Goal: Task Accomplishment & Management: Manage account settings

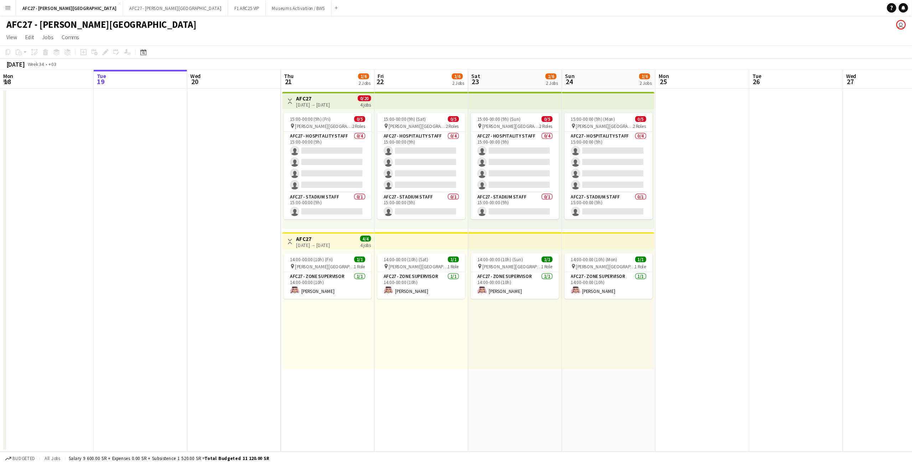
scroll to position [0, 170]
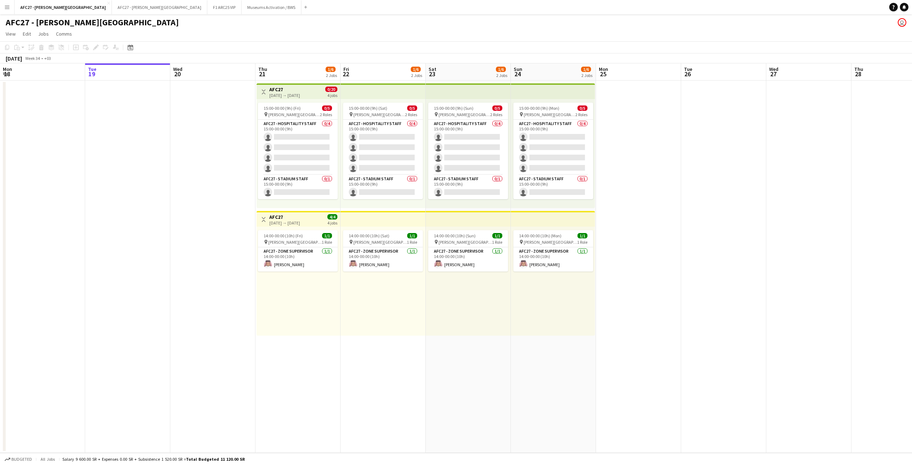
click at [5, 9] on app-icon "Menu" at bounding box center [7, 7] width 6 height 6
click at [93, 39] on link "My Workforce" at bounding box center [107, 39] width 71 height 14
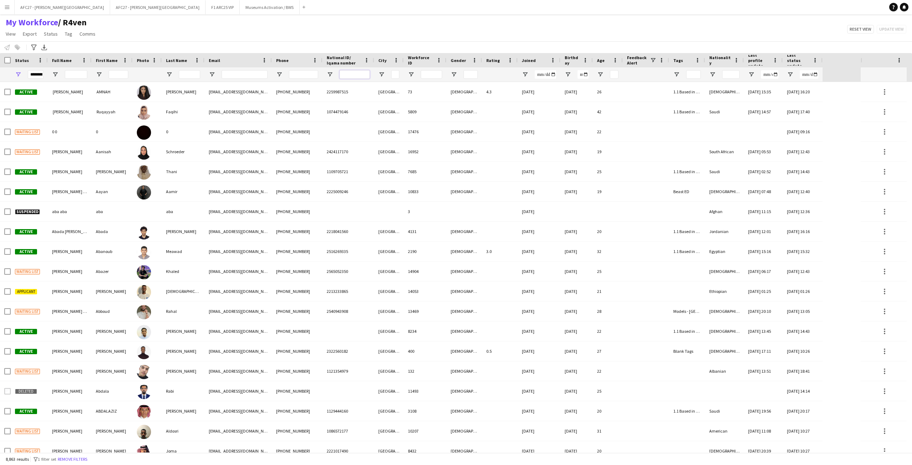
click at [354, 76] on input "National ID/ Iqama number Filter Input" at bounding box center [355, 74] width 30 height 9
paste input "**********"
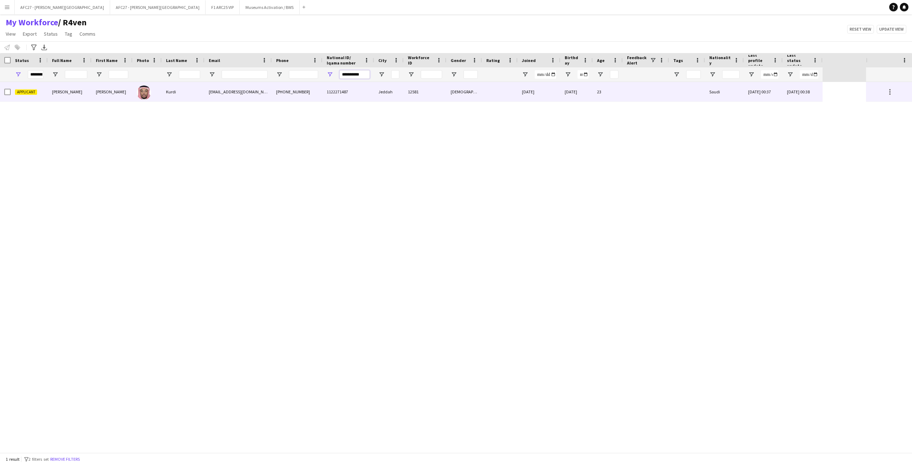
type input "**********"
click at [135, 95] on div at bounding box center [147, 92] width 29 height 20
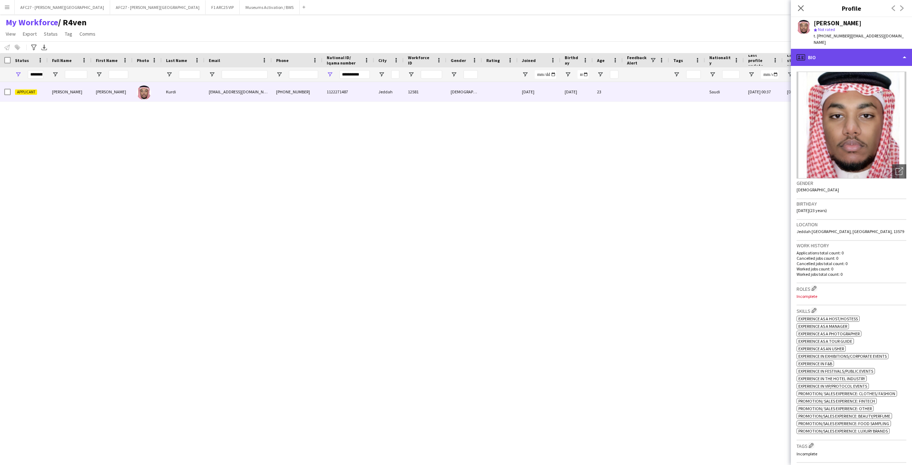
click at [608, 54] on div "profile Bio" at bounding box center [851, 57] width 121 height 17
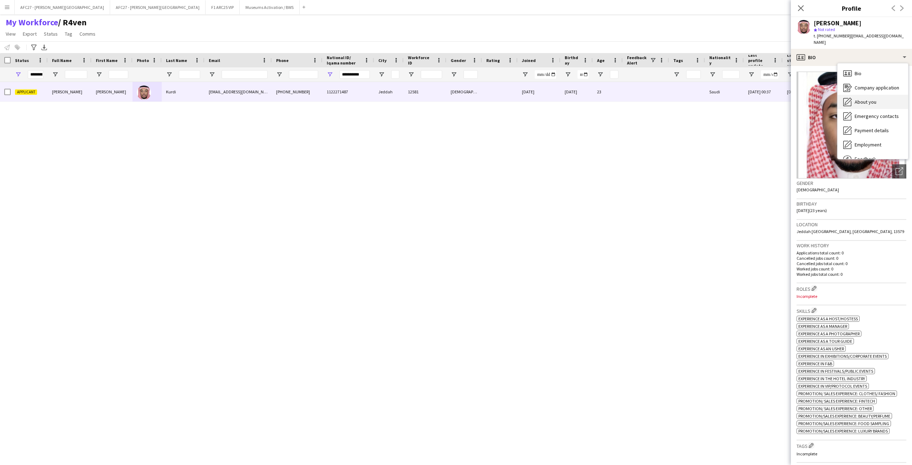
click at [608, 98] on icon "About you" at bounding box center [847, 102] width 9 height 9
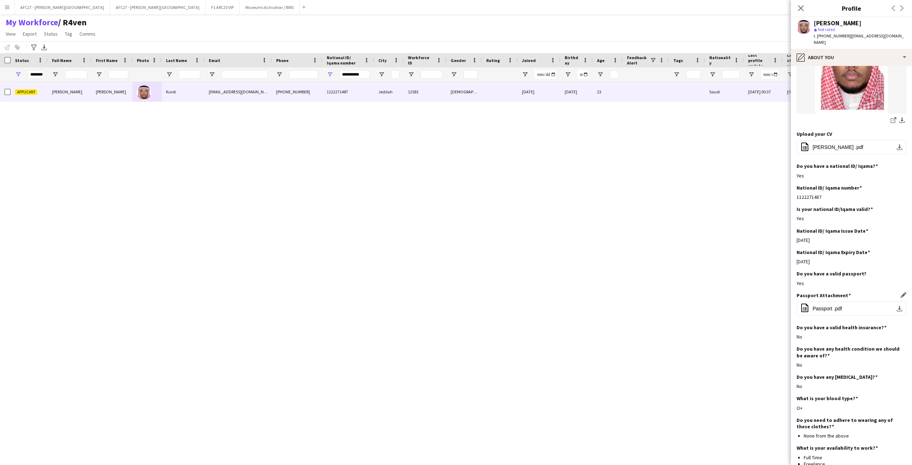
scroll to position [107, 0]
click at [608, 305] on span "Passport .pdf" at bounding box center [828, 308] width 30 height 6
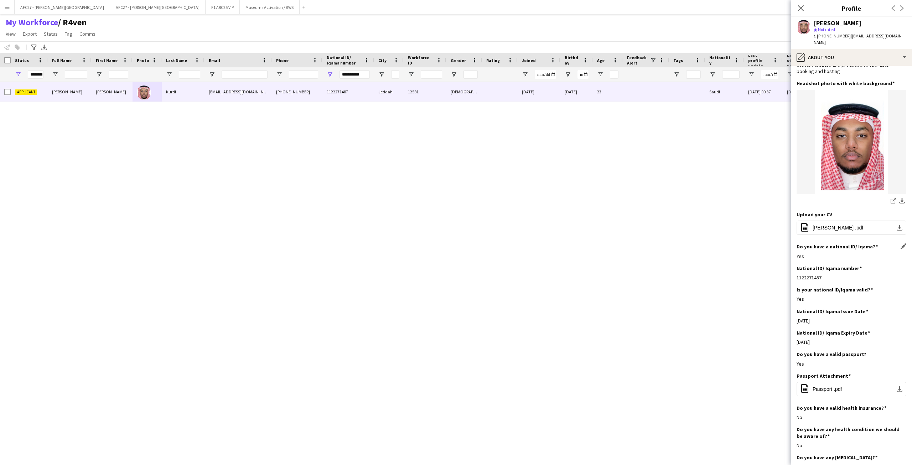
scroll to position [0, 0]
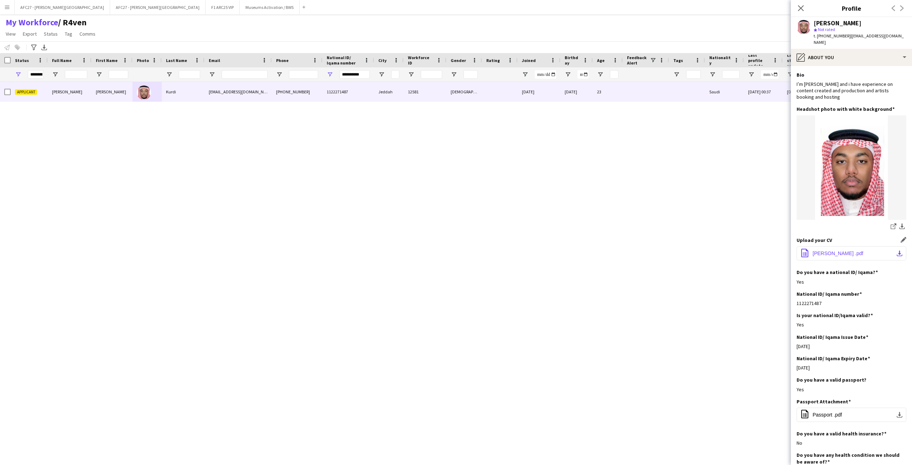
click at [608, 250] on span "[PERSON_NAME] .pdf" at bounding box center [838, 253] width 51 height 6
click at [608, 49] on div "pencil4 About you" at bounding box center [851, 57] width 121 height 17
click at [608, 99] on span "About you" at bounding box center [866, 102] width 22 height 6
click at [608, 49] on div "pencil4 About you" at bounding box center [851, 57] width 121 height 17
click at [608, 95] on div "About you About you" at bounding box center [873, 102] width 71 height 14
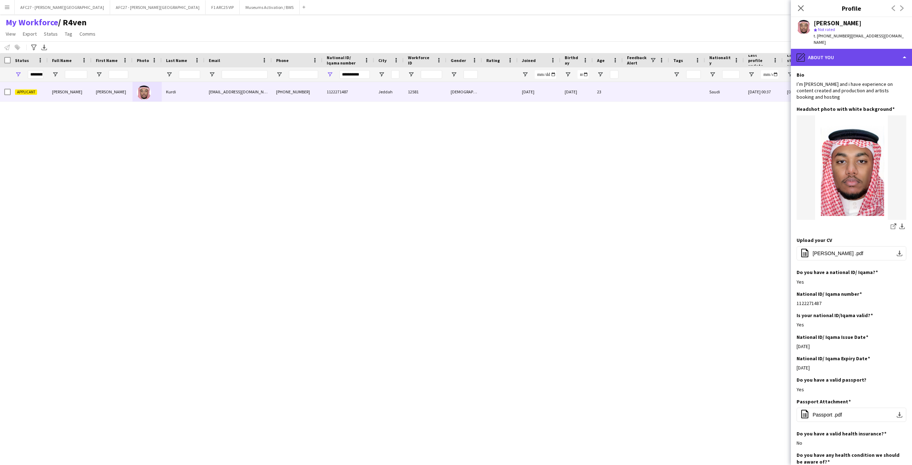
click at [608, 56] on div "pencil4 About you" at bounding box center [851, 57] width 121 height 17
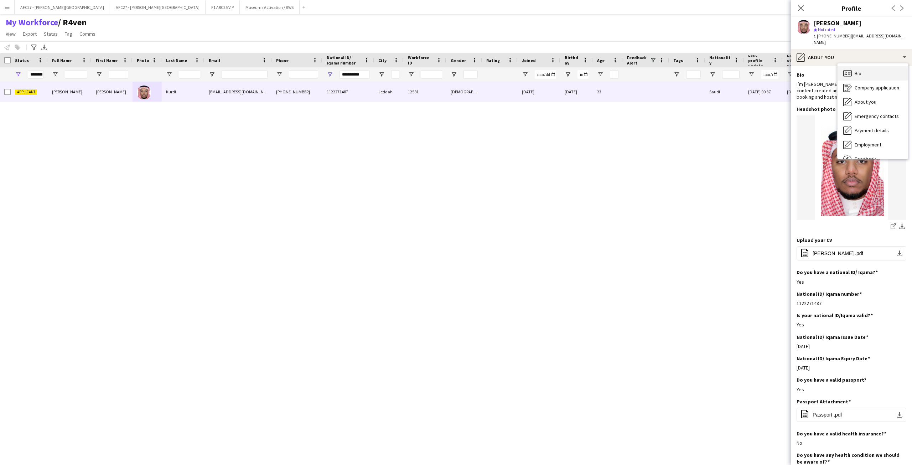
click at [608, 71] on div "Bio Bio" at bounding box center [873, 73] width 71 height 14
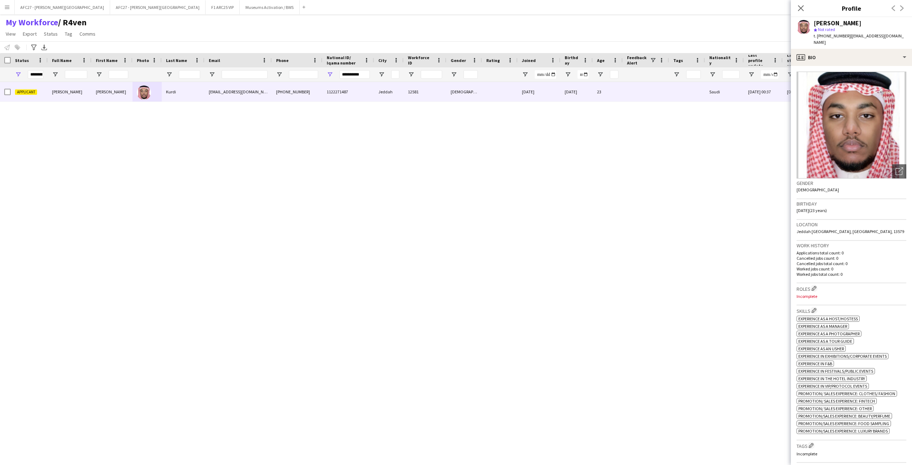
click at [608, 180] on h3 "Gender" at bounding box center [852, 183] width 110 height 6
drag, startPoint x: 818, startPoint y: 179, endPoint x: 831, endPoint y: 229, distance: 51.9
click at [608, 229] on app-crew-profile-bio "Open photos pop-in Gender [DEMOGRAPHIC_DATA] Birthday [DEMOGRAPHIC_DATA] (23 ye…" at bounding box center [851, 265] width 121 height 399
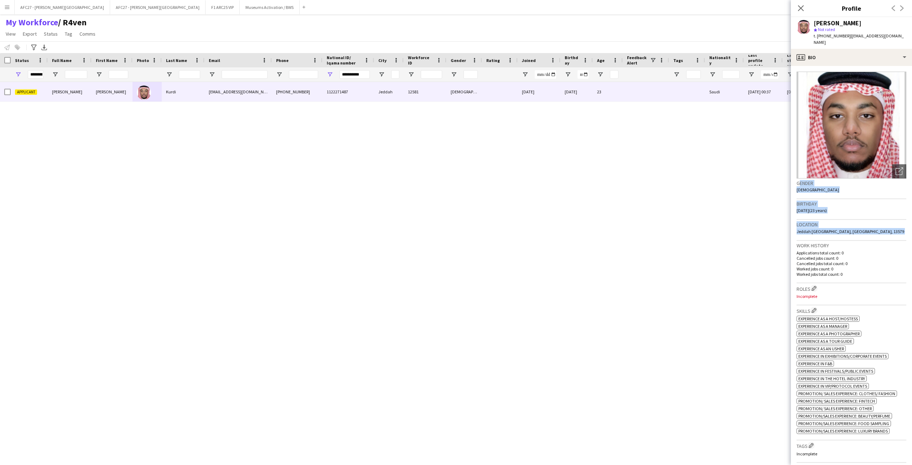
click at [608, 229] on div "Location [GEOGRAPHIC_DATA] [GEOGRAPHIC_DATA], [GEOGRAPHIC_DATA], 13579" at bounding box center [852, 230] width 110 height 21
click at [608, 242] on h3 "Work history" at bounding box center [852, 245] width 110 height 6
click at [608, 179] on div "Gender [DEMOGRAPHIC_DATA]" at bounding box center [852, 189] width 110 height 21
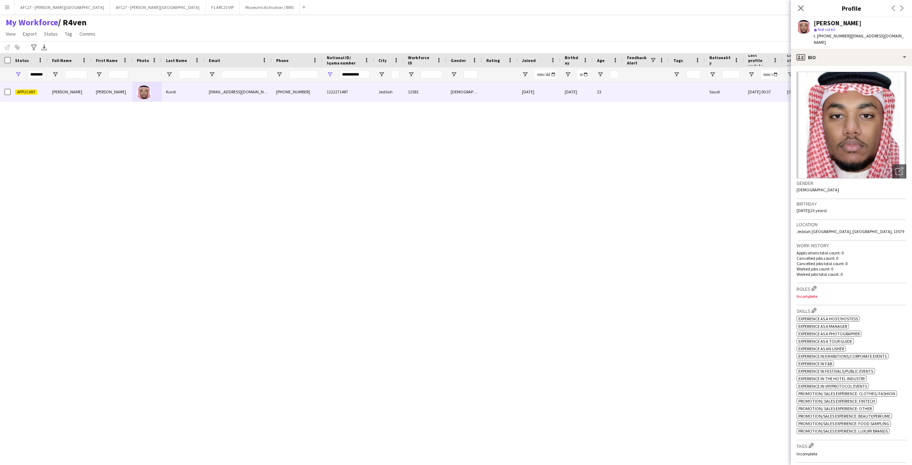
click at [608, 179] on div "Gender [DEMOGRAPHIC_DATA]" at bounding box center [852, 189] width 110 height 21
drag, startPoint x: 835, startPoint y: 173, endPoint x: 838, endPoint y: 203, distance: 30.1
click at [608, 203] on app-crew-profile-bio "Open photos pop-in Gender [DEMOGRAPHIC_DATA] Birthday [DEMOGRAPHIC_DATA] (23 ye…" at bounding box center [851, 265] width 121 height 399
click at [608, 203] on div "Birthday [DEMOGRAPHIC_DATA] (23 years)" at bounding box center [852, 209] width 110 height 21
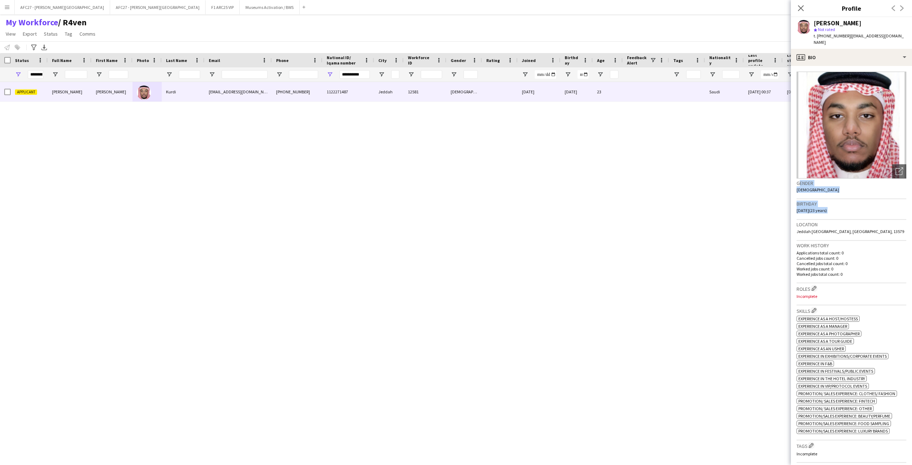
click at [608, 203] on div "Birthday [DEMOGRAPHIC_DATA] (23 years)" at bounding box center [852, 209] width 110 height 21
drag, startPoint x: 838, startPoint y: 203, endPoint x: 832, endPoint y: 176, distance: 27.7
click at [608, 176] on app-crew-profile-bio "Open photos pop-in Gender [DEMOGRAPHIC_DATA] Birthday [DEMOGRAPHIC_DATA] (23 ye…" at bounding box center [851, 265] width 121 height 399
click at [608, 180] on h3 "Gender" at bounding box center [852, 183] width 110 height 6
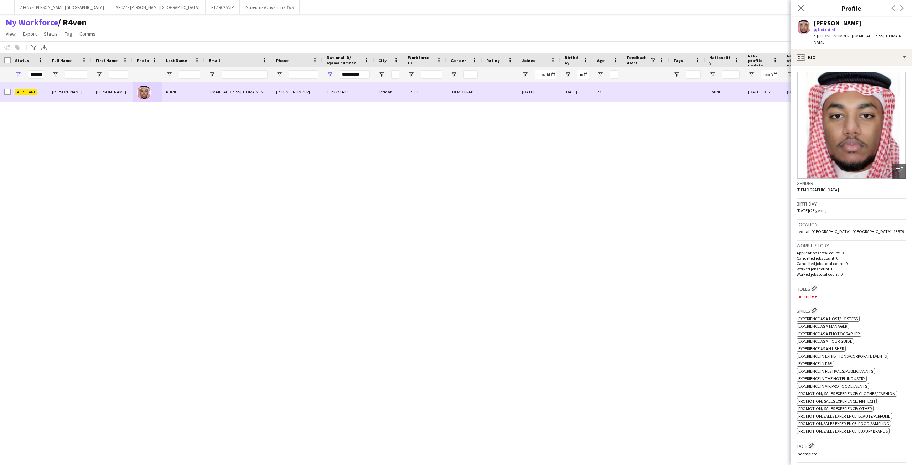
click at [442, 102] on div "12581" at bounding box center [425, 92] width 43 height 20
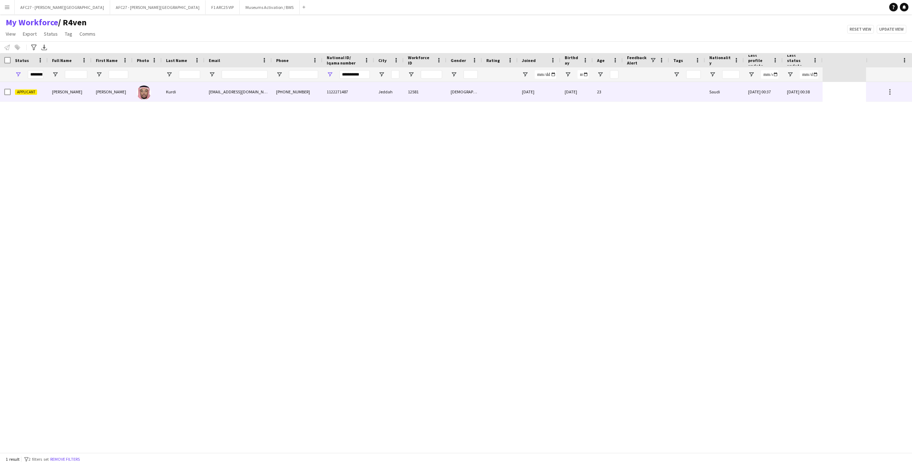
click at [558, 97] on div "[DATE]" at bounding box center [539, 92] width 43 height 20
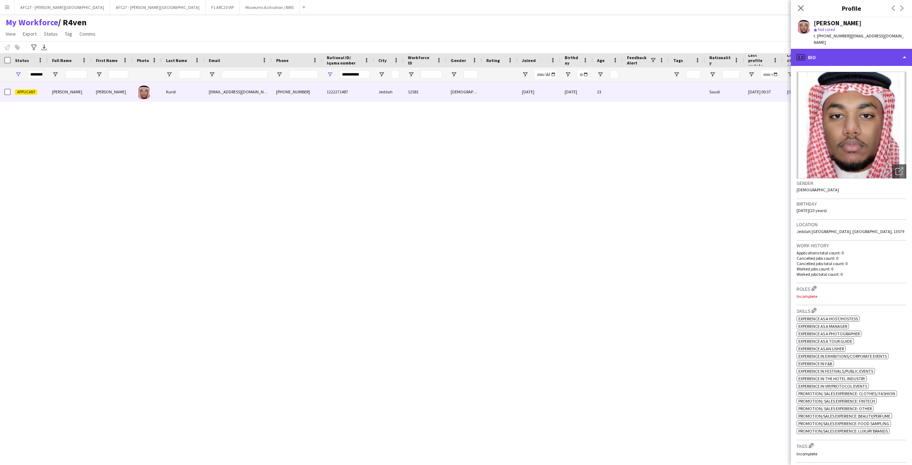
click at [608, 49] on div "profile Bio" at bounding box center [851, 57] width 121 height 17
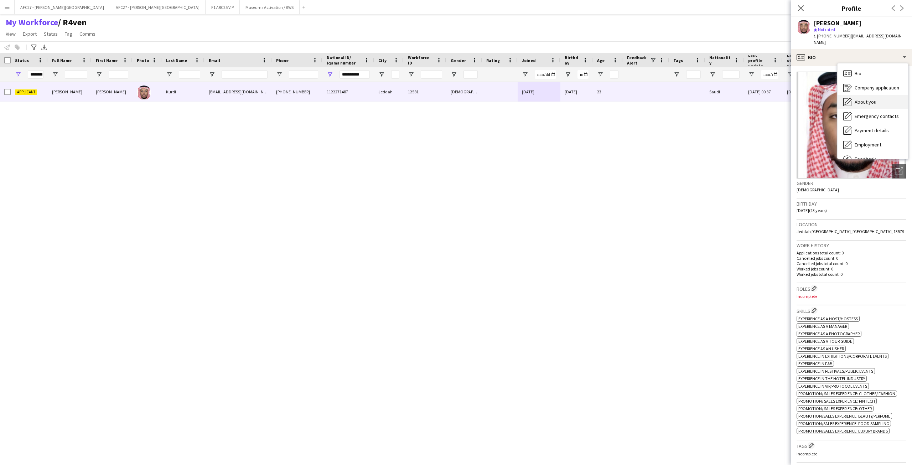
click at [608, 95] on div "About you About you" at bounding box center [873, 102] width 71 height 14
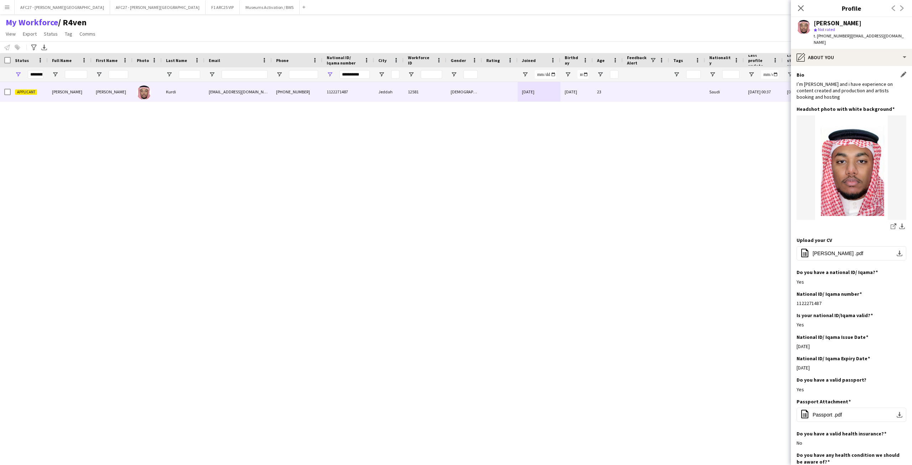
click at [608, 82] on div "I’m [PERSON_NAME] and i have experience on content created and production and a…" at bounding box center [852, 91] width 110 height 20
click at [608, 84] on div "I’m [PERSON_NAME] and i have experience on content created and production and a…" at bounding box center [852, 91] width 110 height 20
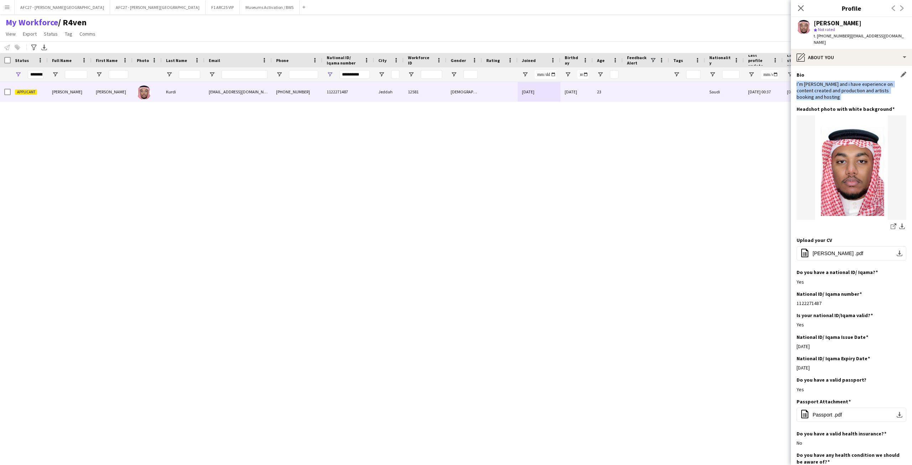
click at [608, 84] on div "I’m [PERSON_NAME] and i have experience on content created and production and a…" at bounding box center [852, 91] width 110 height 20
click at [608, 88] on div "I’m [PERSON_NAME] and i have experience on content created and production and a…" at bounding box center [852, 91] width 110 height 20
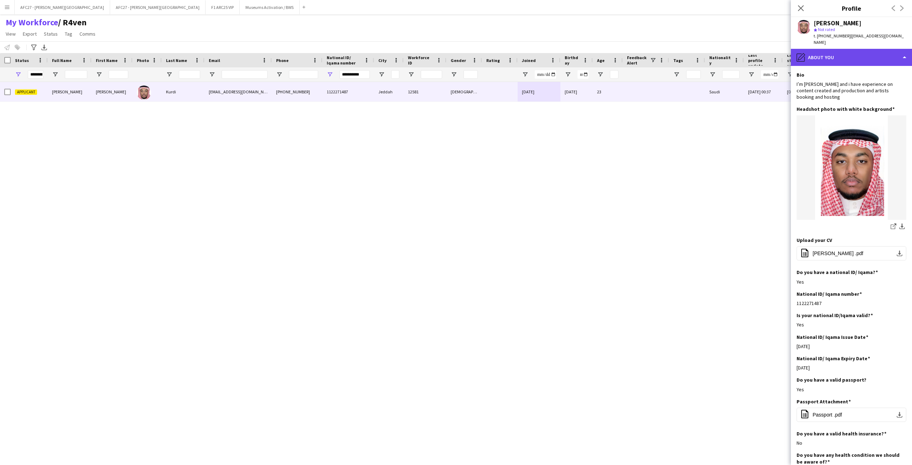
click at [608, 57] on div "pencil4 About you" at bounding box center [851, 57] width 121 height 17
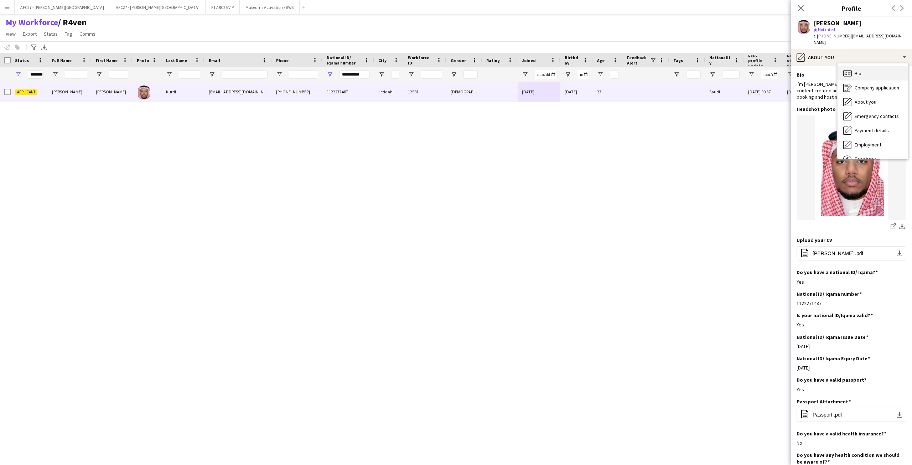
click at [608, 66] on div "Bio Bio" at bounding box center [873, 73] width 71 height 14
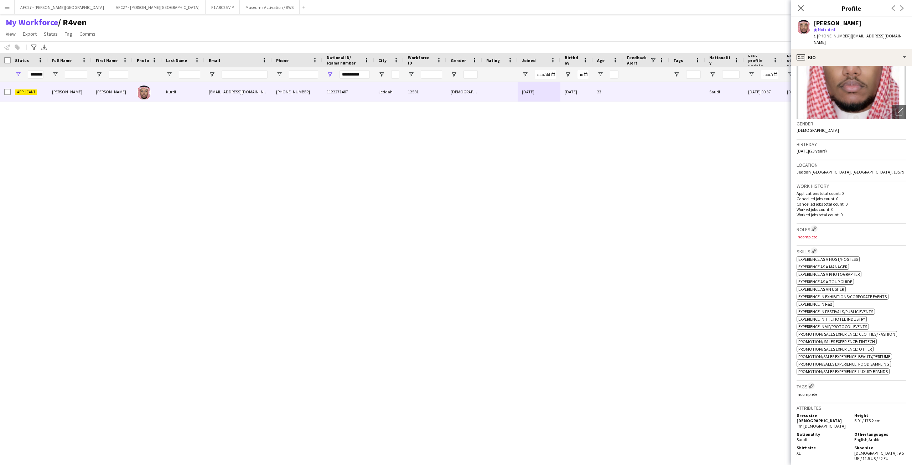
scroll to position [71, 0]
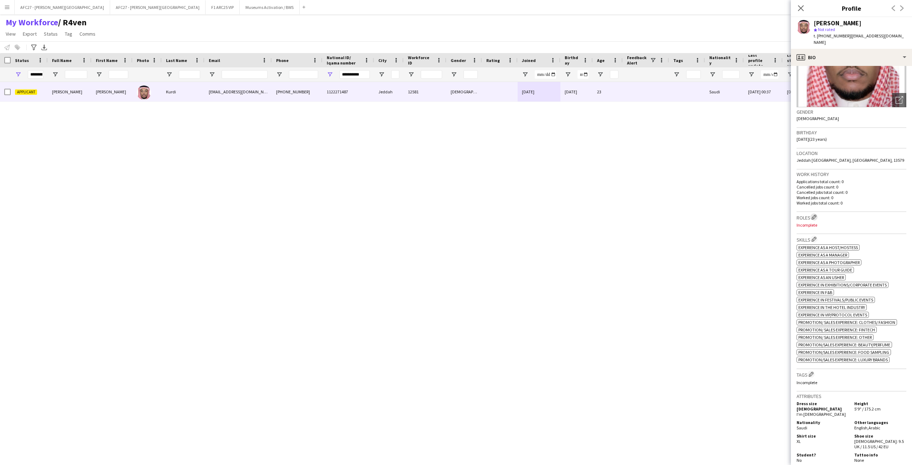
click at [608, 215] on app-icon "Edit crew company roles" at bounding box center [814, 217] width 5 height 5
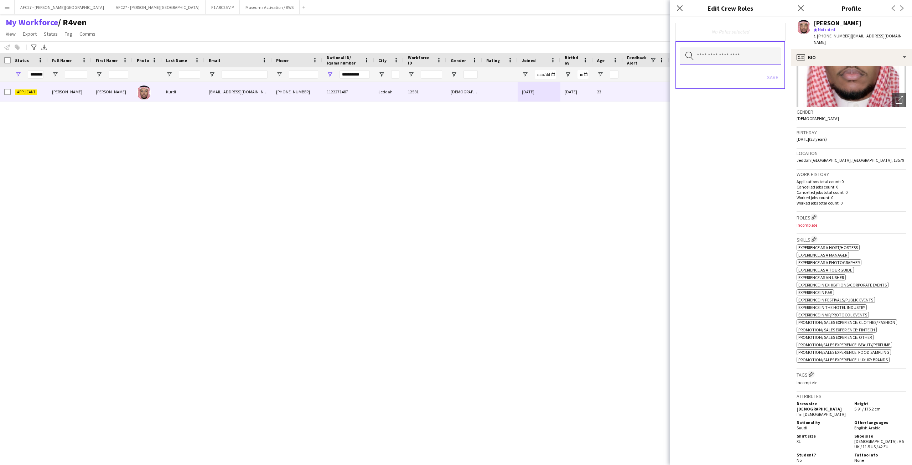
click at [608, 56] on input "text" at bounding box center [730, 56] width 101 height 18
type input "****"
click at [608, 69] on mat-option "Customer Service Staff" at bounding box center [730, 76] width 101 height 17
type input "****"
click at [608, 79] on span "Customer Service Staff - Senior" at bounding box center [731, 76] width 90 height 7
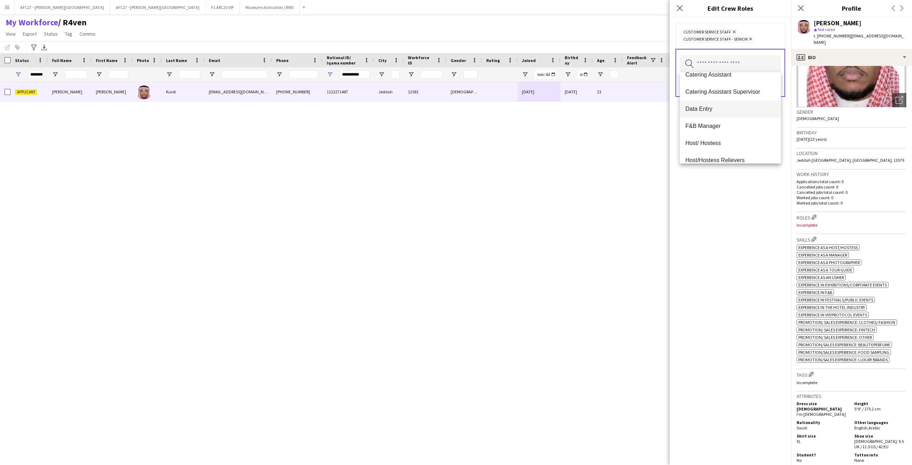
scroll to position [178, 0]
click at [608, 187] on div "Customer Service Staff Remove Customer Service Staff - Senior Remove Search by …" at bounding box center [730, 241] width 121 height 448
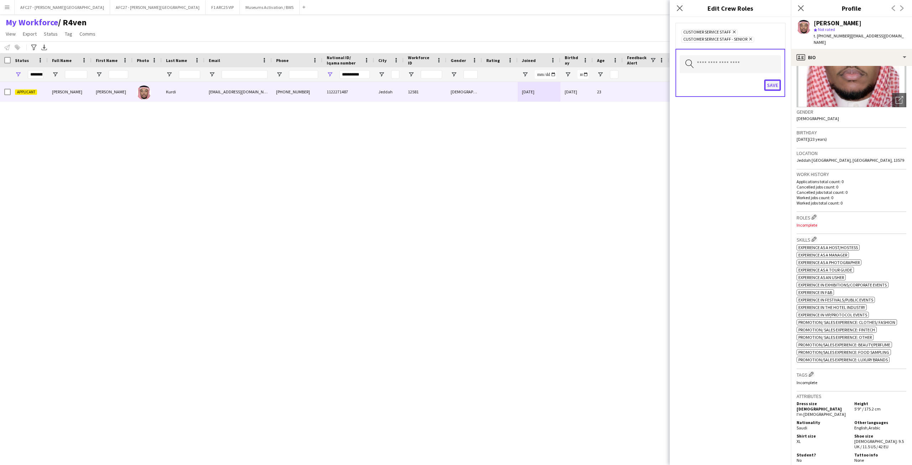
click at [608, 88] on button "Save" at bounding box center [772, 84] width 17 height 11
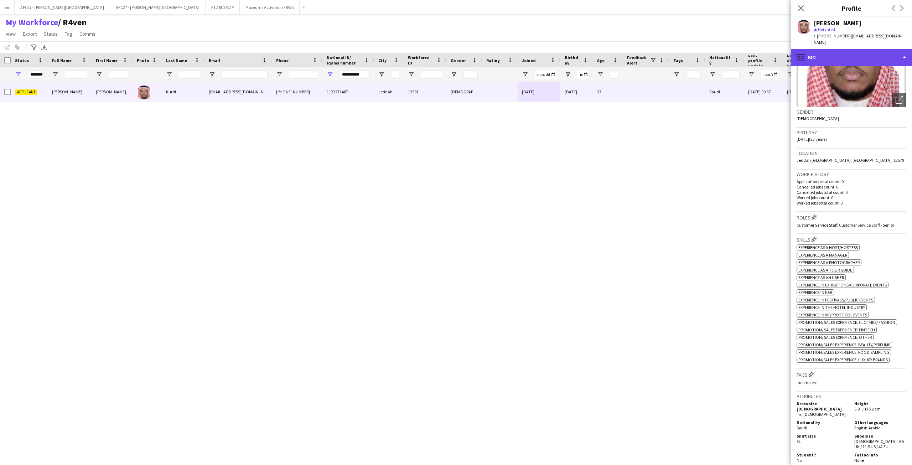
click at [608, 49] on div "profile Bio" at bounding box center [851, 57] width 121 height 17
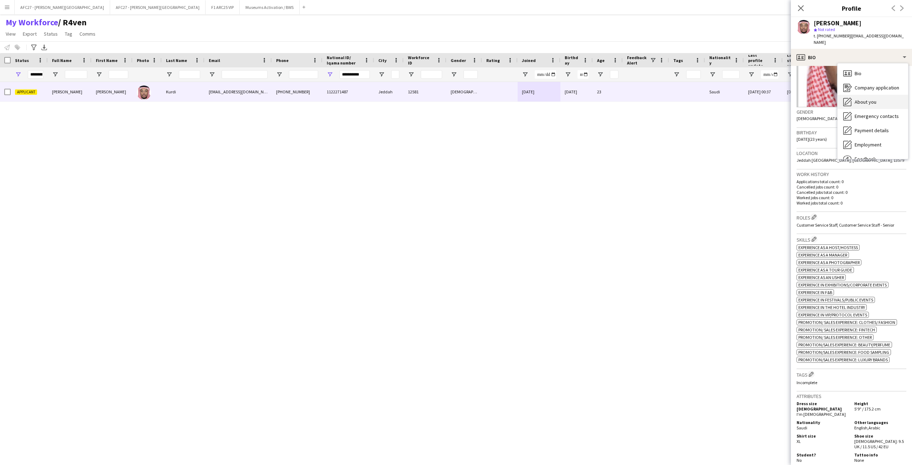
click at [608, 99] on span "About you" at bounding box center [866, 102] width 22 height 6
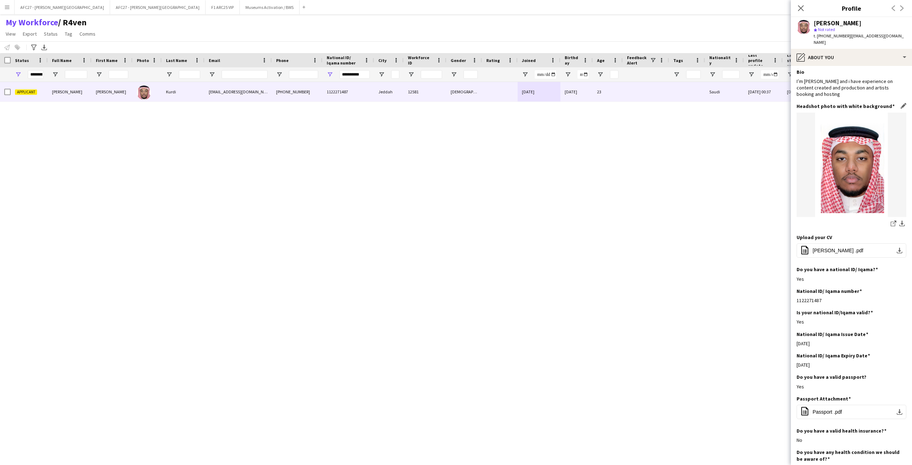
scroll to position [0, 0]
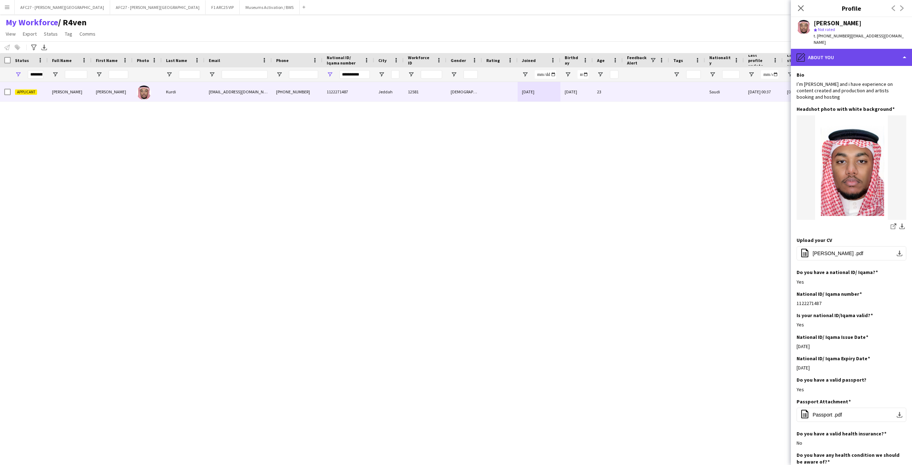
click at [608, 53] on div "pencil4 About you" at bounding box center [851, 57] width 121 height 17
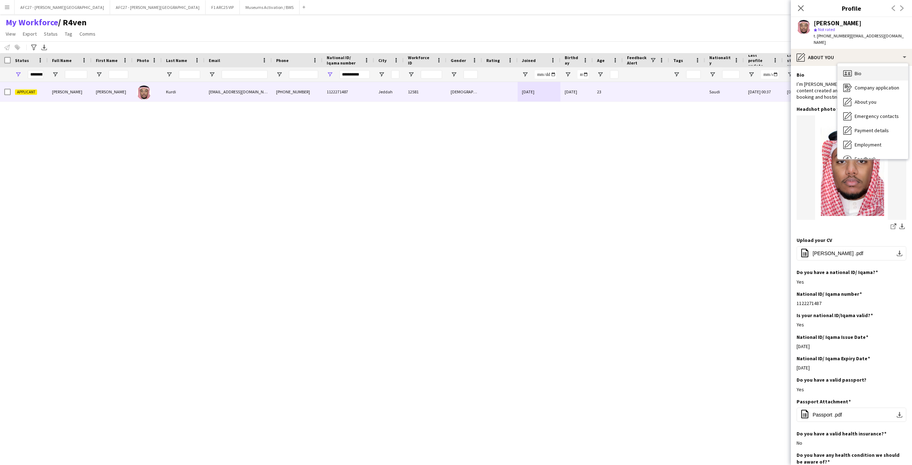
click at [608, 70] on span "Bio" at bounding box center [858, 73] width 7 height 6
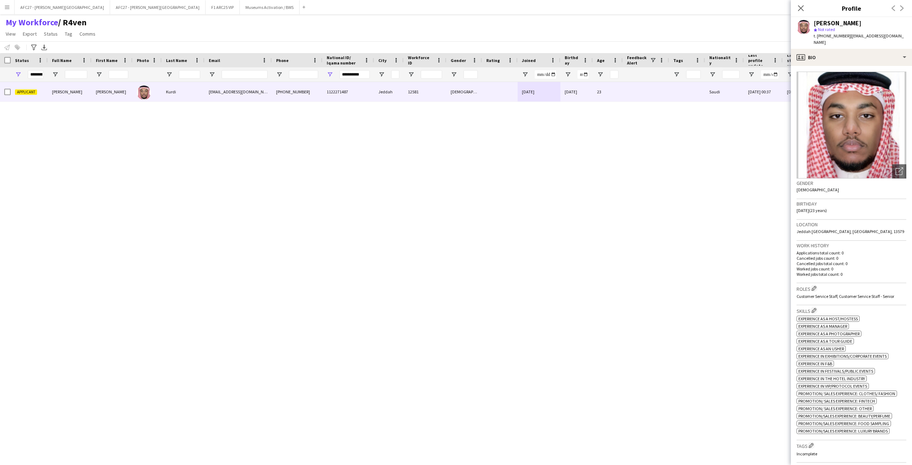
scroll to position [143, 0]
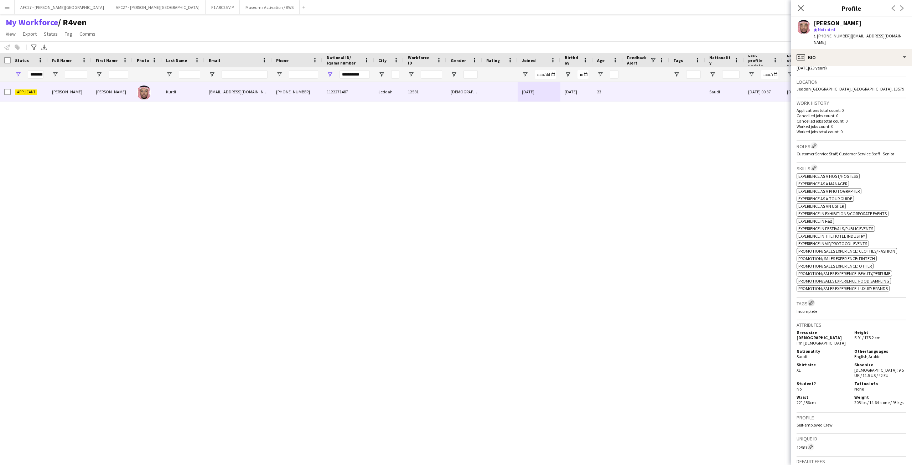
click at [608, 300] on app-icon "Edit crew company tags" at bounding box center [811, 302] width 5 height 5
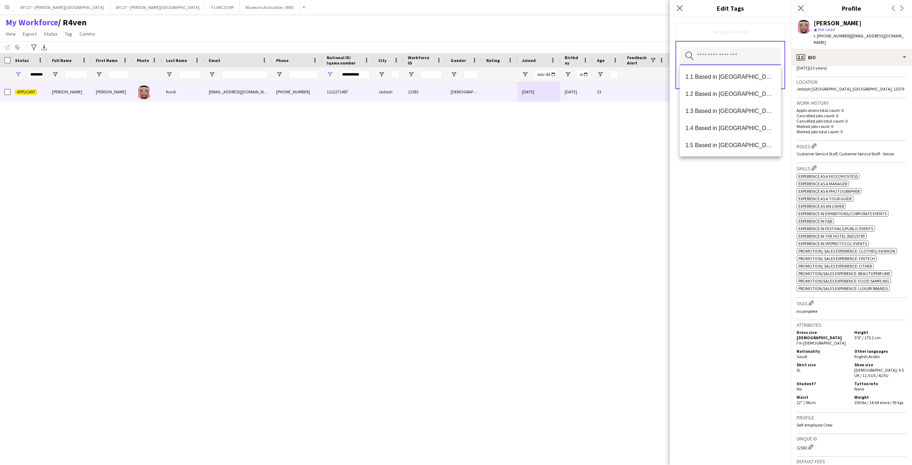
click at [608, 52] on input "text" at bounding box center [730, 56] width 101 height 18
click at [608, 112] on span "1.3 Based in [GEOGRAPHIC_DATA]" at bounding box center [731, 111] width 90 height 7
click at [608, 42] on div "Search by tag name Save" at bounding box center [731, 66] width 110 height 48
click at [608, 50] on input "text" at bounding box center [730, 57] width 101 height 18
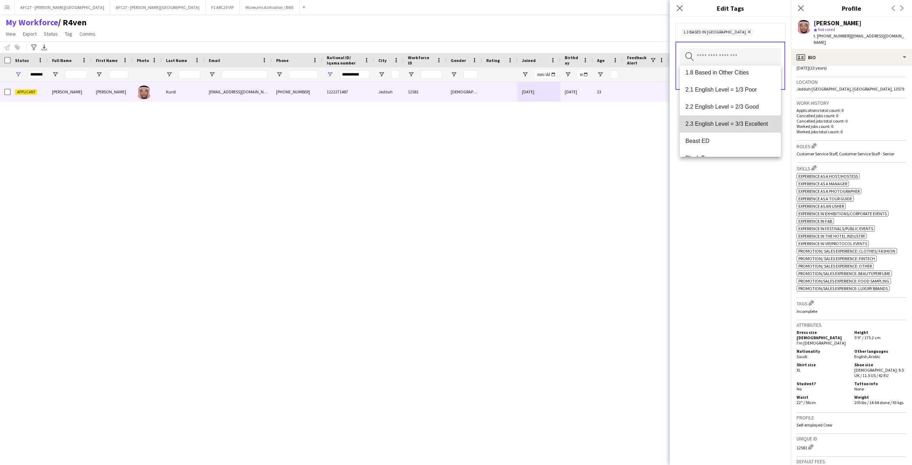
click at [608, 120] on mat-option "2.3 English Level = 3/3 Excellent" at bounding box center [730, 123] width 101 height 17
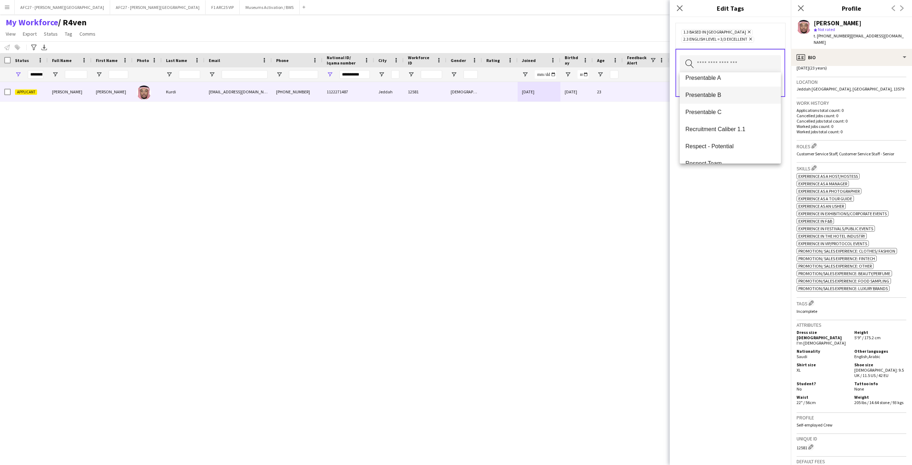
scroll to position [534, 0]
click at [608, 128] on span "Presentable B" at bounding box center [731, 130] width 90 height 7
click at [608, 206] on div "1.3 Based in [GEOGRAPHIC_DATA] Remove 2.3 English Level = 3/3 Excellent Remove …" at bounding box center [730, 241] width 121 height 448
click at [608, 88] on button "Save" at bounding box center [772, 92] width 17 height 11
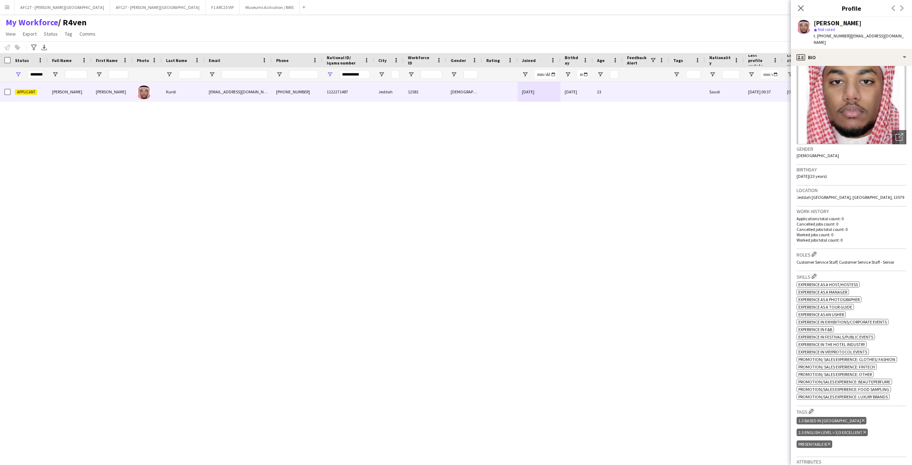
scroll to position [0, 0]
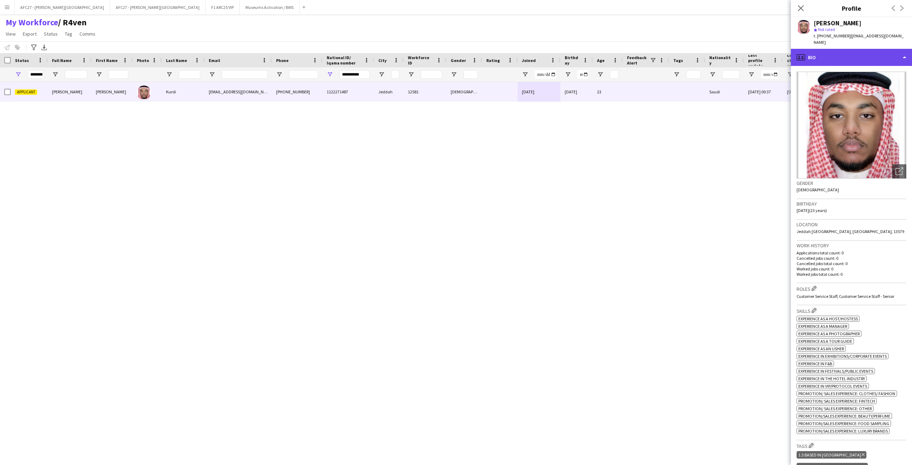
click at [608, 54] on div "profile Bio" at bounding box center [851, 57] width 121 height 17
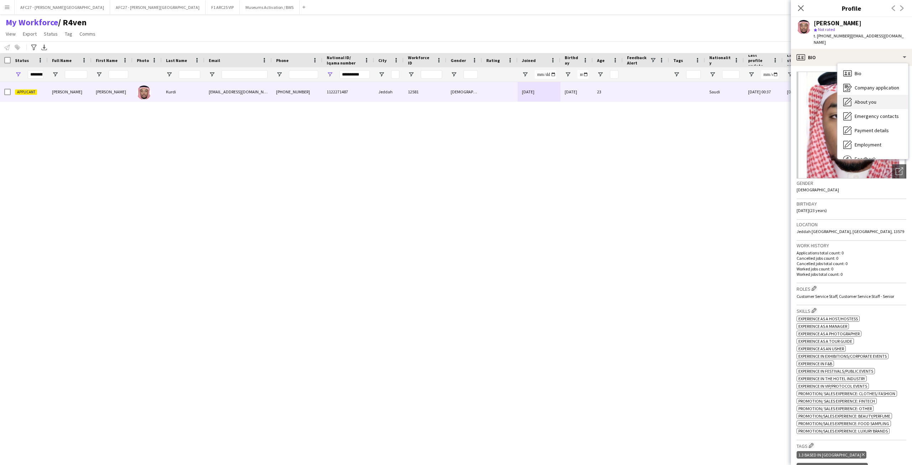
click at [608, 99] on span "About you" at bounding box center [866, 102] width 22 height 6
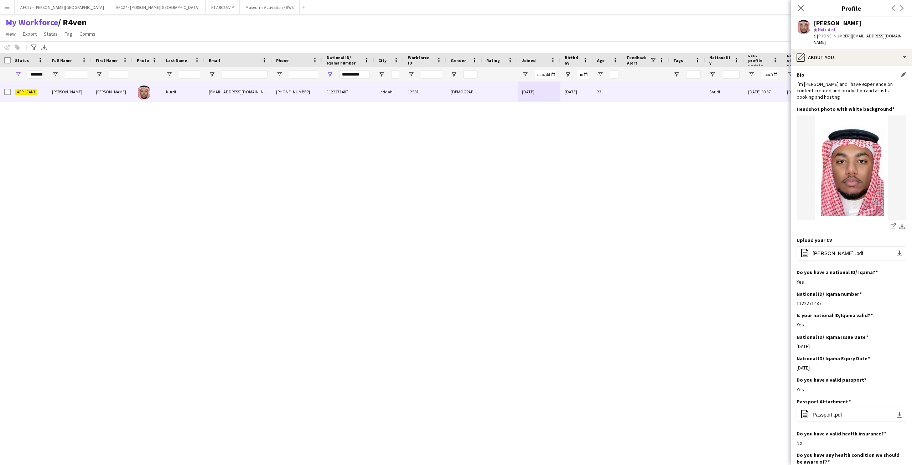
click at [608, 81] on div "I’m [PERSON_NAME] and i have experience on content created and production and a…" at bounding box center [852, 91] width 110 height 20
drag, startPoint x: 857, startPoint y: 75, endPoint x: 857, endPoint y: 89, distance: 13.9
click at [608, 89] on div "I’m [PERSON_NAME] and i have experience on content created and production and a…" at bounding box center [852, 91] width 110 height 20
click at [608, 81] on div "I’m [PERSON_NAME] and i have experience on content created and production and a…" at bounding box center [852, 91] width 110 height 20
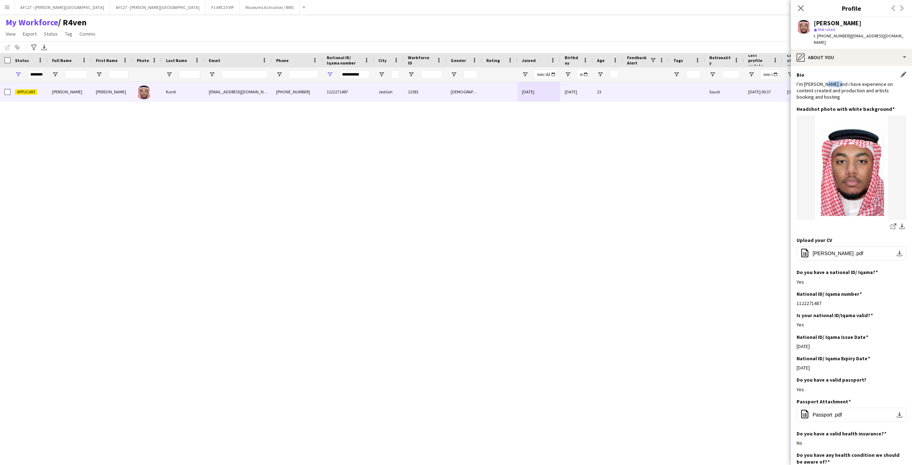
click at [608, 81] on div "I’m [PERSON_NAME] and i have experience on content created and production and a…" at bounding box center [852, 91] width 110 height 20
drag, startPoint x: 835, startPoint y: 78, endPoint x: 823, endPoint y: 66, distance: 16.9
click at [608, 72] on div "Bio Edit this field I’m [PERSON_NAME] and i have experience on content created …" at bounding box center [852, 89] width 110 height 35
click at [608, 72] on div "Bio Edit this field" at bounding box center [852, 75] width 110 height 6
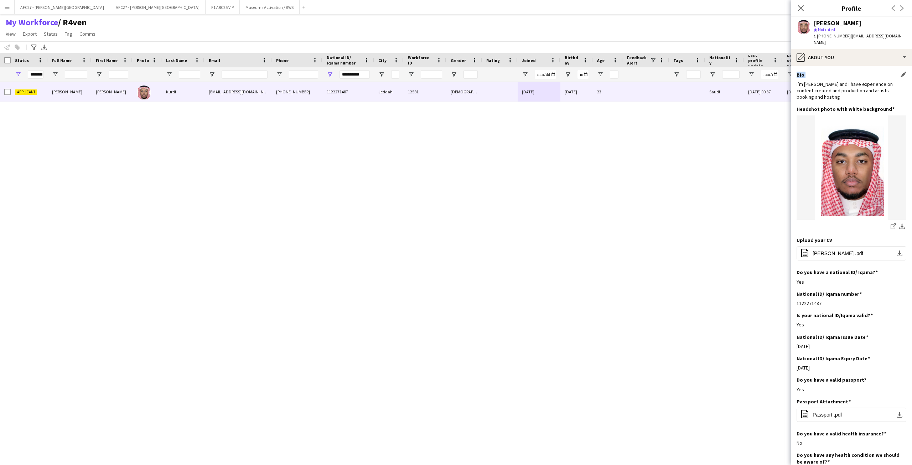
click at [608, 72] on div "Bio Edit this field" at bounding box center [852, 75] width 110 height 6
drag, startPoint x: 823, startPoint y: 66, endPoint x: 825, endPoint y: 81, distance: 15.0
click at [608, 81] on div "Bio Edit this field I’m [PERSON_NAME] and i have experience on content created …" at bounding box center [852, 89] width 110 height 35
click at [608, 81] on div "I’m [PERSON_NAME] and i have experience on content created and production and a…" at bounding box center [852, 91] width 110 height 20
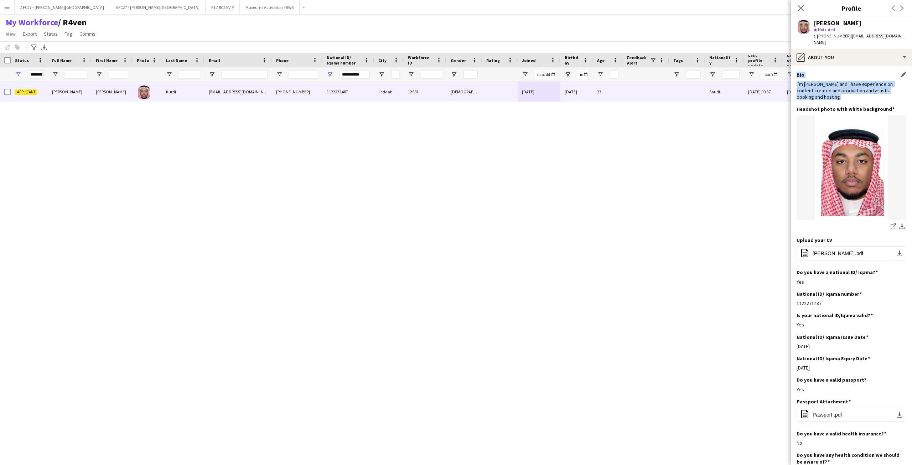
drag, startPoint x: 825, startPoint y: 81, endPoint x: 815, endPoint y: 67, distance: 17.0
click at [608, 72] on div "Bio Edit this field I’m [PERSON_NAME] and i have experience on content created …" at bounding box center [852, 89] width 110 height 35
click at [608, 72] on div "Bio Edit this field" at bounding box center [852, 75] width 110 height 6
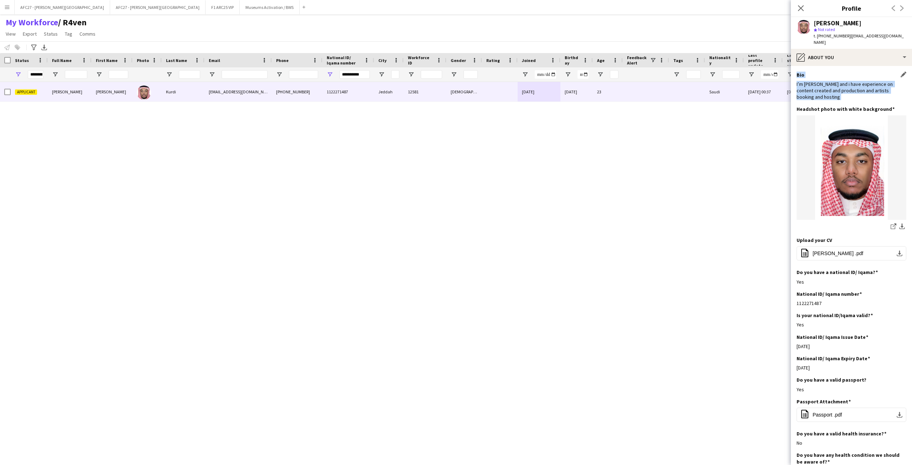
drag, startPoint x: 815, startPoint y: 67, endPoint x: 815, endPoint y: 73, distance: 6.5
click at [608, 73] on div "Bio Edit this field I’m [PERSON_NAME] and i have experience on content created …" at bounding box center [852, 89] width 110 height 35
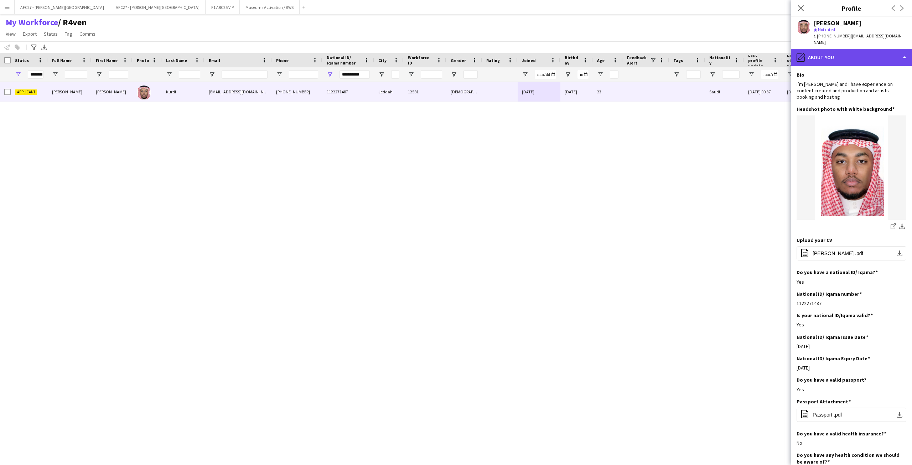
click at [608, 53] on div "pencil4 About you" at bounding box center [851, 57] width 121 height 17
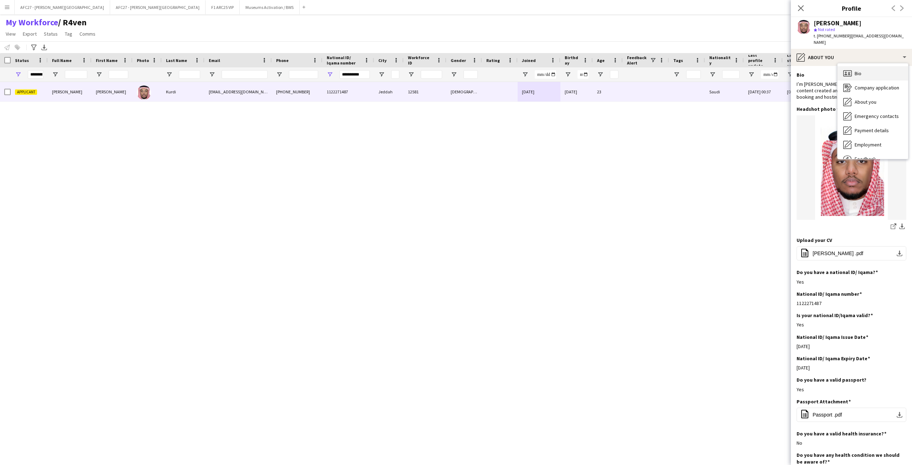
click at [608, 70] on icon at bounding box center [847, 73] width 9 height 6
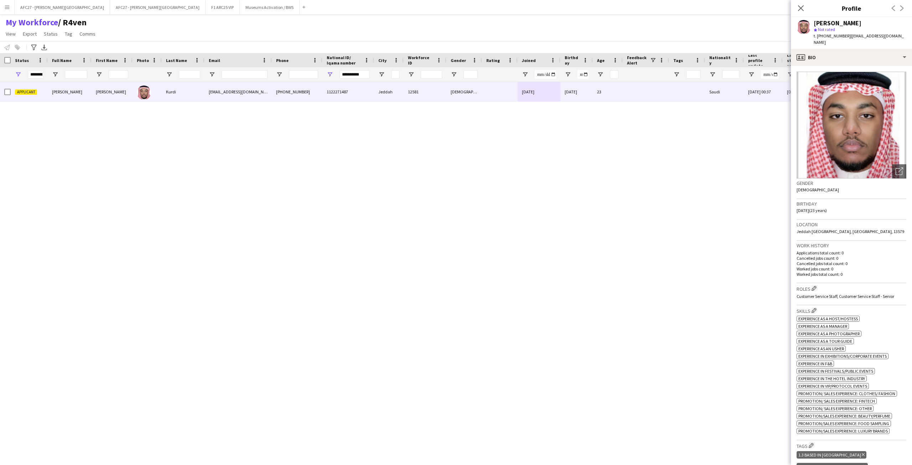
click at [608, 180] on h3 "Gender" at bounding box center [852, 183] width 110 height 6
drag, startPoint x: 811, startPoint y: 179, endPoint x: 818, endPoint y: 237, distance: 58.8
click at [608, 237] on app-crew-profile-bio "Open photos pop-in Gender [DEMOGRAPHIC_DATA] Birthday [DEMOGRAPHIC_DATA] (23 ye…" at bounding box center [851, 265] width 121 height 399
click at [608, 242] on h3 "Work history" at bounding box center [852, 245] width 110 height 6
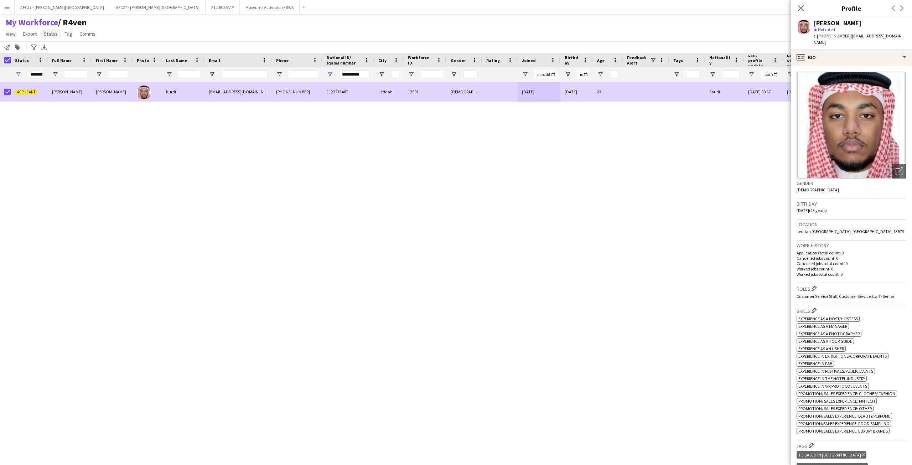
click at [49, 34] on span "Status" at bounding box center [51, 34] width 14 height 6
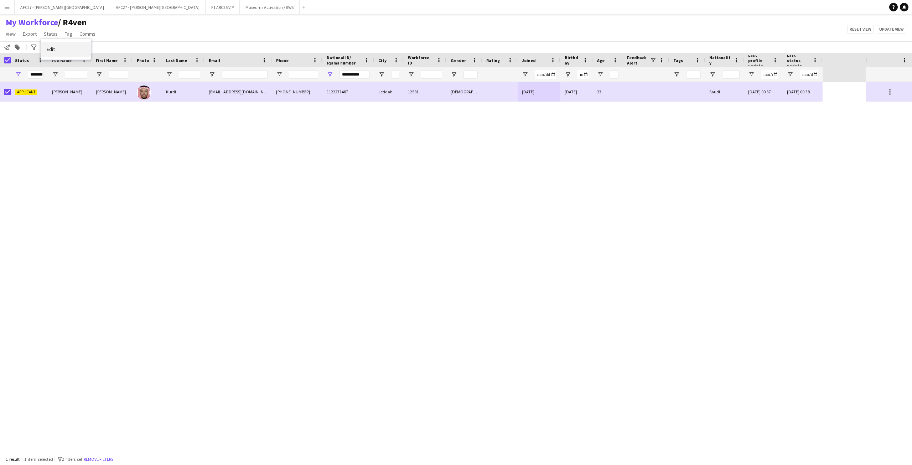
click at [58, 43] on link "Edit" at bounding box center [66, 49] width 50 height 15
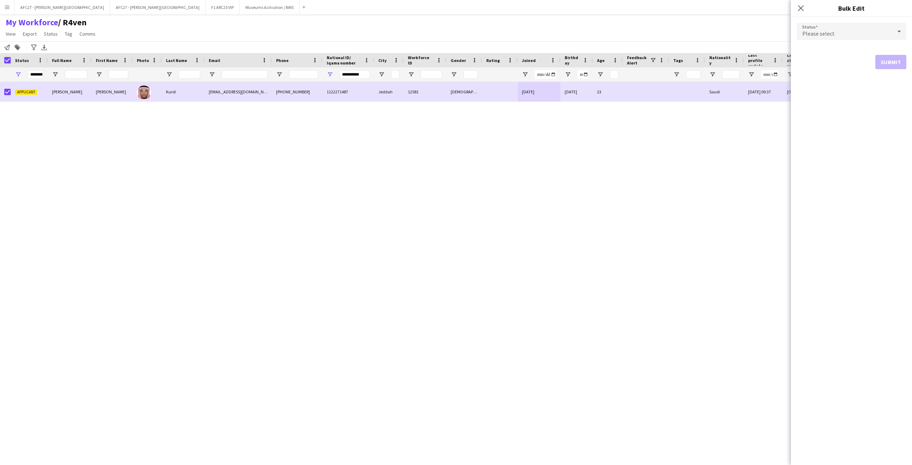
click at [608, 26] on div "Please select" at bounding box center [844, 31] width 95 height 17
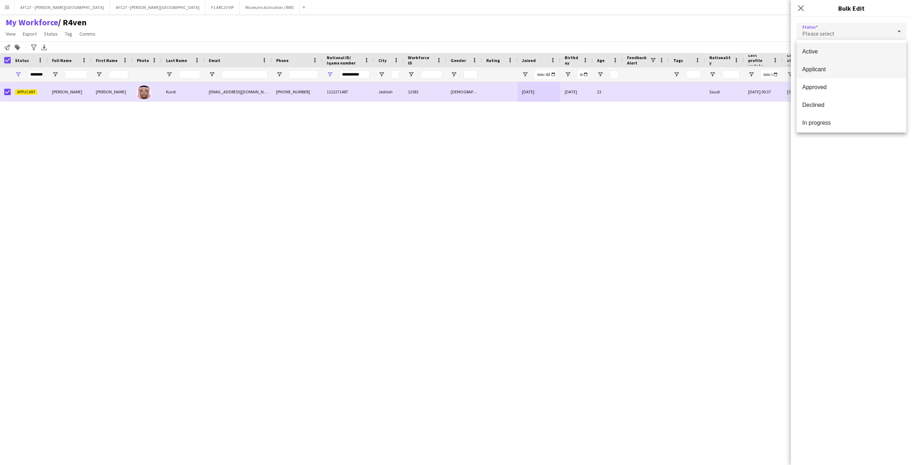
click at [608, 61] on mat-option "Applicant" at bounding box center [852, 70] width 110 height 18
click at [608, 34] on div "Applicant" at bounding box center [844, 31] width 95 height 17
click at [608, 56] on mat-option "Active" at bounding box center [852, 52] width 110 height 18
click at [608, 84] on button "Submit" at bounding box center [890, 86] width 31 height 14
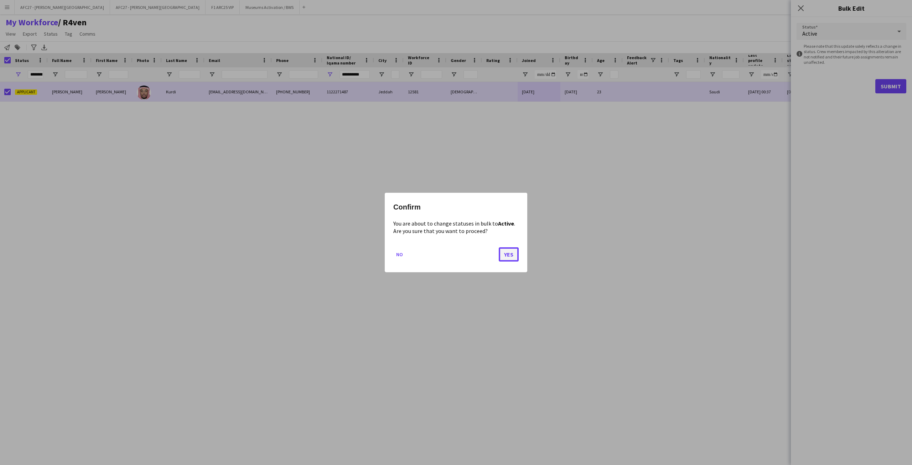
click at [505, 254] on button "Yes" at bounding box center [509, 254] width 20 height 14
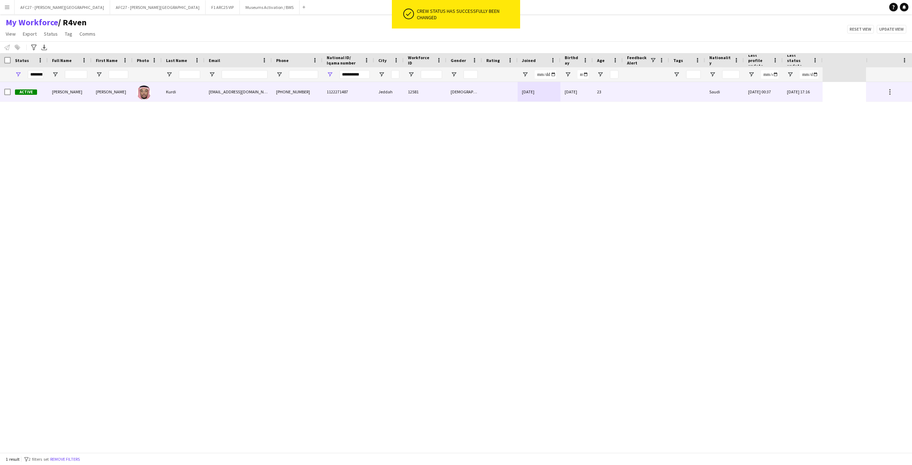
click at [43, 92] on div "Active" at bounding box center [29, 92] width 37 height 20
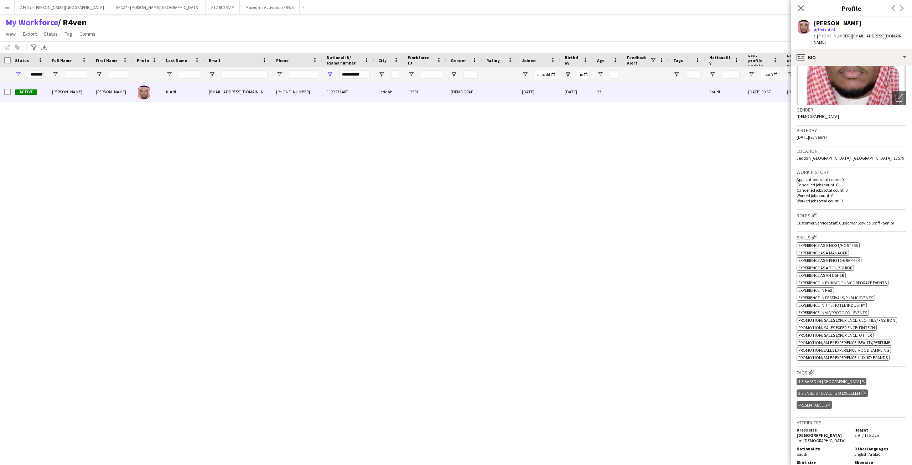
scroll to position [107, 0]
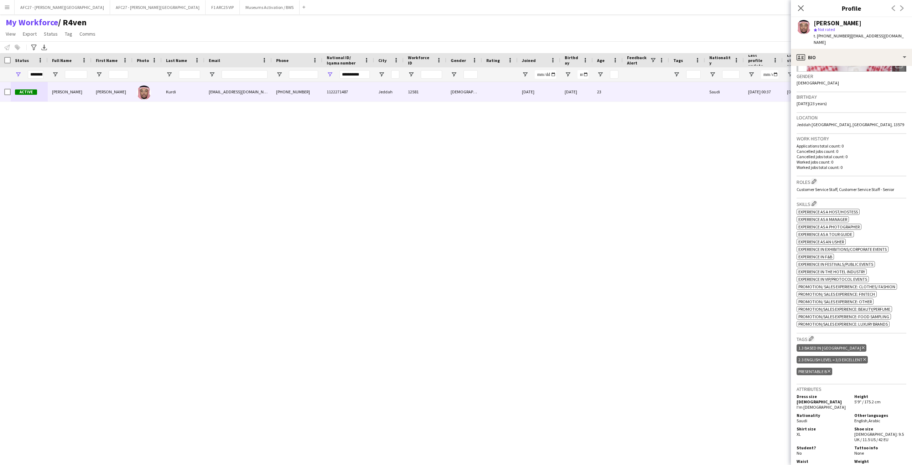
click at [608, 135] on h3 "Work history" at bounding box center [852, 138] width 110 height 6
drag, startPoint x: 837, startPoint y: 131, endPoint x: 842, endPoint y: 159, distance: 28.3
click at [608, 159] on div "Work history Applications total count: 0 Cancelled jobs count: 0 Cancelled jobs…" at bounding box center [852, 155] width 110 height 42
click at [608, 165] on p "Worked jobs total count: 0" at bounding box center [852, 167] width 110 height 5
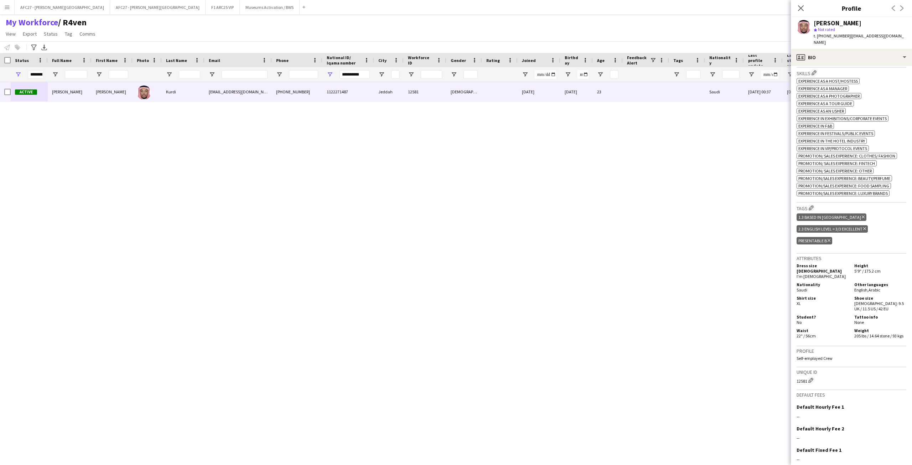
scroll to position [249, 0]
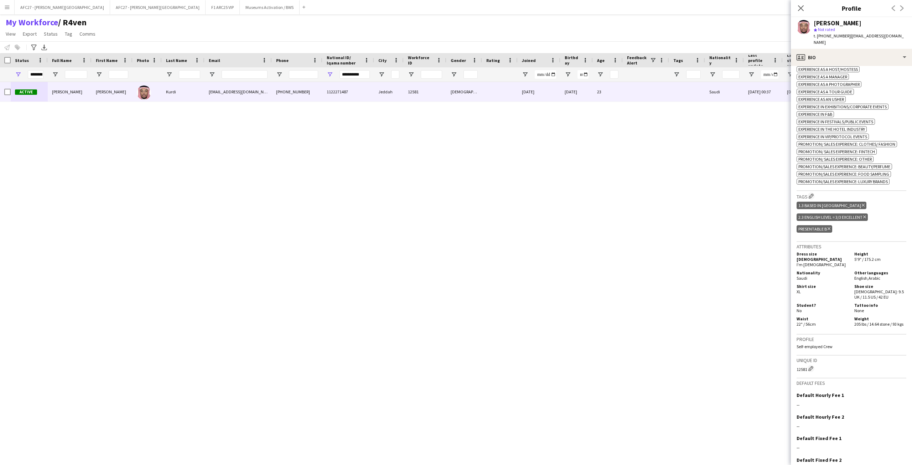
click at [608, 179] on span "Promotion/Sales Experience: Luxury Brands" at bounding box center [843, 181] width 89 height 5
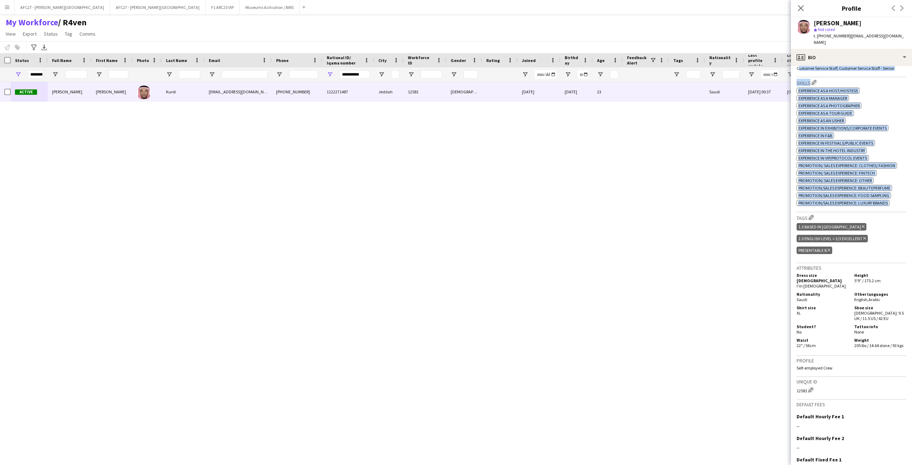
scroll to position [224, 0]
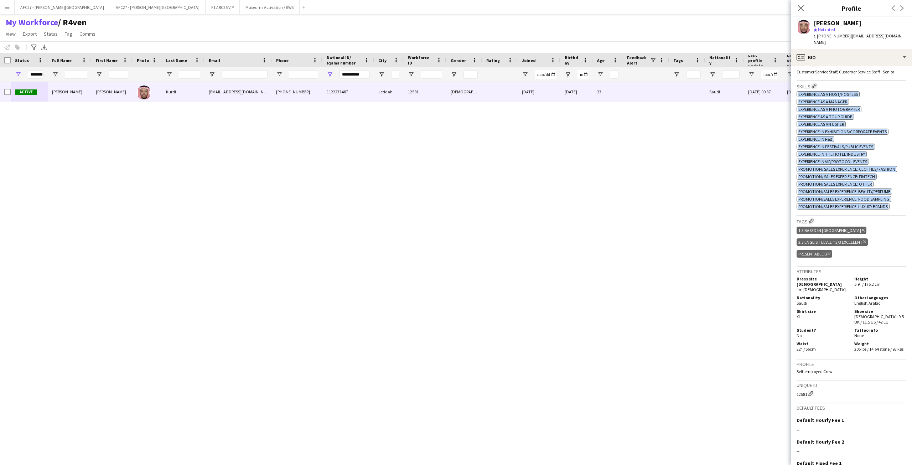
drag, startPoint x: 846, startPoint y: 176, endPoint x: 828, endPoint y: 90, distance: 88.0
click at [608, 90] on div "ok-circled2 background Layer 1 cross-circle-red background Layer 1 Experience a…" at bounding box center [852, 150] width 110 height 120
click at [608, 92] on span "Experience as a Host/Hostess" at bounding box center [829, 94] width 60 height 5
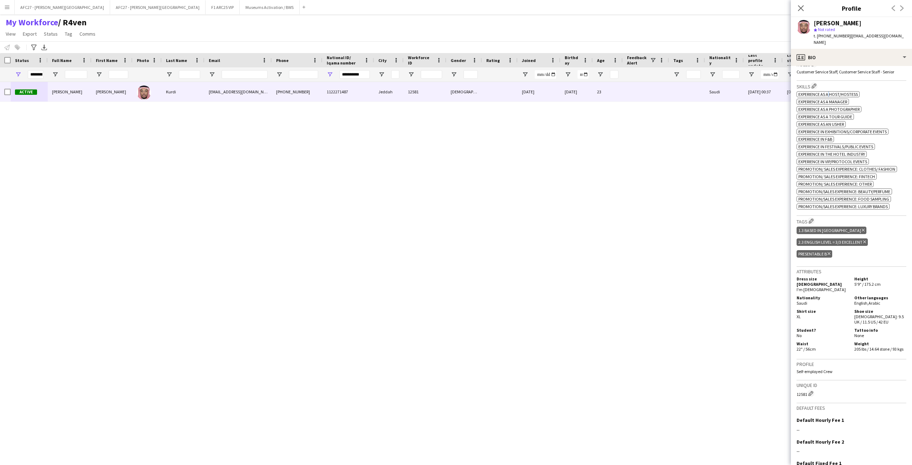
click at [608, 92] on span "Experience as a Host/Hostess" at bounding box center [829, 94] width 60 height 5
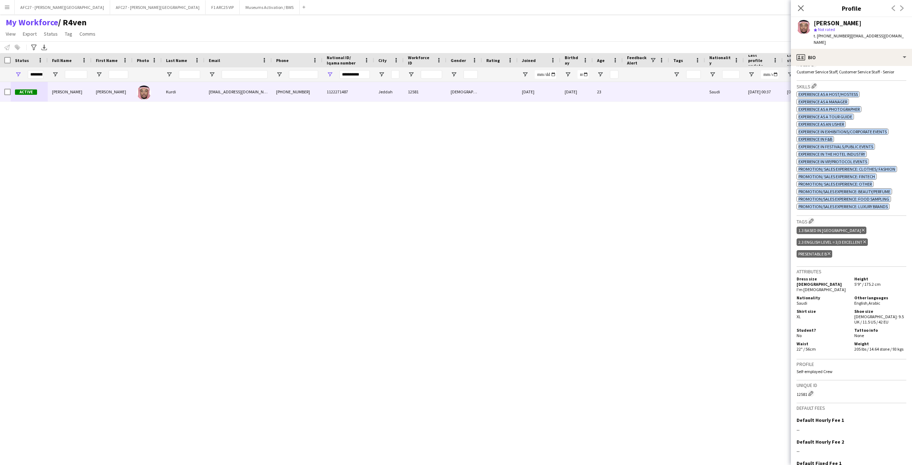
drag, startPoint x: 828, startPoint y: 90, endPoint x: 827, endPoint y: 198, distance: 108.3
click at [608, 198] on div "ok-circled2 background Layer 1 cross-circle-red background Layer 1 Experience a…" at bounding box center [852, 150] width 110 height 120
click at [608, 204] on span "Promotion/Sales Experience: Luxury Brands" at bounding box center [843, 206] width 89 height 5
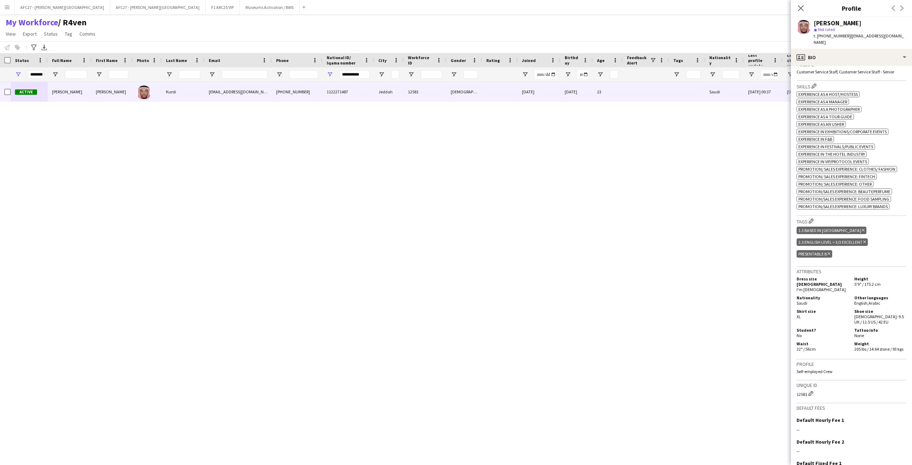
click at [608, 204] on span "Promotion/Sales Experience: Luxury Brands" at bounding box center [843, 206] width 89 height 5
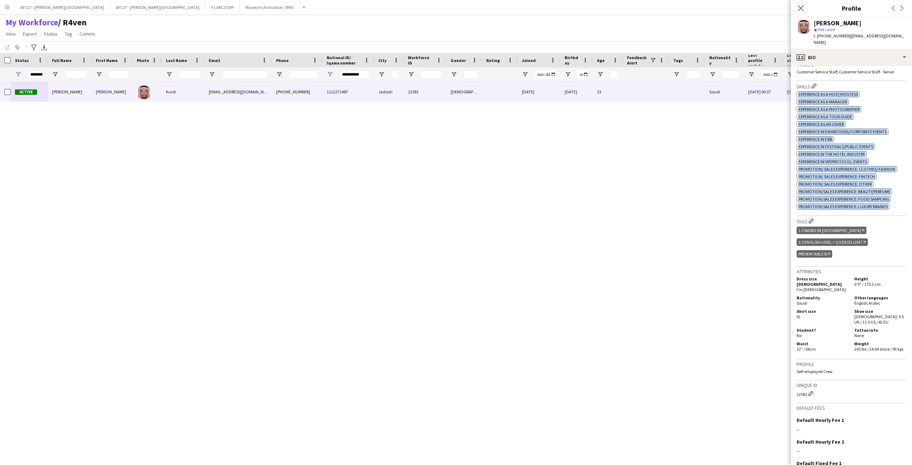
drag, startPoint x: 827, startPoint y: 198, endPoint x: 825, endPoint y: 89, distance: 109.4
click at [608, 90] on div "ok-circled2 background Layer 1 cross-circle-red background Layer 1 Experience a…" at bounding box center [852, 150] width 110 height 120
click at [608, 92] on span "Experience as a Host/Hostess" at bounding box center [829, 94] width 60 height 5
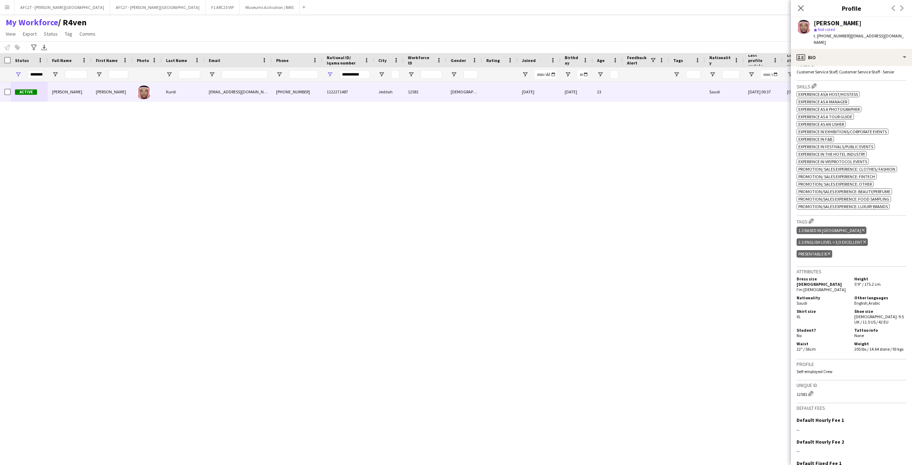
click at [608, 92] on span "Experience as a Host/Hostess" at bounding box center [829, 94] width 60 height 5
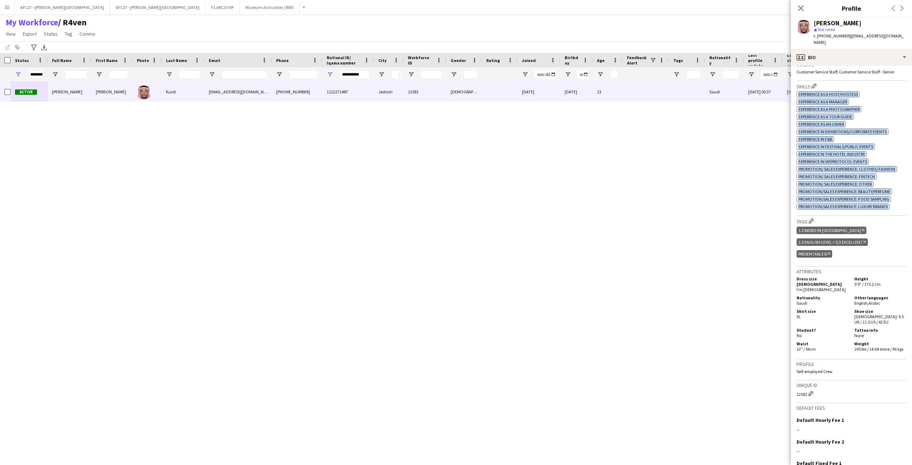
drag, startPoint x: 825, startPoint y: 89, endPoint x: 836, endPoint y: 201, distance: 112.7
click at [608, 201] on div "ok-circled2 background Layer 1 cross-circle-red background Layer 1 Experience a…" at bounding box center [852, 150] width 110 height 120
click at [608, 204] on span "Promotion/Sales Experience: Luxury Brands" at bounding box center [843, 206] width 89 height 5
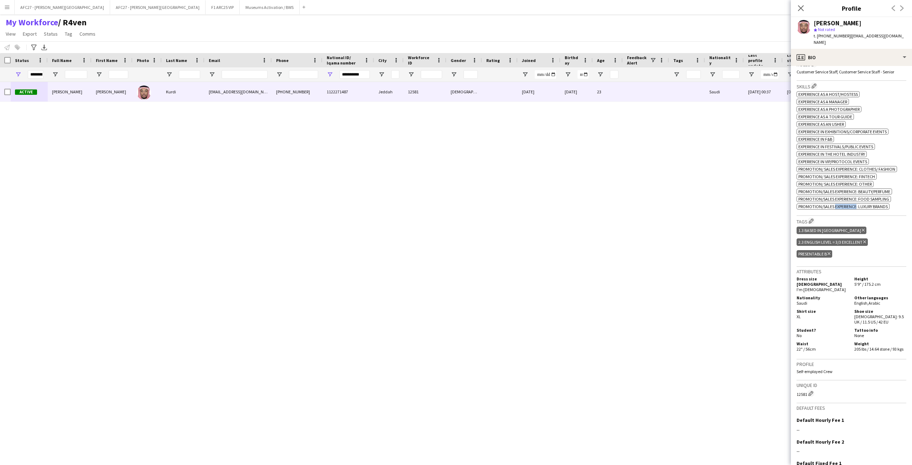
click at [608, 204] on span "Promotion/Sales Experience: Luxury Brands" at bounding box center [843, 206] width 89 height 5
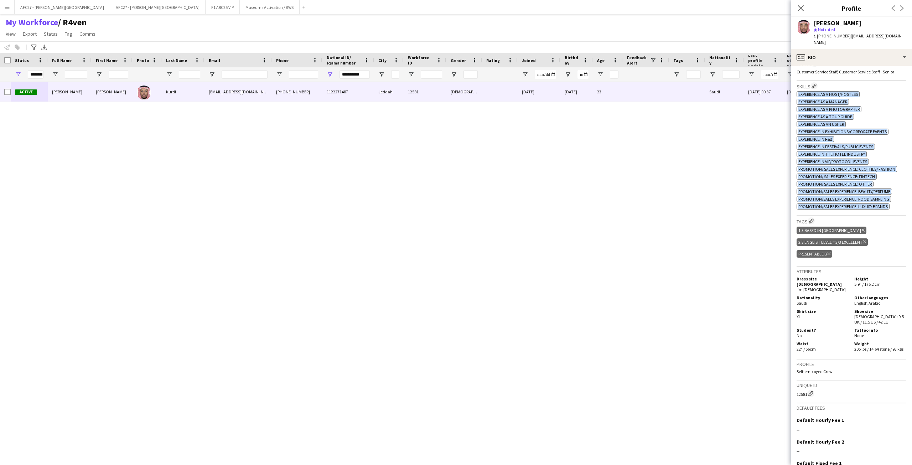
drag, startPoint x: 836, startPoint y: 201, endPoint x: 840, endPoint y: 90, distance: 111.6
click at [608, 90] on div "ok-circled2 background Layer 1 cross-circle-red background Layer 1 Experience a…" at bounding box center [852, 150] width 110 height 120
click at [608, 92] on span "Experience as a Host/Hostess" at bounding box center [829, 94] width 60 height 5
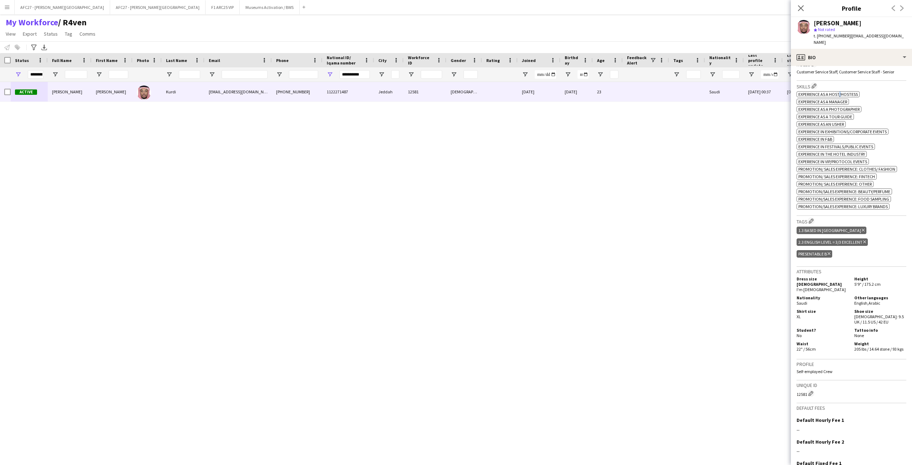
click at [608, 92] on span "Experience as a Host/Hostess" at bounding box center [829, 94] width 60 height 5
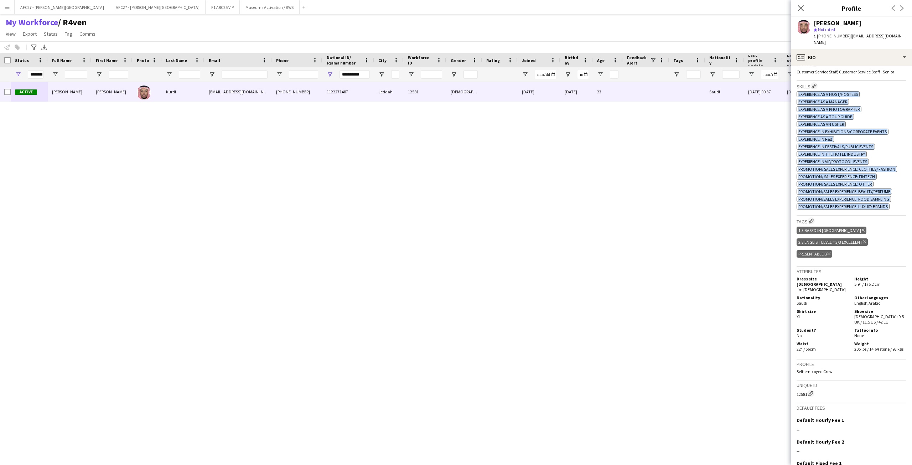
drag, startPoint x: 840, startPoint y: 90, endPoint x: 857, endPoint y: 202, distance: 113.6
click at [608, 202] on div "ok-circled2 background Layer 1 cross-circle-red background Layer 1 Experience a…" at bounding box center [852, 150] width 110 height 120
click at [608, 204] on span "Promotion/Sales Experience: Luxury Brands" at bounding box center [843, 206] width 89 height 5
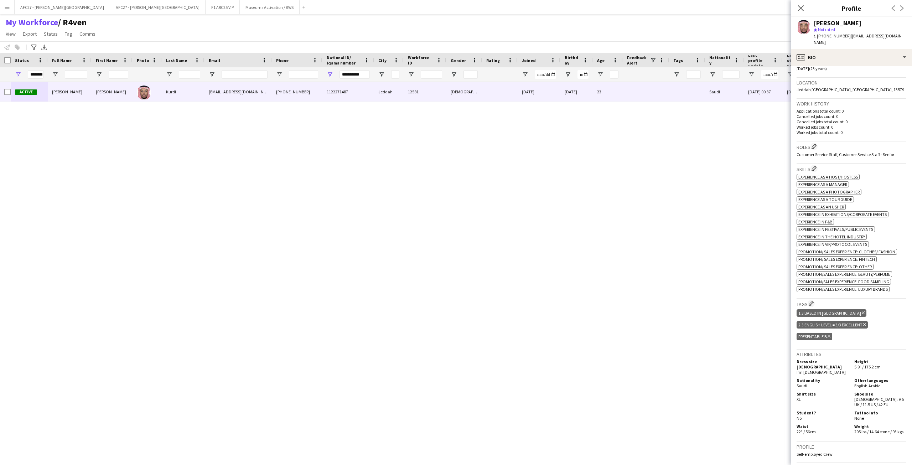
scroll to position [118, 0]
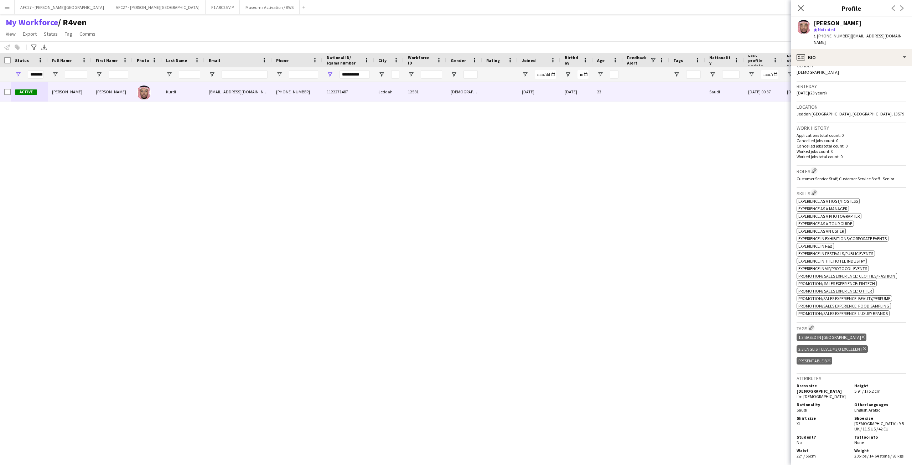
click at [608, 154] on p "Worked jobs total count: 0" at bounding box center [852, 156] width 110 height 5
drag, startPoint x: 837, startPoint y: 152, endPoint x: 839, endPoint y: 130, distance: 21.9
click at [608, 133] on div "Applications total count: 0 Cancelled jobs count: 0 Cancelled jobs total count:…" at bounding box center [852, 146] width 110 height 27
click at [608, 133] on p "Applications total count: 0" at bounding box center [852, 135] width 110 height 5
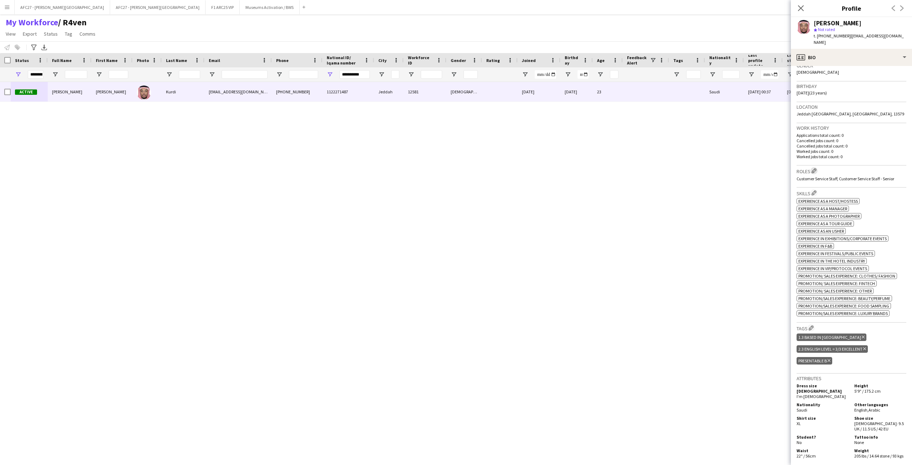
click at [608, 168] on app-icon "Edit crew company roles" at bounding box center [814, 170] width 5 height 5
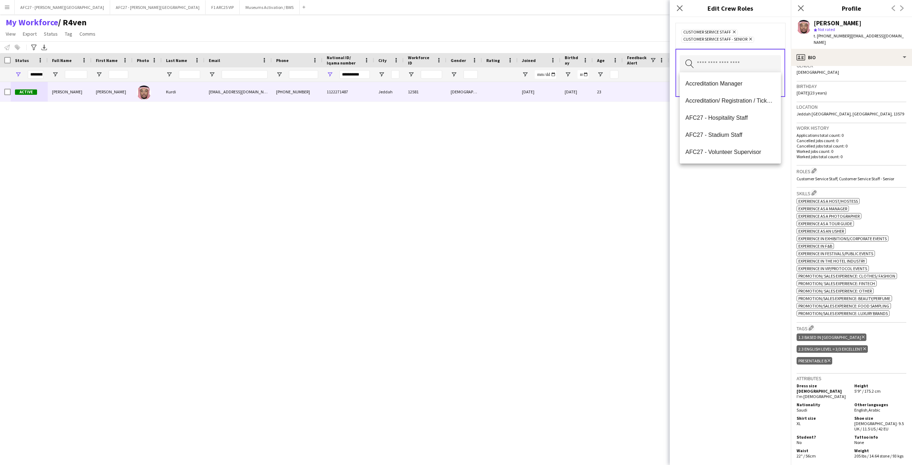
click at [608, 67] on input "text" at bounding box center [730, 64] width 101 height 18
type input "***"
click at [608, 114] on span "Protocol" at bounding box center [731, 117] width 90 height 7
click at [608, 206] on div "Customer Service Staff Remove Customer Service Staff - Senior Remove Protocol R…" at bounding box center [730, 241] width 121 height 448
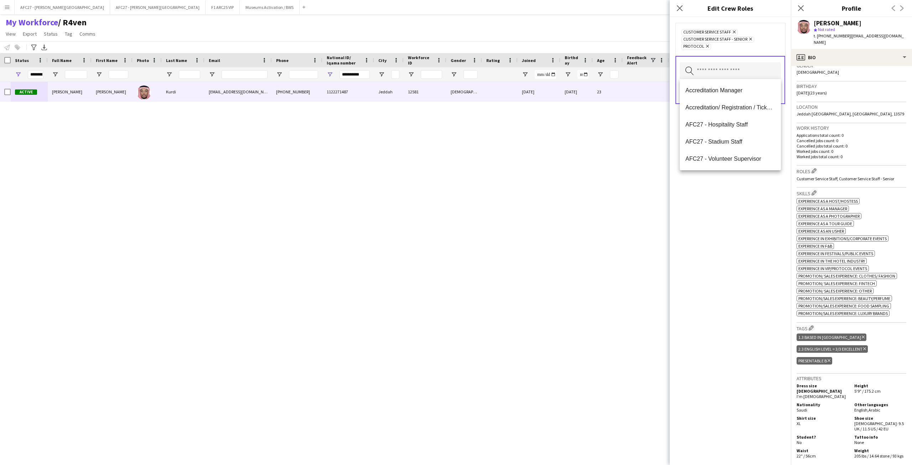
click at [608, 66] on input "text" at bounding box center [730, 71] width 101 height 18
click at [608, 46] on div "Customer Service Staff Remove Customer Service Staff - Senior Remove Protocol R…" at bounding box center [730, 39] width 98 height 21
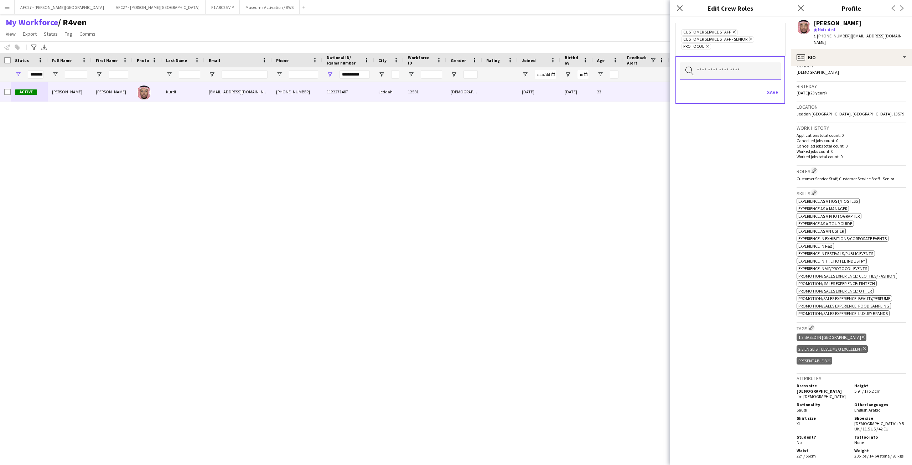
click at [608, 63] on input "text" at bounding box center [730, 71] width 101 height 18
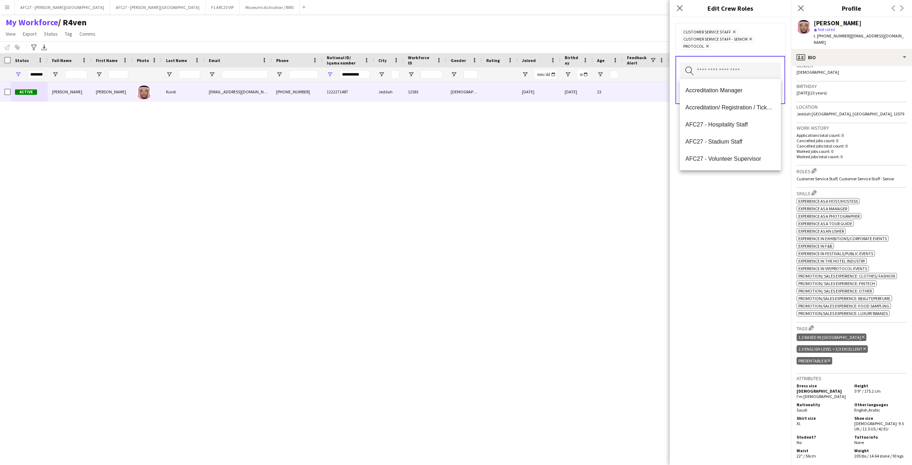
click at [608, 41] on div "Customer Service Staff Remove Customer Service Staff - Senior Remove Protocol R…" at bounding box center [730, 39] width 98 height 21
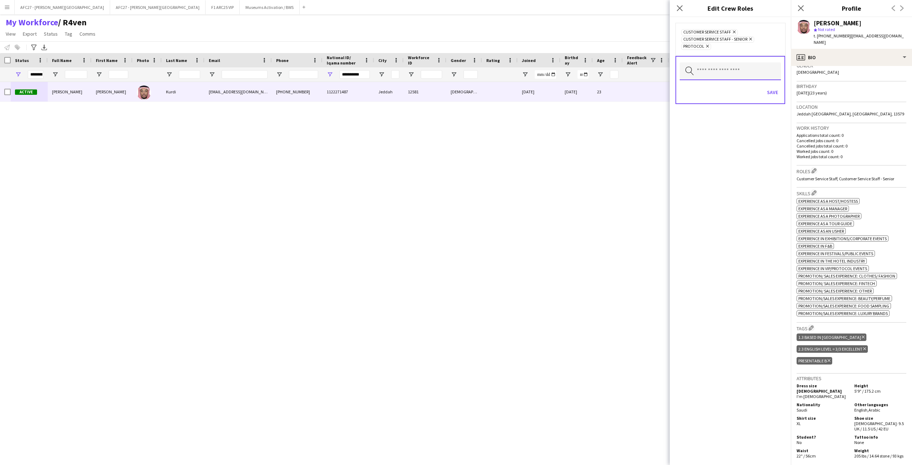
click at [608, 63] on input "text" at bounding box center [730, 71] width 101 height 18
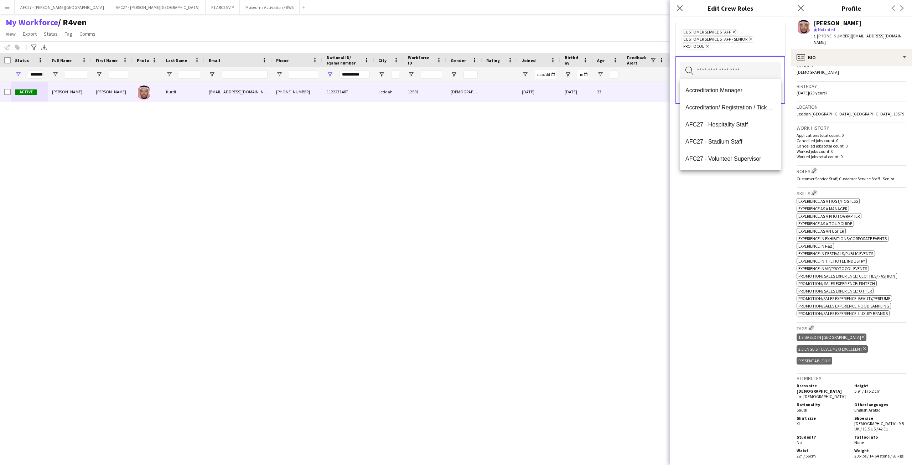
click at [608, 42] on div "Customer Service Staff Remove Customer Service Staff - Senior Remove Protocol R…" at bounding box center [731, 39] width 110 height 33
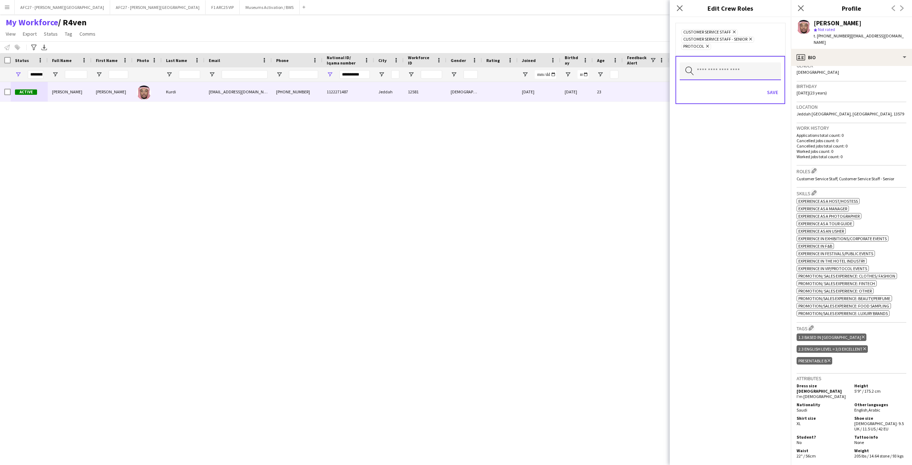
click at [608, 71] on input "text" at bounding box center [730, 71] width 101 height 18
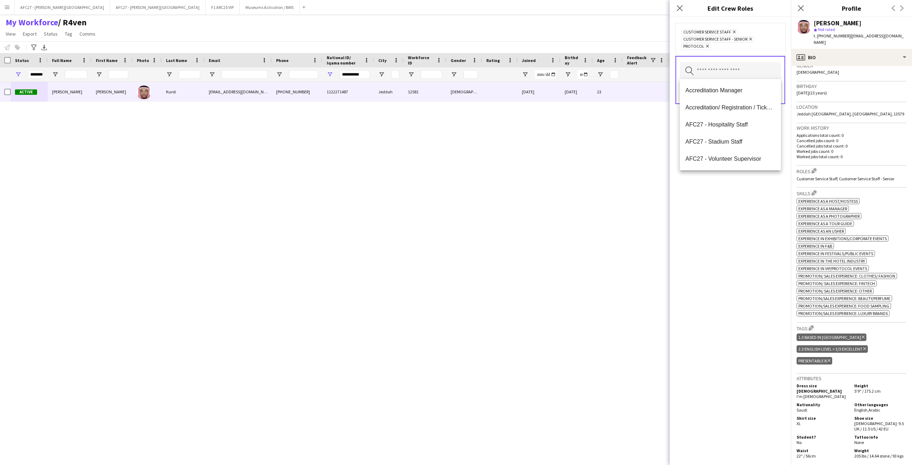
click at [608, 51] on div "Customer Service Staff Remove Customer Service Staff - Senior Remove Protocol R…" at bounding box center [731, 39] width 110 height 33
click at [608, 66] on input "text" at bounding box center [730, 71] width 101 height 18
click at [608, 140] on span "Tour Guide" at bounding box center [731, 143] width 90 height 7
click at [608, 206] on div "Customer Service Staff Remove Customer Service Staff - Senior Remove Protocol R…" at bounding box center [730, 241] width 121 height 448
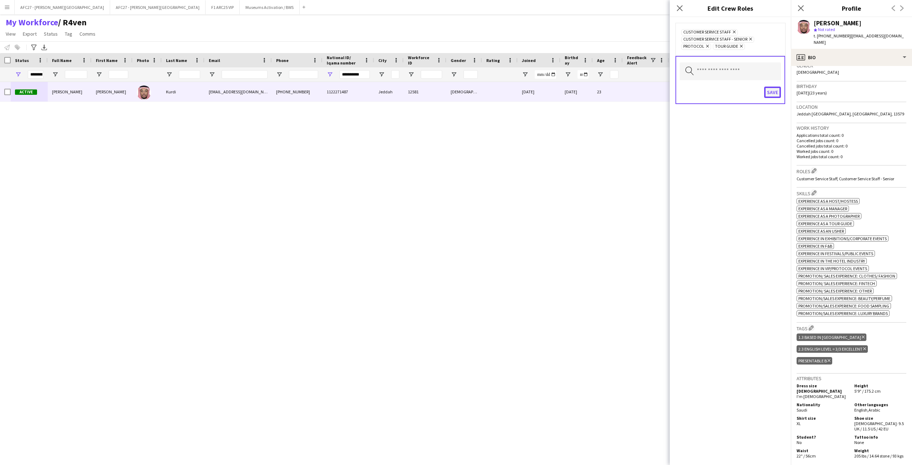
click at [608, 89] on button "Save" at bounding box center [772, 92] width 17 height 11
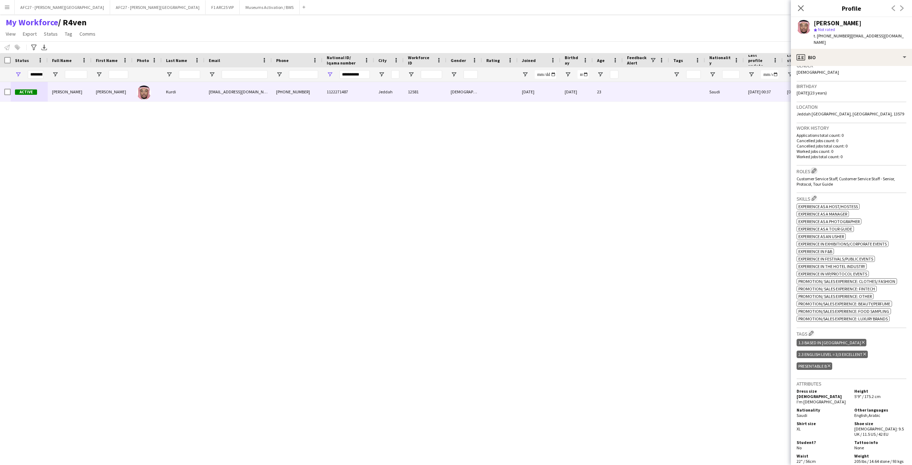
click at [608, 168] on app-icon "Edit crew company roles" at bounding box center [814, 170] width 5 height 5
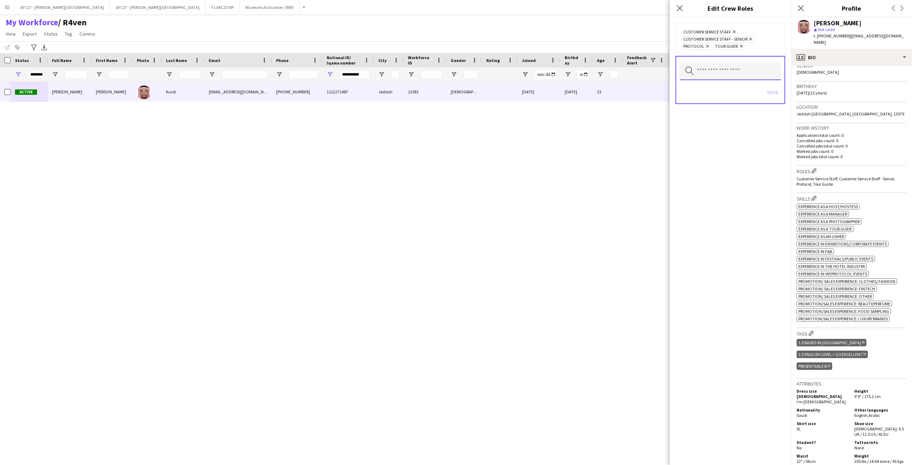
click at [608, 64] on input "text" at bounding box center [730, 71] width 101 height 18
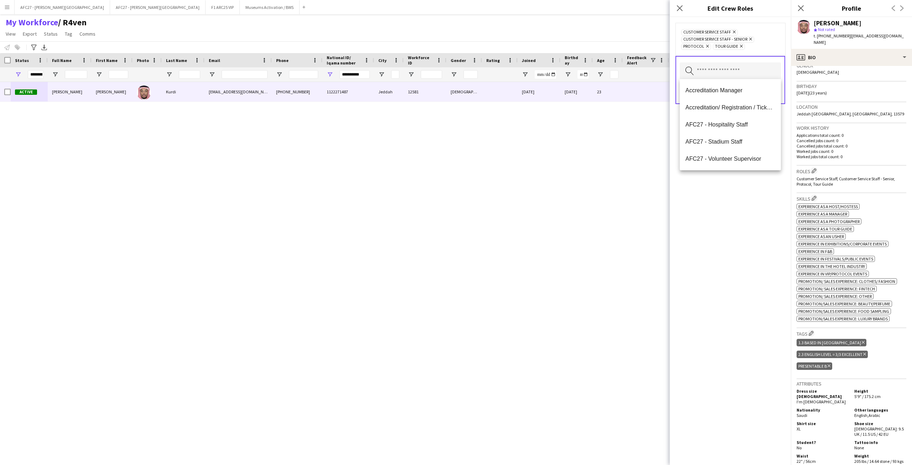
click at [608, 38] on div "Customer Service Staff Remove Customer Service Staff - Senior Remove Protocol R…" at bounding box center [730, 39] width 98 height 21
click at [608, 74] on input "text" at bounding box center [730, 71] width 101 height 18
click at [608, 104] on h3 "Location" at bounding box center [852, 107] width 110 height 6
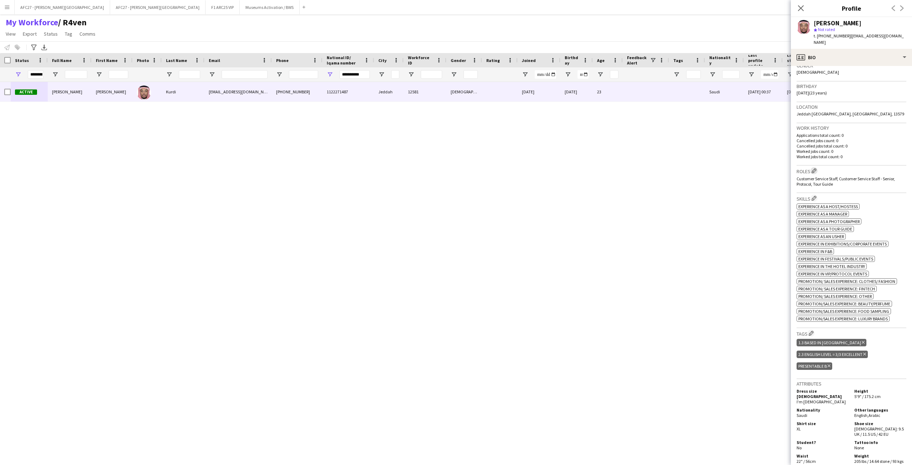
click at [608, 168] on app-icon "Edit crew company roles" at bounding box center [814, 170] width 5 height 5
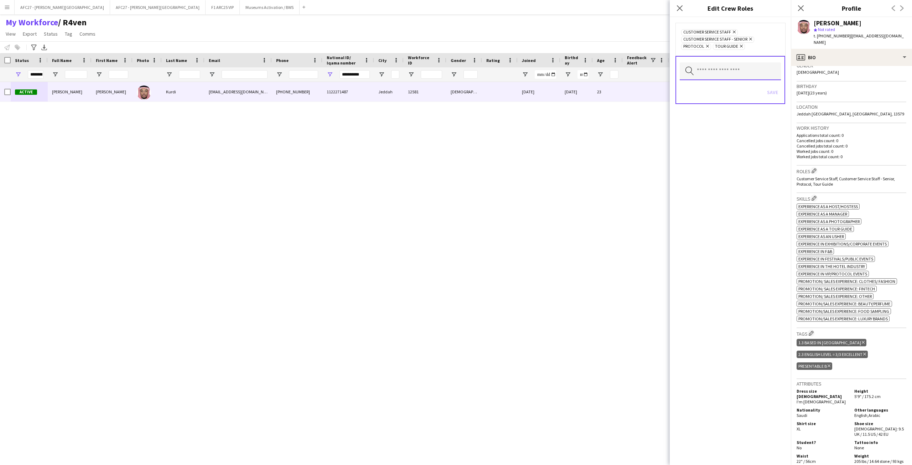
click at [608, 75] on input "text" at bounding box center [730, 71] width 101 height 18
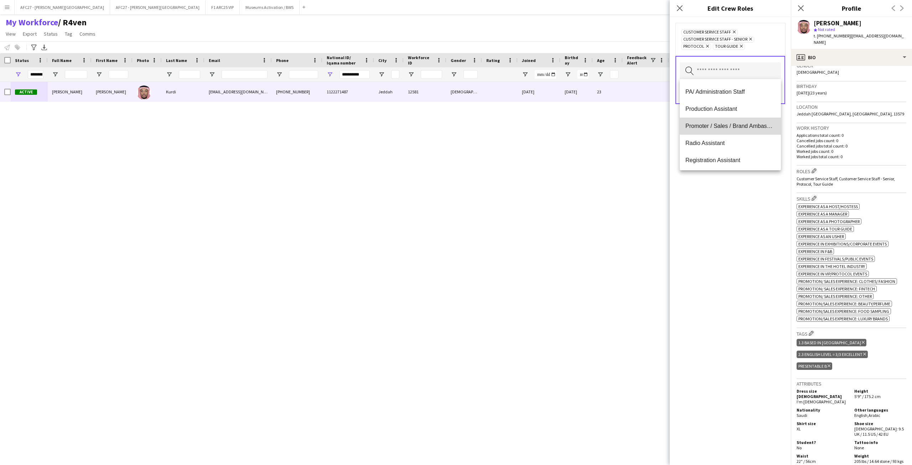
click at [608, 124] on span "Promoter / Sales / Brand Ambassador" at bounding box center [731, 126] width 90 height 7
click at [608, 112] on span "Team Lead" at bounding box center [731, 114] width 90 height 7
click at [608, 219] on div "Customer Service Staff Remove Customer Service Staff - Senior Remove Promoter /…" at bounding box center [730, 241] width 121 height 448
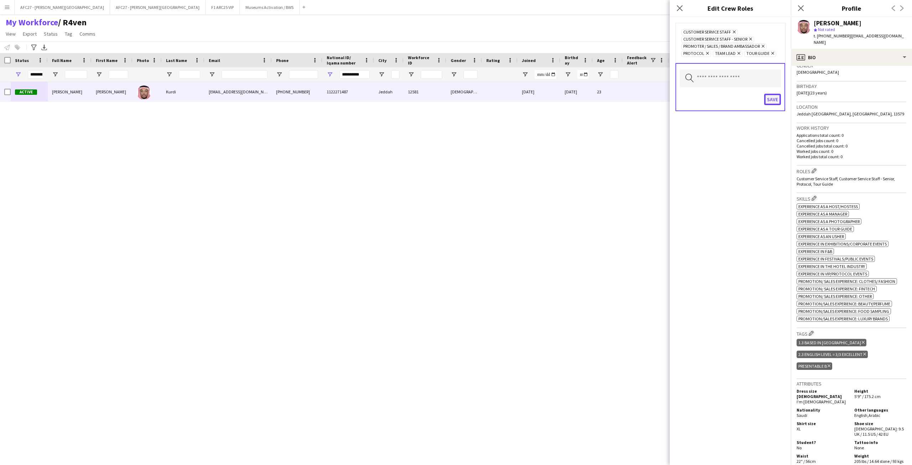
click at [608, 94] on button "Save" at bounding box center [772, 99] width 17 height 11
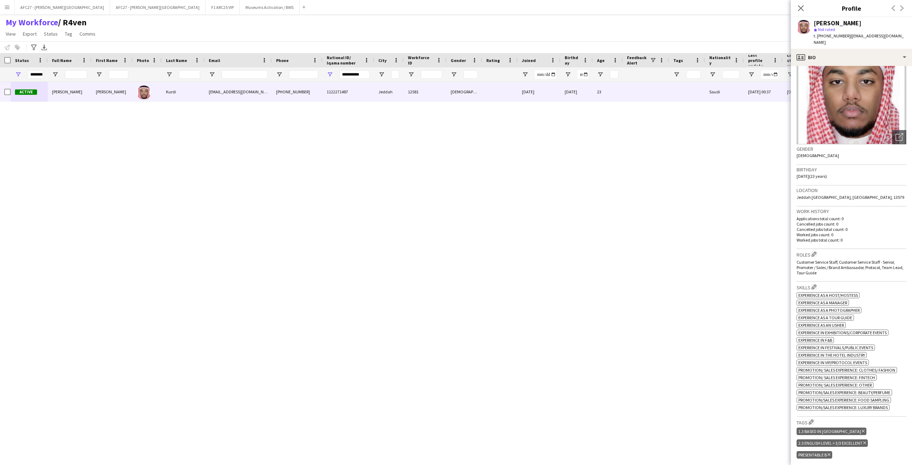
scroll to position [0, 0]
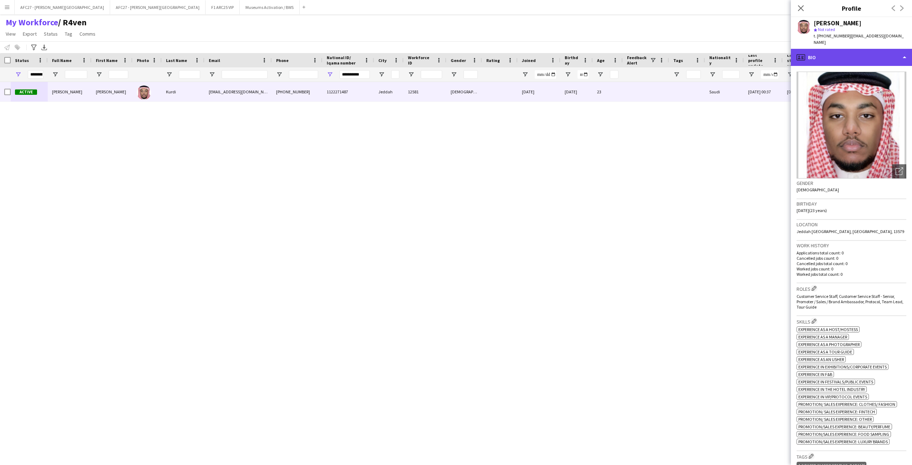
click at [608, 50] on div "profile Bio" at bounding box center [851, 57] width 121 height 17
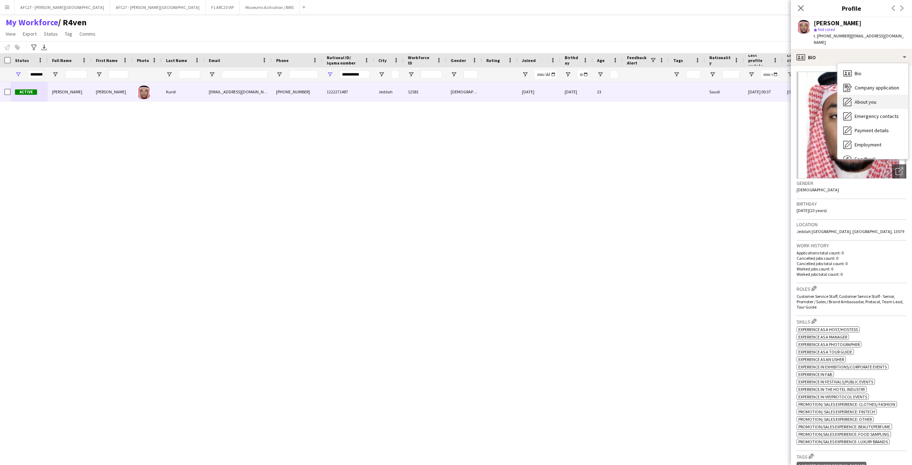
click at [608, 99] on span "About you" at bounding box center [866, 102] width 22 height 6
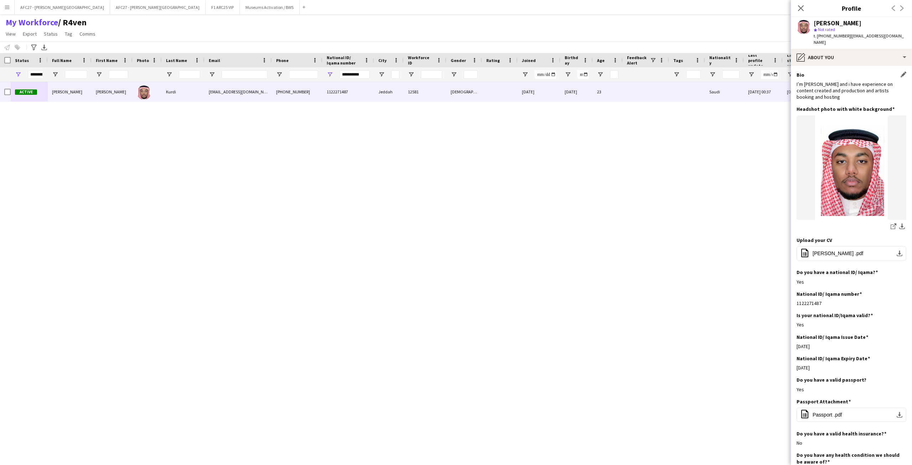
click at [608, 83] on div "I’m [PERSON_NAME] and i have experience on content created and production and a…" at bounding box center [852, 91] width 110 height 20
click at [608, 89] on div "I’m [PERSON_NAME] and i have experience on content created and production and a…" at bounding box center [852, 91] width 110 height 20
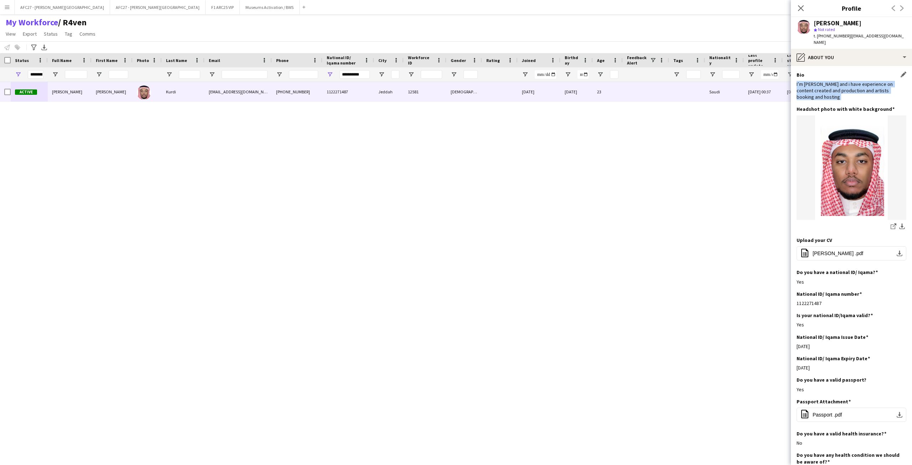
click at [608, 89] on div "I’m [PERSON_NAME] and i have experience on content created and production and a…" at bounding box center [852, 91] width 110 height 20
click at [608, 92] on div "I’m [PERSON_NAME] and i have experience on content created and production and a…" at bounding box center [852, 91] width 110 height 20
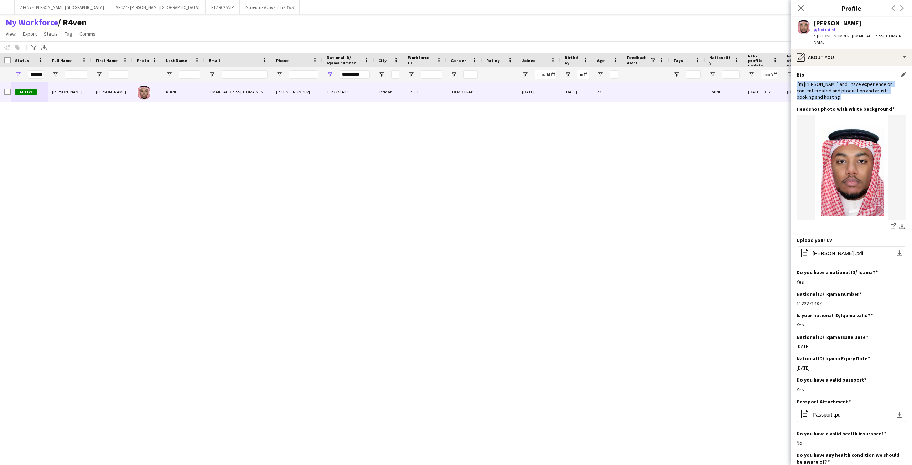
click at [608, 92] on div "I’m [PERSON_NAME] and i have experience on content created and production and a…" at bounding box center [852, 91] width 110 height 20
click at [608, 86] on div "I’m [PERSON_NAME] and i have experience on content created and production and a…" at bounding box center [852, 91] width 110 height 20
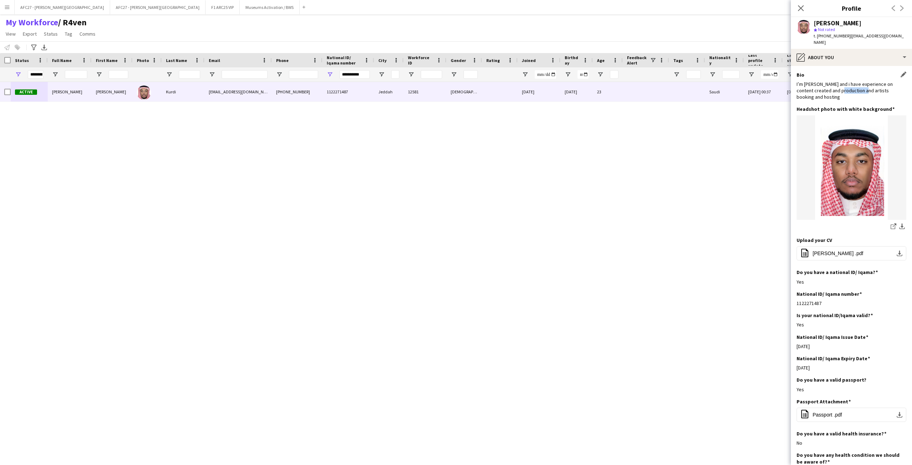
click at [608, 86] on div "I’m [PERSON_NAME] and i have experience on content created and production and a…" at bounding box center [852, 91] width 110 height 20
click at [608, 81] on div "I’m [PERSON_NAME] and i have experience on content created and production and a…" at bounding box center [852, 91] width 110 height 20
click at [608, 49] on div "pencil4 About you" at bounding box center [851, 57] width 121 height 17
click at [608, 69] on icon "Bio" at bounding box center [847, 73] width 9 height 9
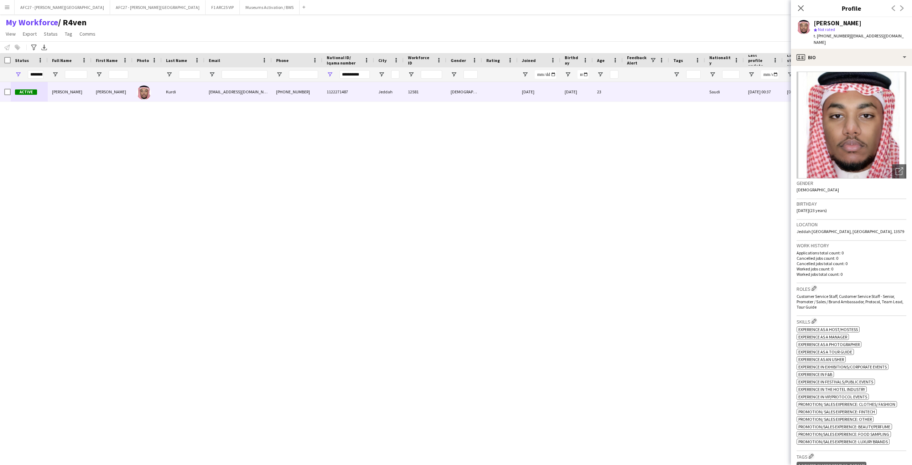
click at [608, 180] on h3 "Gender" at bounding box center [852, 183] width 110 height 6
click at [608, 184] on div "Gender [DEMOGRAPHIC_DATA]" at bounding box center [852, 189] width 110 height 21
click at [608, 58] on icon at bounding box center [802, 58] width 2 height 0
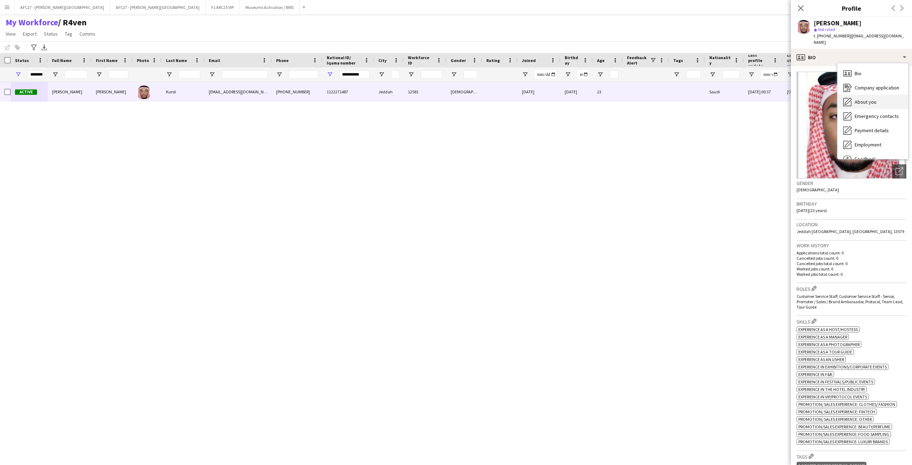
click at [608, 99] on span "About you" at bounding box center [866, 102] width 22 height 6
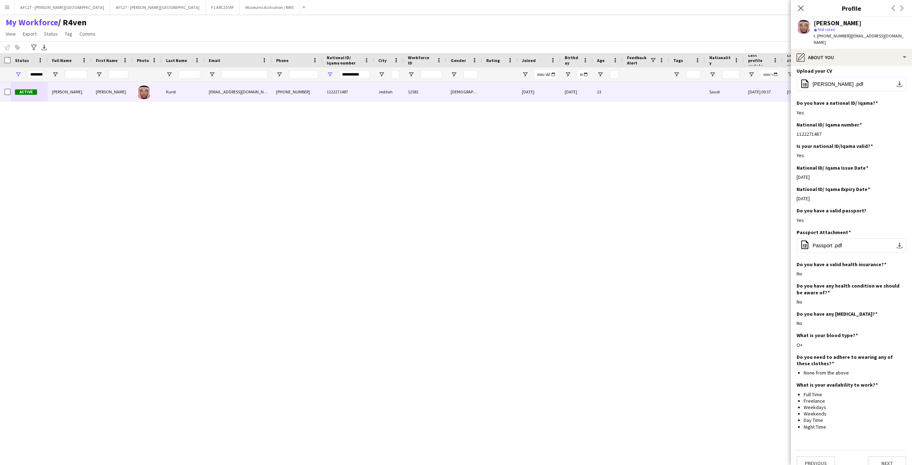
scroll to position [173, 0]
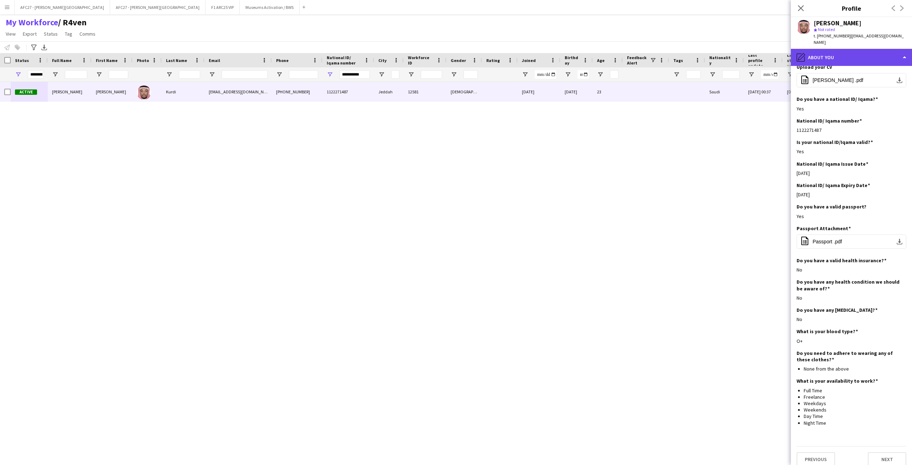
click at [608, 49] on div "pencil4 About you" at bounding box center [851, 57] width 121 height 17
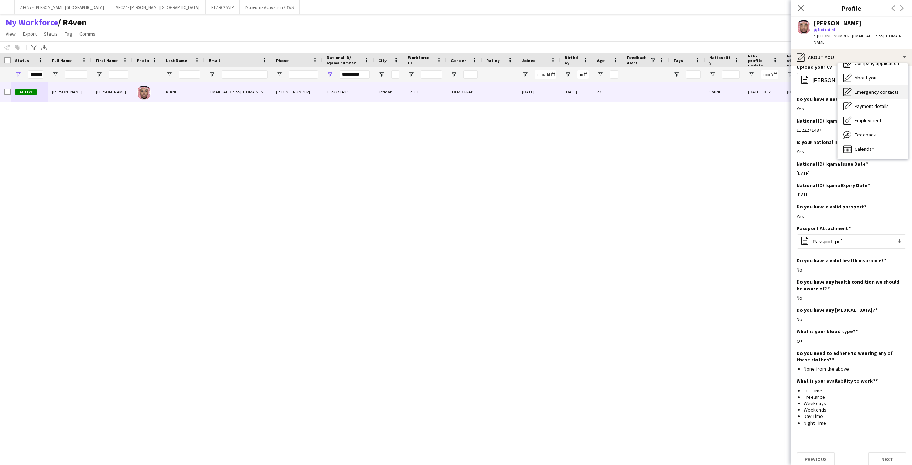
click at [608, 89] on span "Emergency contacts" at bounding box center [877, 92] width 44 height 6
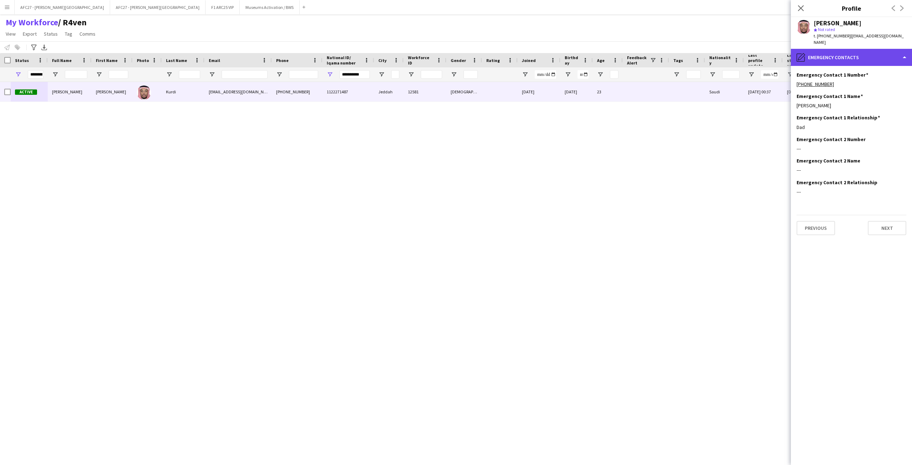
click at [608, 54] on div "pencil4 Emergency contacts" at bounding box center [851, 57] width 121 height 17
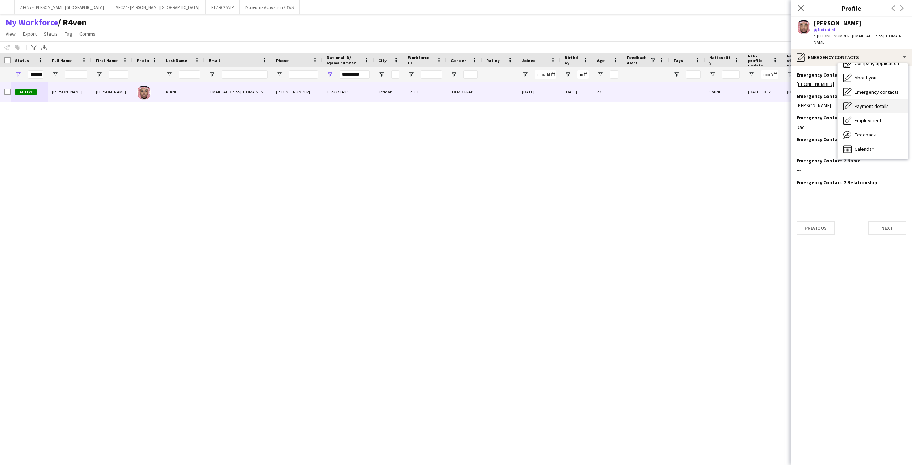
click at [608, 99] on div "Payment details Payment details" at bounding box center [873, 106] width 71 height 14
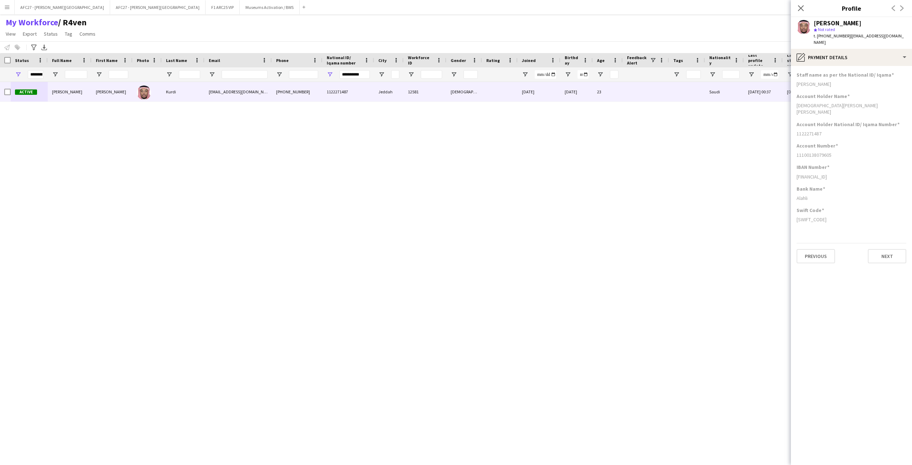
click at [608, 216] on div "[SWIFT_CODE]" at bounding box center [852, 219] width 110 height 6
drag, startPoint x: 845, startPoint y: 203, endPoint x: 835, endPoint y: 68, distance: 135.8
click at [608, 68] on app-section-data-types "Staff name as per the National ID/ Iqama [PERSON_NAME] Account Holder Name [PER…" at bounding box center [851, 265] width 121 height 399
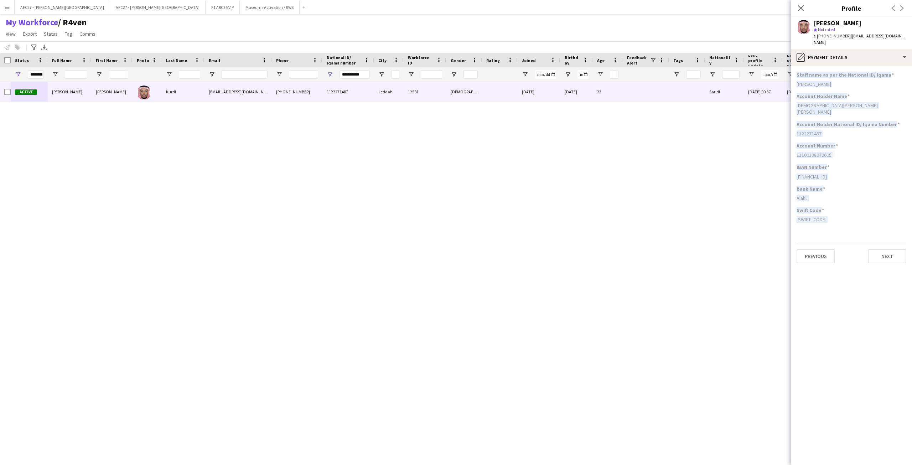
click at [608, 72] on h3 "Staff name as per the National ID/ Iqama" at bounding box center [845, 75] width 97 height 6
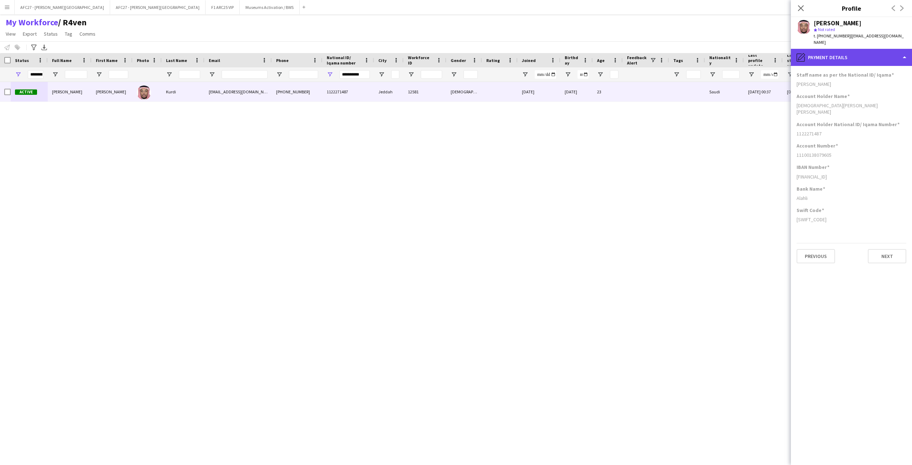
click at [608, 53] on div "pencil4 Payment details" at bounding box center [851, 57] width 121 height 17
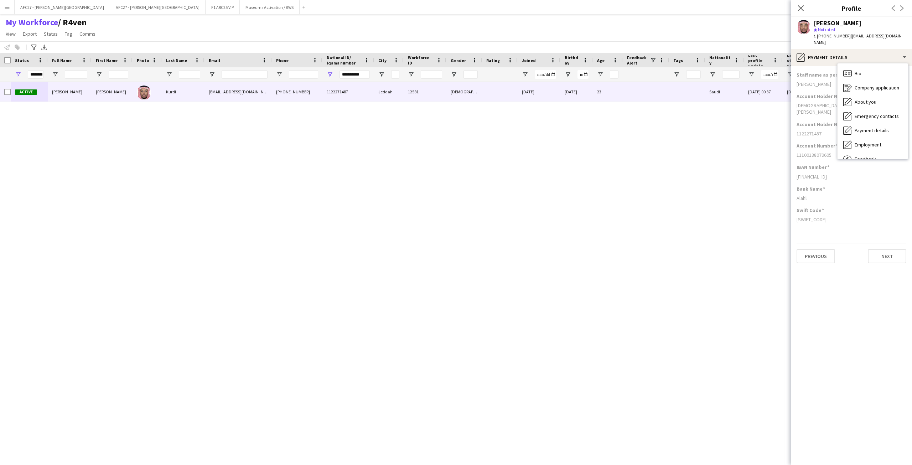
click at [608, 66] on app-section-data-types "Staff name as per the National ID/ Iqama [PERSON_NAME] Account Holder Name [PER…" at bounding box center [851, 265] width 121 height 399
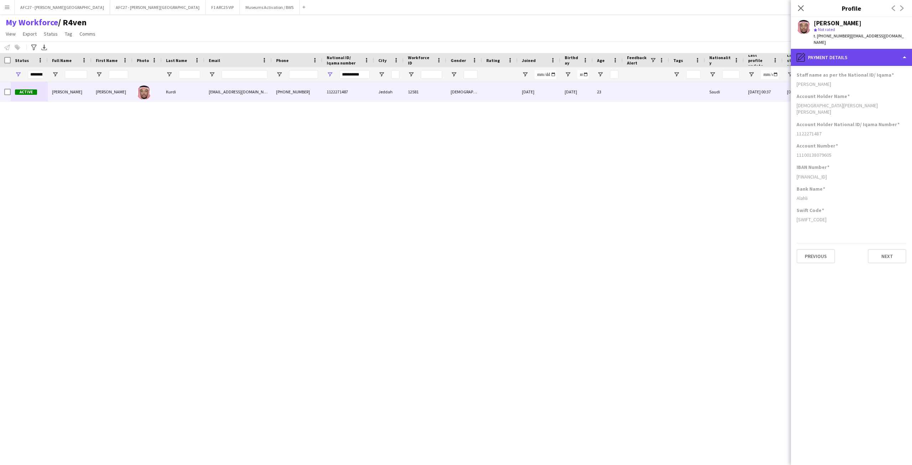
click at [608, 51] on div "pencil4 Payment details" at bounding box center [851, 57] width 121 height 17
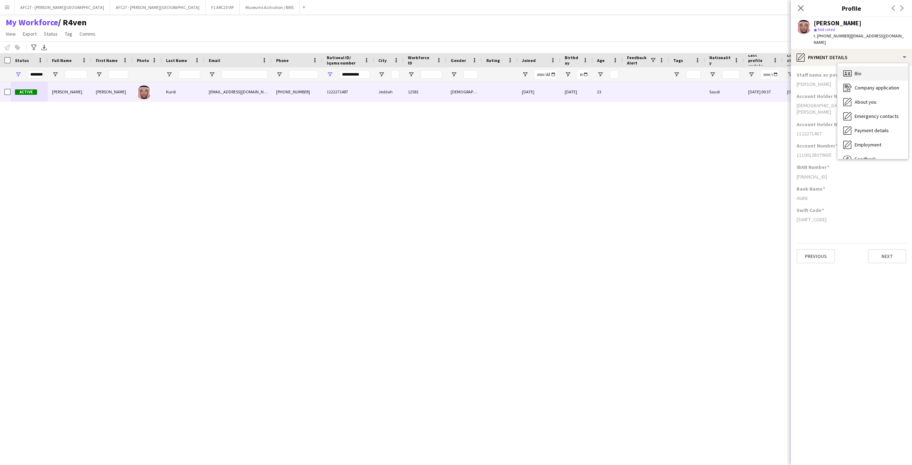
click at [608, 71] on div "Bio Bio" at bounding box center [873, 73] width 71 height 14
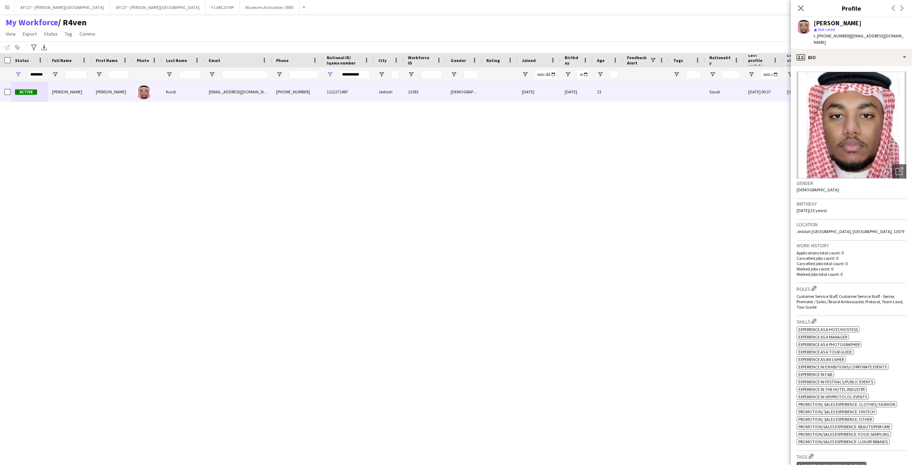
click at [608, 32] on div "star Not rated" at bounding box center [860, 29] width 93 height 6
drag, startPoint x: 839, startPoint y: 32, endPoint x: 837, endPoint y: 21, distance: 11.0
click at [608, 21] on div "[PERSON_NAME] star Not rated t. [PHONE_NUMBER] | [EMAIL_ADDRESS][DOMAIN_NAME]" at bounding box center [860, 33] width 93 height 26
click at [608, 21] on div "[PERSON_NAME]" at bounding box center [838, 23] width 48 height 6
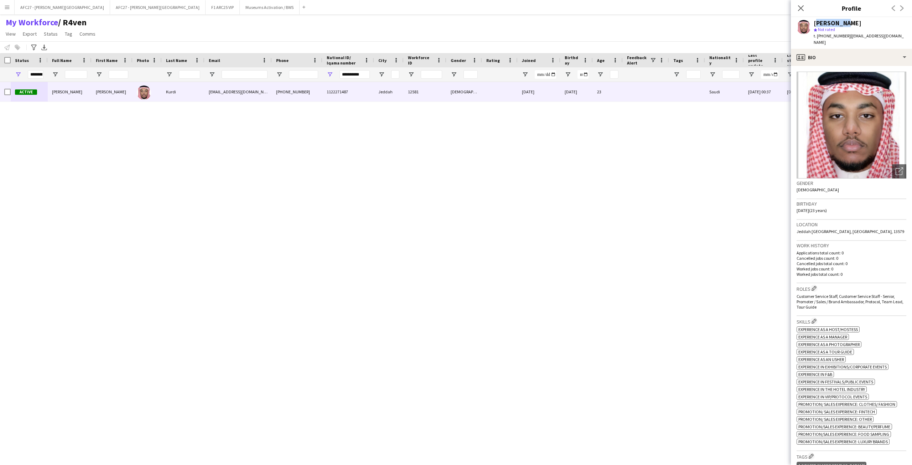
click at [608, 21] on div "[PERSON_NAME]" at bounding box center [838, 23] width 48 height 6
drag, startPoint x: 837, startPoint y: 21, endPoint x: 843, endPoint y: 36, distance: 15.8
click at [608, 36] on div "[PERSON_NAME] star Not rated t. [PHONE_NUMBER] | [EMAIL_ADDRESS][DOMAIN_NAME]" at bounding box center [860, 33] width 93 height 26
click at [608, 36] on span "t. [PHONE_NUMBER]" at bounding box center [832, 35] width 37 height 5
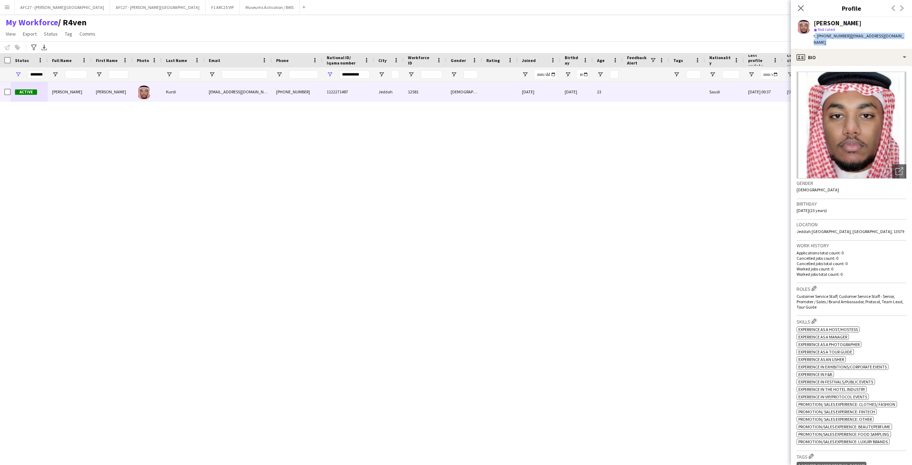
click at [608, 36] on span "t. [PHONE_NUMBER]" at bounding box center [832, 35] width 37 height 5
drag, startPoint x: 843, startPoint y: 36, endPoint x: 843, endPoint y: 23, distance: 12.5
click at [608, 23] on div "[PERSON_NAME] star Not rated t. [PHONE_NUMBER] | [EMAIL_ADDRESS][DOMAIN_NAME]" at bounding box center [860, 33] width 93 height 26
click at [608, 23] on div "[PERSON_NAME]" at bounding box center [838, 23] width 48 height 6
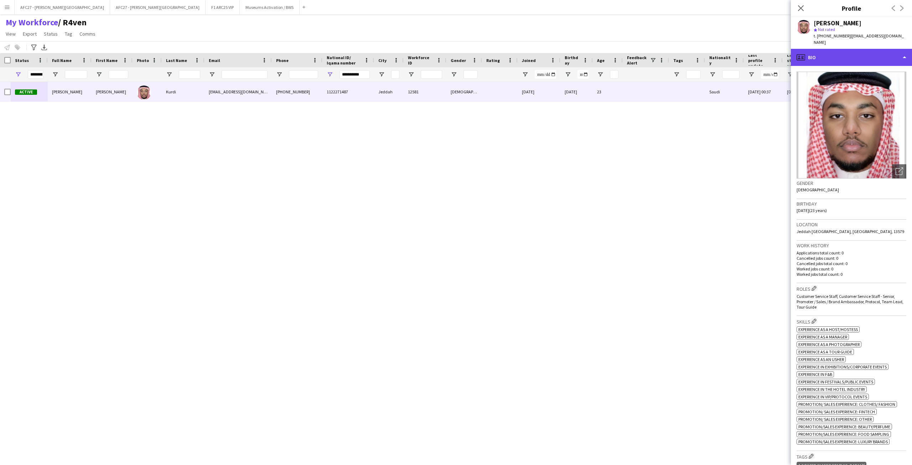
click at [608, 52] on div "profile Bio" at bounding box center [851, 57] width 121 height 17
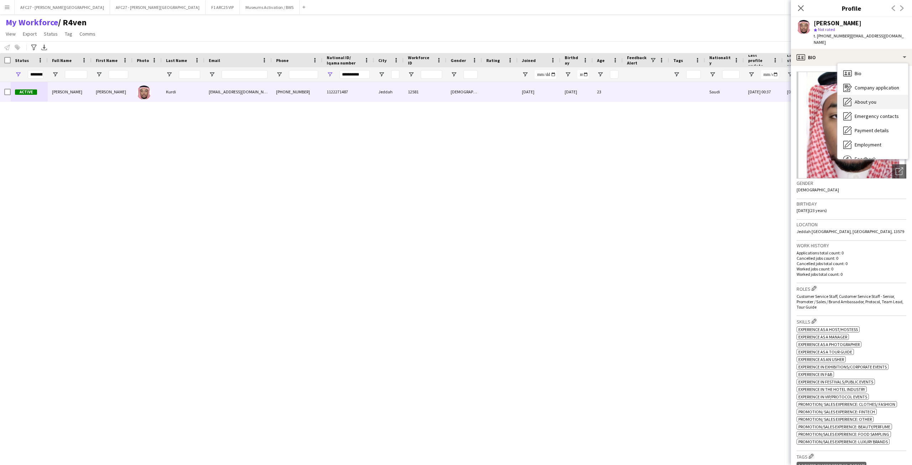
click at [608, 99] on span "About you" at bounding box center [866, 102] width 22 height 6
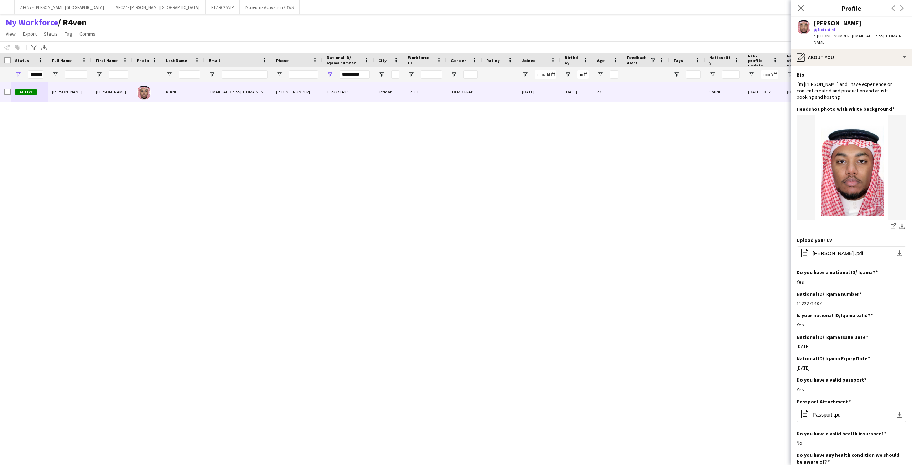
click at [608, 26] on div "star Not rated" at bounding box center [860, 29] width 93 height 6
drag, startPoint x: 851, startPoint y: 26, endPoint x: 861, endPoint y: 17, distance: 13.6
click at [608, 17] on app-crew-profile "Close pop-in Profile Previous Next [PERSON_NAME] star Not rated t. [PHONE_NUMBE…" at bounding box center [851, 232] width 121 height 465
click at [608, 17] on div "Close pop-in Profile Previous Next" at bounding box center [851, 8] width 121 height 17
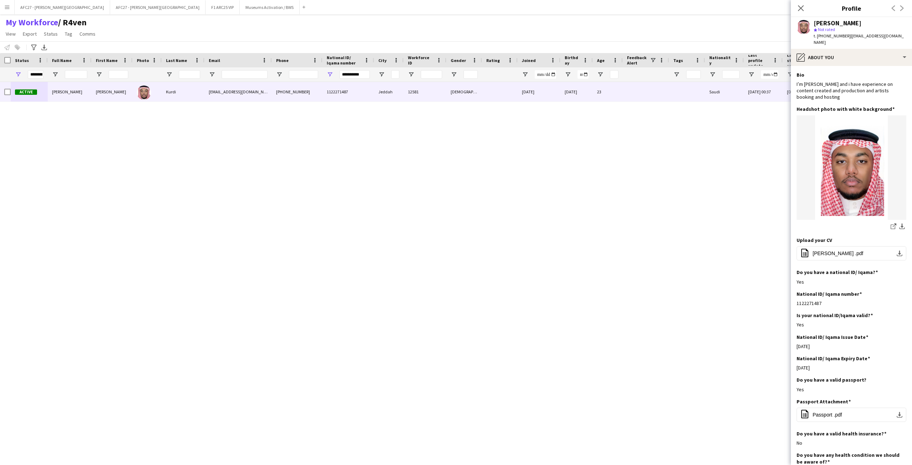
click at [608, 22] on div "[PERSON_NAME]" at bounding box center [838, 23] width 48 height 6
drag, startPoint x: 861, startPoint y: 22, endPoint x: 869, endPoint y: 35, distance: 14.9
click at [608, 35] on div "[PERSON_NAME] star Not rated t. [PHONE_NUMBER] | [EMAIL_ADDRESS][DOMAIN_NAME]" at bounding box center [860, 33] width 93 height 26
click at [608, 35] on span "| [EMAIL_ADDRESS][DOMAIN_NAME]" at bounding box center [859, 39] width 90 height 12
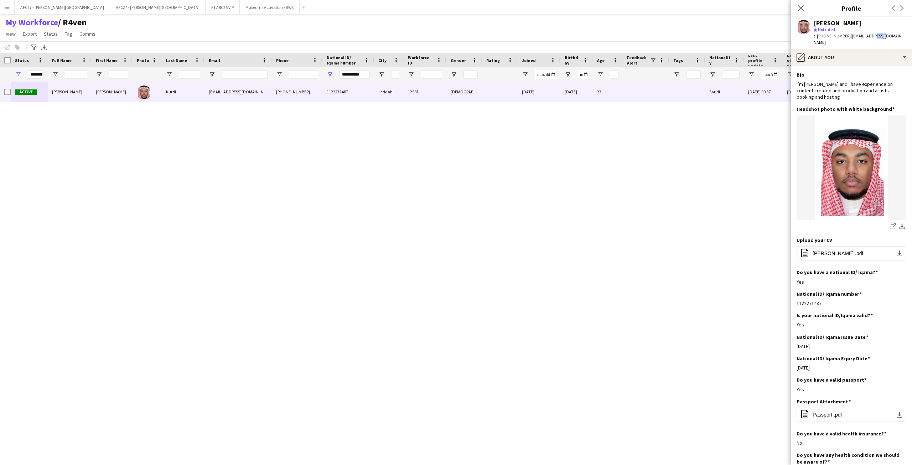
click at [608, 35] on span "| [EMAIL_ADDRESS][DOMAIN_NAME]" at bounding box center [859, 39] width 90 height 12
drag, startPoint x: 869, startPoint y: 35, endPoint x: 863, endPoint y: 24, distance: 12.5
click at [608, 24] on div "[PERSON_NAME] star Not rated t. [PHONE_NUMBER] | [EMAIL_ADDRESS][DOMAIN_NAME]" at bounding box center [860, 33] width 93 height 26
click at [608, 24] on div "[PERSON_NAME]" at bounding box center [838, 23] width 48 height 6
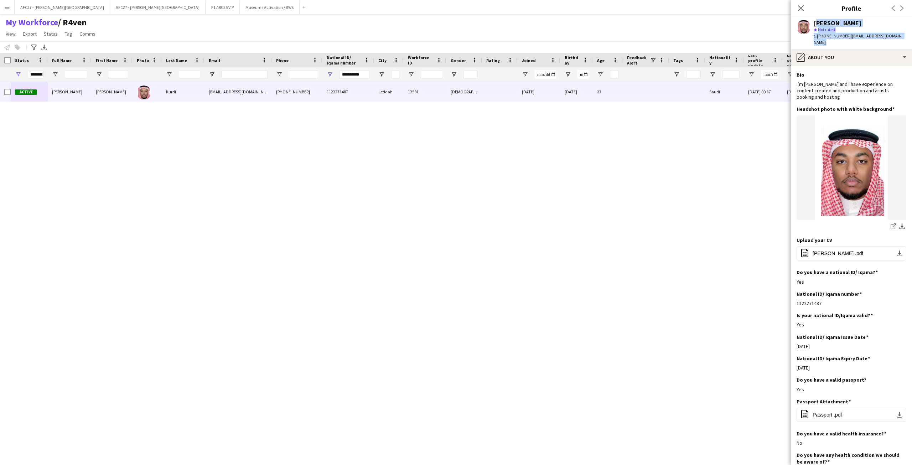
drag, startPoint x: 863, startPoint y: 24, endPoint x: 862, endPoint y: 33, distance: 9.6
click at [608, 33] on div "[PERSON_NAME] star Not rated t. [PHONE_NUMBER] | [EMAIL_ADDRESS][DOMAIN_NAME]" at bounding box center [860, 33] width 93 height 26
click at [608, 33] on span "| [EMAIL_ADDRESS][DOMAIN_NAME]" at bounding box center [859, 39] width 90 height 12
click at [608, 25] on div "[PERSON_NAME]" at bounding box center [838, 23] width 48 height 6
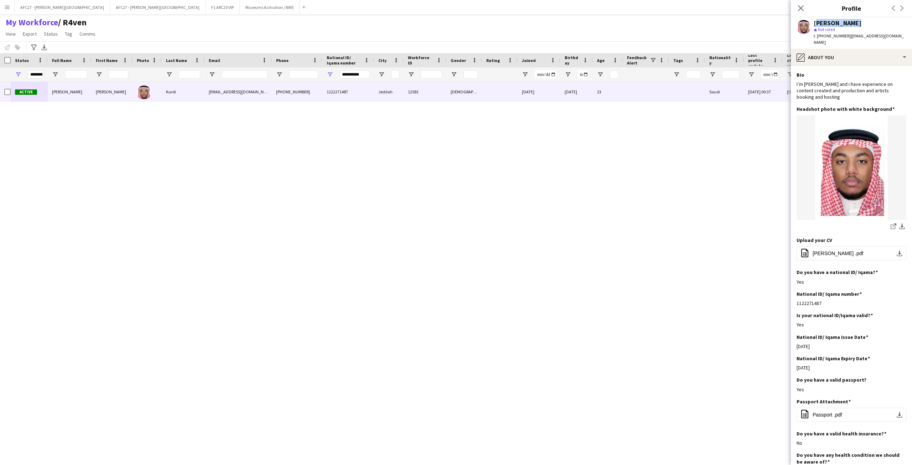
click at [608, 25] on div "[PERSON_NAME]" at bounding box center [838, 23] width 48 height 6
click at [608, 35] on span "| [EMAIL_ADDRESS][DOMAIN_NAME]" at bounding box center [859, 39] width 90 height 12
drag, startPoint x: 864, startPoint y: 35, endPoint x: 860, endPoint y: 25, distance: 10.1
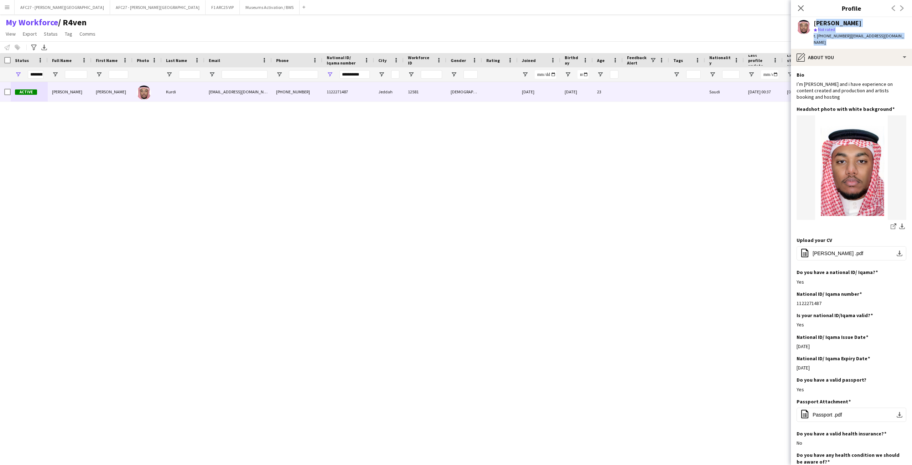
click at [608, 25] on div "[PERSON_NAME] star Not rated t. [PHONE_NUMBER] | [EMAIL_ADDRESS][DOMAIN_NAME]" at bounding box center [860, 33] width 93 height 26
click at [608, 25] on div "[PERSON_NAME]" at bounding box center [838, 23] width 48 height 6
drag, startPoint x: 860, startPoint y: 25, endPoint x: 863, endPoint y: 35, distance: 9.6
click at [608, 35] on div "[PERSON_NAME] star Not rated t. [PHONE_NUMBER] | [EMAIL_ADDRESS][DOMAIN_NAME]" at bounding box center [860, 33] width 93 height 26
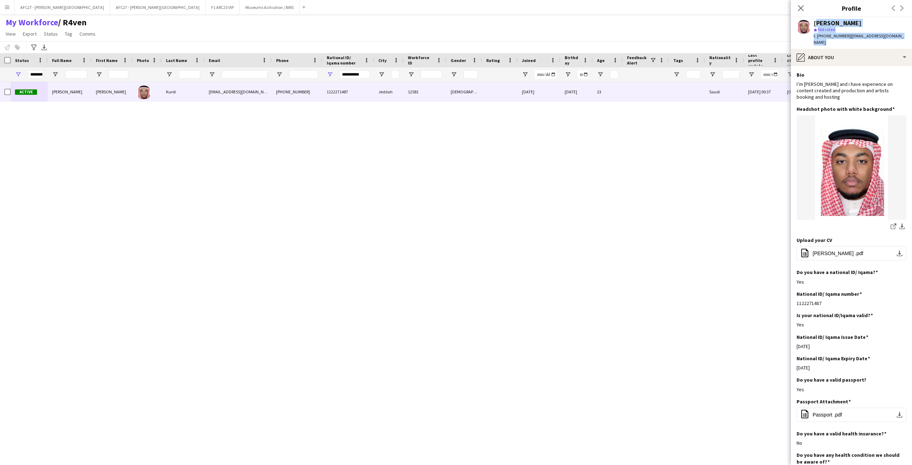
click at [608, 35] on span "| [EMAIL_ADDRESS][DOMAIN_NAME]" at bounding box center [859, 39] width 90 height 12
click at [608, 49] on div "pencil4 About you" at bounding box center [851, 57] width 121 height 17
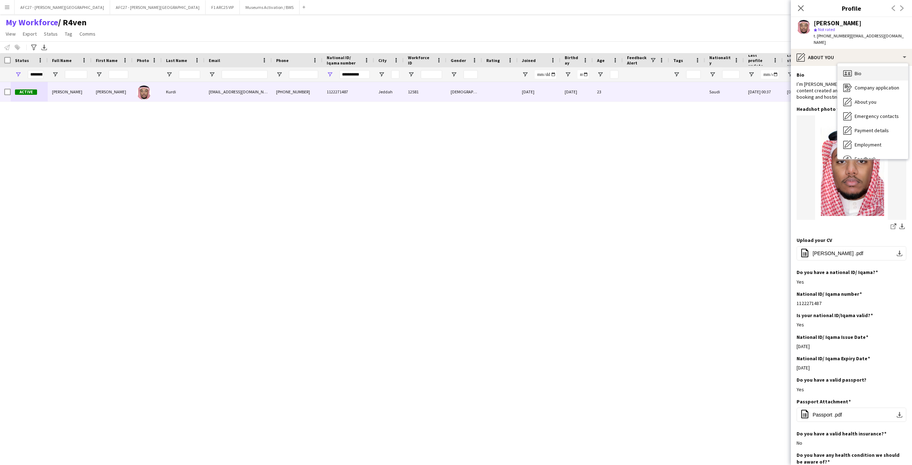
click at [608, 70] on span "Bio" at bounding box center [858, 73] width 7 height 6
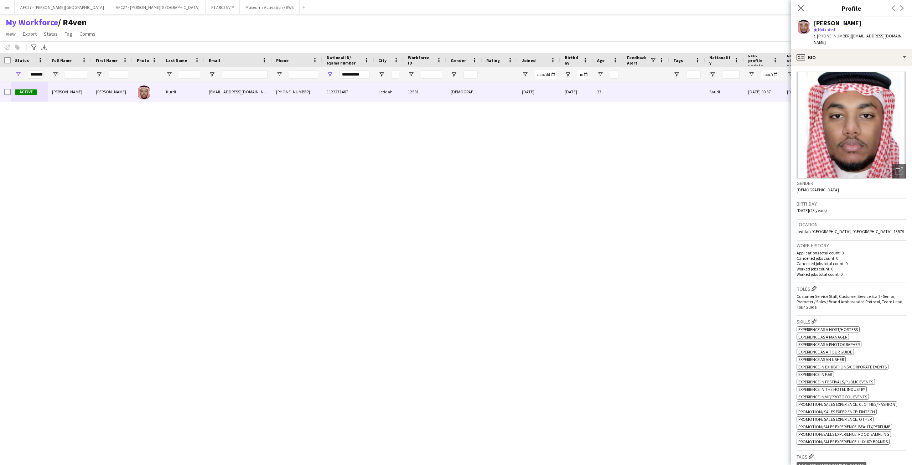
drag, startPoint x: 857, startPoint y: 67, endPoint x: 853, endPoint y: 33, distance: 33.8
click at [608, 33] on div "t. [PHONE_NUMBER] | [EMAIL_ADDRESS][DOMAIN_NAME]" at bounding box center [860, 39] width 93 height 13
click at [608, 33] on span "| [EMAIL_ADDRESS][DOMAIN_NAME]" at bounding box center [859, 39] width 90 height 12
click at [608, 33] on div "t. [PHONE_NUMBER] | [EMAIL_ADDRESS][DOMAIN_NAME]" at bounding box center [860, 39] width 93 height 13
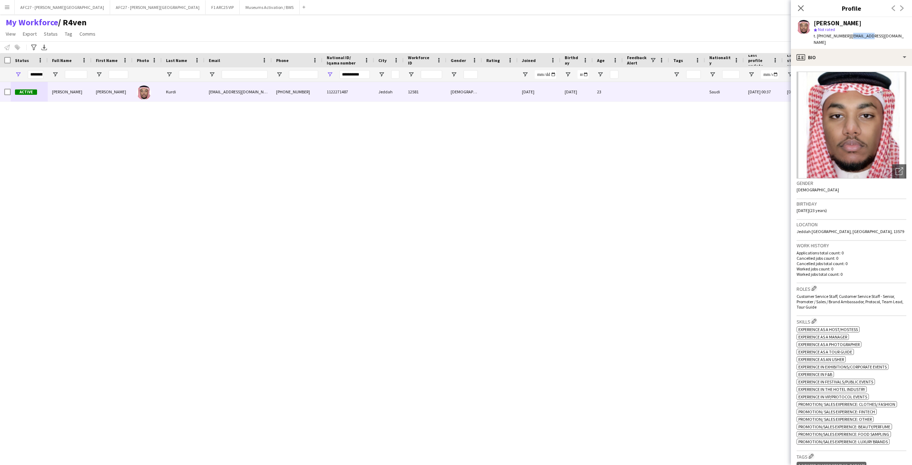
click at [608, 33] on div "t. [PHONE_NUMBER] | [EMAIL_ADDRESS][DOMAIN_NAME]" at bounding box center [860, 39] width 93 height 13
drag, startPoint x: 853, startPoint y: 32, endPoint x: 853, endPoint y: 25, distance: 7.8
click at [608, 25] on div "[PERSON_NAME] star Not rated t. [PHONE_NUMBER] | [EMAIL_ADDRESS][DOMAIN_NAME]" at bounding box center [860, 33] width 93 height 26
click at [608, 25] on div "[PERSON_NAME]" at bounding box center [838, 23] width 48 height 6
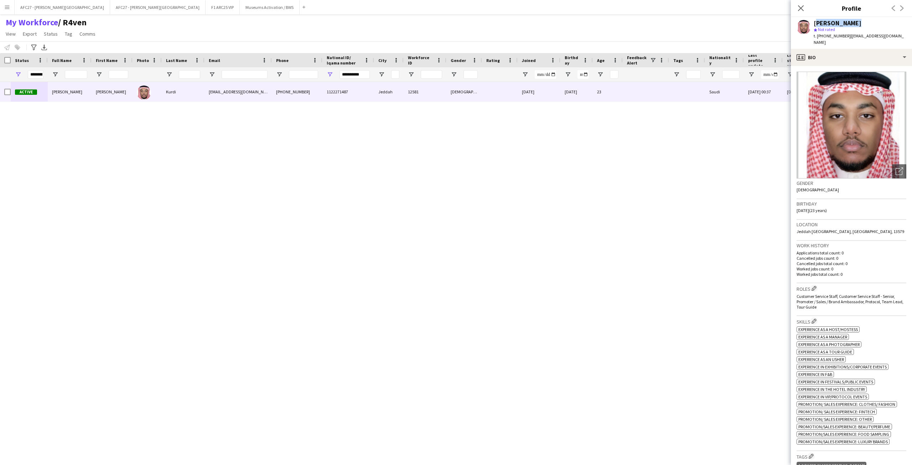
click at [608, 25] on div "[PERSON_NAME]" at bounding box center [838, 23] width 48 height 6
drag, startPoint x: 853, startPoint y: 25, endPoint x: 854, endPoint y: 35, distance: 10.1
click at [608, 35] on div "[PERSON_NAME] star Not rated t. [PHONE_NUMBER] | [EMAIL_ADDRESS][DOMAIN_NAME]" at bounding box center [860, 33] width 93 height 26
click at [608, 35] on span "| [EMAIL_ADDRESS][DOMAIN_NAME]" at bounding box center [859, 39] width 90 height 12
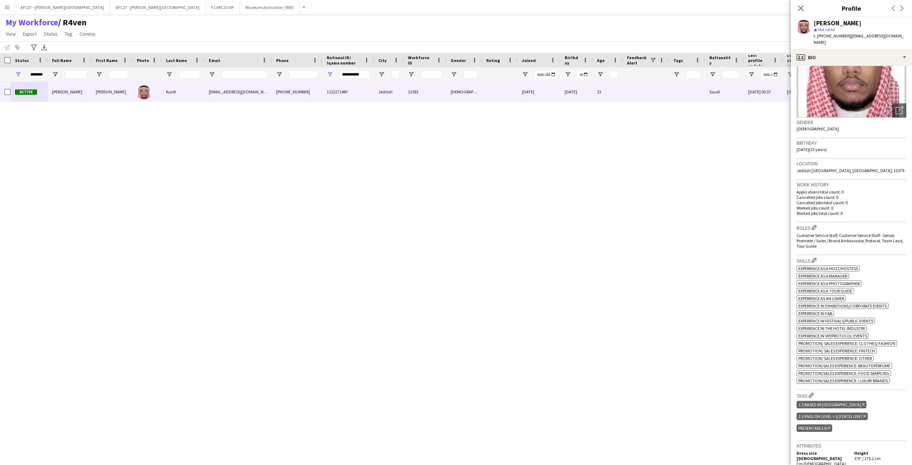
scroll to position [71, 0]
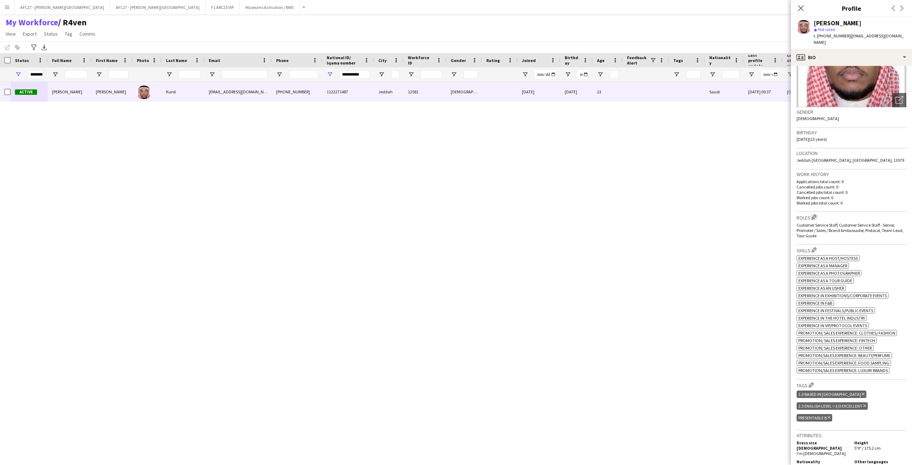
click at [608, 215] on app-icon "Edit crew company roles" at bounding box center [814, 217] width 5 height 5
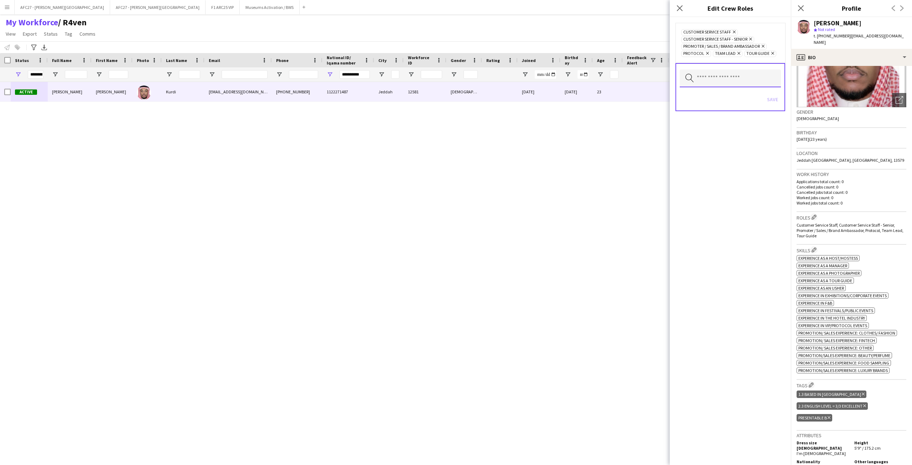
click at [608, 79] on input "text" at bounding box center [730, 78] width 101 height 18
click at [608, 193] on div "Customer Service Staff Remove Customer Service Staff - Senior Remove Promoter /…" at bounding box center [730, 241] width 121 height 448
click at [608, 11] on icon "Close pop-in" at bounding box center [679, 8] width 7 height 7
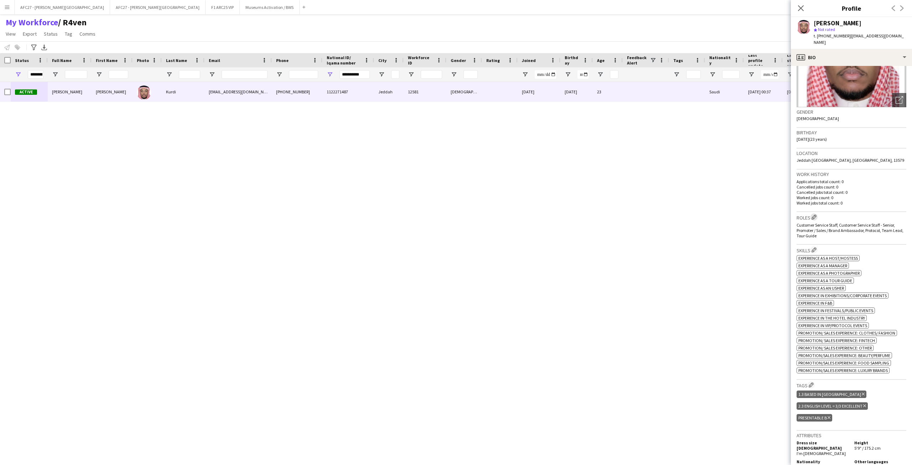
click at [608, 215] on app-icon "Edit crew company roles" at bounding box center [814, 217] width 5 height 5
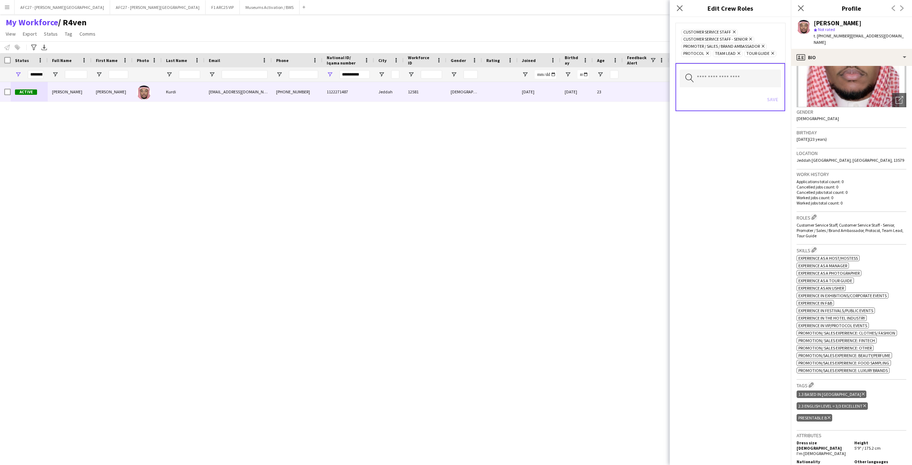
click at [608, 200] on p "Worked jobs total count: 0" at bounding box center [852, 202] width 110 height 5
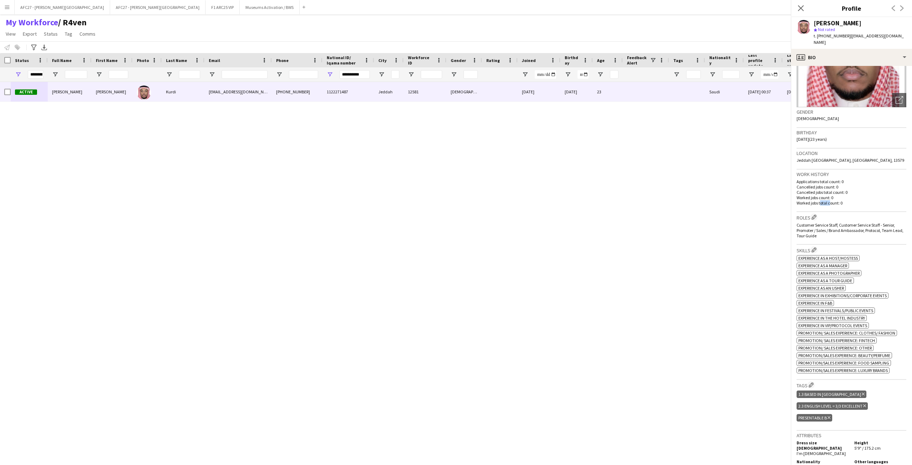
click at [608, 200] on p "Worked jobs total count: 0" at bounding box center [852, 202] width 110 height 5
drag, startPoint x: 823, startPoint y: 198, endPoint x: 825, endPoint y: 167, distance: 30.7
click at [608, 170] on div "Work history Applications total count: 0 Cancelled jobs count: 0 Cancelled jobs…" at bounding box center [852, 191] width 110 height 42
click at [608, 171] on h3 "Work history" at bounding box center [852, 174] width 110 height 6
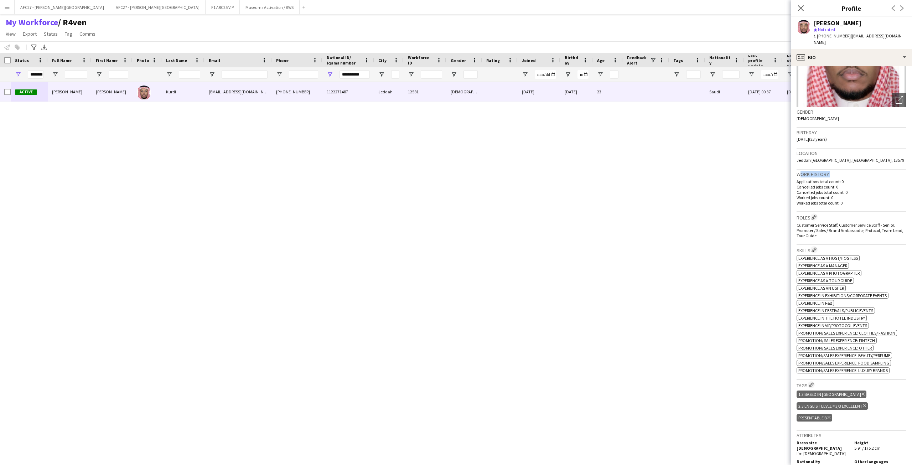
click at [608, 171] on h3 "Work history" at bounding box center [852, 174] width 110 height 6
drag, startPoint x: 825, startPoint y: 167, endPoint x: 832, endPoint y: 196, distance: 29.6
click at [608, 196] on div "Work history Applications total count: 0 Cancelled jobs count: 0 Cancelled jobs…" at bounding box center [852, 191] width 110 height 42
click at [608, 200] on p "Worked jobs total count: 0" at bounding box center [852, 202] width 110 height 5
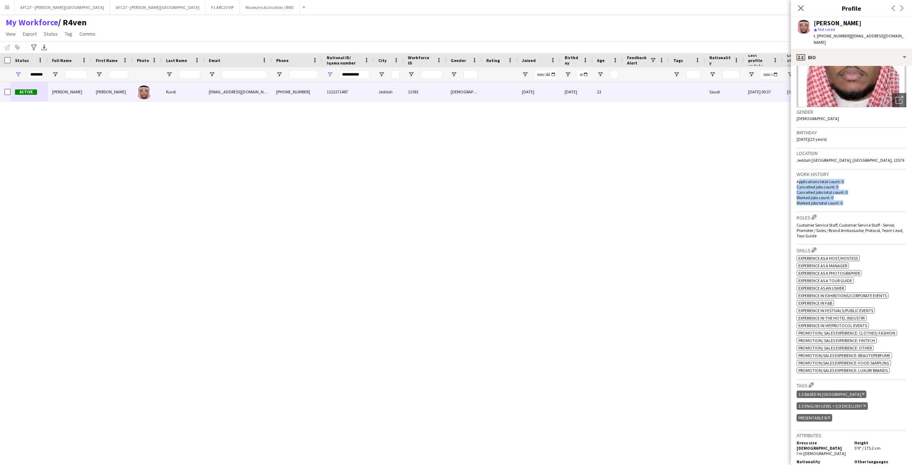
drag, startPoint x: 832, startPoint y: 196, endPoint x: 823, endPoint y: 175, distance: 22.6
click at [608, 179] on div "Applications total count: 0 Cancelled jobs count: 0 Cancelled jobs total count:…" at bounding box center [852, 192] width 110 height 27
click at [608, 179] on p "Applications total count: 0" at bounding box center [852, 181] width 110 height 5
drag, startPoint x: 823, startPoint y: 175, endPoint x: 832, endPoint y: 197, distance: 23.7
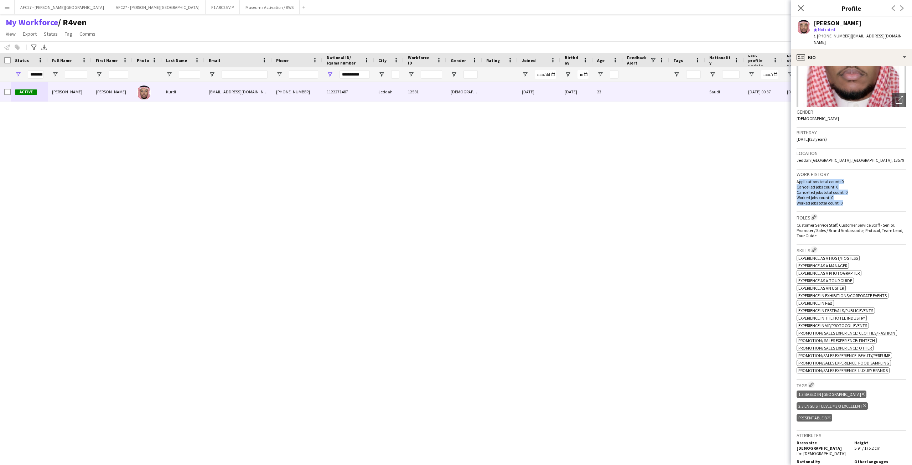
click at [608, 197] on div "Applications total count: 0 Cancelled jobs count: 0 Cancelled jobs total count:…" at bounding box center [852, 192] width 110 height 27
click at [608, 200] on p "Worked jobs total count: 0" at bounding box center [852, 202] width 110 height 5
drag, startPoint x: 832, startPoint y: 197, endPoint x: 828, endPoint y: 176, distance: 21.0
click at [608, 179] on div "Applications total count: 0 Cancelled jobs count: 0 Cancelled jobs total count:…" at bounding box center [852, 192] width 110 height 27
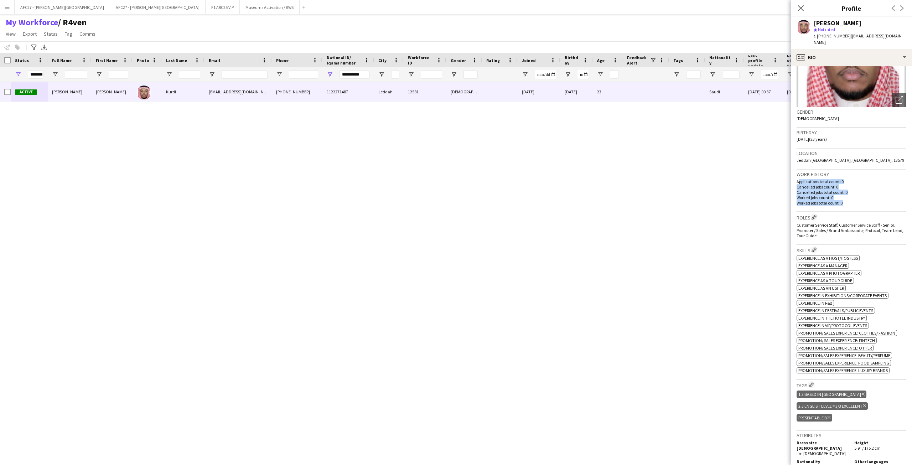
click at [608, 179] on p "Applications total count: 0" at bounding box center [852, 181] width 110 height 5
drag, startPoint x: 828, startPoint y: 176, endPoint x: 832, endPoint y: 196, distance: 19.8
click at [608, 196] on div "Applications total count: 0 Cancelled jobs count: 0 Cancelled jobs total count:…" at bounding box center [852, 192] width 110 height 27
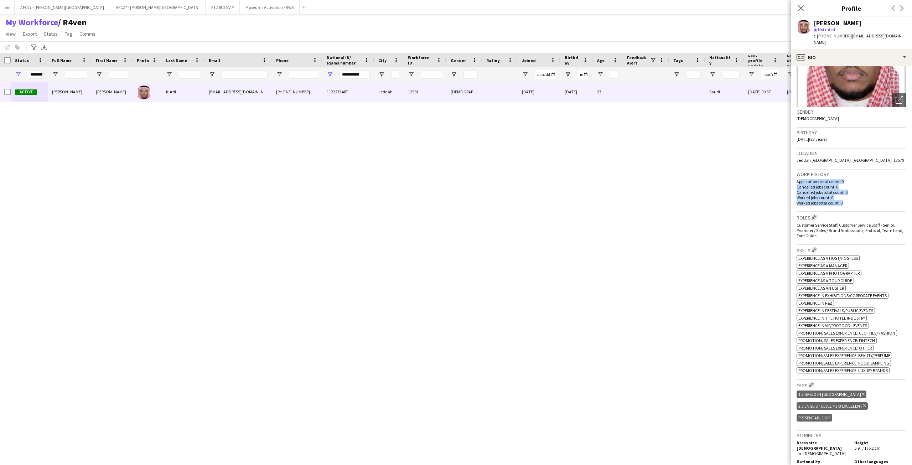
click at [608, 200] on p "Worked jobs total count: 0" at bounding box center [852, 202] width 110 height 5
drag, startPoint x: 832, startPoint y: 196, endPoint x: 848, endPoint y: 173, distance: 27.7
click at [608, 179] on div "Applications total count: 0 Cancelled jobs count: 0 Cancelled jobs total count:…" at bounding box center [852, 192] width 110 height 27
click at [608, 179] on p "Applications total count: 0" at bounding box center [852, 181] width 110 height 5
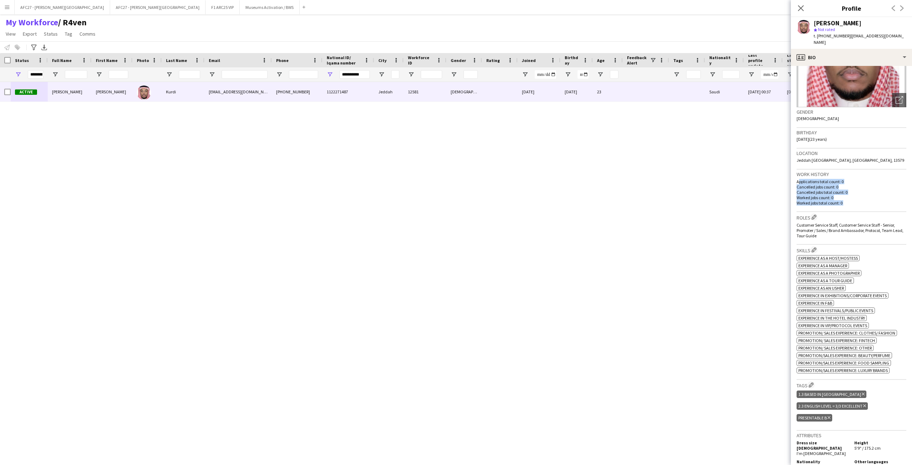
click at [608, 179] on p "Applications total count: 0" at bounding box center [852, 181] width 110 height 5
drag, startPoint x: 848, startPoint y: 173, endPoint x: 853, endPoint y: 198, distance: 25.4
click at [608, 198] on div "Applications total count: 0 Cancelled jobs count: 0 Cancelled jobs total count:…" at bounding box center [852, 192] width 110 height 27
click at [608, 200] on p "Worked jobs total count: 0" at bounding box center [852, 202] width 110 height 5
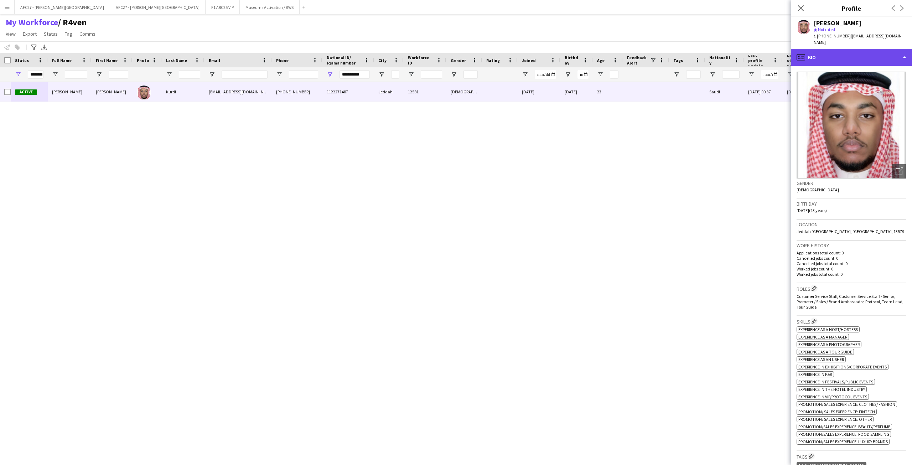
click at [608, 52] on div "profile Bio" at bounding box center [851, 57] width 121 height 17
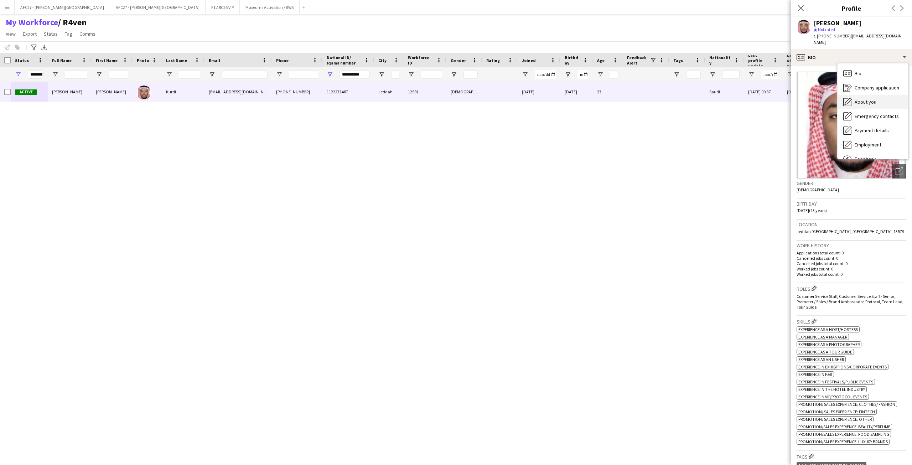
click at [608, 95] on div "About you About you" at bounding box center [873, 102] width 71 height 14
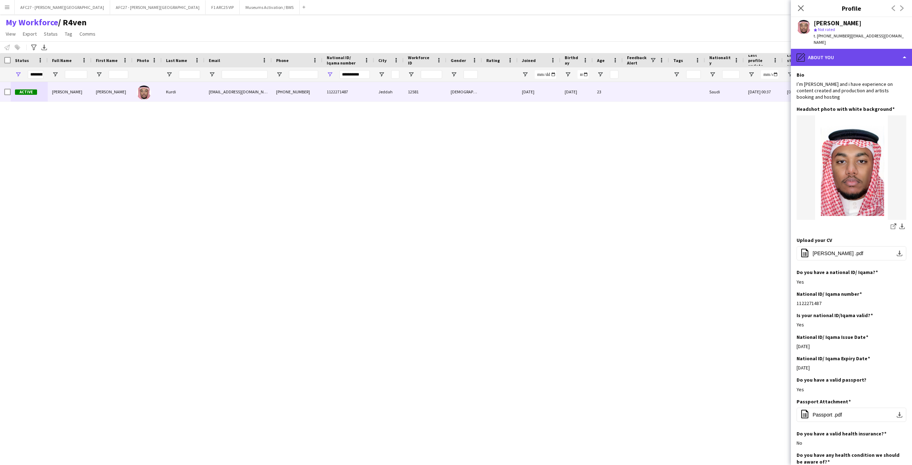
click at [608, 53] on div "pencil4 About you" at bounding box center [851, 57] width 121 height 17
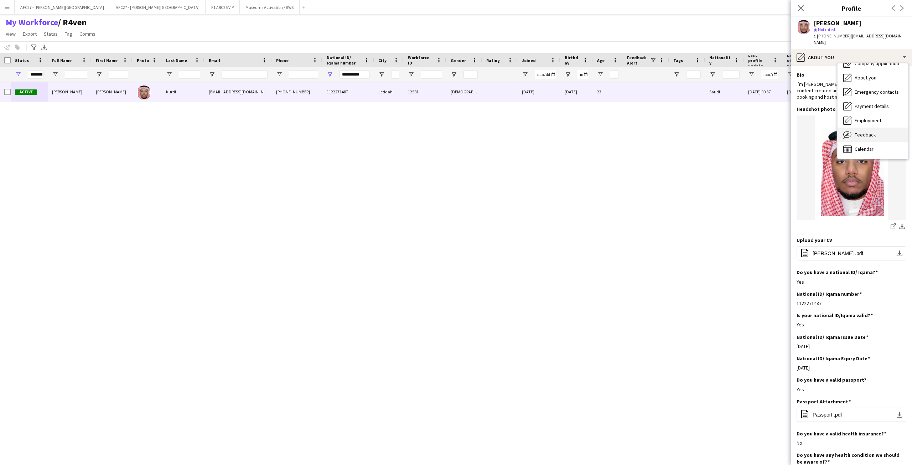
click at [608, 131] on span "Feedback" at bounding box center [865, 134] width 21 height 6
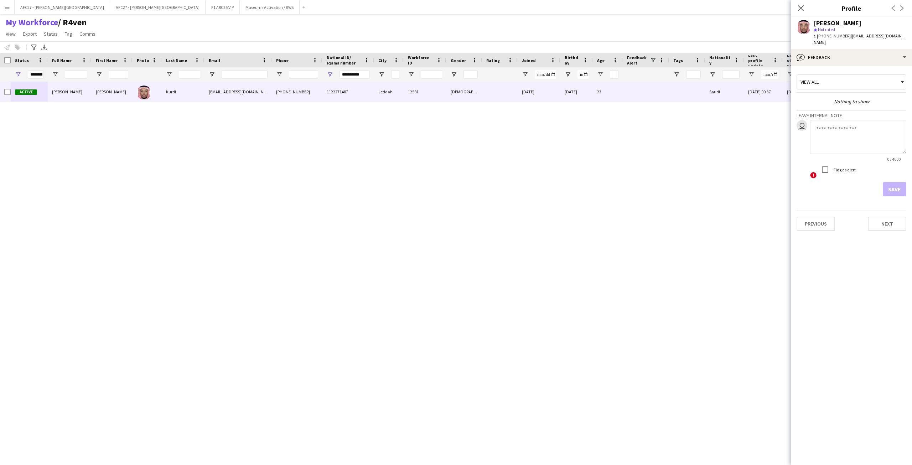
click at [608, 130] on textarea at bounding box center [858, 137] width 96 height 34
type textarea "**********"
click at [608, 202] on app-crew-profile-feedback-tab "**********" at bounding box center [851, 265] width 121 height 399
click at [608, 184] on button "Save" at bounding box center [895, 189] width 24 height 14
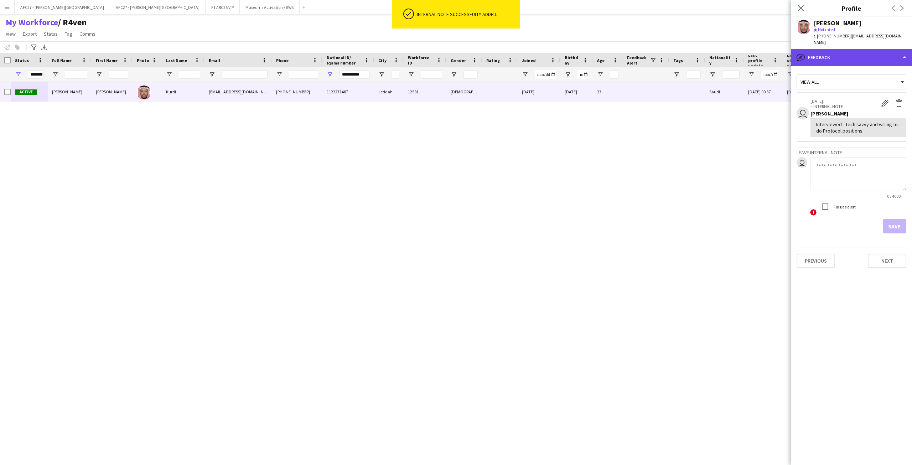
click at [608, 59] on div "bubble-pencil Feedback" at bounding box center [851, 57] width 121 height 17
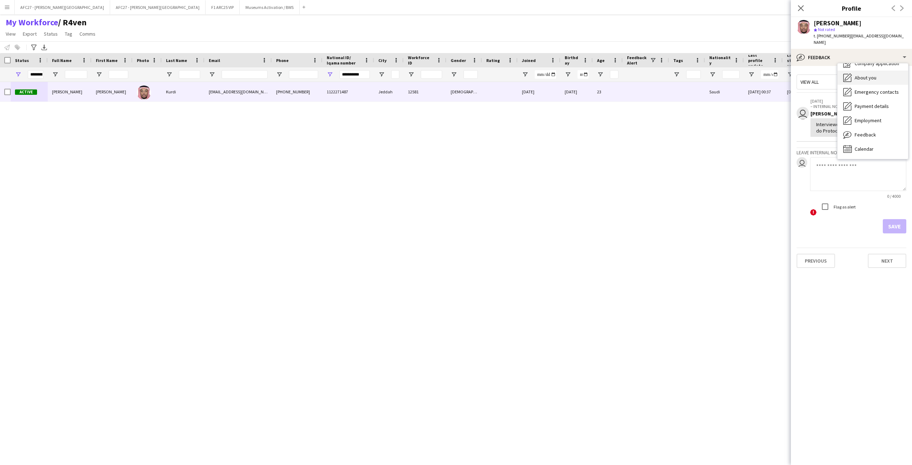
click at [608, 74] on span "About you" at bounding box center [866, 77] width 22 height 6
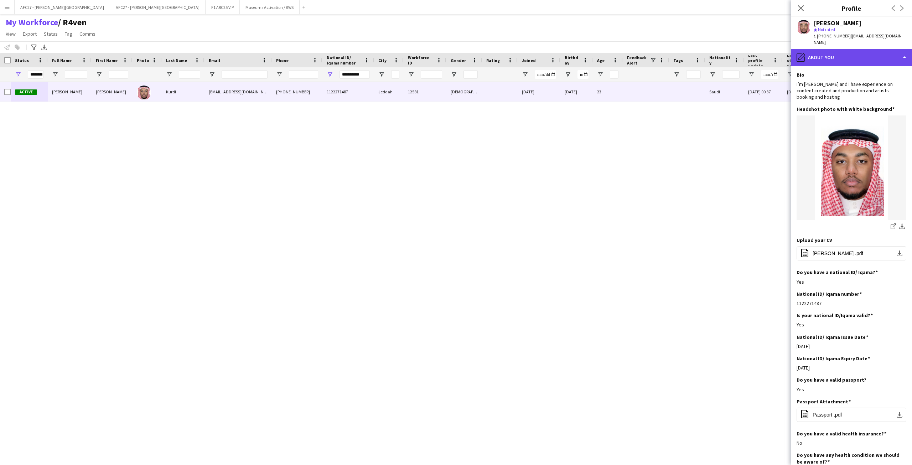
click at [608, 54] on div "pencil4 About you" at bounding box center [851, 57] width 121 height 17
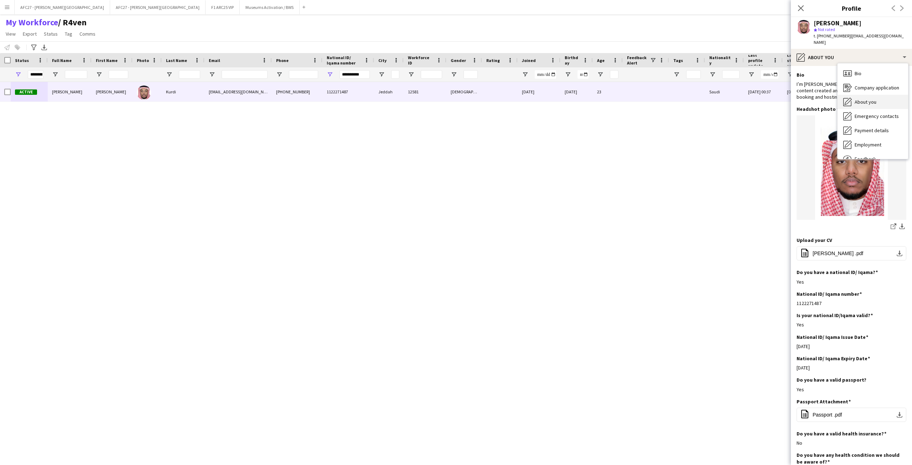
click at [608, 70] on span "Bio" at bounding box center [858, 73] width 7 height 6
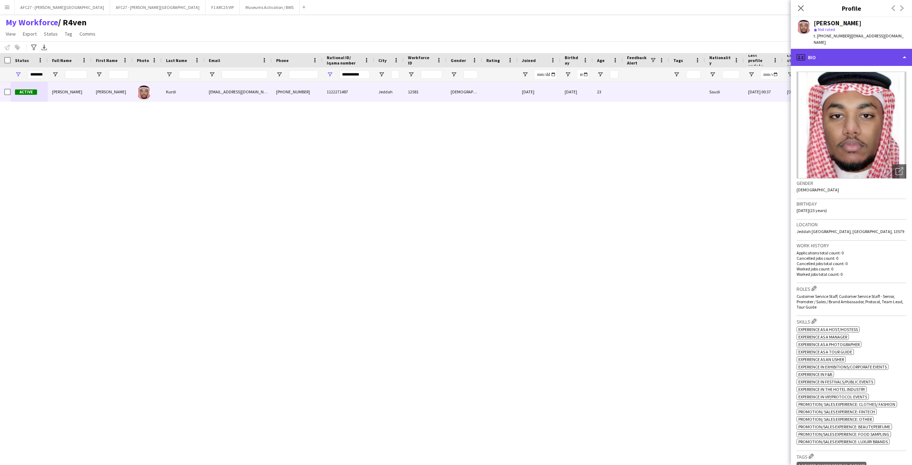
click at [608, 55] on div "profile Bio" at bounding box center [851, 57] width 121 height 17
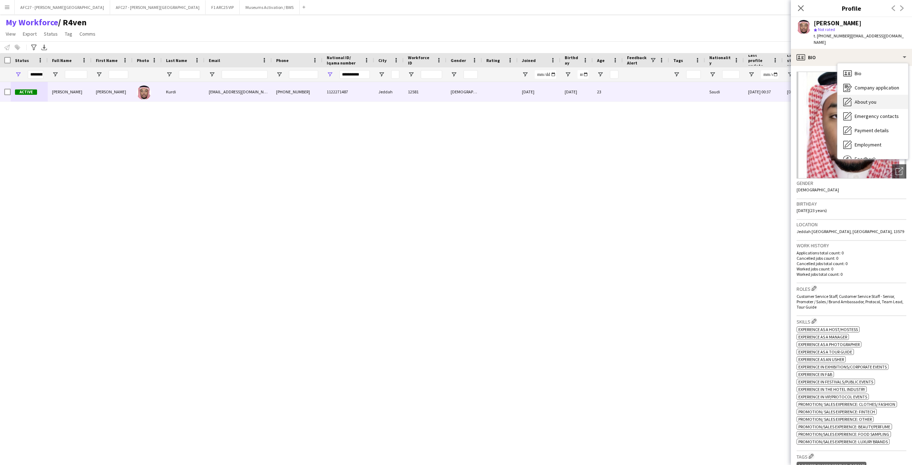
click at [608, 95] on div "About you About you" at bounding box center [873, 102] width 71 height 14
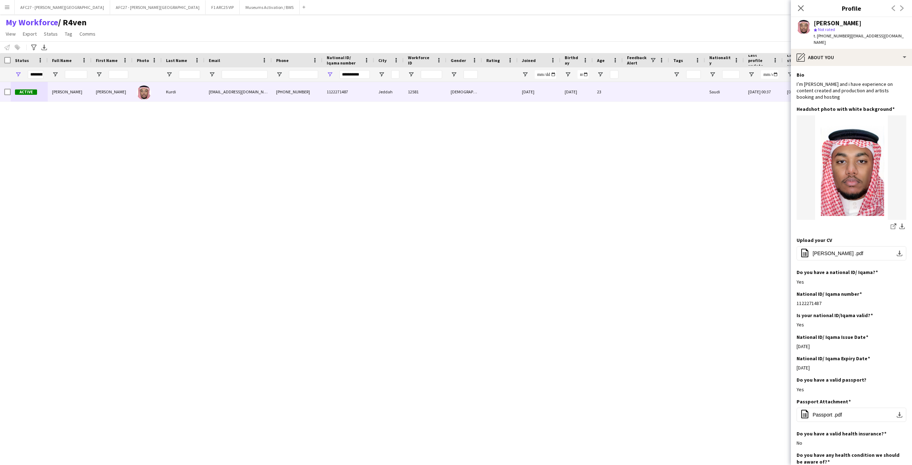
click at [608, 29] on div "star Not rated" at bounding box center [860, 29] width 93 height 6
click at [608, 24] on div "[PERSON_NAME]" at bounding box center [838, 23] width 48 height 6
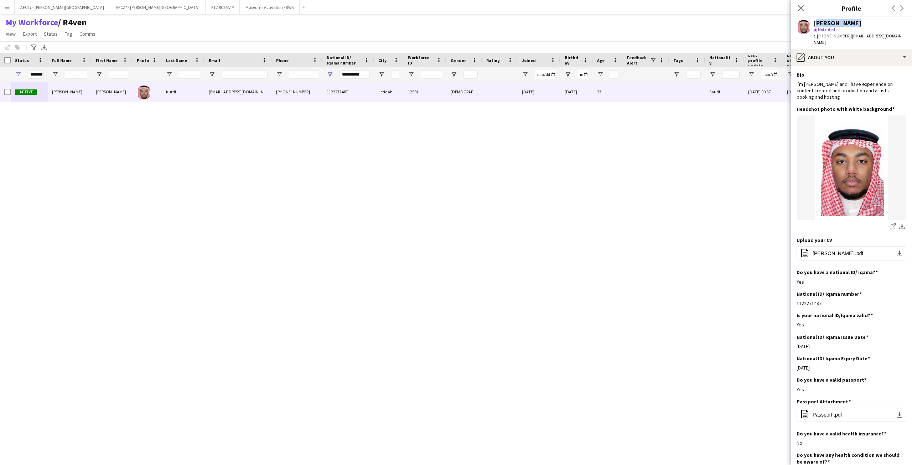
click at [608, 24] on div "[PERSON_NAME]" at bounding box center [838, 23] width 48 height 6
drag, startPoint x: 842, startPoint y: 24, endPoint x: 843, endPoint y: 39, distance: 15.4
click at [608, 39] on div "[PERSON_NAME] star Not rated t. [PHONE_NUMBER] | [EMAIL_ADDRESS][DOMAIN_NAME]" at bounding box center [860, 33] width 93 height 26
click at [608, 39] on div "t. [PHONE_NUMBER] | [EMAIL_ADDRESS][DOMAIN_NAME]" at bounding box center [860, 39] width 93 height 13
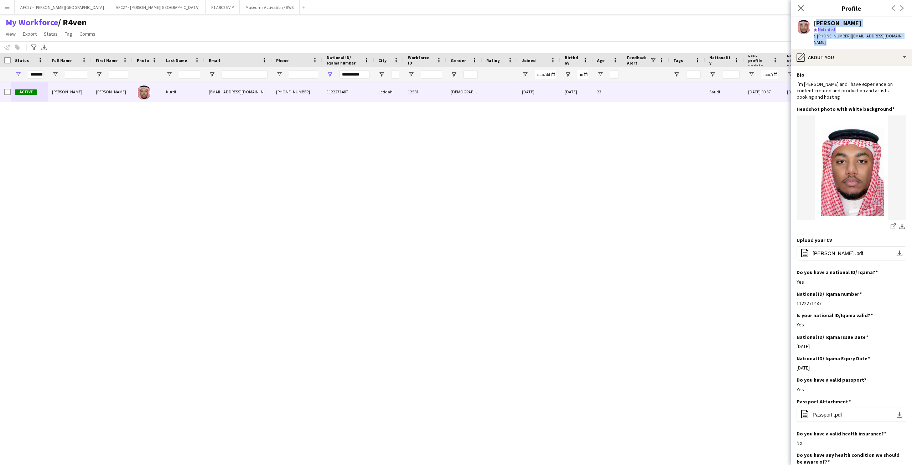
drag, startPoint x: 843, startPoint y: 39, endPoint x: 842, endPoint y: 24, distance: 15.1
click at [608, 24] on div "[PERSON_NAME] star Not rated t. [PHONE_NUMBER] | [EMAIL_ADDRESS][DOMAIN_NAME]" at bounding box center [860, 33] width 93 height 26
click at [608, 24] on div "[PERSON_NAME]" at bounding box center [838, 23] width 48 height 6
drag, startPoint x: 842, startPoint y: 24, endPoint x: 842, endPoint y: 34, distance: 10.0
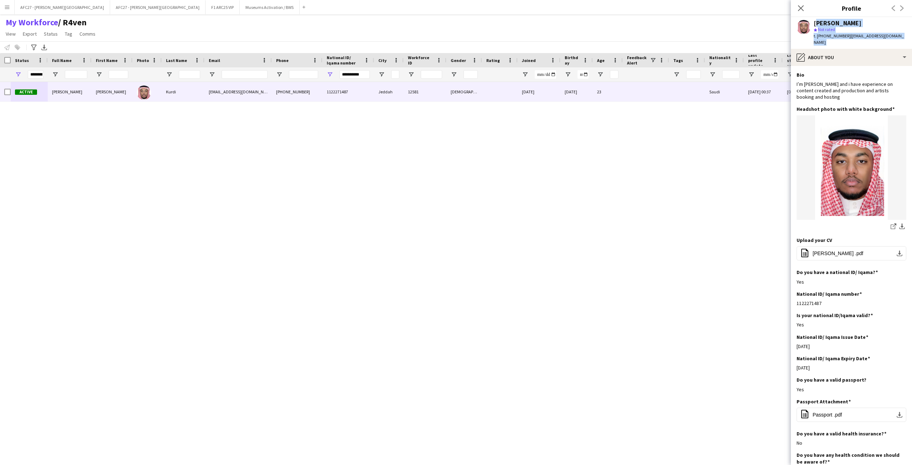
click at [608, 34] on div "[PERSON_NAME] star Not rated t. [PHONE_NUMBER] | [EMAIL_ADDRESS][DOMAIN_NAME]" at bounding box center [860, 33] width 93 height 26
click at [608, 82] on div "I’m [PERSON_NAME] and i have experience on content created and production and a…" at bounding box center [852, 91] width 110 height 20
click at [608, 87] on div "I’m [PERSON_NAME] and i have experience on content created and production and a…" at bounding box center [852, 91] width 110 height 20
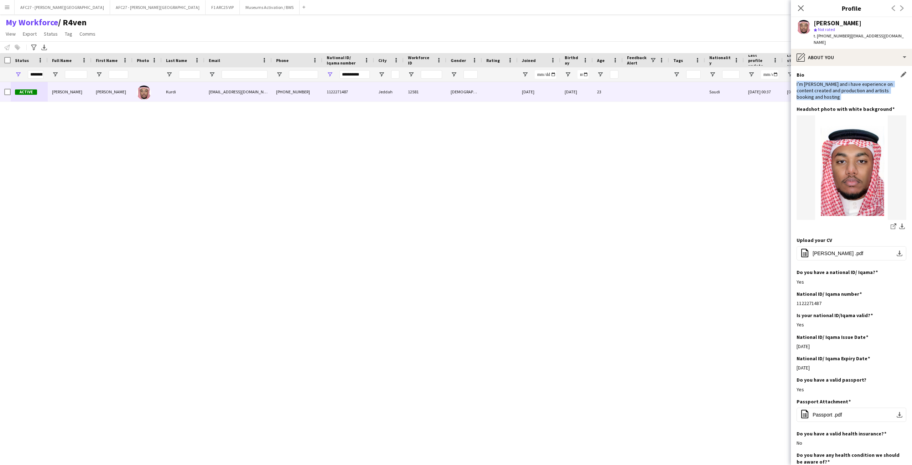
click at [608, 87] on div "I’m [PERSON_NAME] and i have experience on content created and production and a…" at bounding box center [852, 91] width 110 height 20
click at [608, 88] on div "I’m [PERSON_NAME] and i have experience on content created and production and a…" at bounding box center [852, 91] width 110 height 20
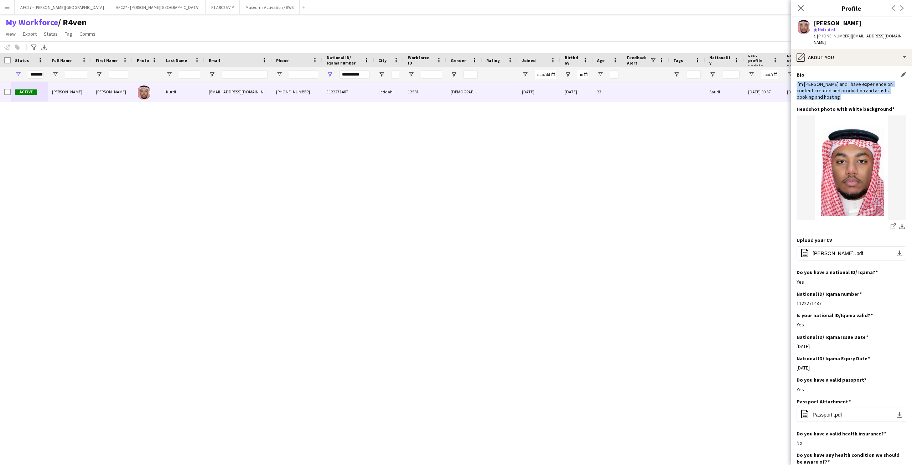
click at [608, 88] on div "I’m [PERSON_NAME] and i have experience on content created and production and a…" at bounding box center [852, 91] width 110 height 20
click at [608, 87] on div "I’m [PERSON_NAME] and i have experience on content created and production and a…" at bounding box center [852, 91] width 110 height 20
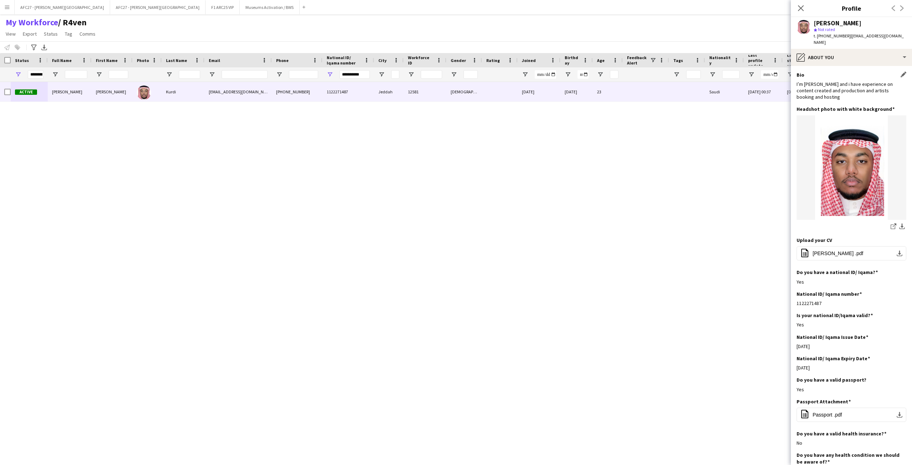
click at [608, 87] on div "I’m [PERSON_NAME] and i have experience on content created and production and a…" at bounding box center [852, 91] width 110 height 20
click at [608, 90] on div "I’m [PERSON_NAME] and i have experience on content created and production and a…" at bounding box center [852, 91] width 110 height 20
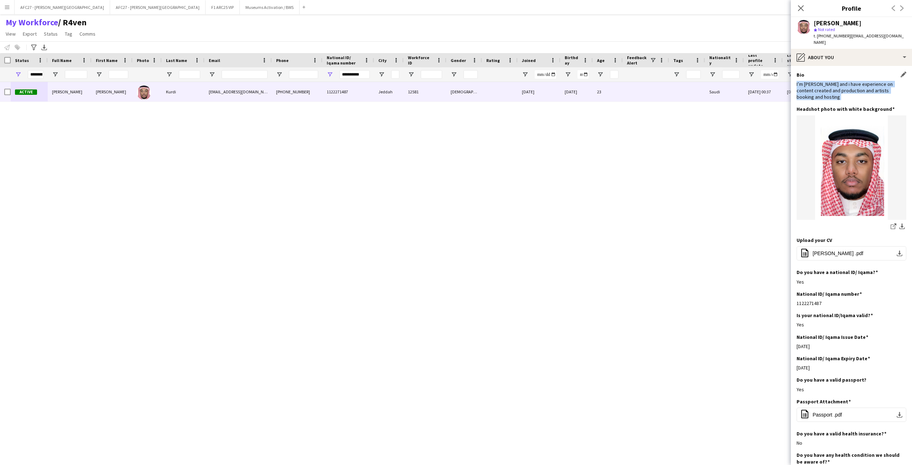
click at [608, 90] on div "I’m [PERSON_NAME] and i have experience on content created and production and a…" at bounding box center [852, 91] width 110 height 20
click at [608, 86] on div "I’m [PERSON_NAME] and i have experience on content created and production and a…" at bounding box center [852, 91] width 110 height 20
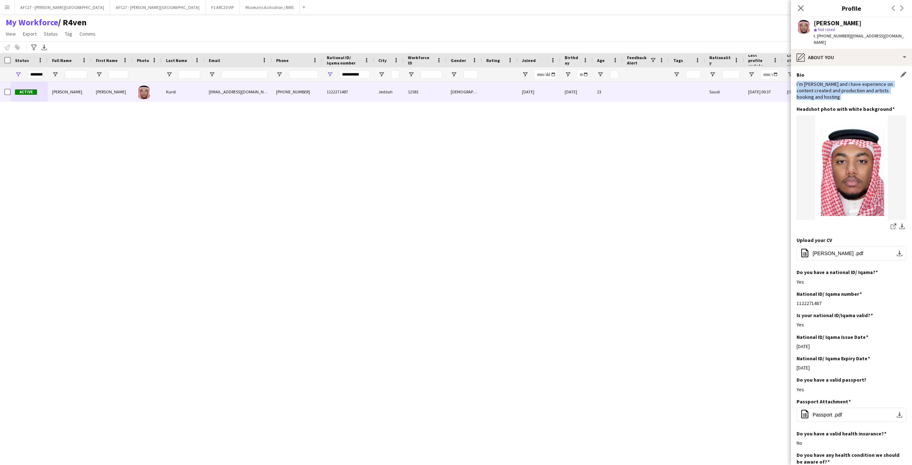
click at [608, 86] on div "I’m [PERSON_NAME] and i have experience on content created and production and a…" at bounding box center [852, 91] width 110 height 20
click at [608, 93] on div "I’m [PERSON_NAME] and i have experience on content created and production and a…" at bounding box center [852, 91] width 110 height 20
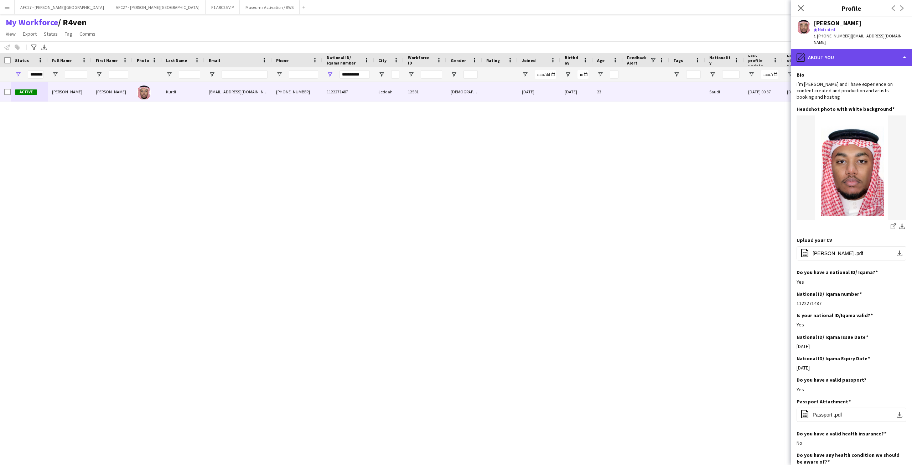
click at [608, 58] on div "pencil4 About you" at bounding box center [851, 57] width 121 height 17
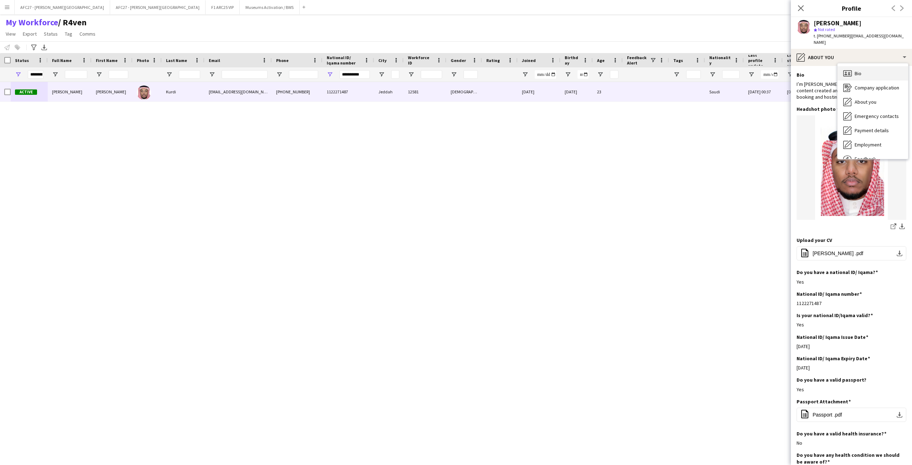
click at [608, 70] on span "Bio" at bounding box center [858, 73] width 7 height 6
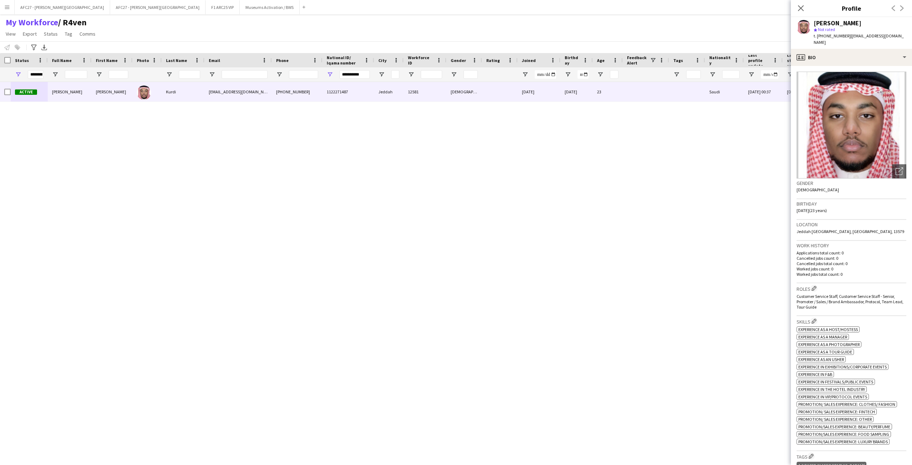
click at [608, 180] on h3 "Gender" at bounding box center [852, 183] width 110 height 6
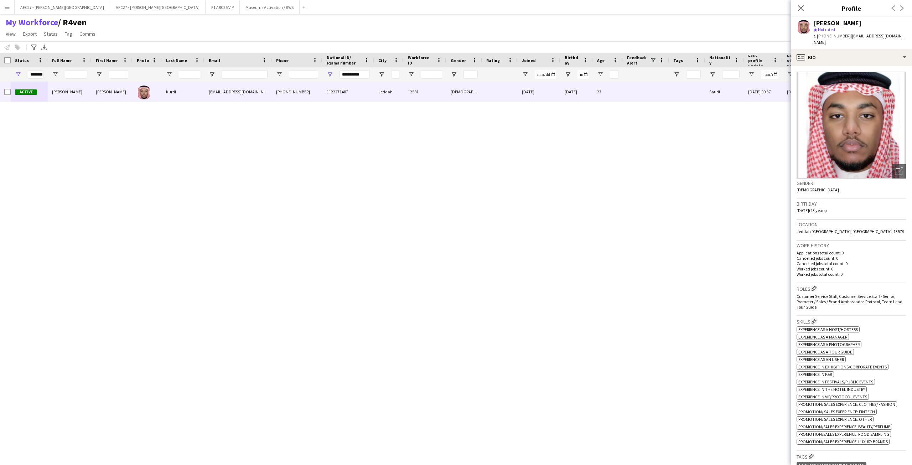
click at [608, 180] on h3 "Gender" at bounding box center [852, 183] width 110 height 6
click at [608, 229] on span "Jeddah [GEOGRAPHIC_DATA], [GEOGRAPHIC_DATA], 13579" at bounding box center [851, 231] width 108 height 5
drag, startPoint x: 835, startPoint y: 227, endPoint x: 833, endPoint y: 175, distance: 52.0
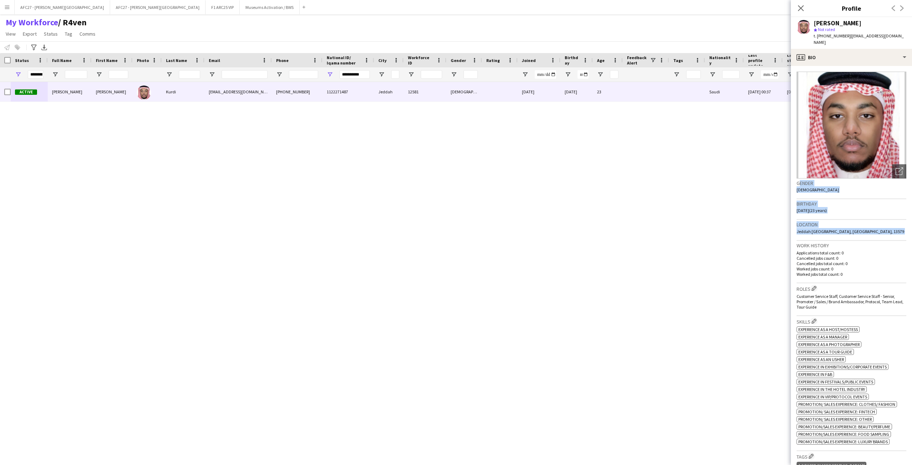
click at [608, 175] on app-crew-profile-bio "Open photos pop-in Gender [DEMOGRAPHIC_DATA] Birthday [DEMOGRAPHIC_DATA] (23 ye…" at bounding box center [851, 265] width 121 height 399
click at [608, 180] on h3 "Gender" at bounding box center [852, 183] width 110 height 6
click at [608, 226] on div "Location [GEOGRAPHIC_DATA] [GEOGRAPHIC_DATA], [GEOGRAPHIC_DATA], 13579" at bounding box center [852, 230] width 110 height 21
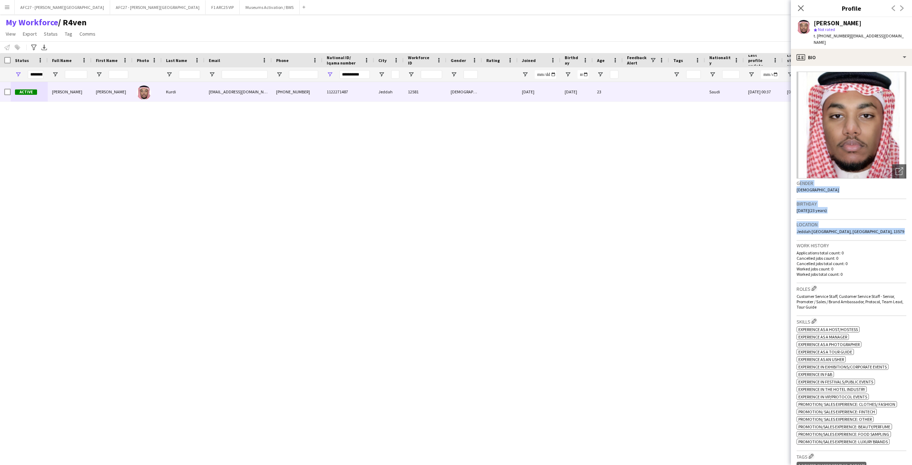
drag, startPoint x: 866, startPoint y: 226, endPoint x: 852, endPoint y: 176, distance: 51.4
click at [608, 176] on app-crew-profile-bio "Open photos pop-in Gender [DEMOGRAPHIC_DATA] Birthday [DEMOGRAPHIC_DATA] (23 ye…" at bounding box center [851, 265] width 121 height 399
click at [608, 180] on h3 "Gender" at bounding box center [852, 183] width 110 height 6
drag, startPoint x: 852, startPoint y: 176, endPoint x: 880, endPoint y: 232, distance: 62.0
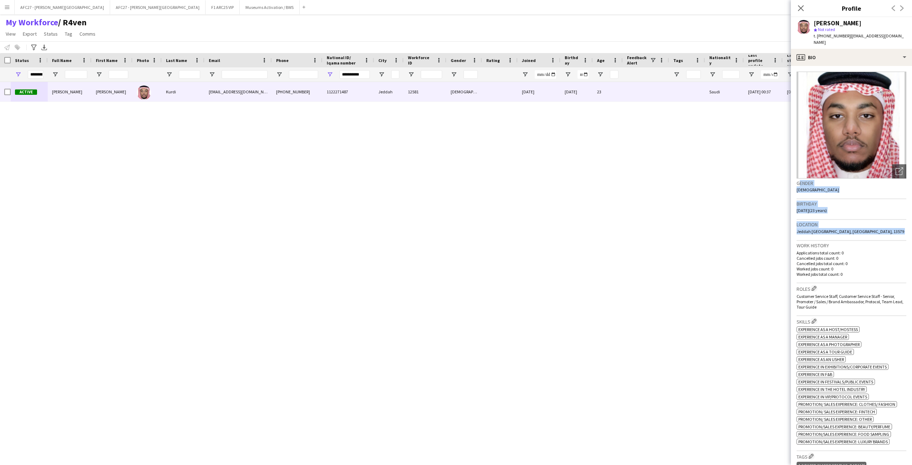
click at [608, 232] on app-crew-profile-bio "Open photos pop-in Gender [DEMOGRAPHIC_DATA] Birthday [DEMOGRAPHIC_DATA] (23 ye…" at bounding box center [851, 265] width 121 height 399
click at [608, 232] on div "Location [GEOGRAPHIC_DATA] [GEOGRAPHIC_DATA], [GEOGRAPHIC_DATA], 13579" at bounding box center [852, 230] width 110 height 21
drag, startPoint x: 880, startPoint y: 232, endPoint x: 820, endPoint y: 176, distance: 81.2
click at [608, 176] on app-crew-profile-bio "Open photos pop-in Gender [DEMOGRAPHIC_DATA] Birthday [DEMOGRAPHIC_DATA] (23 ye…" at bounding box center [851, 265] width 121 height 399
click at [608, 180] on h3 "Gender" at bounding box center [852, 183] width 110 height 6
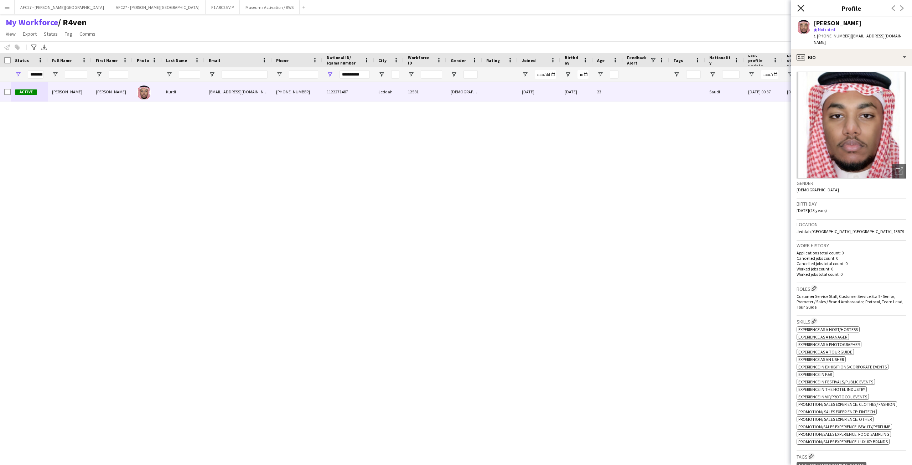
click at [608, 8] on icon "Close pop-in" at bounding box center [800, 8] width 7 height 7
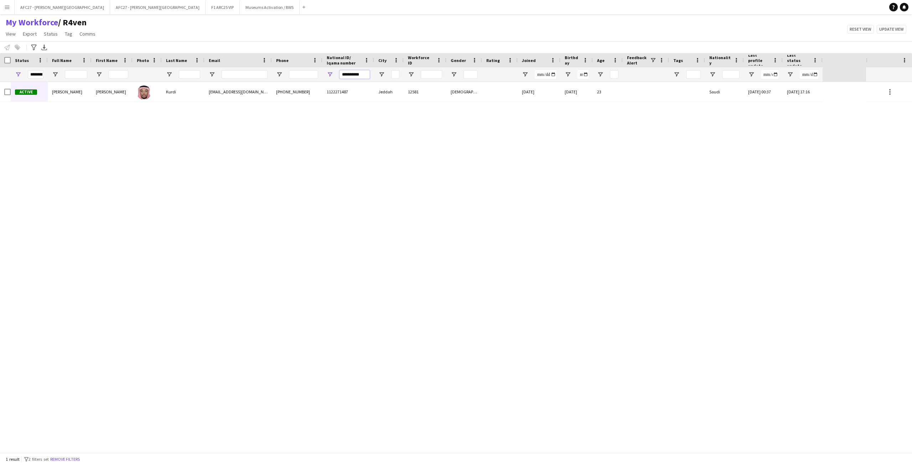
click at [344, 77] on input "**********" at bounding box center [355, 74] width 30 height 9
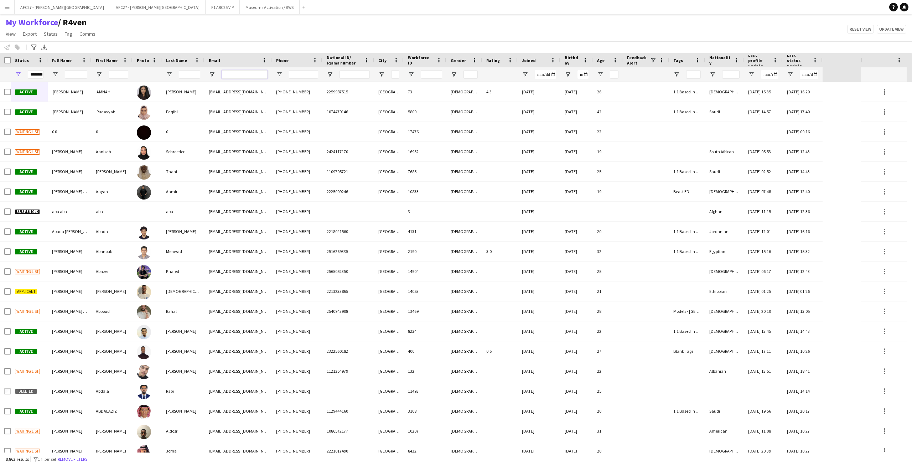
click at [235, 72] on input "Email Filter Input" at bounding box center [245, 74] width 46 height 9
paste input "**********"
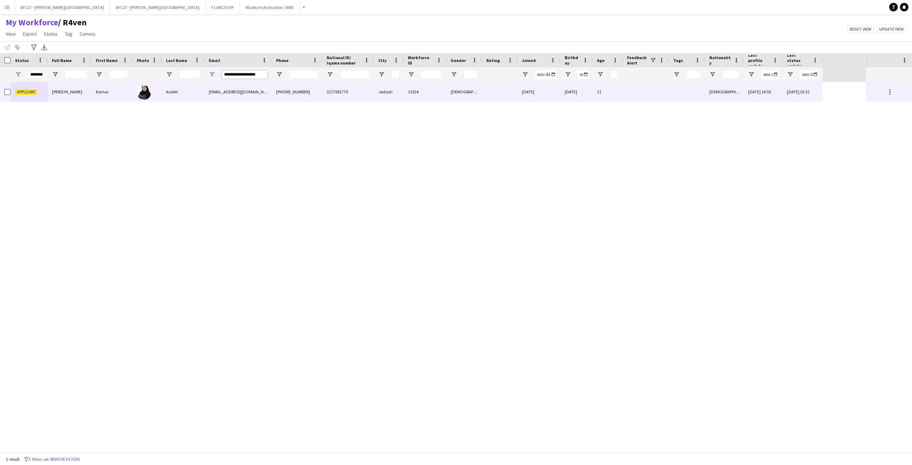
type input "**********"
click at [197, 90] on div "Arafeh" at bounding box center [183, 92] width 43 height 20
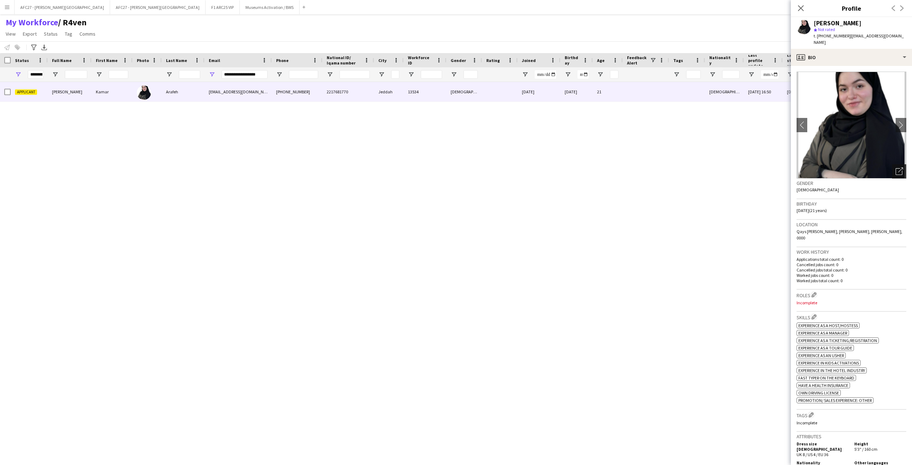
click at [608, 167] on icon "Open photos pop-in" at bounding box center [899, 170] width 7 height 7
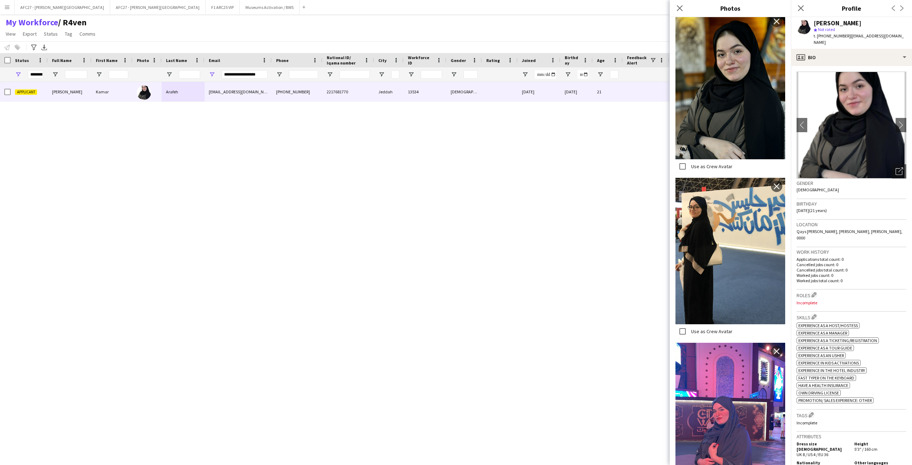
scroll to position [465, 0]
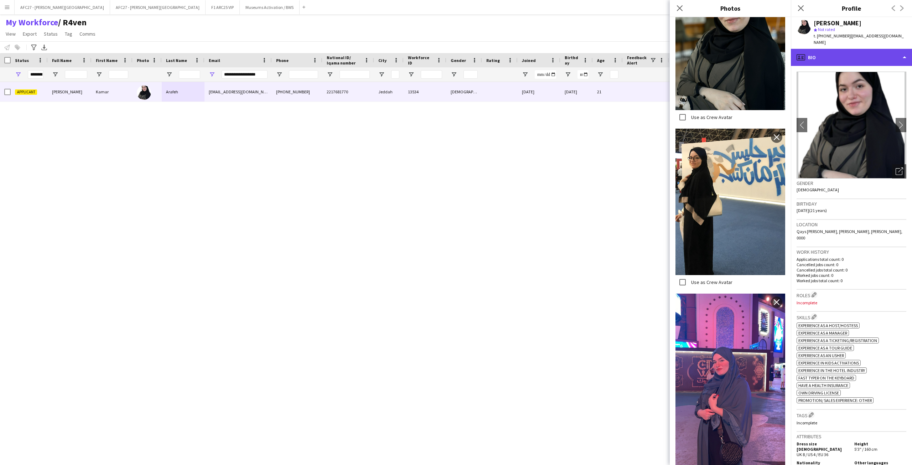
click at [608, 49] on div "profile Bio" at bounding box center [851, 57] width 121 height 17
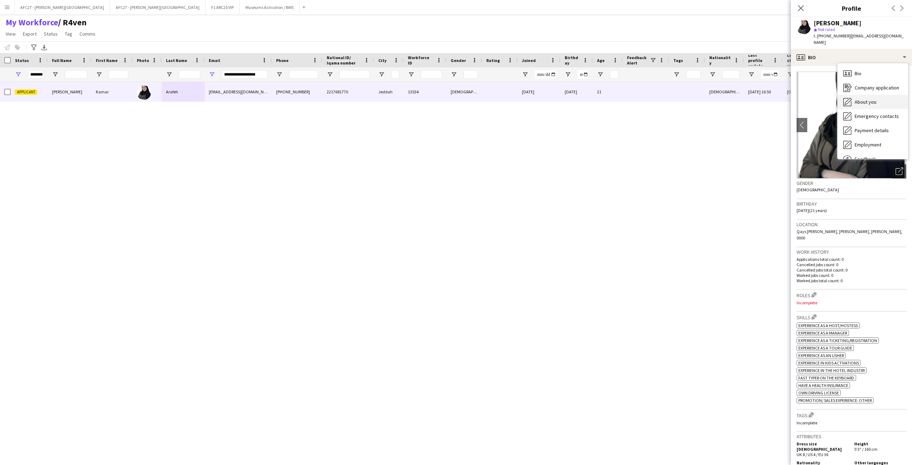
click at [608, 98] on icon "About you" at bounding box center [847, 102] width 9 height 9
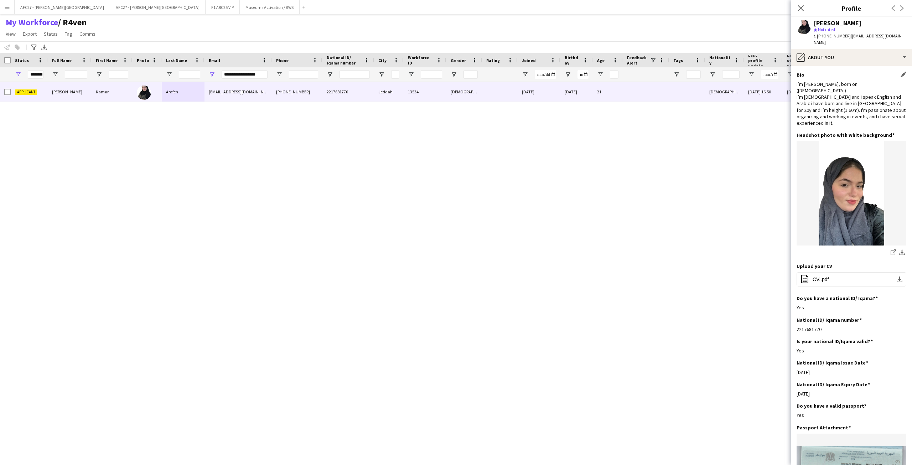
click at [608, 91] on div "I’m [PERSON_NAME], born on ([DEMOGRAPHIC_DATA]) I’m [DEMOGRAPHIC_DATA] and i sp…" at bounding box center [852, 103] width 110 height 45
click at [608, 93] on div "I’m [PERSON_NAME], born on ([DEMOGRAPHIC_DATA]) I’m [DEMOGRAPHIC_DATA] and i sp…" at bounding box center [852, 103] width 110 height 45
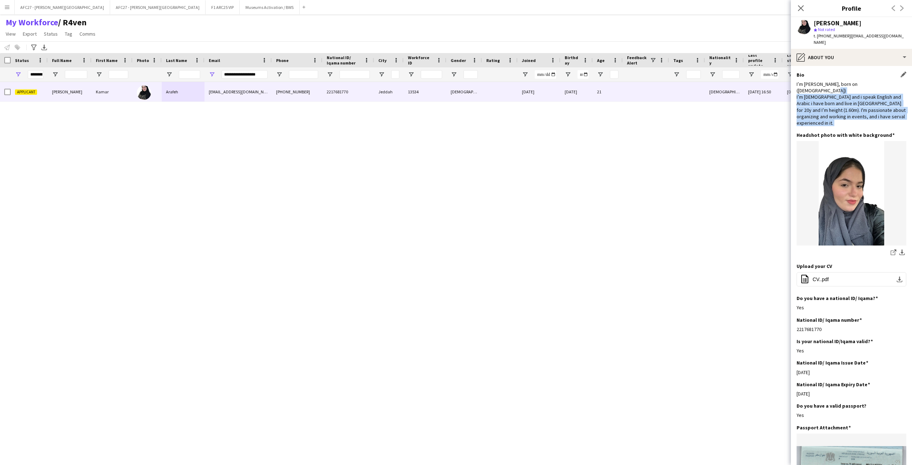
click at [608, 93] on div "I’m [PERSON_NAME], born on ([DEMOGRAPHIC_DATA]) I’m [DEMOGRAPHIC_DATA] and i sp…" at bounding box center [852, 103] width 110 height 45
click at [608, 107] on div "I’m [PERSON_NAME], born on ([DEMOGRAPHIC_DATA]) I’m [DEMOGRAPHIC_DATA] and i sp…" at bounding box center [852, 103] width 110 height 45
click at [608, 99] on div "I’m [PERSON_NAME], born on ([DEMOGRAPHIC_DATA]) I’m [DEMOGRAPHIC_DATA] and i sp…" at bounding box center [852, 103] width 110 height 45
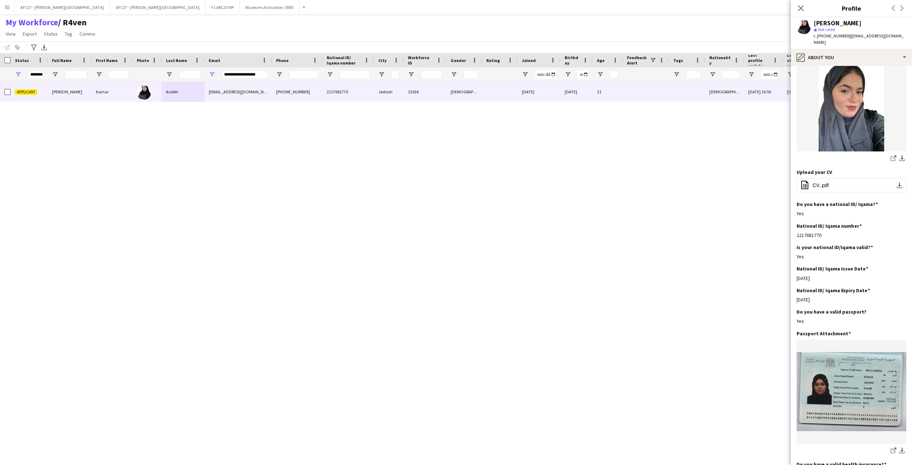
scroll to position [107, 0]
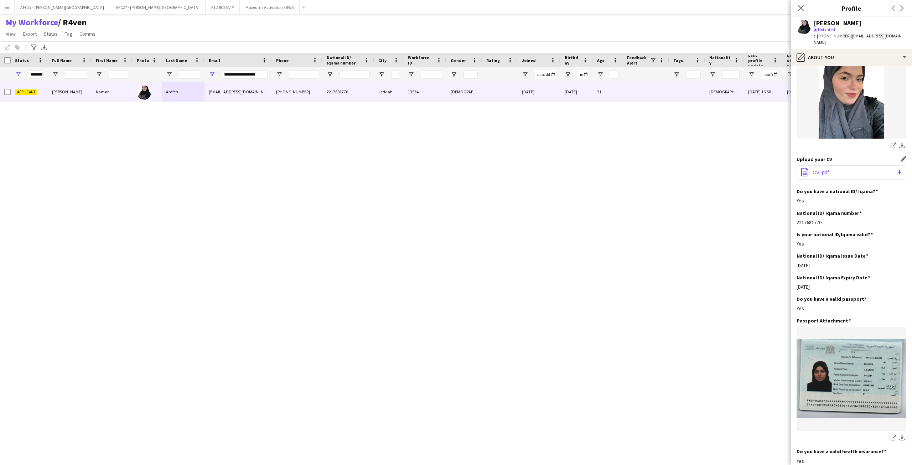
click at [608, 165] on button "office-file-sheet CV..pdf download-bottom" at bounding box center [852, 172] width 110 height 14
click at [608, 36] on span "t. [PHONE_NUMBER]" at bounding box center [832, 35] width 37 height 5
click at [608, 52] on div "pencil4 About you" at bounding box center [851, 57] width 121 height 17
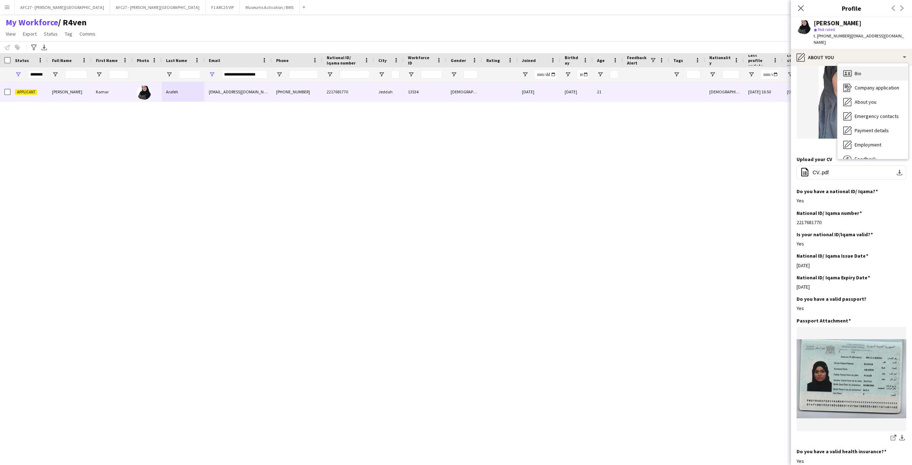
click at [608, 70] on span "Bio" at bounding box center [858, 73] width 7 height 6
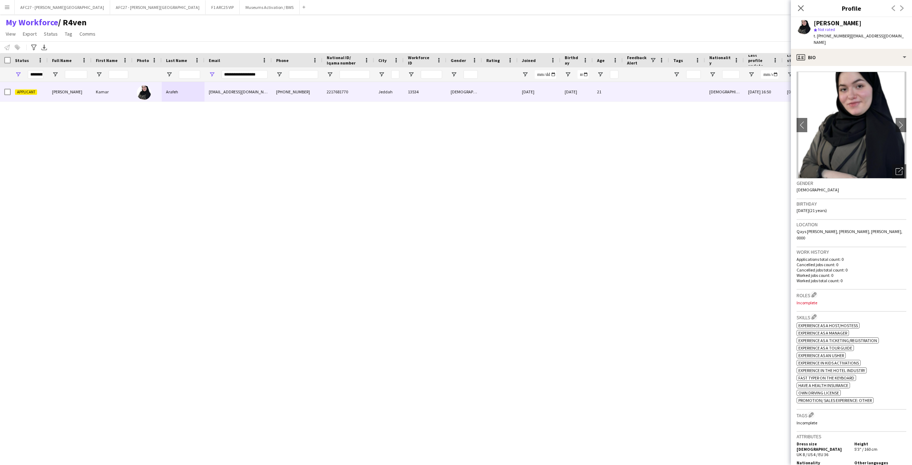
click at [608, 191] on div "Gender [DEMOGRAPHIC_DATA]" at bounding box center [852, 189] width 110 height 21
drag, startPoint x: 844, startPoint y: 191, endPoint x: 842, endPoint y: 183, distance: 9.0
click at [608, 183] on div "Gender [DEMOGRAPHIC_DATA]" at bounding box center [852, 189] width 110 height 21
click at [608, 180] on div "Gender [DEMOGRAPHIC_DATA]" at bounding box center [852, 189] width 110 height 21
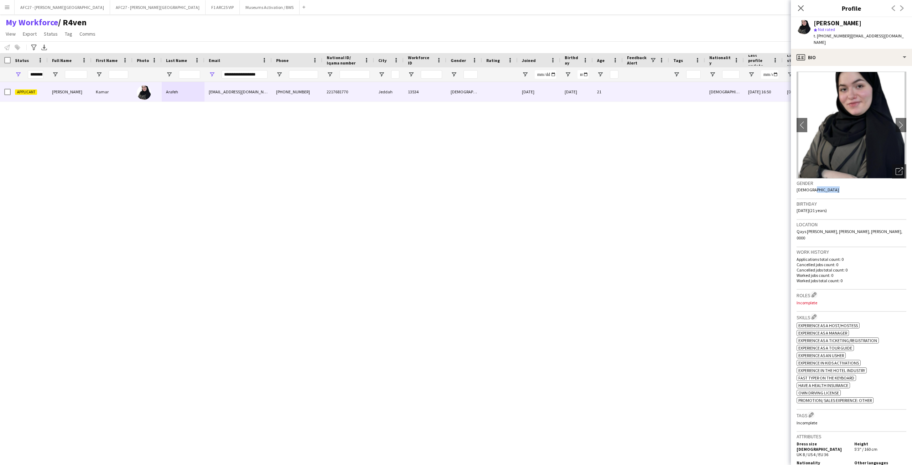
click at [608, 180] on div "Gender [DEMOGRAPHIC_DATA]" at bounding box center [852, 189] width 110 height 21
click at [608, 179] on div "Gender [DEMOGRAPHIC_DATA]" at bounding box center [852, 189] width 110 height 21
click at [608, 180] on h3 "Gender" at bounding box center [852, 183] width 110 height 6
drag, startPoint x: 843, startPoint y: 177, endPoint x: 844, endPoint y: 210, distance: 33.1
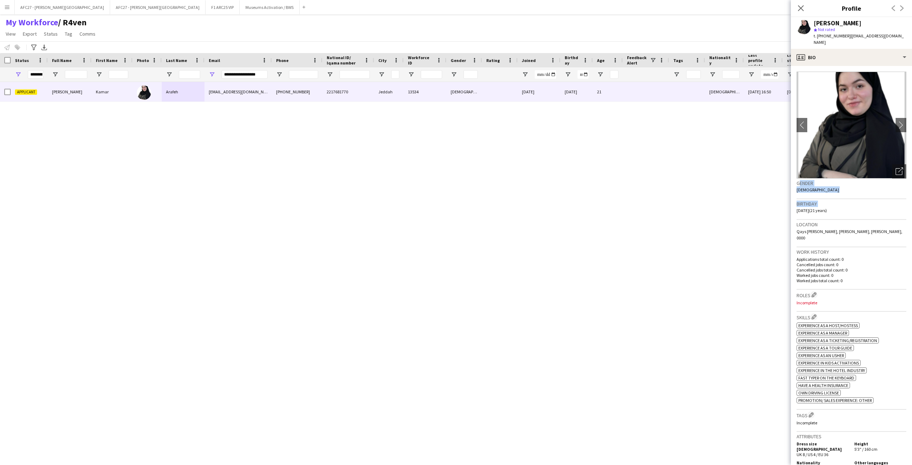
click at [608, 203] on app-crew-profile-bio "chevron-left chevron-right Open photos pop-in Gender [DEMOGRAPHIC_DATA] Birthda…" at bounding box center [851, 265] width 121 height 399
click at [608, 223] on div "Location Qays [PERSON_NAME], [PERSON_NAME], [GEOGRAPHIC_DATA], 0000" at bounding box center [852, 233] width 110 height 27
click at [608, 229] on span "Qays [PERSON_NAME], [PERSON_NAME], [PERSON_NAME], 0000" at bounding box center [850, 235] width 106 height 12
drag, startPoint x: 845, startPoint y: 222, endPoint x: 841, endPoint y: 176, distance: 46.5
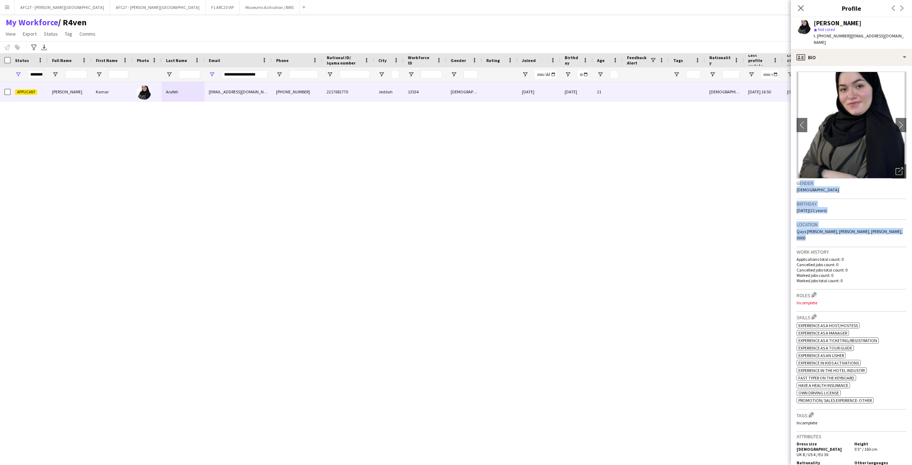
click at [608, 176] on app-crew-profile-bio "chevron-left chevron-right Open photos pop-in Gender [DEMOGRAPHIC_DATA] Birthda…" at bounding box center [851, 265] width 121 height 399
click at [608, 185] on div "Gender [DEMOGRAPHIC_DATA]" at bounding box center [852, 189] width 110 height 21
click at [608, 39] on div "t. [PHONE_NUMBER] | [EMAIL_ADDRESS][DOMAIN_NAME]" at bounding box center [860, 39] width 93 height 13
drag, startPoint x: 847, startPoint y: 39, endPoint x: 848, endPoint y: 22, distance: 17.5
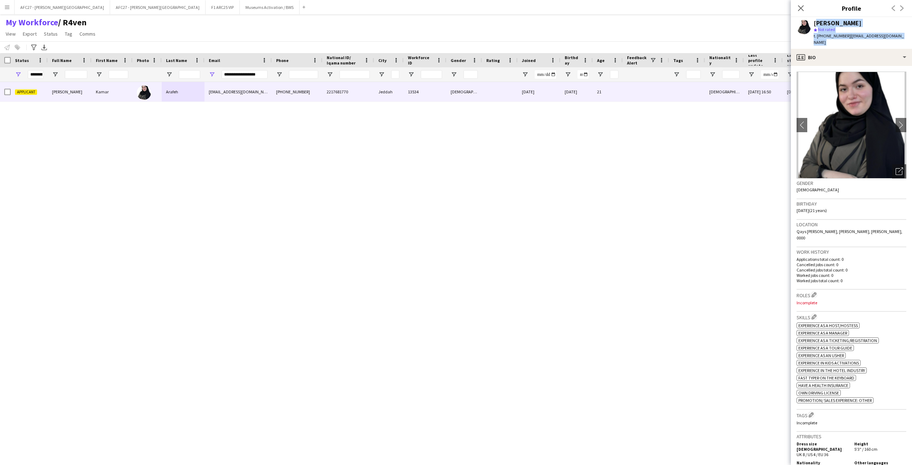
click at [608, 22] on div "[PERSON_NAME] star Not rated t. [PHONE_NUMBER] | [EMAIL_ADDRESS][DOMAIN_NAME]" at bounding box center [860, 33] width 93 height 26
click at [608, 22] on div "[PERSON_NAME]" at bounding box center [838, 23] width 48 height 6
click at [608, 28] on span "Not rated" at bounding box center [826, 29] width 17 height 5
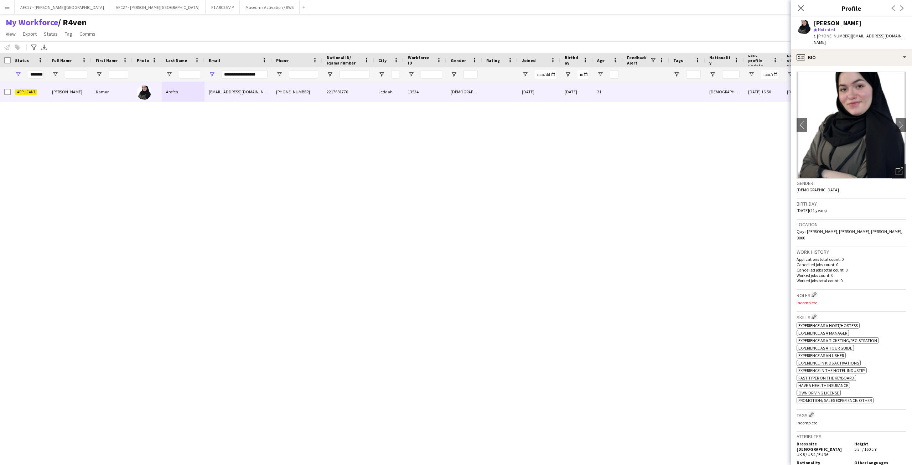
click at [608, 26] on div "star Not rated" at bounding box center [860, 29] width 93 height 6
click at [608, 21] on div "[PERSON_NAME]" at bounding box center [838, 23] width 48 height 6
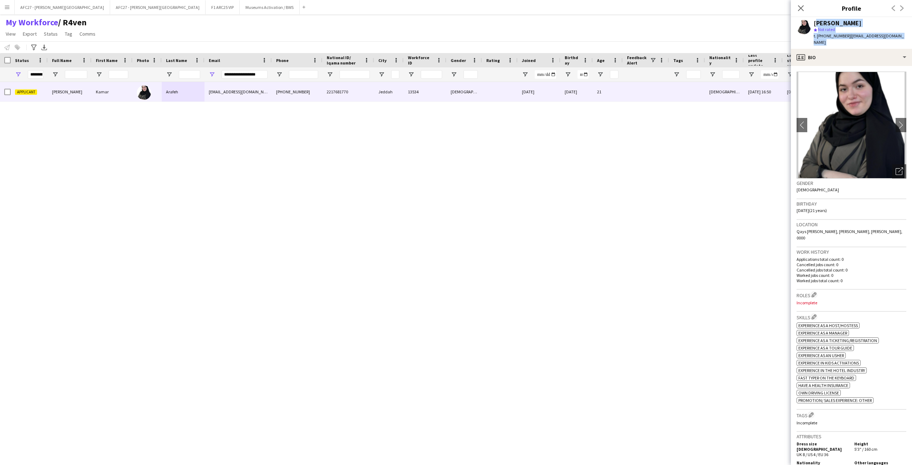
drag, startPoint x: 835, startPoint y: 21, endPoint x: 837, endPoint y: 40, distance: 19.4
click at [608, 40] on div "[PERSON_NAME] star Not rated t. [PHONE_NUMBER] | [EMAIL_ADDRESS][DOMAIN_NAME]" at bounding box center [851, 33] width 121 height 32
click at [608, 66] on app-crew-profile-bio "chevron-left chevron-right Open photos pop-in Gender [DEMOGRAPHIC_DATA] Birthda…" at bounding box center [851, 265] width 121 height 399
click at [608, 51] on div "profile Bio" at bounding box center [851, 57] width 121 height 17
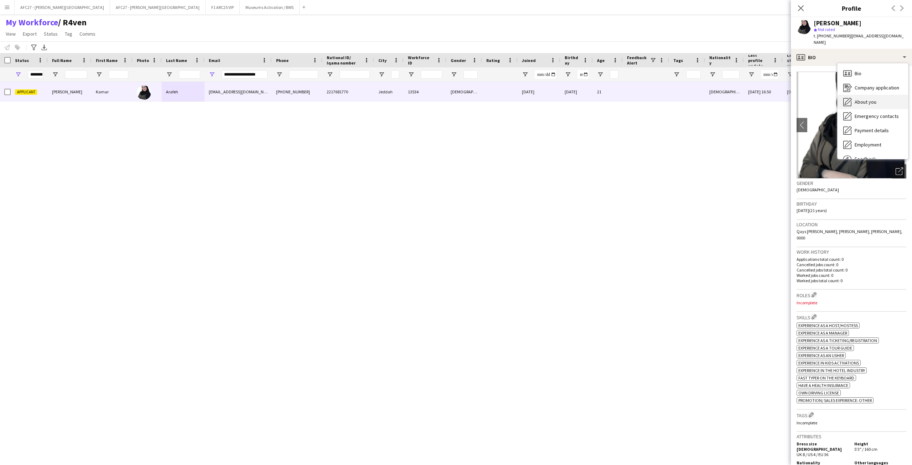
click at [608, 99] on span "About you" at bounding box center [866, 102] width 22 height 6
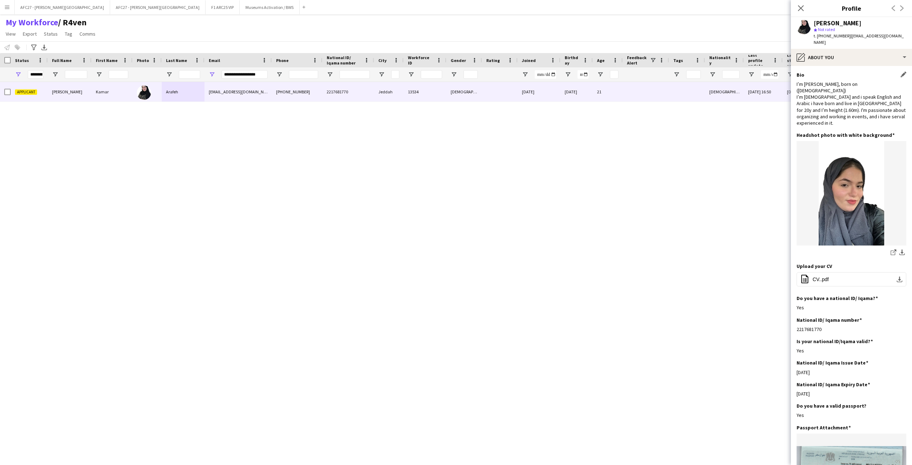
click at [608, 81] on div "I’m [PERSON_NAME], born on ([DEMOGRAPHIC_DATA]) I’m [DEMOGRAPHIC_DATA] and i sp…" at bounding box center [852, 103] width 110 height 45
click at [608, 83] on div "I’m [PERSON_NAME], born on ([DEMOGRAPHIC_DATA]) I’m [DEMOGRAPHIC_DATA] and i sp…" at bounding box center [852, 103] width 110 height 45
click at [608, 53] on div "pencil4 About you" at bounding box center [851, 57] width 121 height 17
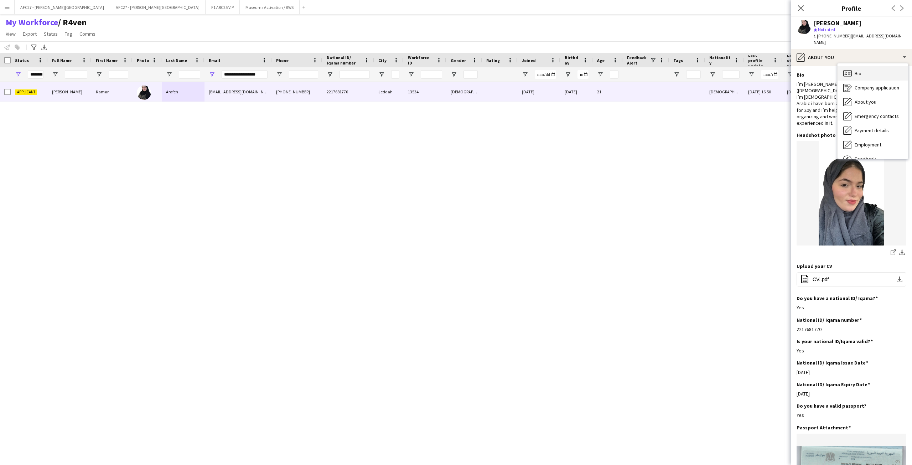
click at [608, 69] on icon "Bio" at bounding box center [847, 73] width 9 height 9
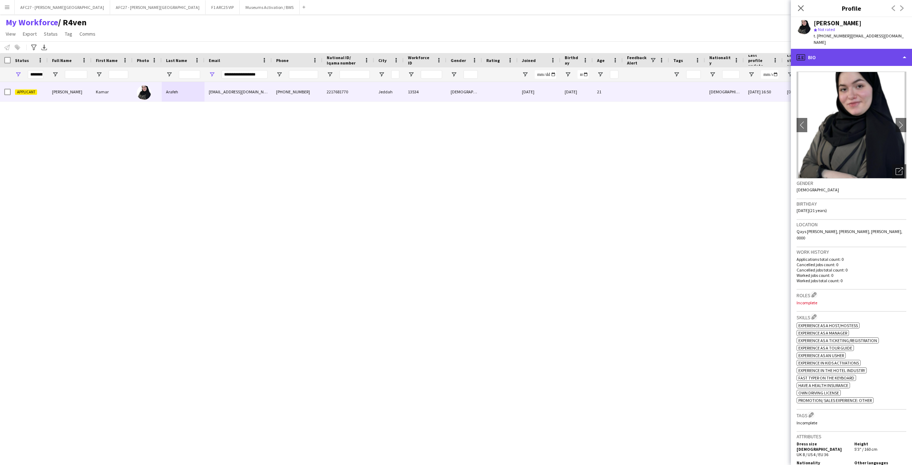
click at [608, 57] on div "profile Bio" at bounding box center [851, 57] width 121 height 17
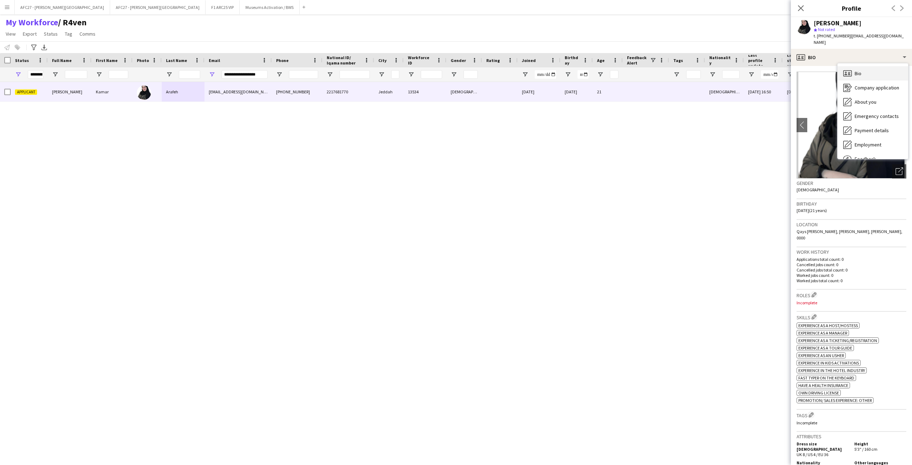
click at [608, 67] on div "Bio Bio" at bounding box center [873, 73] width 71 height 14
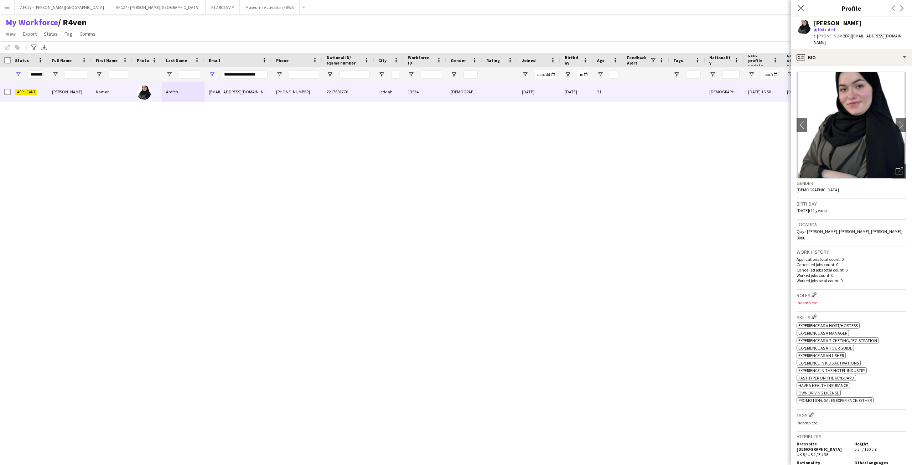
click at [608, 41] on div "[PERSON_NAME] star Not rated t. [PHONE_NUMBER] | [EMAIL_ADDRESS][DOMAIN_NAME]" at bounding box center [851, 33] width 121 height 32
click at [608, 31] on div "star Not rated" at bounding box center [860, 29] width 93 height 6
click at [608, 24] on div "[PERSON_NAME]" at bounding box center [860, 23] width 93 height 6
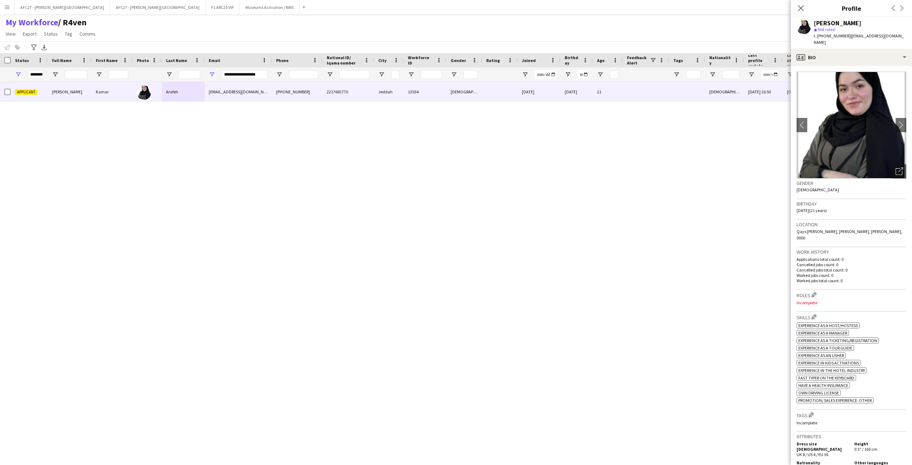
click at [608, 24] on div "[PERSON_NAME]" at bounding box center [860, 23] width 93 height 6
drag, startPoint x: 854, startPoint y: 24, endPoint x: 855, endPoint y: 35, distance: 11.1
click at [608, 35] on div "[PERSON_NAME] star Not rated t. [PHONE_NUMBER] | [EMAIL_ADDRESS][DOMAIN_NAME]" at bounding box center [860, 33] width 93 height 26
click at [608, 35] on span "| [EMAIL_ADDRESS][DOMAIN_NAME]" at bounding box center [859, 39] width 90 height 12
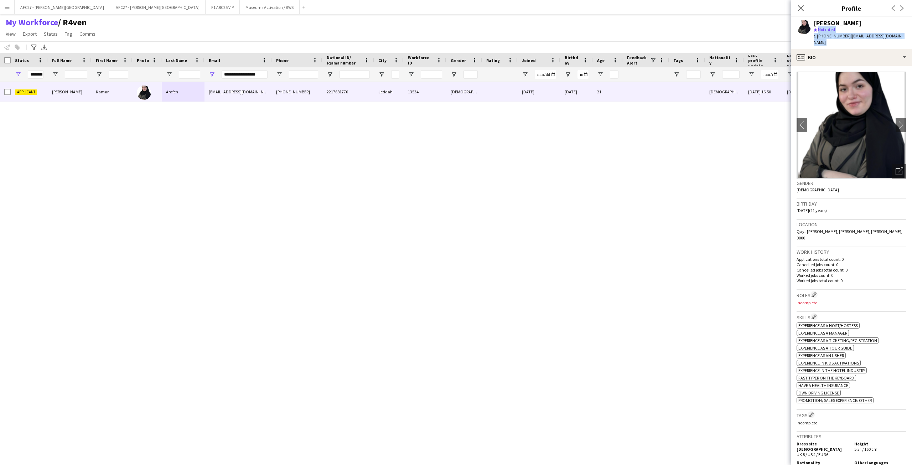
drag, startPoint x: 855, startPoint y: 35, endPoint x: 857, endPoint y: 30, distance: 5.2
click at [608, 30] on div "[PERSON_NAME] star Not rated t. [PHONE_NUMBER] | [EMAIL_ADDRESS][DOMAIN_NAME]" at bounding box center [860, 33] width 93 height 26
click at [608, 30] on div "star Not rated" at bounding box center [860, 29] width 93 height 6
click at [608, 292] on app-icon "Edit crew company roles" at bounding box center [814, 294] width 5 height 5
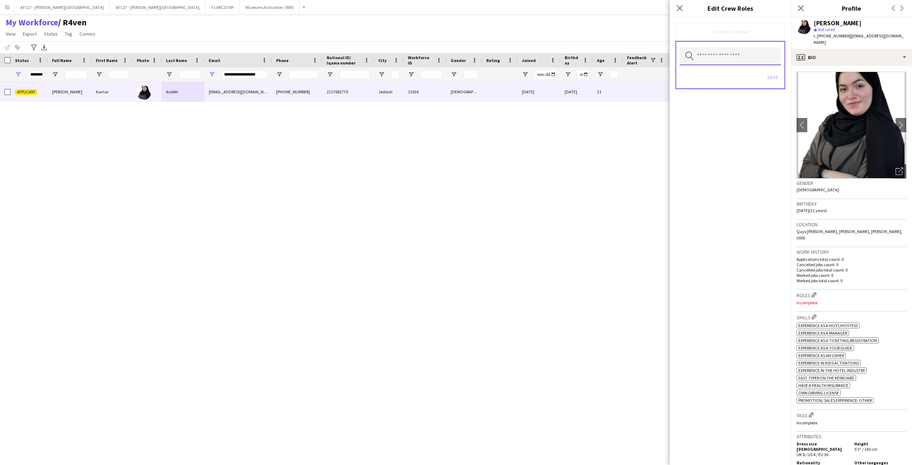
click at [608, 55] on input "text" at bounding box center [730, 56] width 101 height 18
type input "***"
click at [608, 74] on span "Team Lead" at bounding box center [731, 76] width 90 height 7
type input "**"
click at [608, 79] on span "Customer Service Staff" at bounding box center [731, 76] width 90 height 7
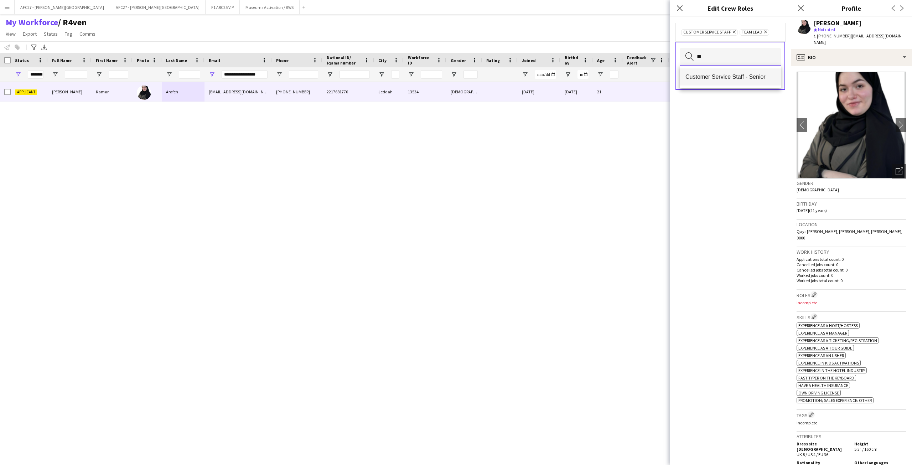
type input "**"
click at [608, 76] on span "Customer Service Staff - Senior" at bounding box center [731, 76] width 90 height 7
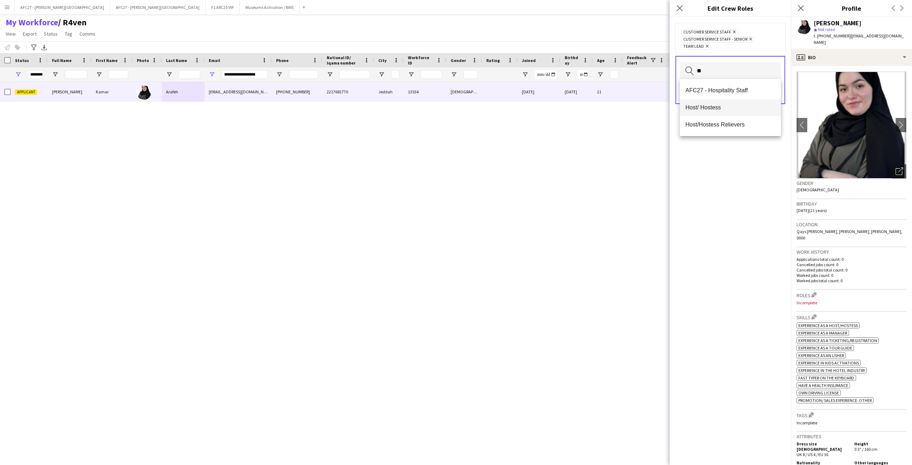
type input "**"
click at [608, 104] on span "Host/ Hostess" at bounding box center [731, 107] width 90 height 7
click at [608, 110] on span "Promoter / Sales / Brand Ambassador" at bounding box center [731, 108] width 90 height 7
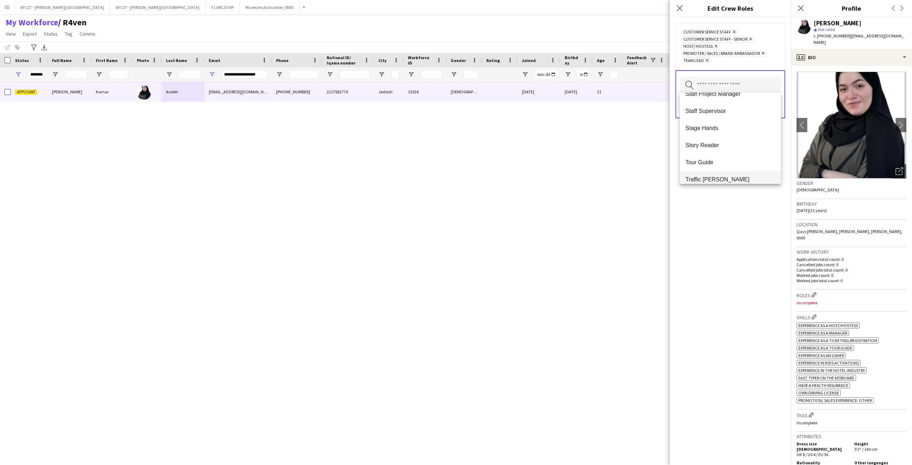
scroll to position [713, 0]
click at [608, 130] on span "Tour Guide" at bounding box center [731, 126] width 90 height 7
click at [608, 209] on div "Customer Service Staff Remove Customer Service Staff - Senior Remove Host/ Host…" at bounding box center [730, 241] width 121 height 448
click at [608, 105] on button "Save" at bounding box center [772, 106] width 17 height 11
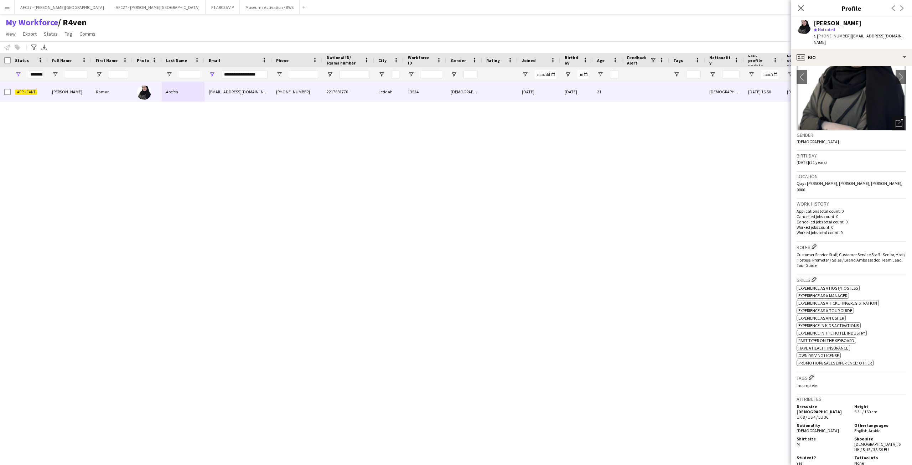
scroll to position [143, 0]
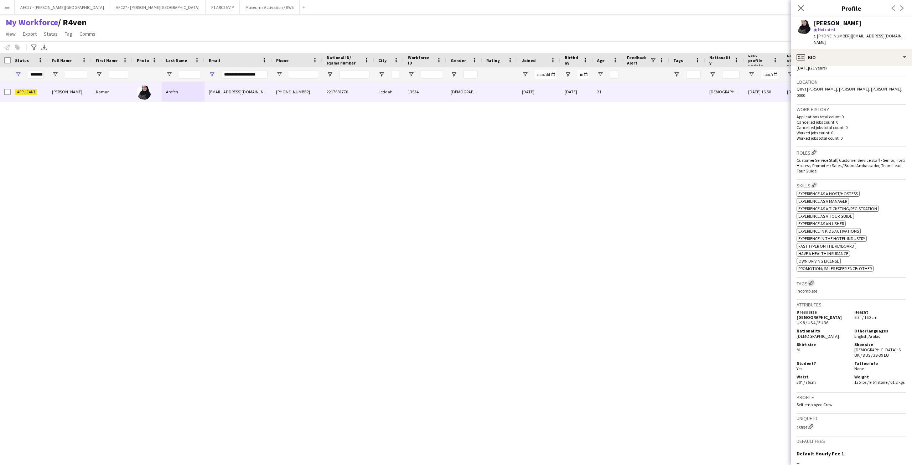
click at [608, 280] on app-icon "Edit crew company tags" at bounding box center [811, 282] width 5 height 5
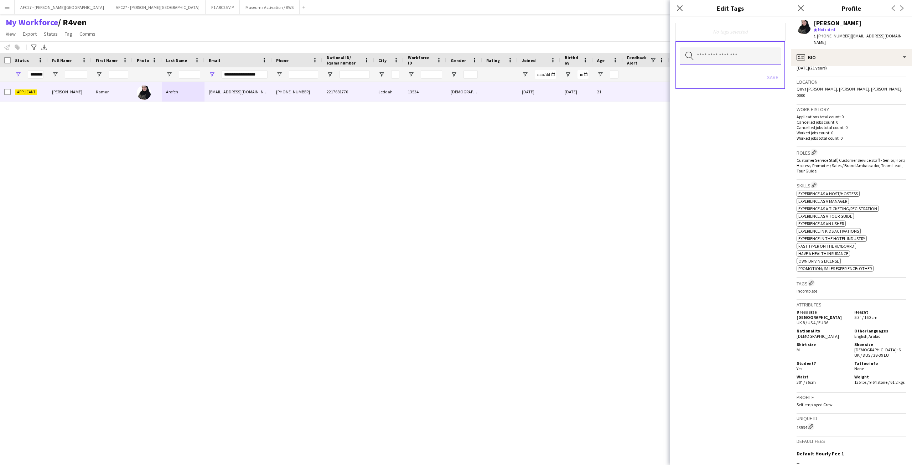
click at [608, 53] on input "text" at bounding box center [730, 56] width 101 height 18
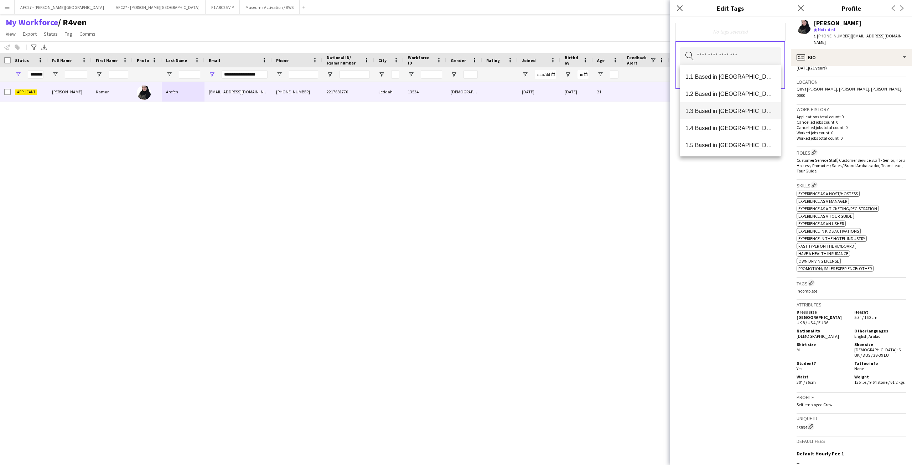
click at [608, 111] on span "1.3 Based in [GEOGRAPHIC_DATA]" at bounding box center [731, 111] width 90 height 7
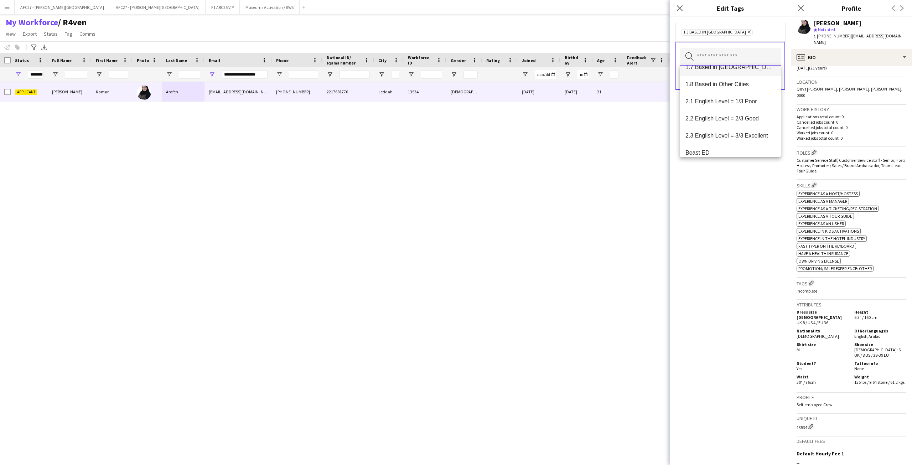
scroll to position [107, 0]
click at [608, 124] on span "2.3 English Level = 3/3 Excellent" at bounding box center [731, 123] width 90 height 7
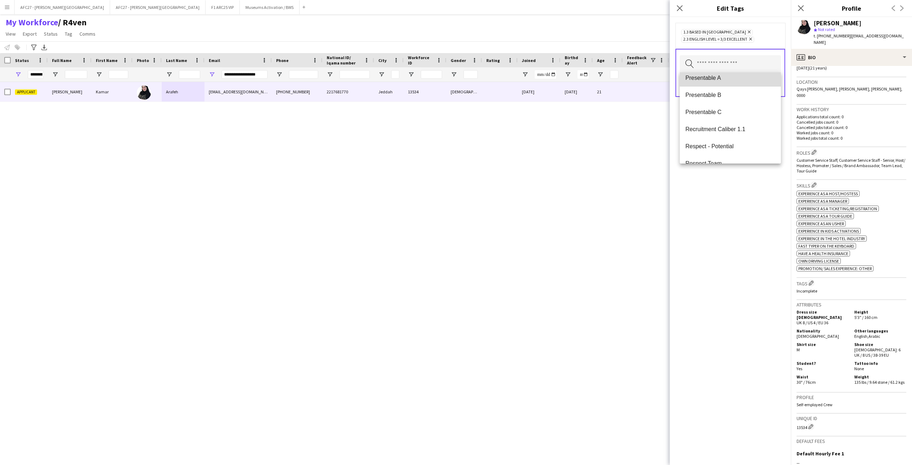
click at [608, 80] on span "Presentable A" at bounding box center [731, 77] width 90 height 7
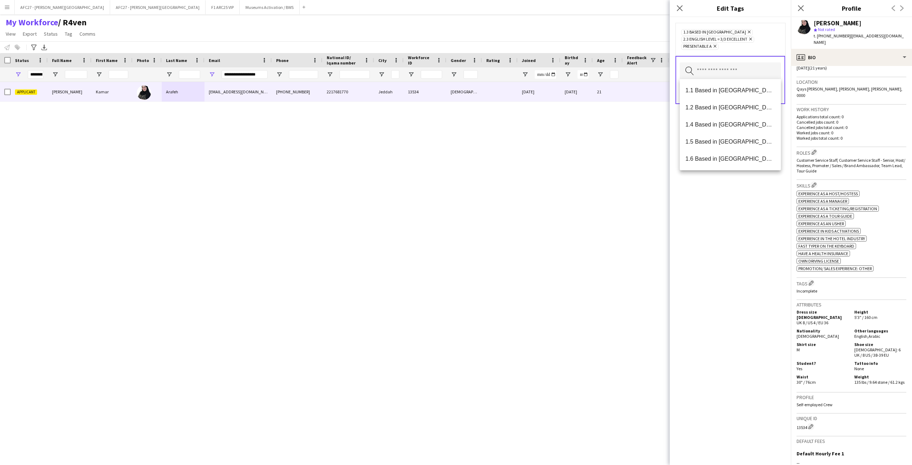
click at [608, 37] on div "1.3 Based in [GEOGRAPHIC_DATA] Remove 2.3 English Level = 3/3 Excellent Remove …" at bounding box center [730, 39] width 98 height 21
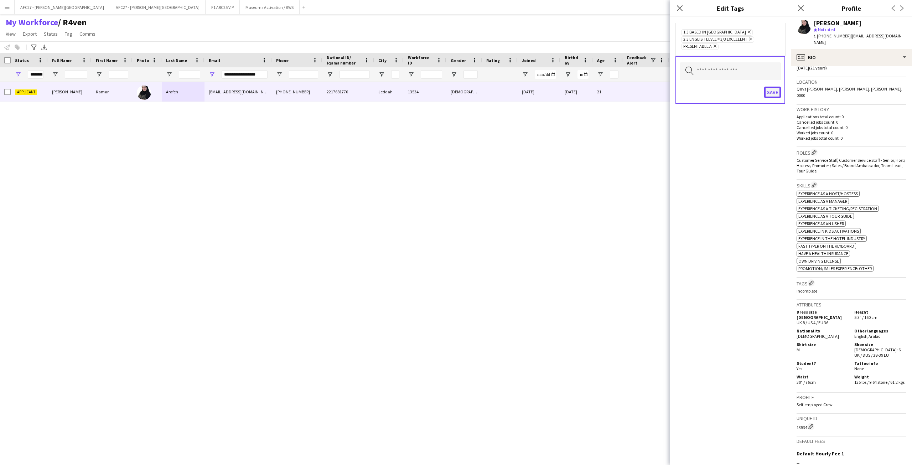
click at [608, 94] on button "Save" at bounding box center [772, 92] width 17 height 11
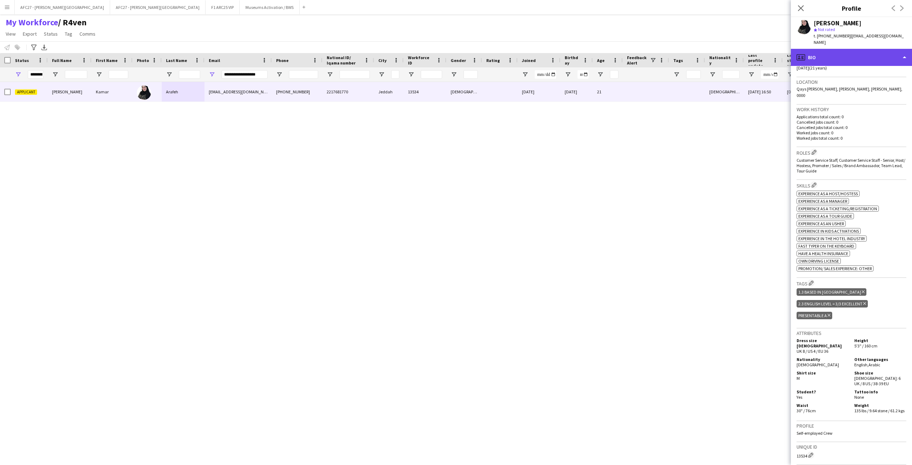
click at [608, 50] on div "profile Bio" at bounding box center [851, 57] width 121 height 17
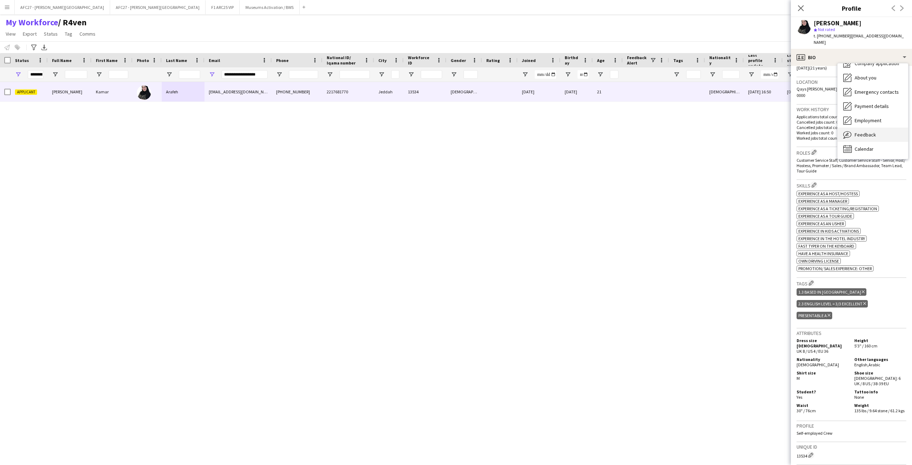
click at [608, 130] on icon "Feedback" at bounding box center [847, 134] width 9 height 9
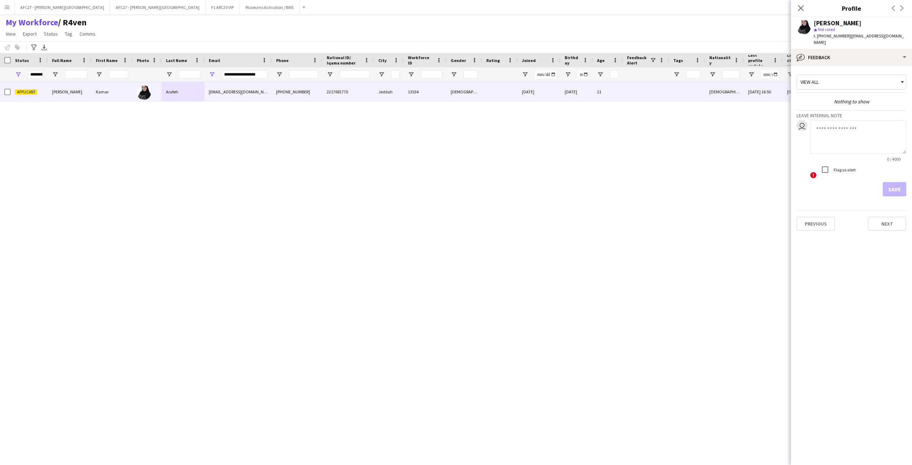
click at [608, 131] on textarea at bounding box center [858, 137] width 96 height 34
drag, startPoint x: 860, startPoint y: 136, endPoint x: 844, endPoint y: 141, distance: 16.6
click at [608, 141] on textarea "**********" at bounding box center [858, 137] width 96 height 34
type textarea "**********"
click at [608, 182] on button "Save" at bounding box center [895, 189] width 24 height 14
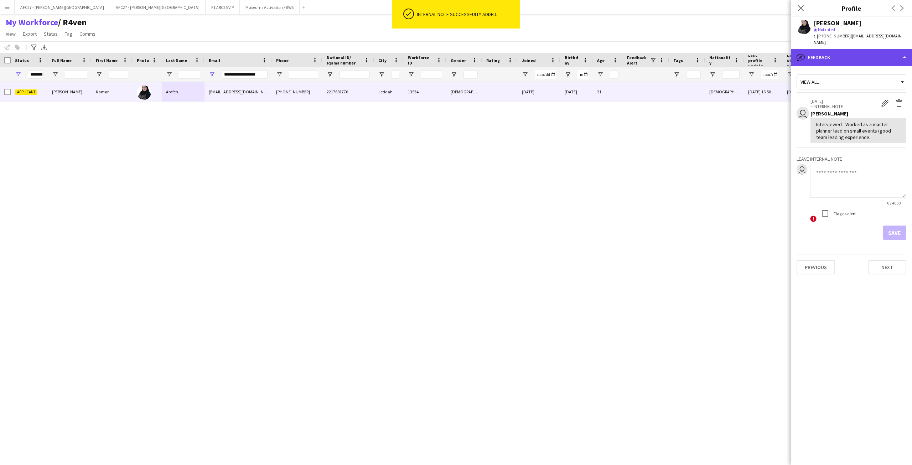
click at [608, 50] on div "bubble-pencil Feedback" at bounding box center [851, 57] width 121 height 17
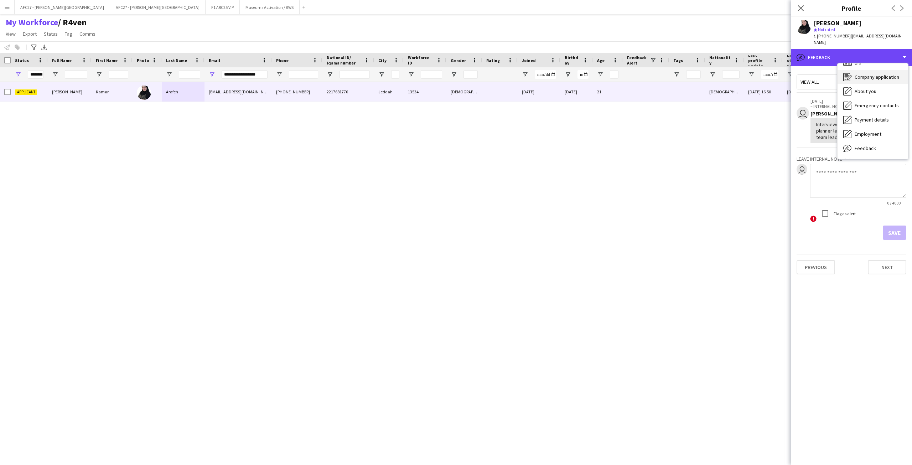
scroll to position [0, 0]
click at [608, 68] on div "Bio Bio" at bounding box center [873, 73] width 71 height 14
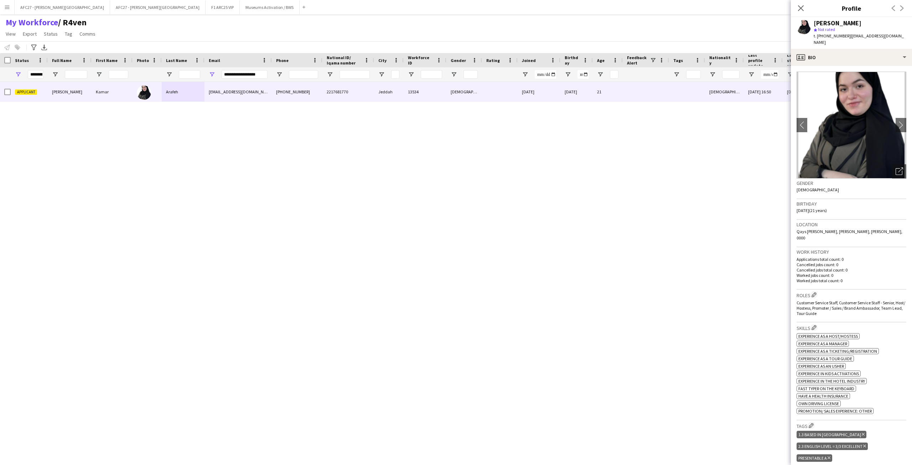
click at [608, 39] on div "t. [PHONE_NUMBER] | [EMAIL_ADDRESS][DOMAIN_NAME]" at bounding box center [860, 39] width 93 height 13
drag, startPoint x: 884, startPoint y: 39, endPoint x: 862, endPoint y: 22, distance: 27.9
click at [608, 22] on div "[PERSON_NAME] star Not rated t. [PHONE_NUMBER] | [EMAIL_ADDRESS][DOMAIN_NAME]" at bounding box center [860, 33] width 93 height 26
click at [608, 22] on div "[PERSON_NAME]" at bounding box center [860, 23] width 93 height 6
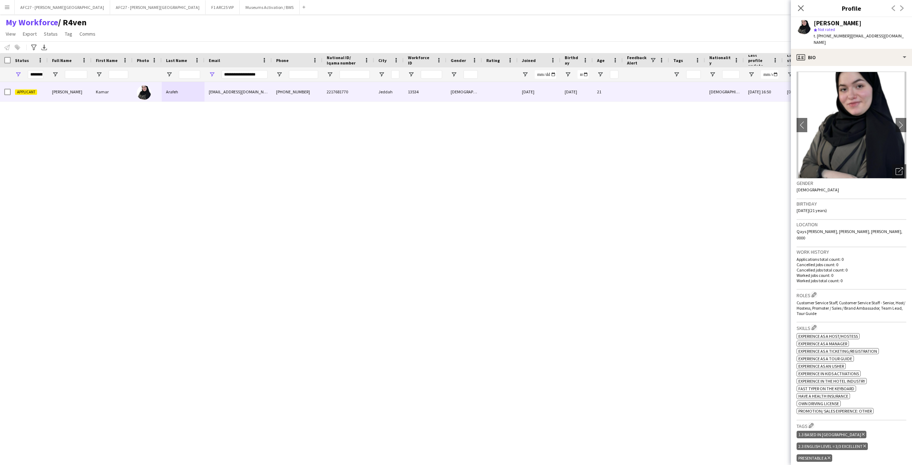
click at [608, 24] on div "[PERSON_NAME]" at bounding box center [860, 23] width 93 height 6
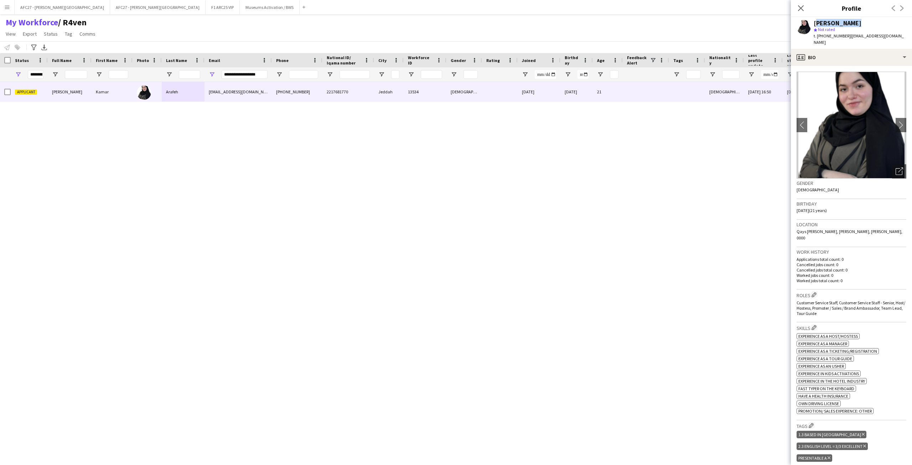
click at [608, 24] on div "[PERSON_NAME]" at bounding box center [860, 23] width 93 height 6
click at [608, 49] on div "profile Bio" at bounding box center [851, 57] width 121 height 17
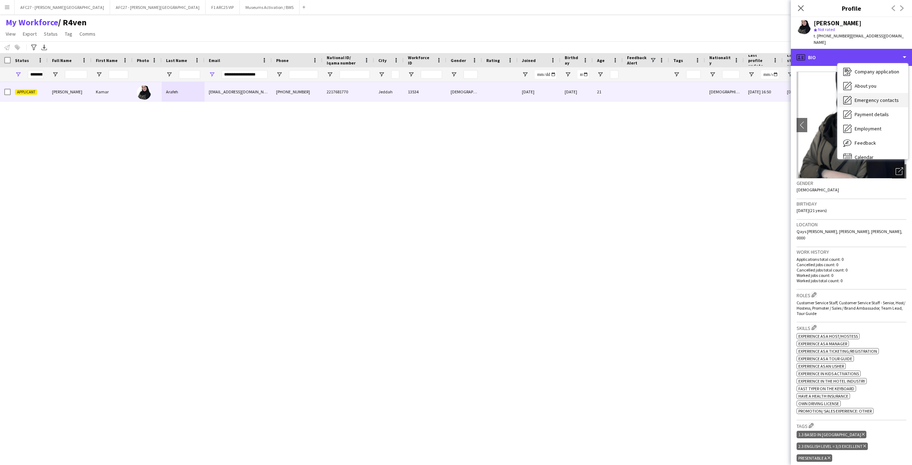
scroll to position [24, 0]
click at [608, 89] on span "Emergency contacts" at bounding box center [877, 92] width 44 height 6
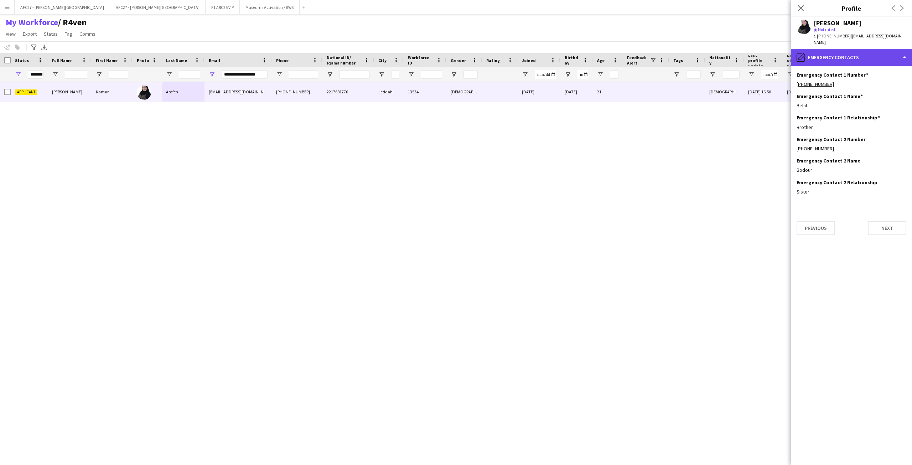
click at [608, 54] on div "pencil4 Emergency contacts" at bounding box center [851, 57] width 121 height 17
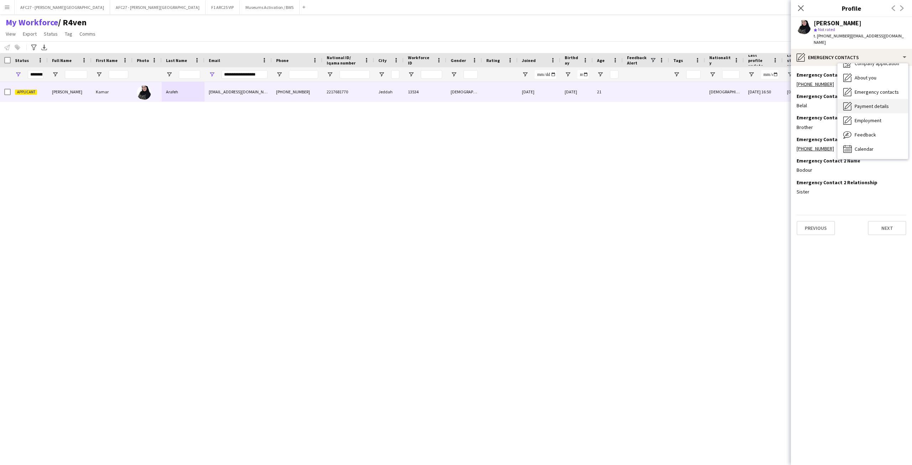
click at [608, 103] on span "Payment details" at bounding box center [872, 106] width 34 height 6
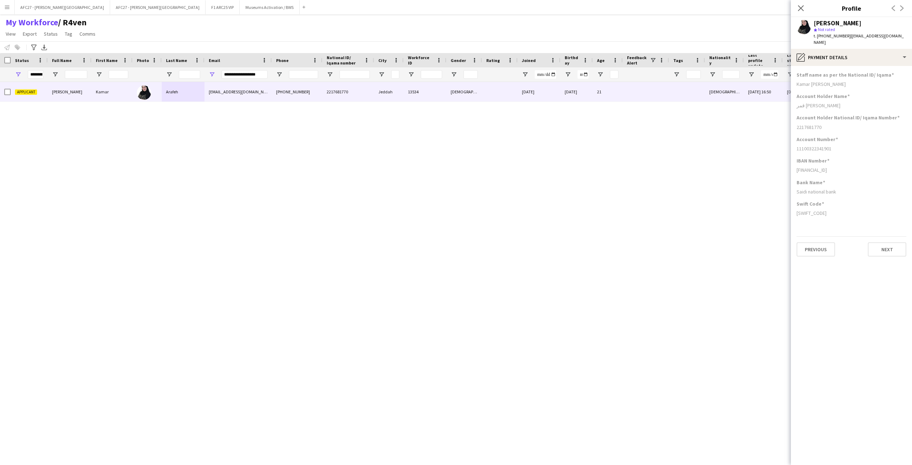
click at [608, 210] on div "[SWIFT_CODE]" at bounding box center [852, 213] width 110 height 6
drag, startPoint x: 832, startPoint y: 204, endPoint x: 835, endPoint y: 100, distance: 104.1
click at [608, 100] on app-section-data-types "Staff name as per the National ID/ Iqama Kamar [PERSON_NAME] Account Holder Nam…" at bounding box center [851, 265] width 121 height 399
click at [608, 102] on div "قمر [PERSON_NAME]" at bounding box center [852, 105] width 110 height 6
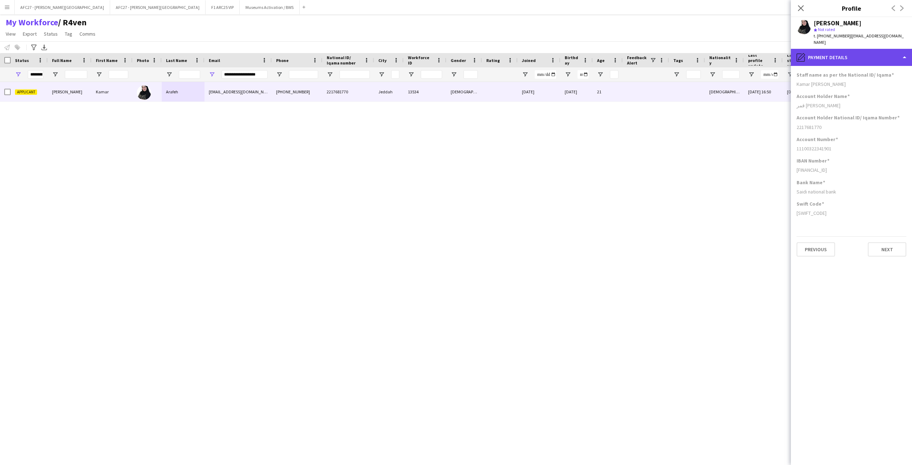
click at [608, 49] on div "pencil4 Payment details" at bounding box center [851, 57] width 121 height 17
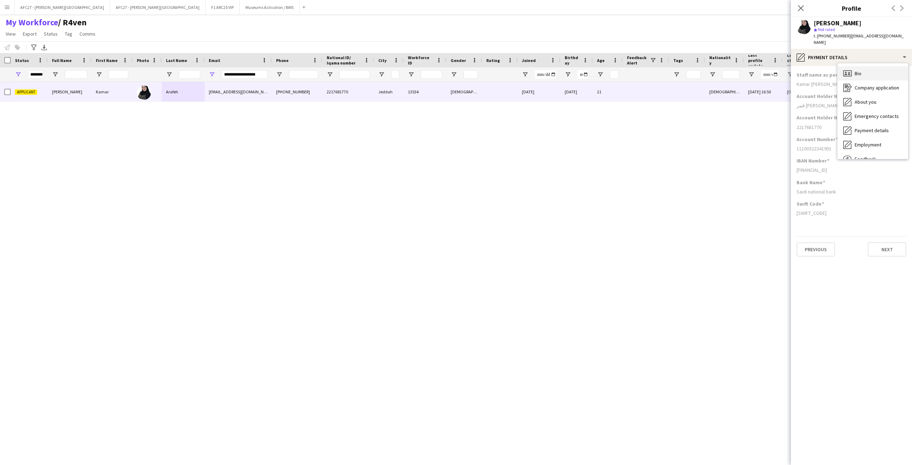
click at [608, 70] on span "Bio" at bounding box center [858, 73] width 7 height 6
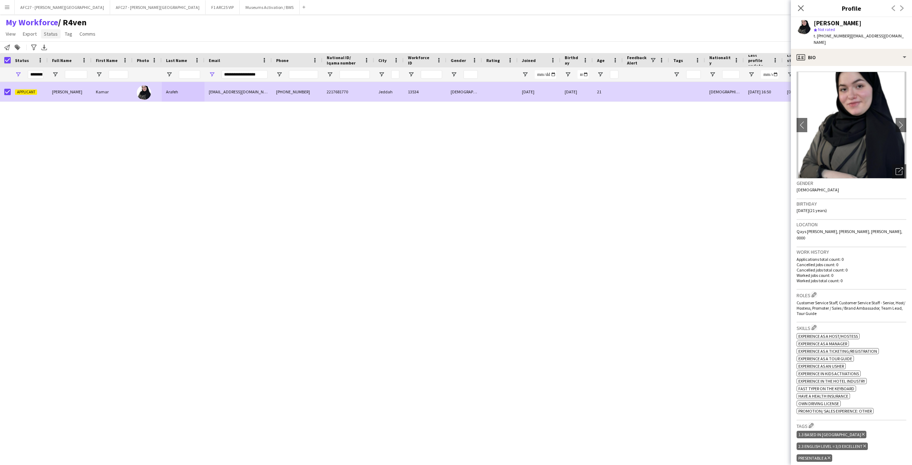
click at [46, 35] on span "Status" at bounding box center [51, 34] width 14 height 6
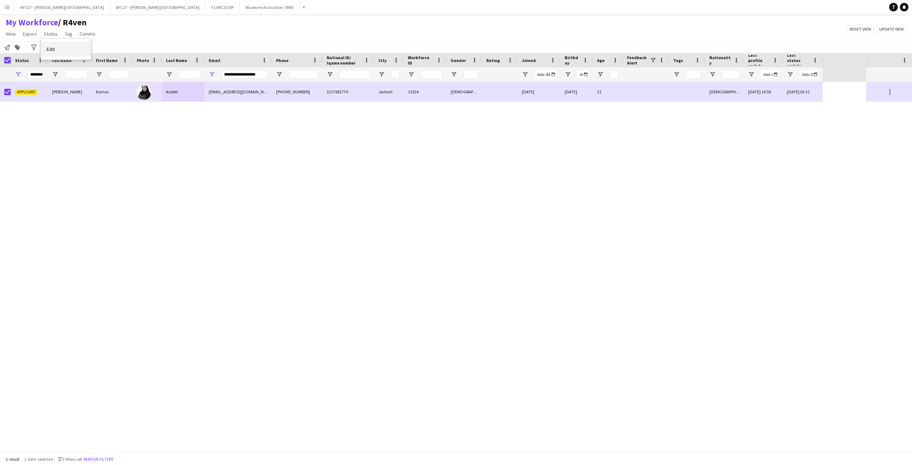
click at [85, 50] on link "Edit" at bounding box center [66, 49] width 50 height 15
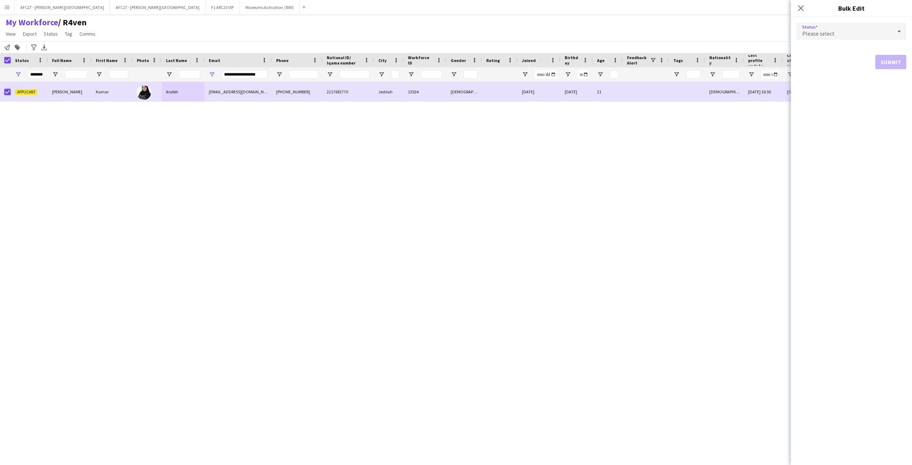
click at [608, 38] on div "Please select" at bounding box center [844, 31] width 95 height 17
click at [608, 51] on span "Active" at bounding box center [851, 51] width 98 height 7
click at [608, 90] on button "Submit" at bounding box center [890, 86] width 31 height 14
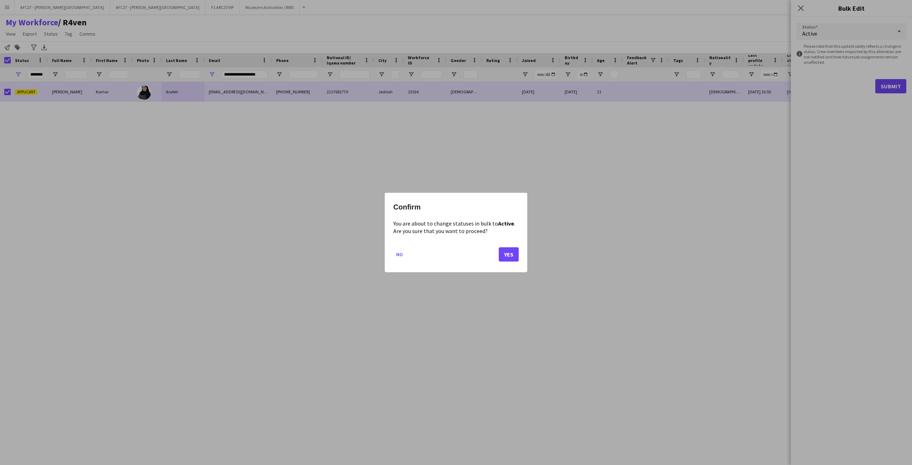
click at [510, 247] on mat-dialog-actions "No Yes" at bounding box center [455, 257] width 125 height 30
click at [510, 250] on button "Yes" at bounding box center [509, 254] width 20 height 14
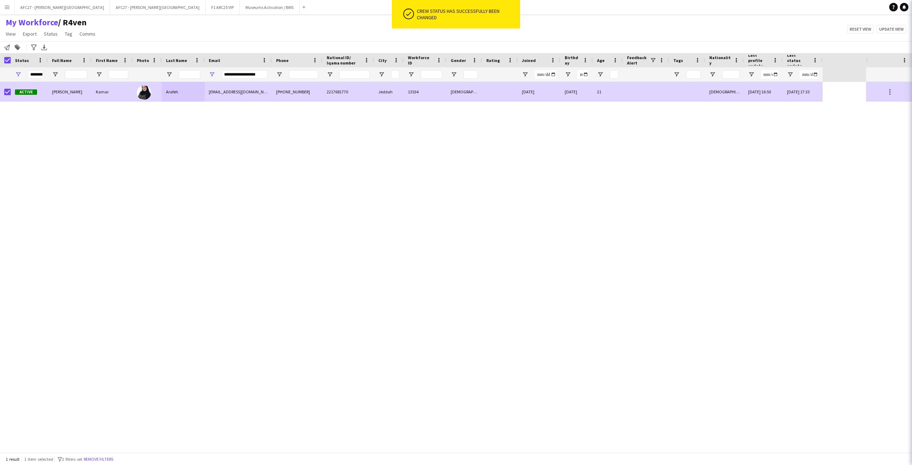
click at [434, 92] on div "13534" at bounding box center [425, 92] width 43 height 20
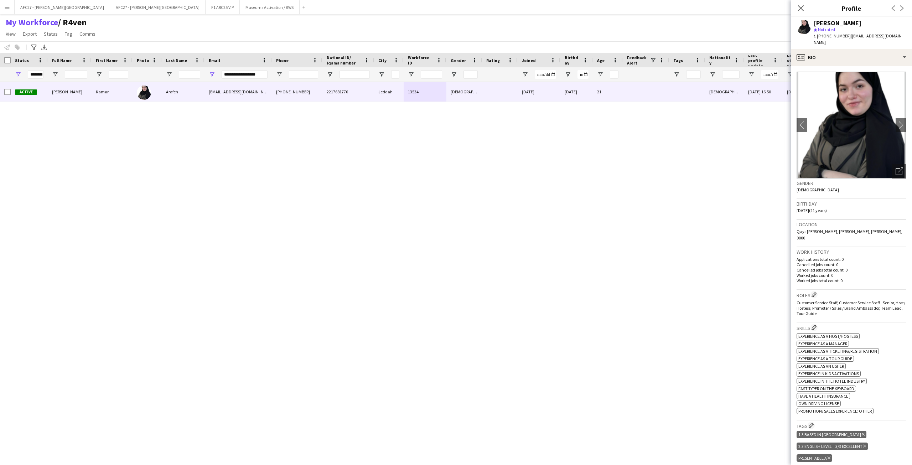
click at [608, 203] on div "Birthday [DEMOGRAPHIC_DATA] (21 years)" at bounding box center [852, 209] width 110 height 21
drag, startPoint x: 852, startPoint y: 203, endPoint x: 842, endPoint y: 270, distance: 68.4
click at [608, 270] on app-crew-profile-bio "chevron-left chevron-right Open photos pop-in Gender [DEMOGRAPHIC_DATA] Birthda…" at bounding box center [851, 265] width 121 height 399
click at [608, 270] on div "Work history Applications total count: 0 Cancelled jobs count: 0 Cancelled jobs…" at bounding box center [852, 268] width 110 height 42
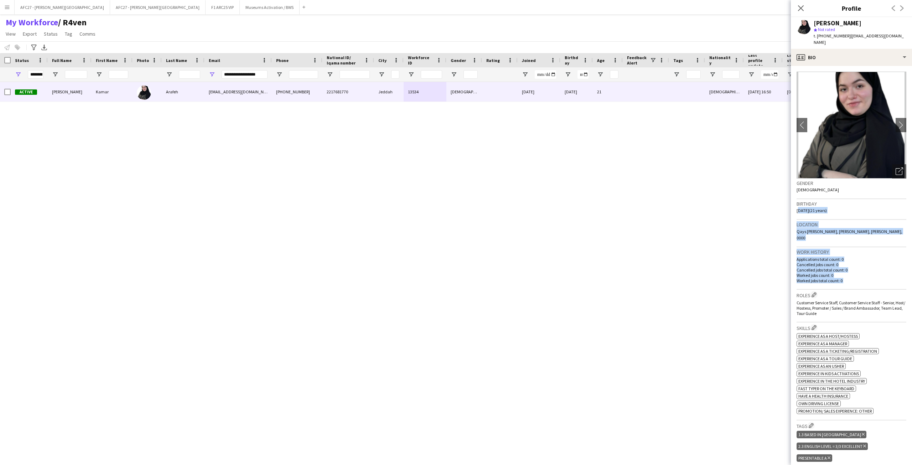
click at [608, 270] on div "Work history Applications total count: 0 Cancelled jobs count: 0 Cancelled jobs…" at bounding box center [852, 268] width 110 height 42
drag, startPoint x: 842, startPoint y: 270, endPoint x: 839, endPoint y: 180, distance: 90.9
click at [608, 180] on app-crew-profile-bio "chevron-left chevron-right Open photos pop-in Gender [DEMOGRAPHIC_DATA] Birthda…" at bounding box center [851, 265] width 121 height 399
click at [608, 180] on div "Gender [DEMOGRAPHIC_DATA]" at bounding box center [852, 189] width 110 height 21
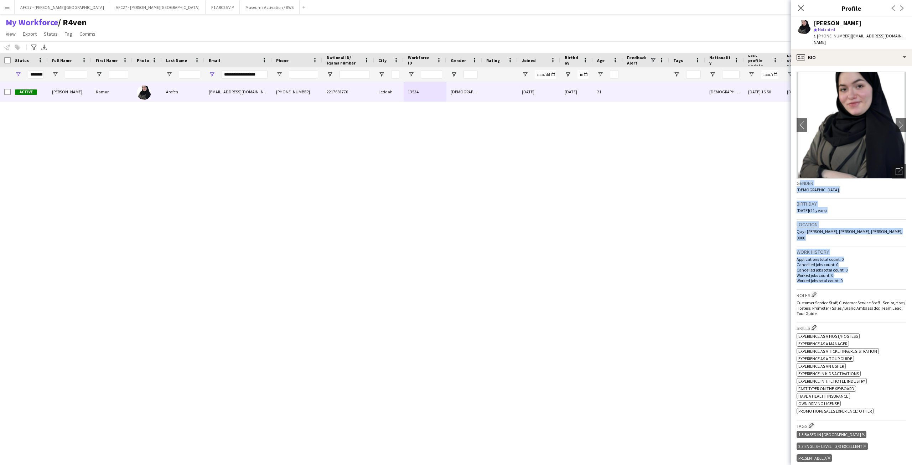
drag, startPoint x: 839, startPoint y: 180, endPoint x: 852, endPoint y: 268, distance: 89.3
click at [608, 268] on app-crew-profile-bio "chevron-left chevron-right Open photos pop-in Gender [DEMOGRAPHIC_DATA] Birthda…" at bounding box center [851, 265] width 121 height 399
click at [608, 278] on p "Worked jobs total count: 0" at bounding box center [852, 280] width 110 height 5
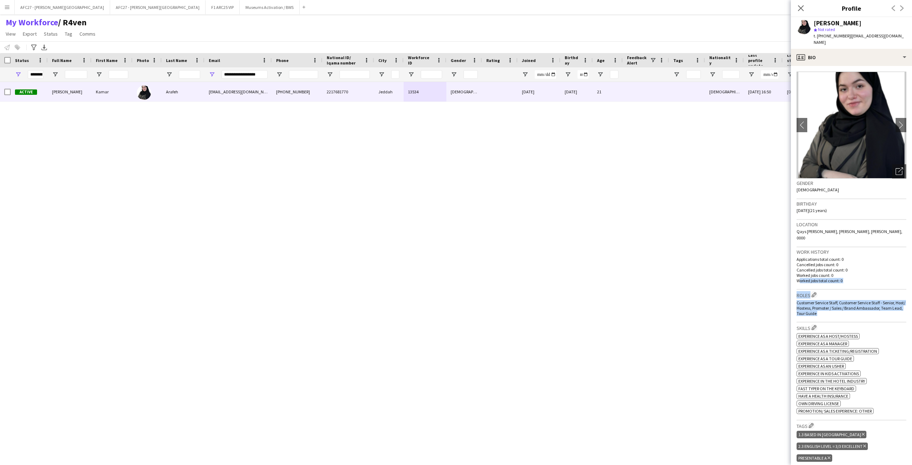
drag, startPoint x: 852, startPoint y: 268, endPoint x: 856, endPoint y: 304, distance: 36.2
click at [608, 304] on app-crew-profile-bio "chevron-left chevron-right Open photos pop-in Gender [DEMOGRAPHIC_DATA] Birthda…" at bounding box center [851, 265] width 121 height 399
click at [608, 304] on div "Roles Edit crew company roles Customer Service Staff, Customer Service Staff - …" at bounding box center [852, 306] width 110 height 33
drag, startPoint x: 856, startPoint y: 304, endPoint x: 853, endPoint y: 285, distance: 18.7
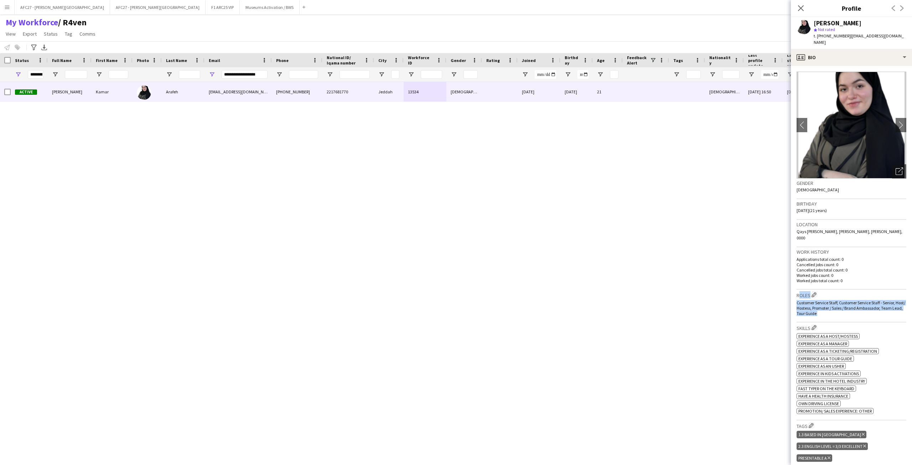
click at [608, 290] on div "Roles Edit crew company roles Customer Service Staff, Customer Service Staff - …" at bounding box center [852, 306] width 110 height 33
click at [608, 302] on div "Customer Service Staff, Customer Service Staff - Senior, Host/ Hostess, Promote…" at bounding box center [852, 308] width 110 height 16
drag, startPoint x: 851, startPoint y: 302, endPoint x: 851, endPoint y: 283, distance: 18.9
click at [608, 290] on div "Roles Edit crew company roles Customer Service Staff, Customer Service Staff - …" at bounding box center [852, 306] width 110 height 33
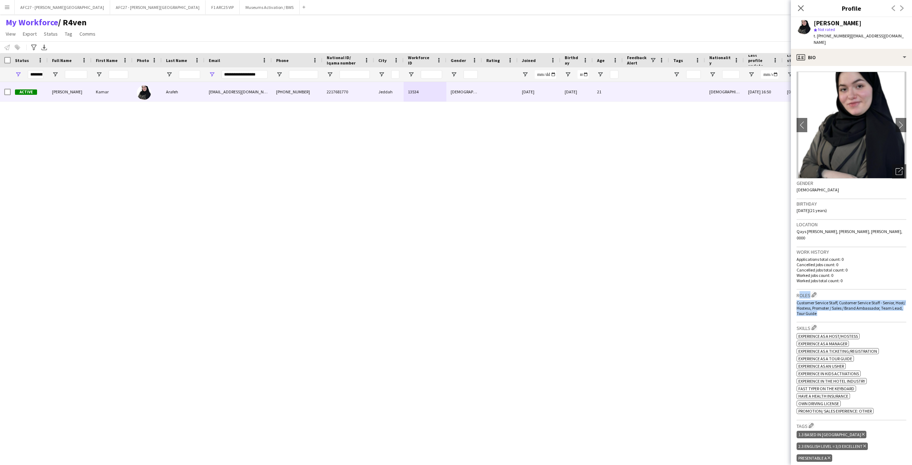
click at [608, 291] on h3 "Roles Edit crew company roles" at bounding box center [852, 294] width 110 height 7
drag, startPoint x: 851, startPoint y: 283, endPoint x: 858, endPoint y: 305, distance: 23.0
click at [608, 305] on div "Roles Edit crew company roles Customer Service Staff, Customer Service Staff - …" at bounding box center [852, 306] width 110 height 33
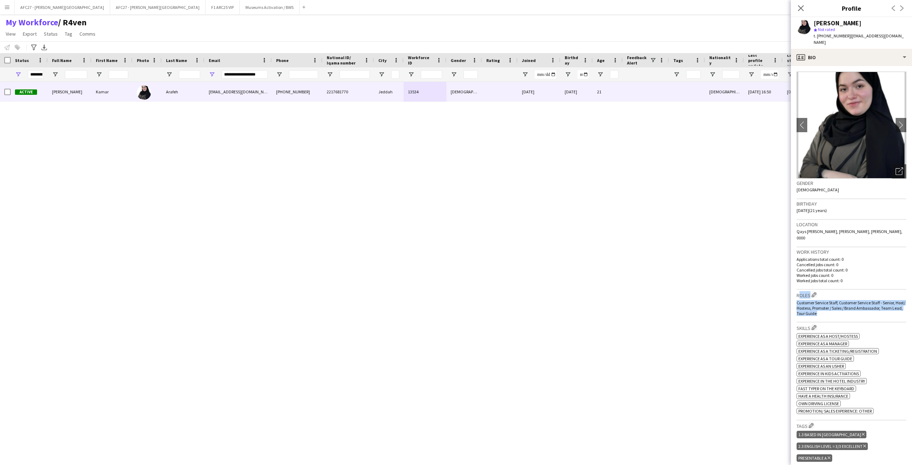
click at [608, 305] on div "Roles Edit crew company roles Customer Service Staff, Customer Service Staff - …" at bounding box center [852, 306] width 110 height 33
drag, startPoint x: 858, startPoint y: 305, endPoint x: 864, endPoint y: 288, distance: 17.4
click at [608, 290] on div "Roles Edit crew company roles Customer Service Staff, Customer Service Staff - …" at bounding box center [852, 306] width 110 height 33
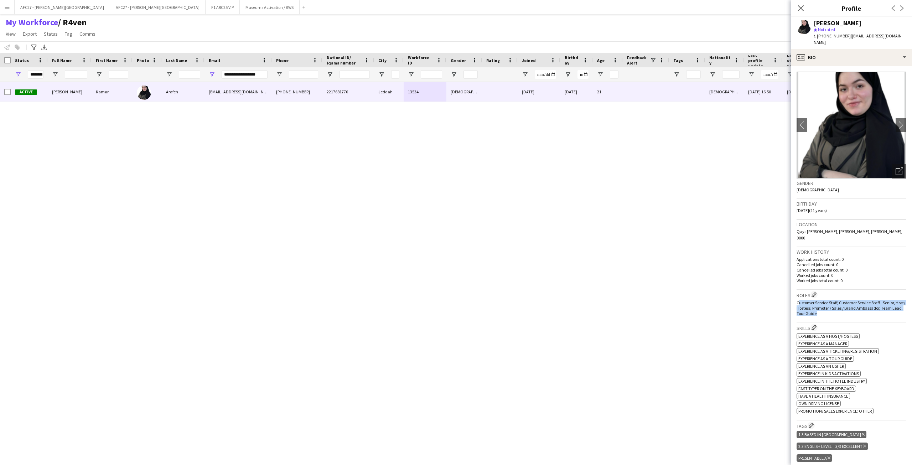
click at [608, 300] on span "Customer Service Staff, Customer Service Staff - Senior, Host/ Hostess, Promote…" at bounding box center [851, 308] width 109 height 16
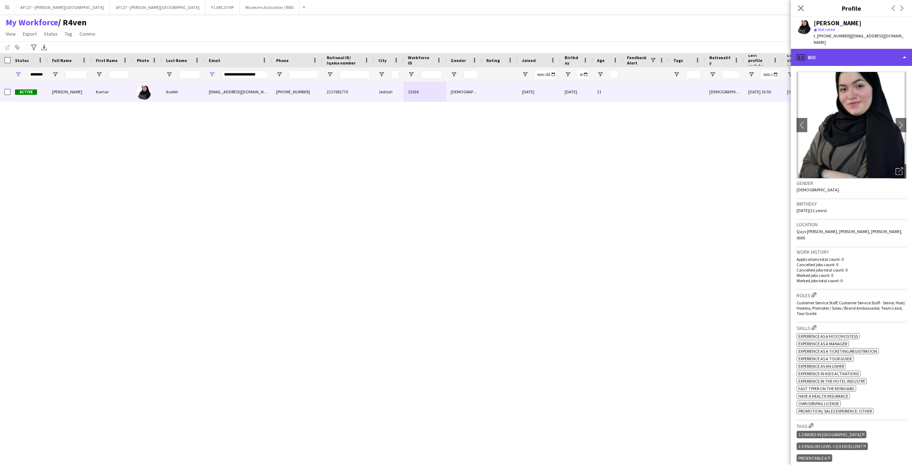
click at [608, 49] on div "profile Bio" at bounding box center [851, 57] width 121 height 17
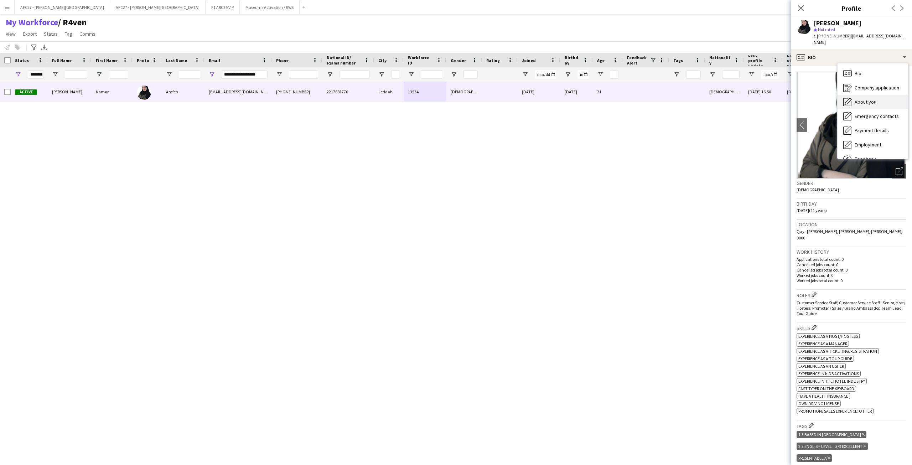
click at [608, 99] on span "About you" at bounding box center [866, 102] width 22 height 6
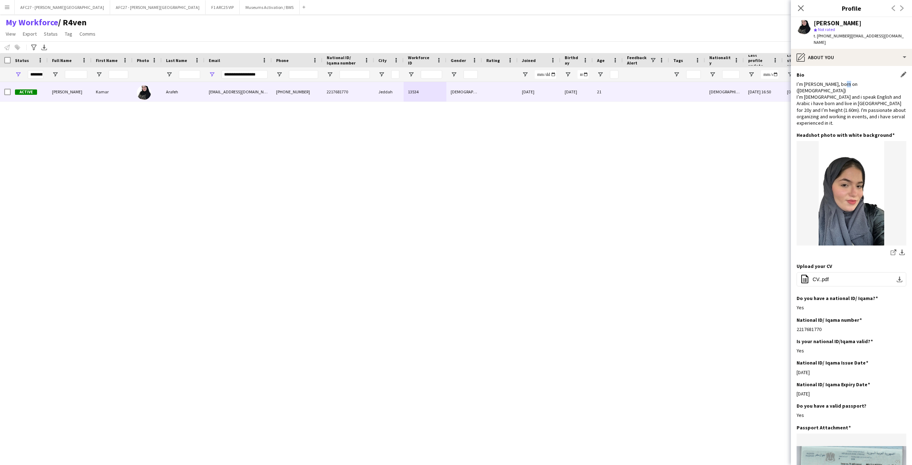
click at [608, 81] on div "I’m [PERSON_NAME], born on ([DEMOGRAPHIC_DATA]) I’m [DEMOGRAPHIC_DATA] and i sp…" at bounding box center [852, 103] width 110 height 45
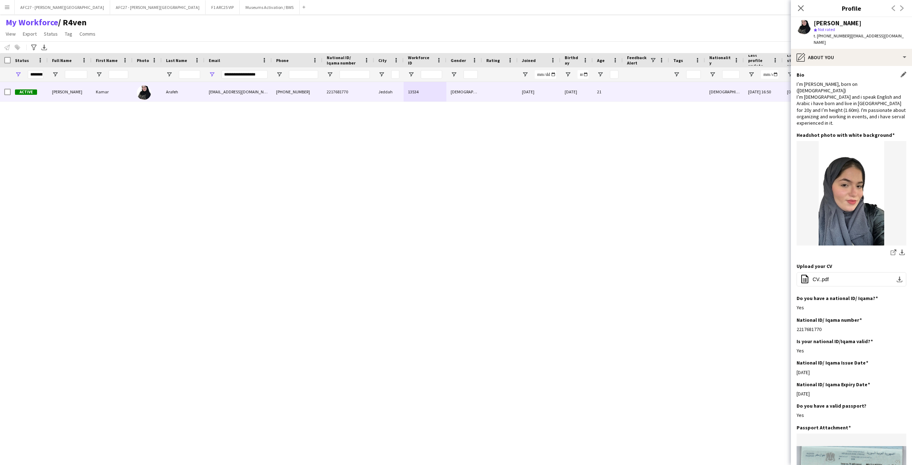
click at [608, 87] on div "I’m [PERSON_NAME], born on ([DEMOGRAPHIC_DATA]) I’m [DEMOGRAPHIC_DATA] and i sp…" at bounding box center [852, 103] width 110 height 45
click at [608, 113] on div "I’m [PERSON_NAME], born on ([DEMOGRAPHIC_DATA]) I’m [DEMOGRAPHIC_DATA] and i sp…" at bounding box center [852, 103] width 110 height 45
drag, startPoint x: 839, startPoint y: 113, endPoint x: 836, endPoint y: 82, distance: 30.8
click at [608, 82] on div "I’m [PERSON_NAME], born on ([DEMOGRAPHIC_DATA]) I’m [DEMOGRAPHIC_DATA] and i sp…" at bounding box center [852, 103] width 110 height 45
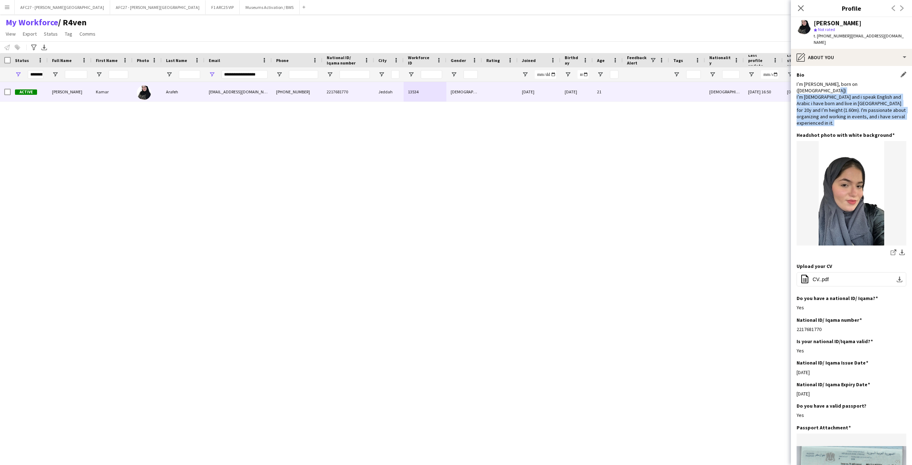
click at [608, 82] on div "I’m [PERSON_NAME], born on ([DEMOGRAPHIC_DATA]) I’m [DEMOGRAPHIC_DATA] and i sp…" at bounding box center [852, 103] width 110 height 45
click at [608, 81] on div "I’m [PERSON_NAME], born on ([DEMOGRAPHIC_DATA]) I’m [DEMOGRAPHIC_DATA] and i sp…" at bounding box center [852, 103] width 110 height 45
drag, startPoint x: 836, startPoint y: 79, endPoint x: 834, endPoint y: 102, distance: 22.2
click at [608, 102] on div "I’m [PERSON_NAME], born on ([DEMOGRAPHIC_DATA]) I’m [DEMOGRAPHIC_DATA] and i sp…" at bounding box center [852, 103] width 110 height 45
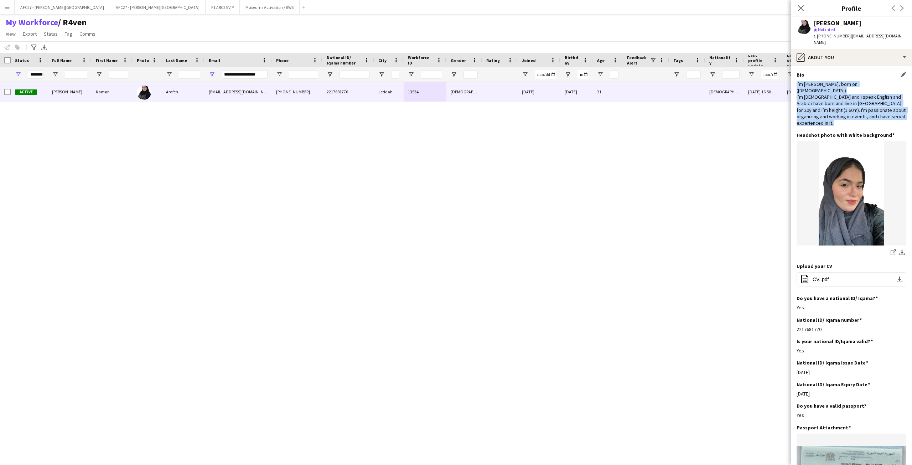
click at [608, 102] on div "I’m [PERSON_NAME], born on ([DEMOGRAPHIC_DATA]) I’m [DEMOGRAPHIC_DATA] and i sp…" at bounding box center [852, 103] width 110 height 45
click at [608, 11] on icon "Close pop-in" at bounding box center [800, 8] width 7 height 7
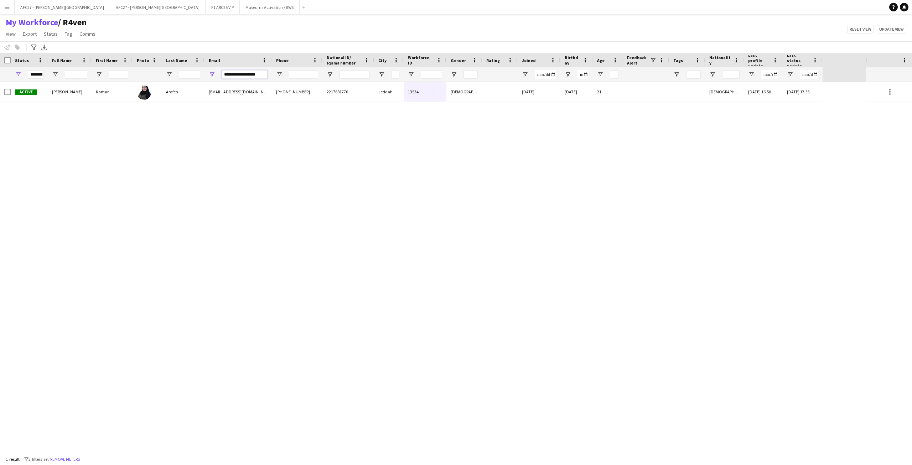
click at [234, 74] on input "**********" at bounding box center [245, 74] width 46 height 9
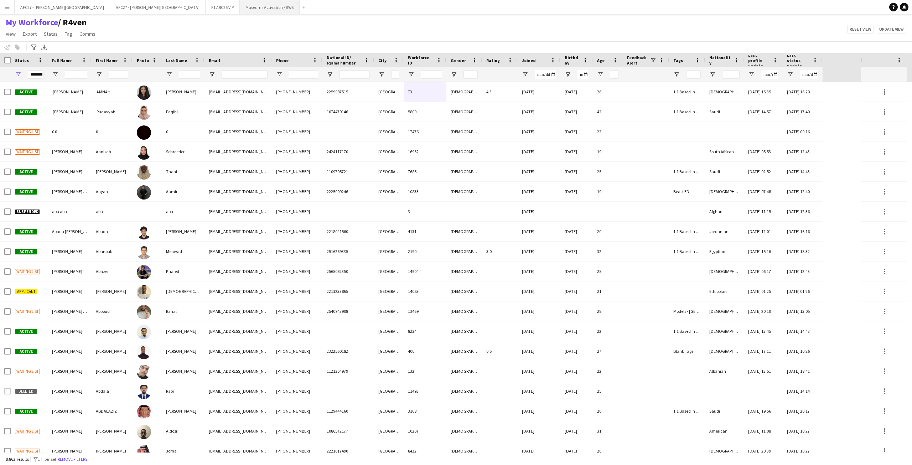
click at [255, 11] on button "Museums Activation / BWS Close" at bounding box center [270, 7] width 60 height 14
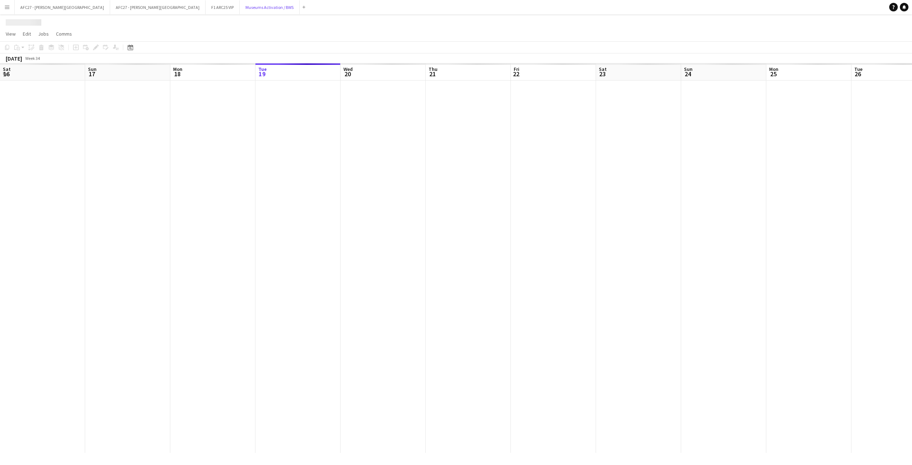
scroll to position [0, 170]
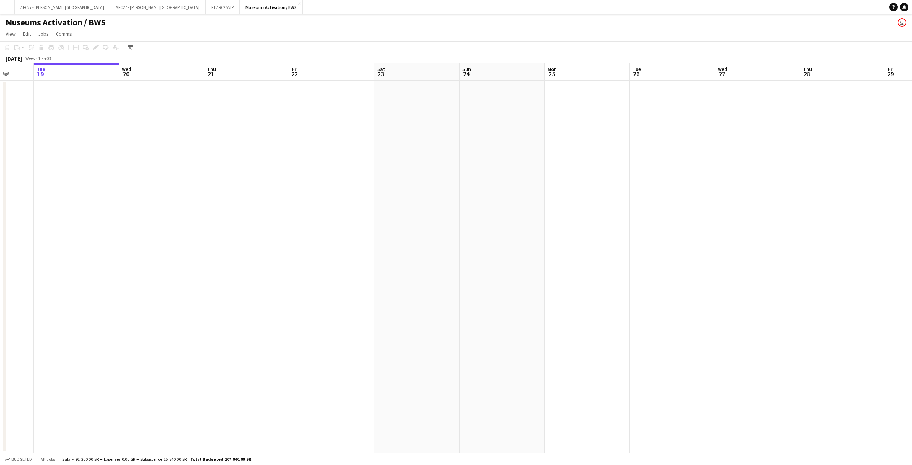
drag, startPoint x: 485, startPoint y: 205, endPoint x: 393, endPoint y: 206, distance: 92.7
click at [397, 206] on app-calendar-viewport "Sat 16 Sun 17 Mon 18 Tue 19 Wed 20 Thu 21 Fri 22 Sat 23 Sun 24 Mon 25 Tue 26 We…" at bounding box center [456, 257] width 912 height 389
drag, startPoint x: 500, startPoint y: 200, endPoint x: 328, endPoint y: 207, distance: 171.9
click at [366, 205] on app-calendar-viewport "Sat 16 Sun 17 Mon 18 Tue 19 Wed 20 Thu 21 Fri 22 Sat 23 Sun 24 Mon 25 Tue 26 We…" at bounding box center [456, 257] width 912 height 389
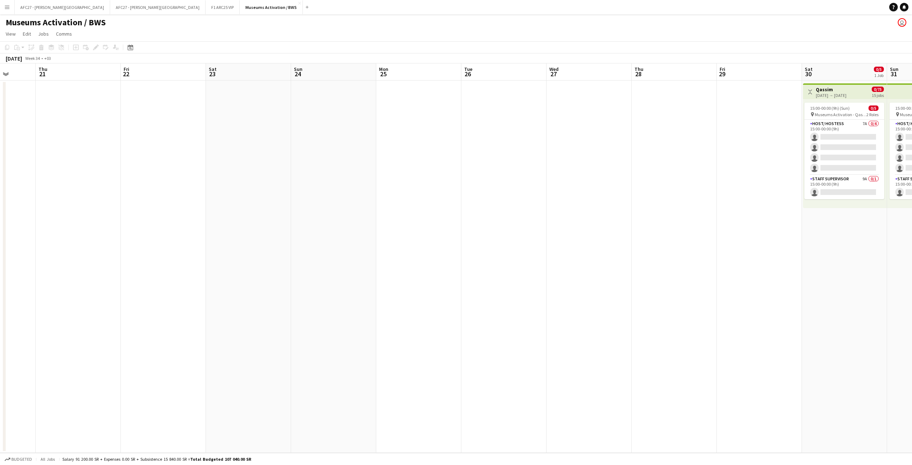
drag, startPoint x: 450, startPoint y: 171, endPoint x: 259, endPoint y: 193, distance: 192.7
click at [260, 193] on app-calendar-viewport "Mon 18 Tue 19 Wed 20 Thu 21 Fri 22 Sat 23 Sun 24 Mon 25 Tue 26 Wed 27 Thu 28 Fr…" at bounding box center [456, 257] width 912 height 389
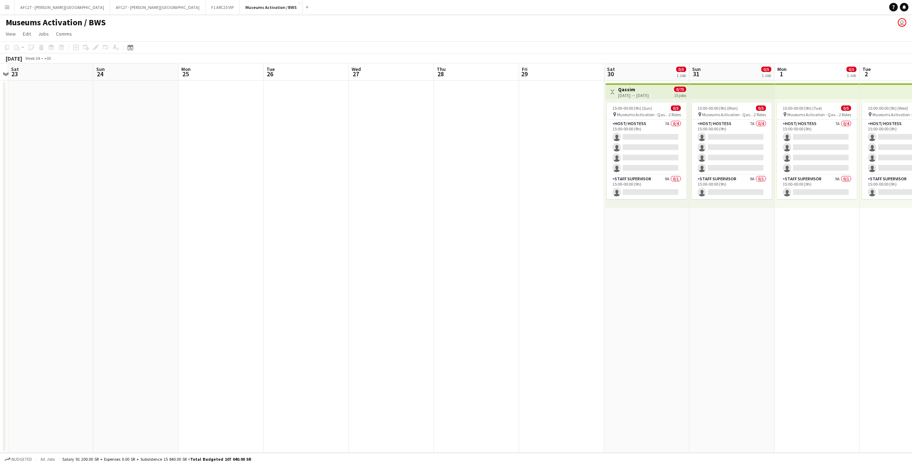
click at [316, 184] on app-calendar-viewport "Wed 20 Thu 21 Fri 22 Sat 23 Sun 24 Mon 25 Tue 26 Wed 27 Thu 28 Fri 29 Sat 30 0/…" at bounding box center [456, 257] width 912 height 389
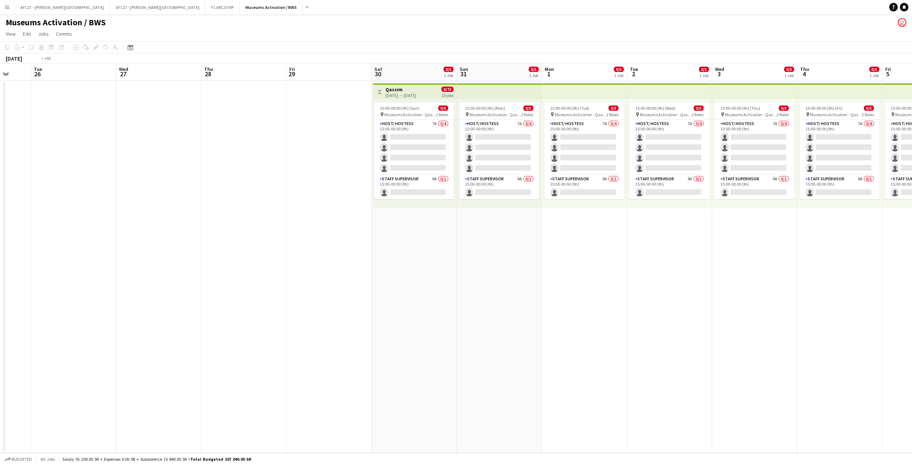
drag, startPoint x: 407, startPoint y: 171, endPoint x: 343, endPoint y: 171, distance: 63.8
click at [350, 171] on app-calendar-viewport "Fri 22 Sat 23 Sun 24 Mon 25 Tue 26 Wed 27 Thu 28 Fri 29 Sat 30 0/5 1 Job Sun 31…" at bounding box center [456, 257] width 912 height 389
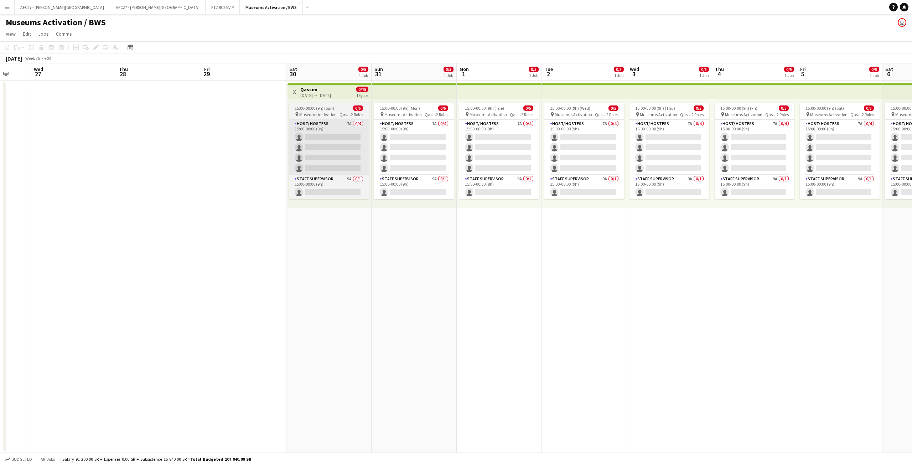
scroll to position [0, 253]
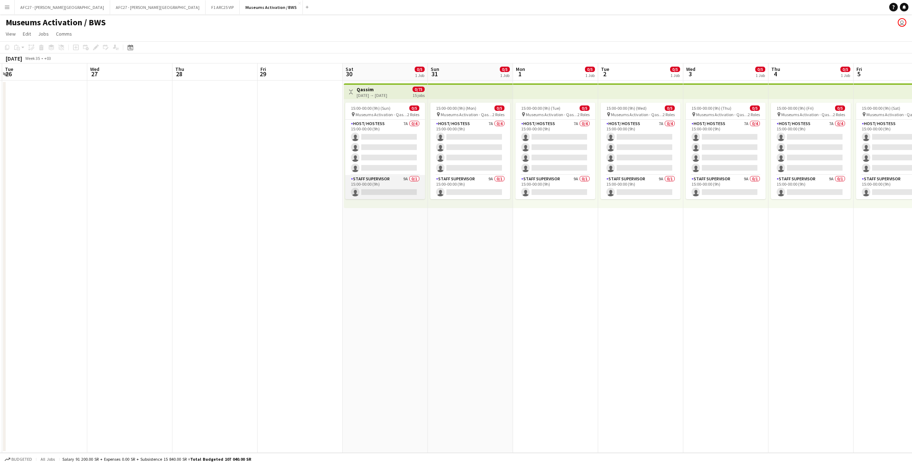
click at [395, 188] on app-card-role "Staff Supervisor 9A 0/1 15:00-00:00 (9h) single-neutral-actions" at bounding box center [385, 187] width 80 height 24
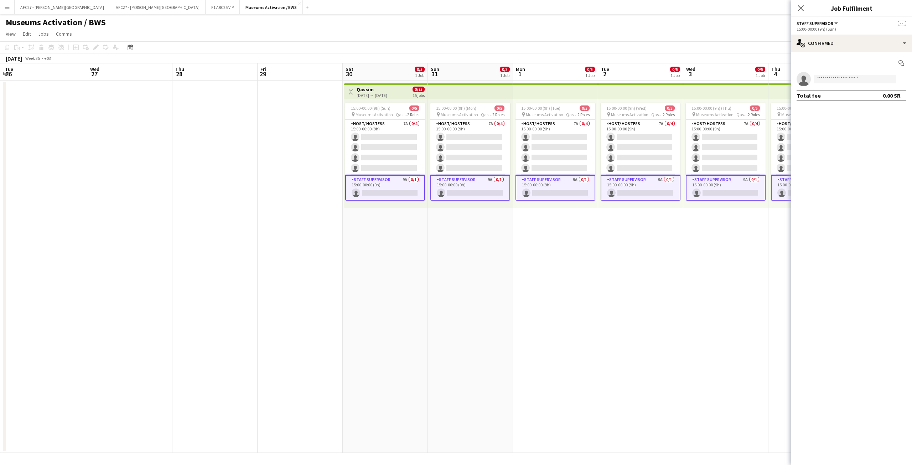
drag, startPoint x: 468, startPoint y: 219, endPoint x: 609, endPoint y: 160, distance: 152.2
click at [366, 218] on app-calendar-viewport "Sat 23 Sun 24 Mon 25 Tue 26 Wed 27 Thu 28 Fri 29 Sat 30 0/5 1 Job Sun 31 0/5 1 …" at bounding box center [456, 257] width 912 height 389
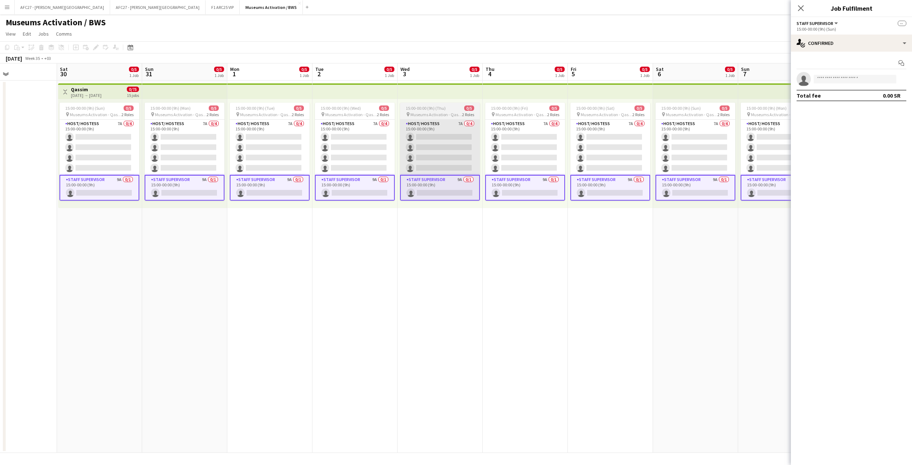
scroll to position [0, 198]
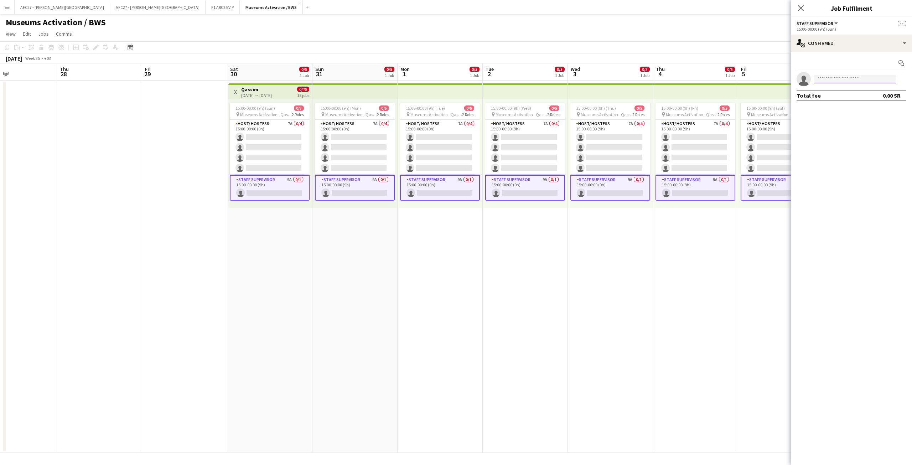
click at [608, 79] on input at bounding box center [855, 79] width 83 height 9
click at [608, 43] on icon at bounding box center [799, 42] width 5 height 6
click at [608, 88] on div "single-neutral-actions-heart Shortlist" at bounding box center [875, 88] width 71 height 14
click at [608, 81] on app-icon "Book crew" at bounding box center [885, 81] width 6 height 6
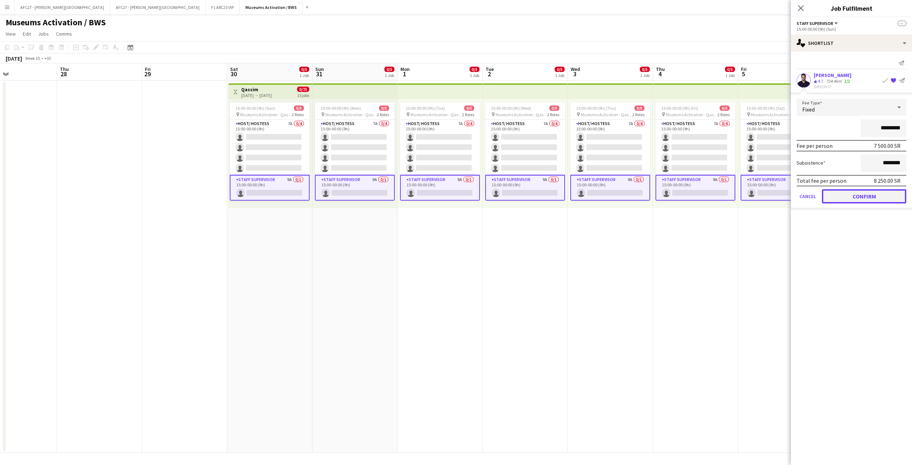
click at [608, 190] on button "Confirm" at bounding box center [864, 196] width 84 height 14
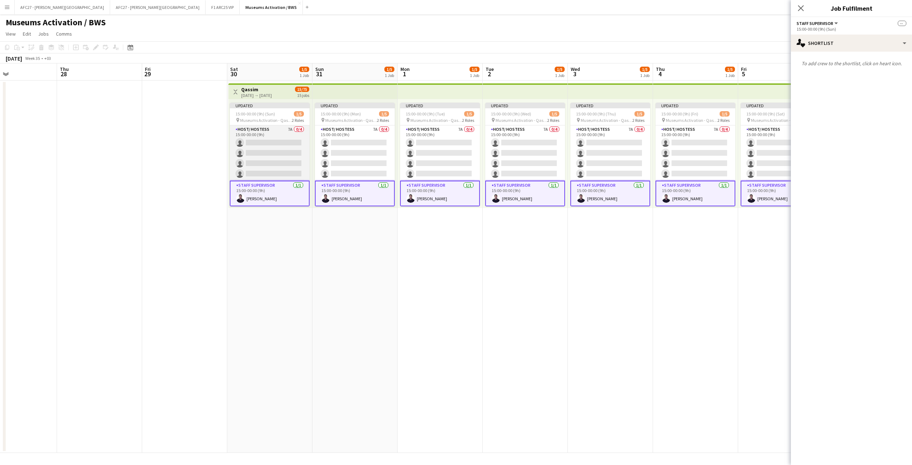
click at [275, 150] on app-card-role "Host/ Hostess 7A 0/4 15:00-00:00 (9h) single-neutral-actions single-neutral-act…" at bounding box center [270, 152] width 80 height 55
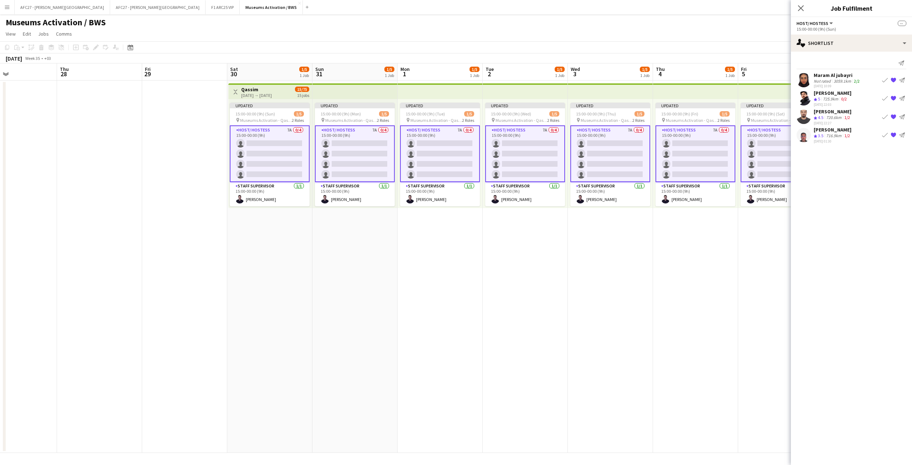
click at [608, 81] on app-icon "Book crew" at bounding box center [885, 80] width 6 height 6
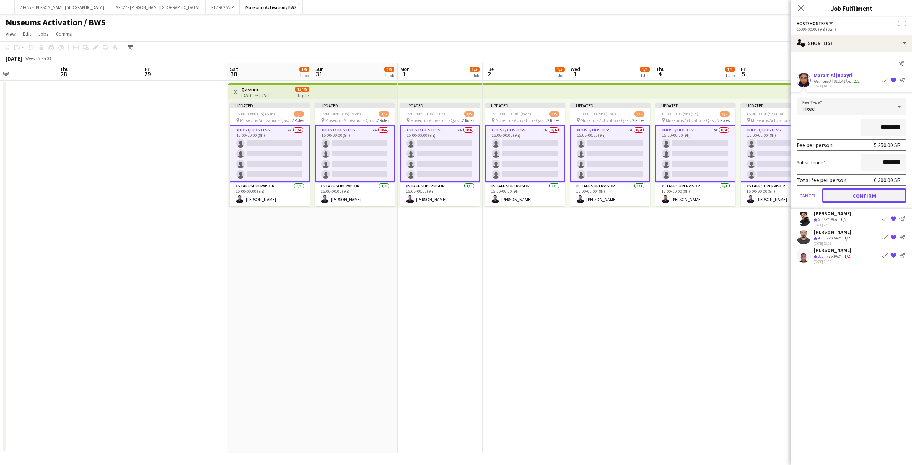
click at [608, 191] on button "Confirm" at bounding box center [864, 195] width 84 height 14
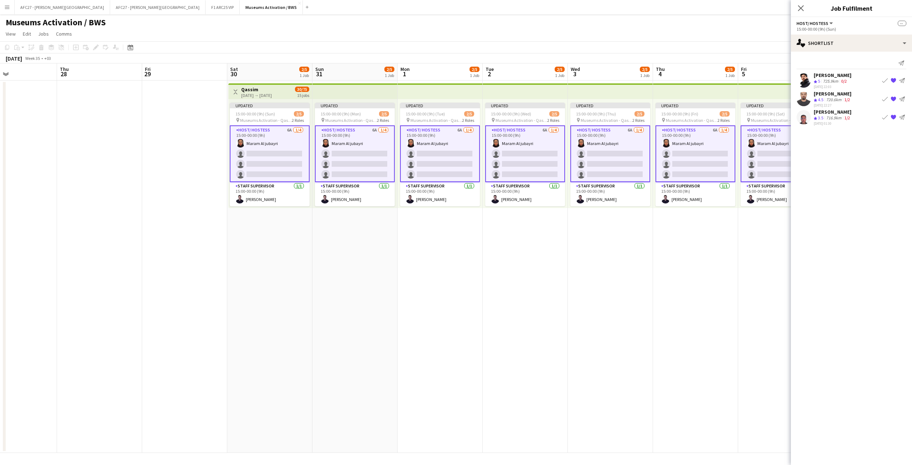
click at [608, 81] on app-icon "Book crew" at bounding box center [885, 81] width 6 height 6
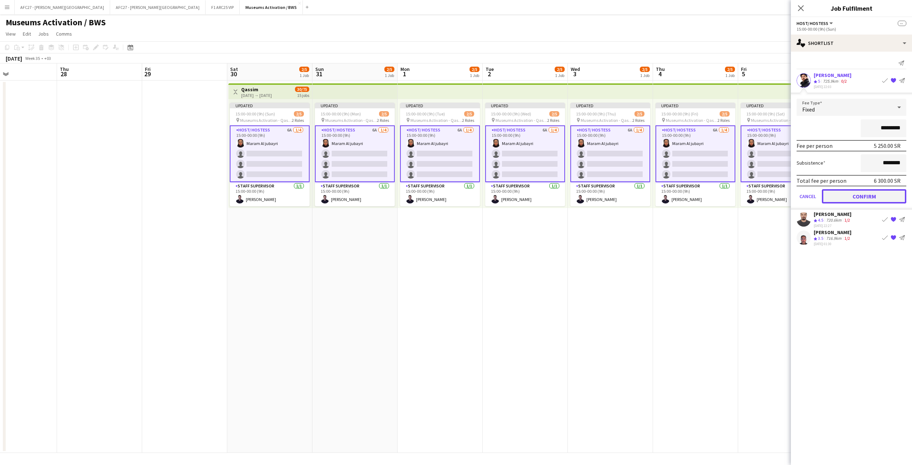
click at [608, 191] on button "Confirm" at bounding box center [864, 196] width 84 height 14
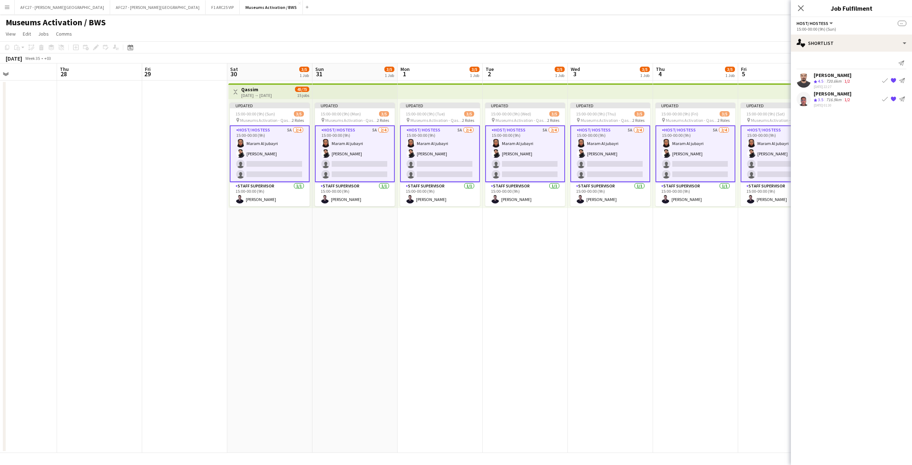
click at [608, 81] on app-icon "Book crew" at bounding box center [885, 81] width 6 height 6
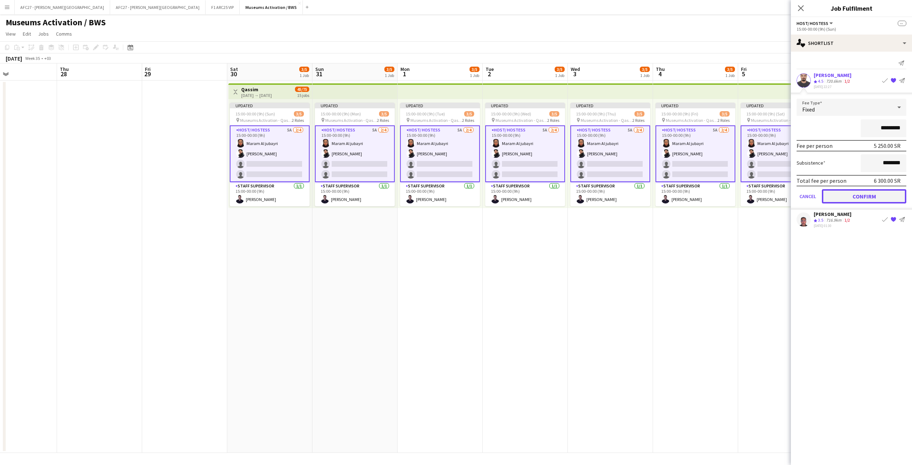
click at [608, 199] on button "Confirm" at bounding box center [864, 196] width 84 height 14
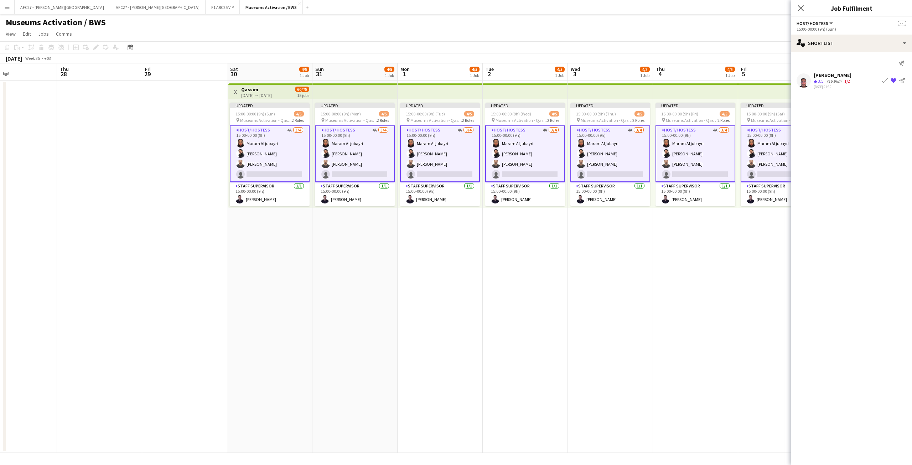
click at [608, 82] on app-icon "Book crew" at bounding box center [885, 81] width 6 height 6
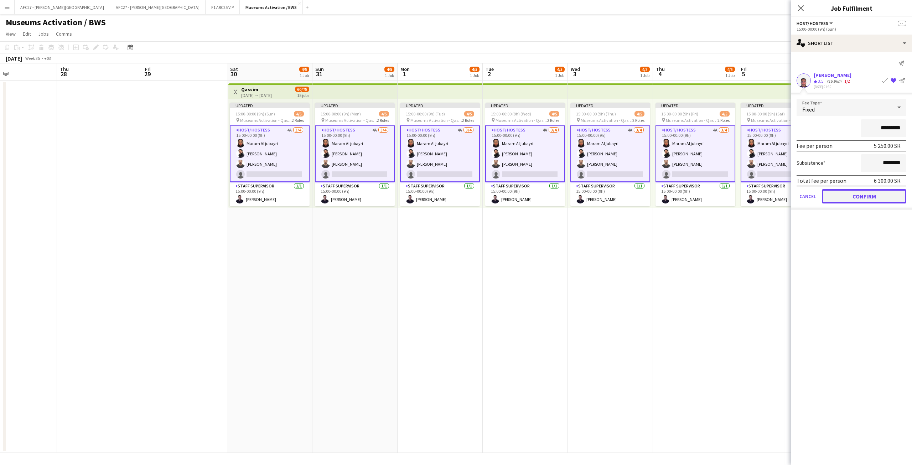
click at [608, 196] on button "Confirm" at bounding box center [864, 196] width 84 height 14
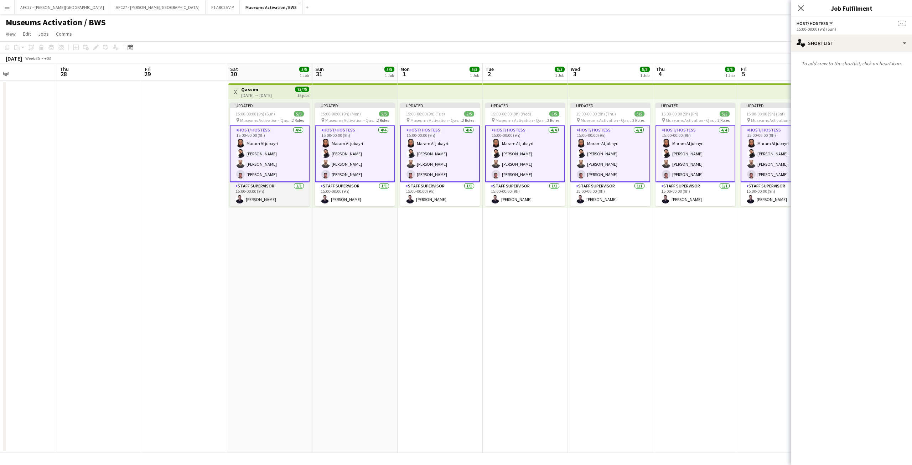
click at [309, 194] on app-card-role "Staff Supervisor [DATE] 15:00-00:00 (9h) [PERSON_NAME]" at bounding box center [270, 194] width 80 height 24
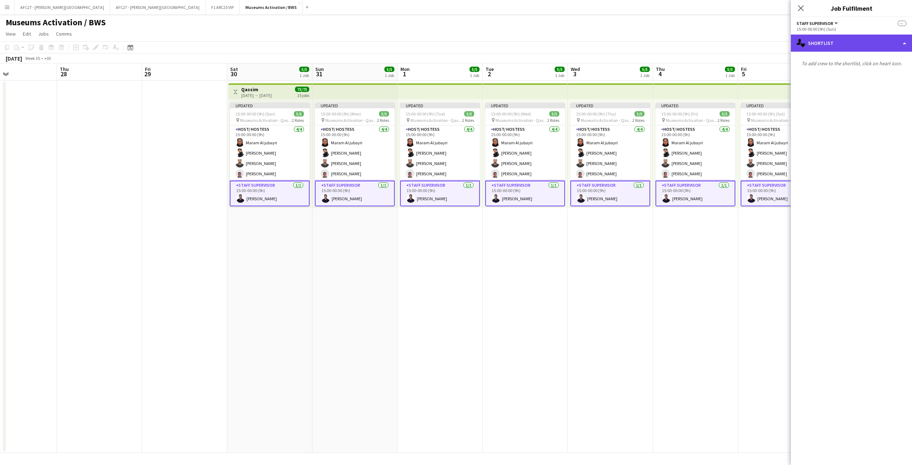
click at [608, 42] on div "single-neutral-actions-heart Shortlist" at bounding box center [851, 43] width 121 height 17
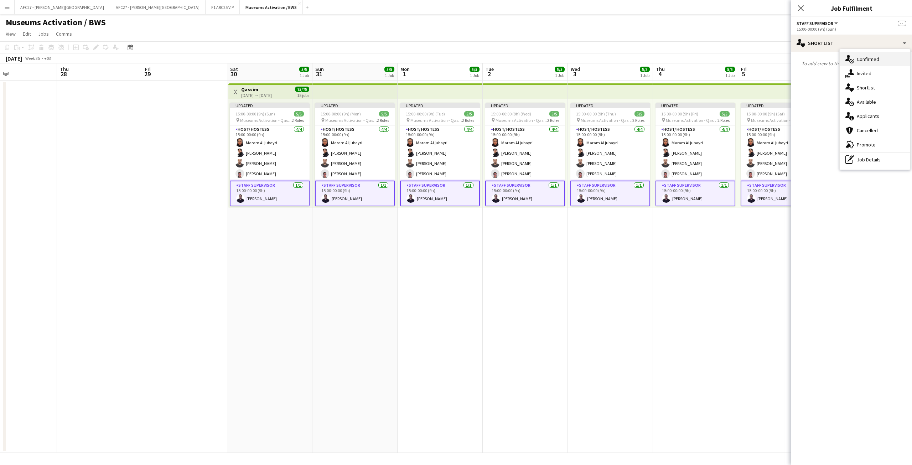
click at [608, 57] on div "single-neutral-actions-check-2 Confirmed" at bounding box center [875, 59] width 71 height 14
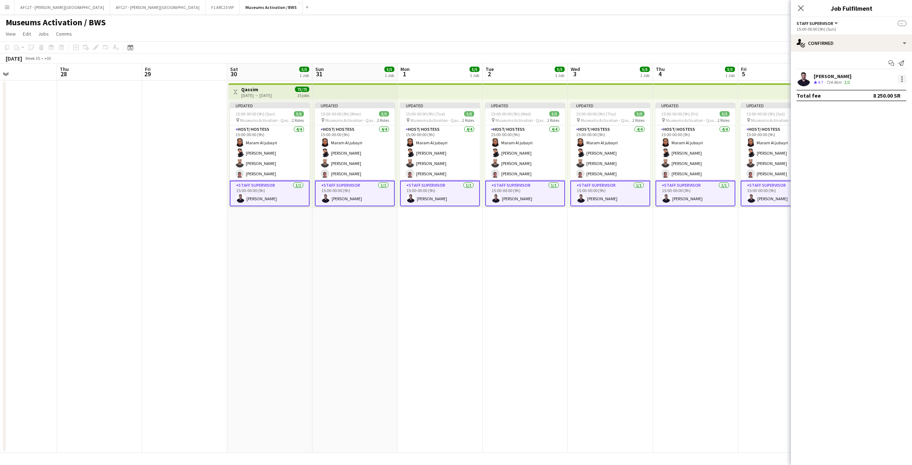
click at [608, 79] on div at bounding box center [902, 79] width 9 height 9
click at [608, 156] on button "Set as supervisor" at bounding box center [879, 160] width 56 height 17
click at [608, 87] on div at bounding box center [901, 86] width 1 height 1
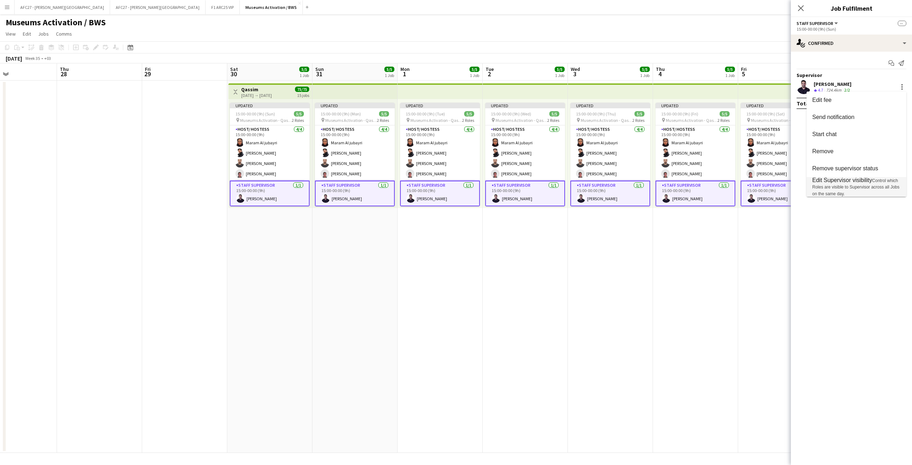
click at [608, 182] on span "Edit Supervisor visibility" at bounding box center [842, 180] width 60 height 6
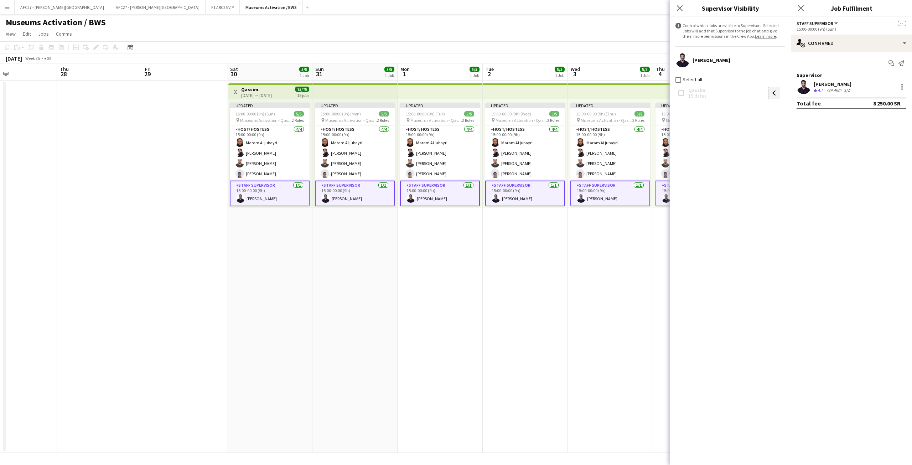
click at [608, 92] on app-icon "arrow-left" at bounding box center [774, 93] width 11 height 5
click at [583, 266] on app-date-cell "Updated 15:00-00:00 (9h) (Thu) 5/5 pin Museums Activation - Qassim 2 Roles Host…" at bounding box center [610, 267] width 85 height 372
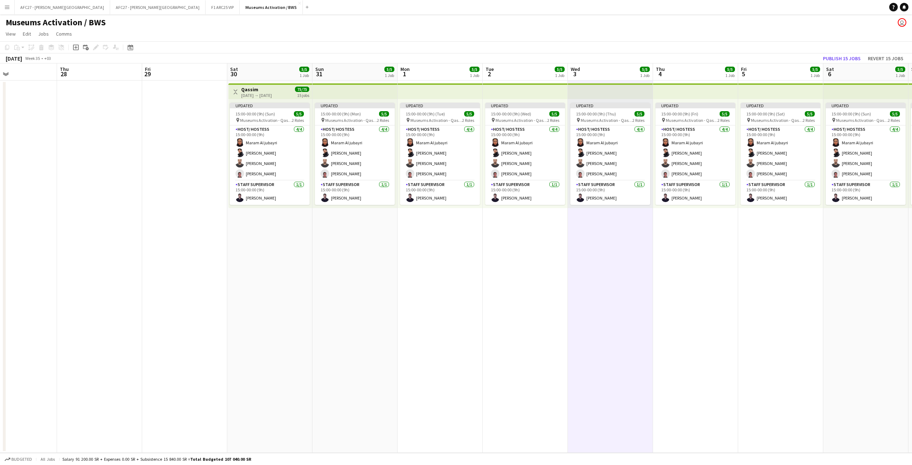
click at [608, 32] on app-page-menu "View Day view expanded Day view collapsed Month view Date picker Jump to [DATE]…" at bounding box center [456, 35] width 912 height 14
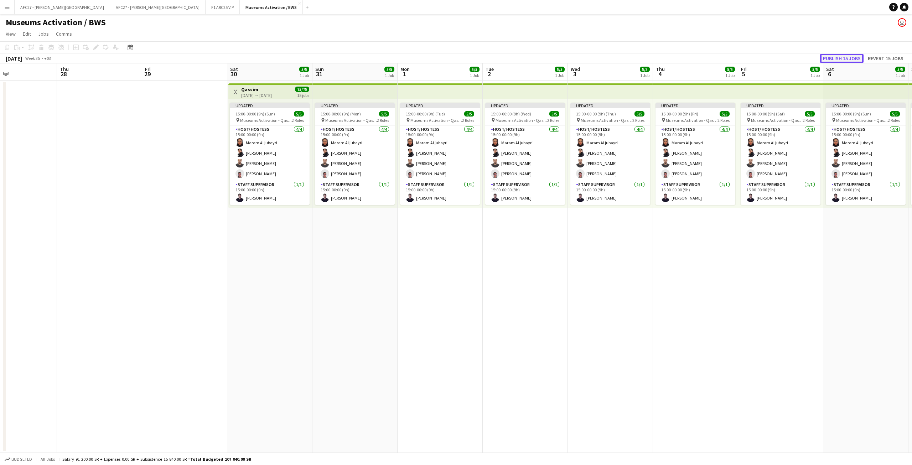
click at [608, 57] on button "Publish 15 jobs" at bounding box center [841, 58] width 43 height 9
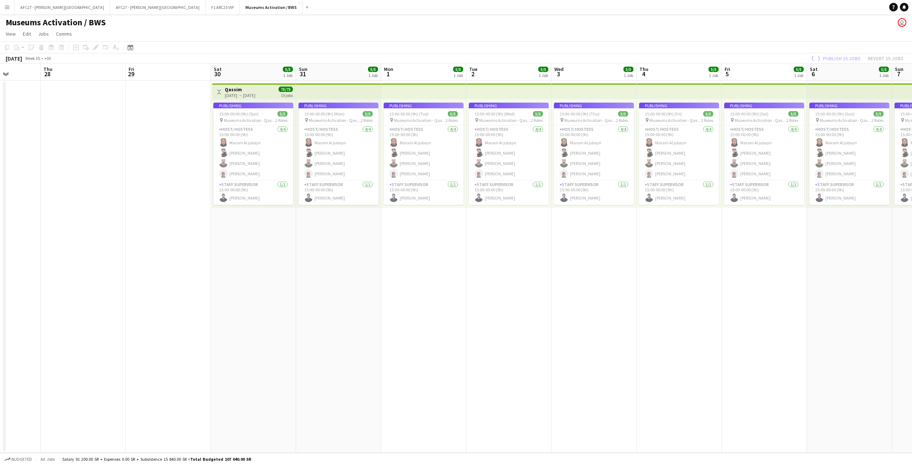
drag, startPoint x: 791, startPoint y: 255, endPoint x: 632, endPoint y: 287, distance: 162.8
click at [608, 288] on app-calendar-viewport "Mon 25 Tue 26 Wed 27 Thu 28 Fri 29 Sat 30 5/5 1 Job Sun 31 5/5 1 Job Mon 1 5/5 …" at bounding box center [456, 257] width 912 height 389
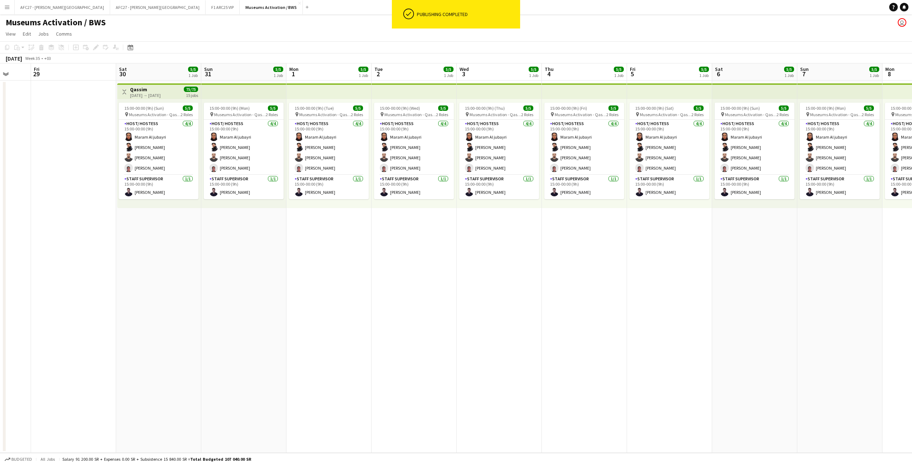
drag, startPoint x: 282, startPoint y: 258, endPoint x: 329, endPoint y: 248, distance: 48.4
click at [329, 248] on app-calendar-viewport "Tue 26 Wed 27 Thu 28 Fri 29 Sat 30 5/5 1 Job Sun 31 5/5 1 Job Mon 1 5/5 1 Job T…" at bounding box center [456, 257] width 912 height 389
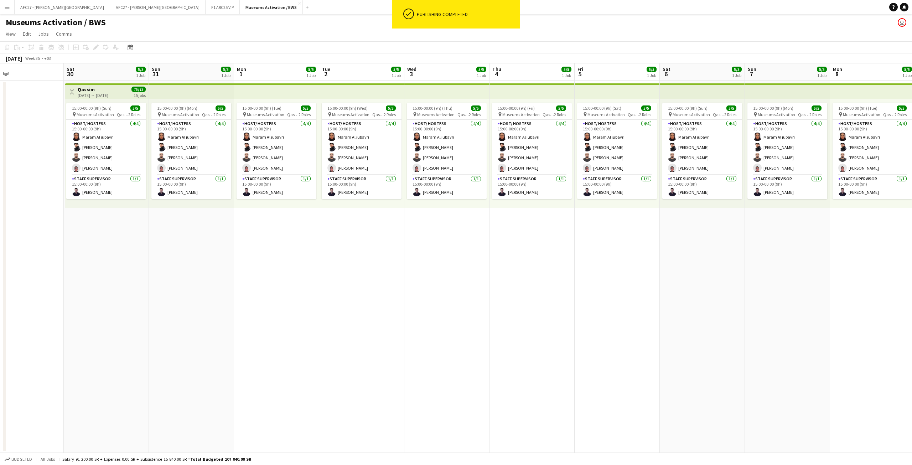
drag, startPoint x: 336, startPoint y: 243, endPoint x: 275, endPoint y: 249, distance: 60.9
click at [282, 248] on app-calendar-viewport "Tue 26 Wed 27 Thu 28 Fri 29 Sat 30 5/5 1 Job Sun 31 5/5 1 Job Mon 1 5/5 1 Job T…" at bounding box center [456, 257] width 912 height 389
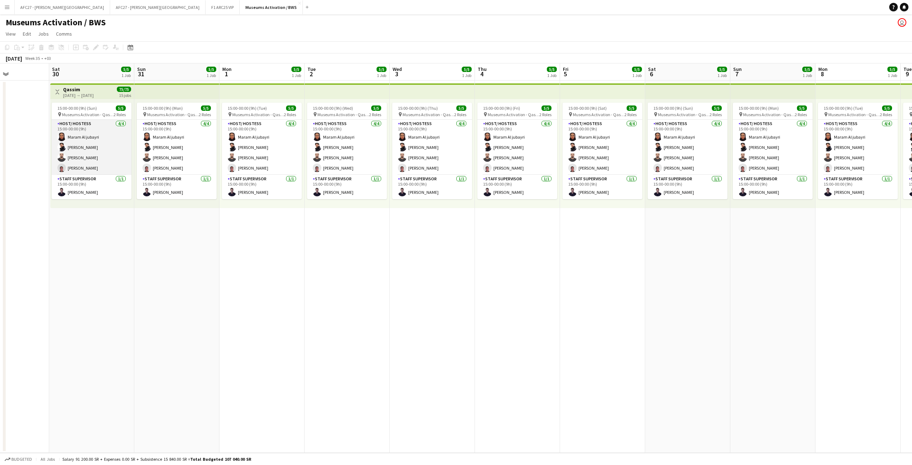
click at [120, 158] on app-card-role "Host/ Hostess [DATE] 15:00-00:00 (9h) Maram Al jubayri [PERSON_NAME] [PERSON_NA…" at bounding box center [92, 147] width 80 height 55
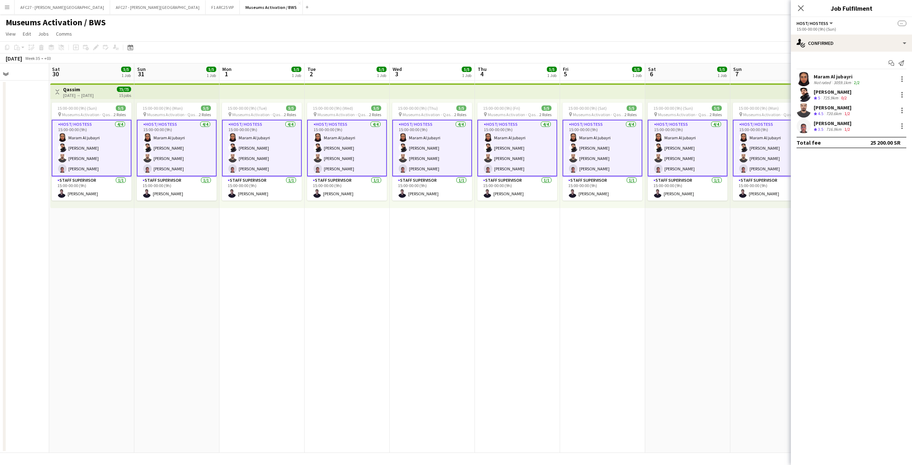
click at [608, 34] on app-page-menu "View Day view expanded Day view collapsed Month view Date picker Jump to [DATE]…" at bounding box center [456, 35] width 912 height 14
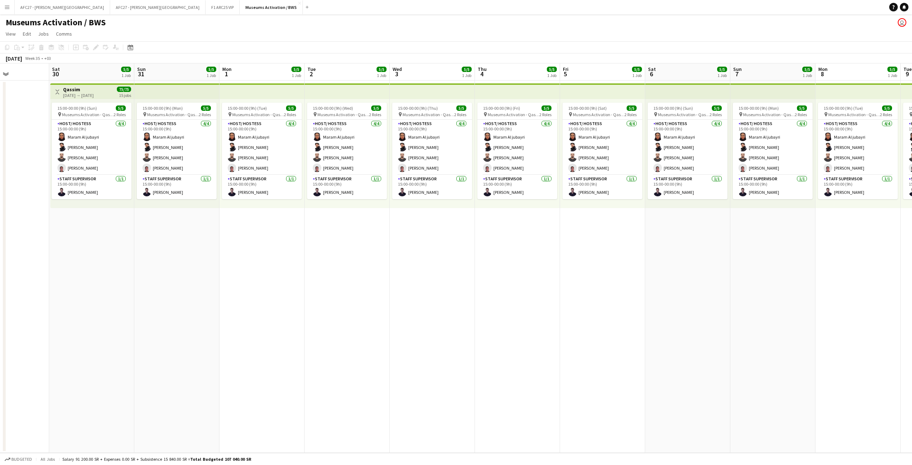
click at [234, 280] on app-date-cell "15:00-00:00 (9h) (Tue) 5/5 pin Museums Activation - Qassim 2 Roles Host/ Hostes…" at bounding box center [261, 267] width 85 height 372
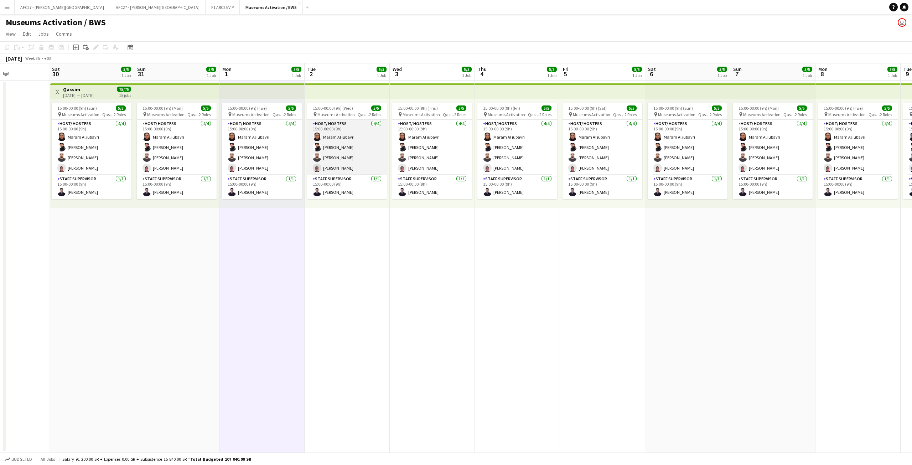
click at [351, 149] on app-card-role "Host/ Hostess [DATE] 15:00-00:00 (9h) Maram Al jubayri [PERSON_NAME] [PERSON_NA…" at bounding box center [347, 147] width 80 height 55
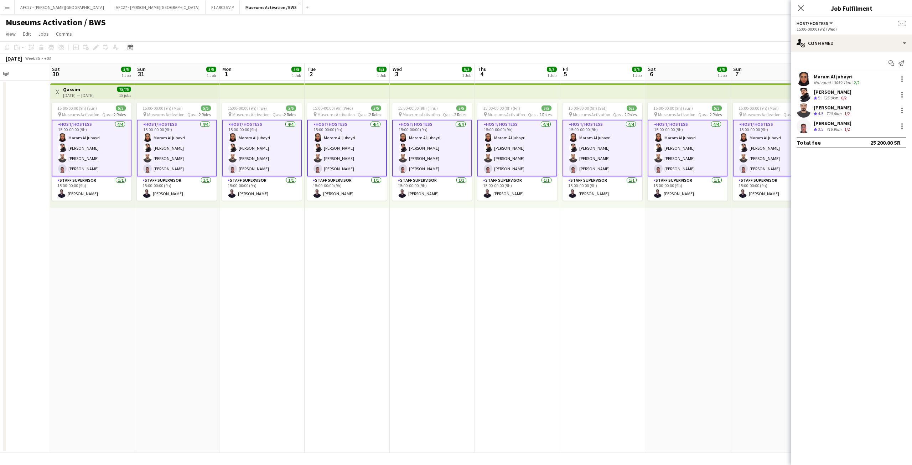
click at [608, 79] on app-user-avatar at bounding box center [804, 79] width 14 height 14
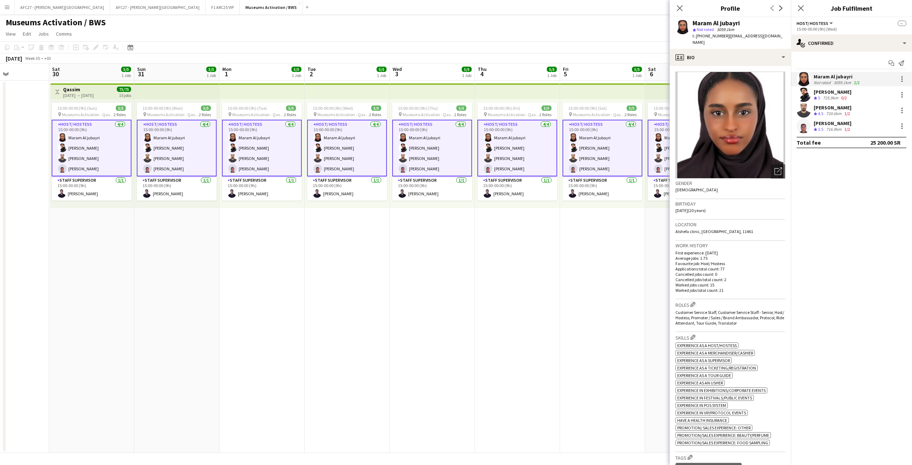
click at [9, 5] on app-icon "Menu" at bounding box center [7, 7] width 6 height 6
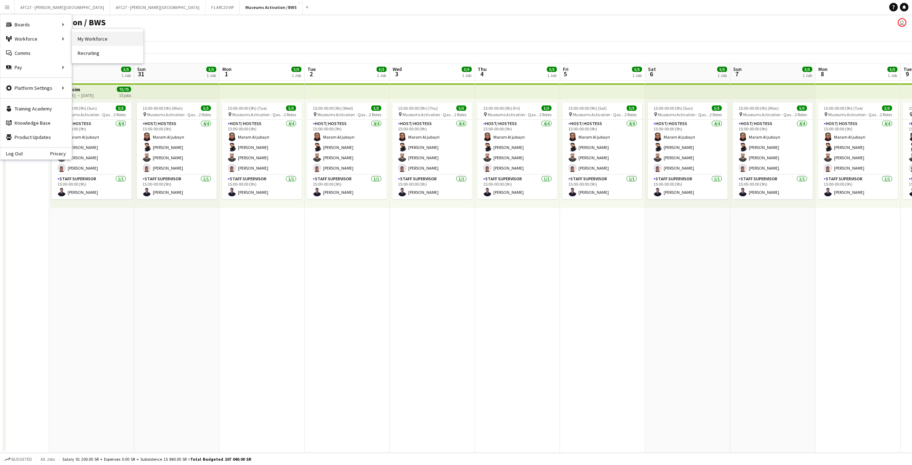
click at [109, 37] on link "My Workforce" at bounding box center [107, 39] width 71 height 14
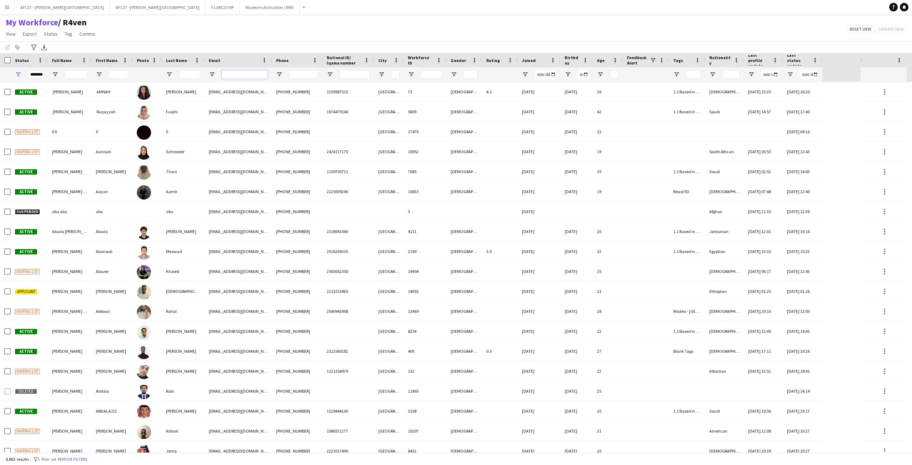
click at [223, 72] on input "Email Filter Input" at bounding box center [245, 74] width 46 height 9
paste input "**********"
type input "**********"
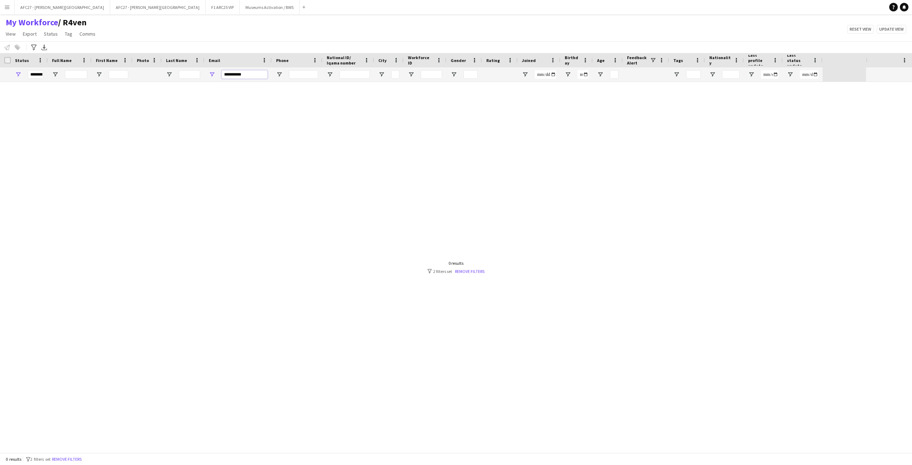
click at [231, 77] on input "**********" at bounding box center [245, 74] width 46 height 9
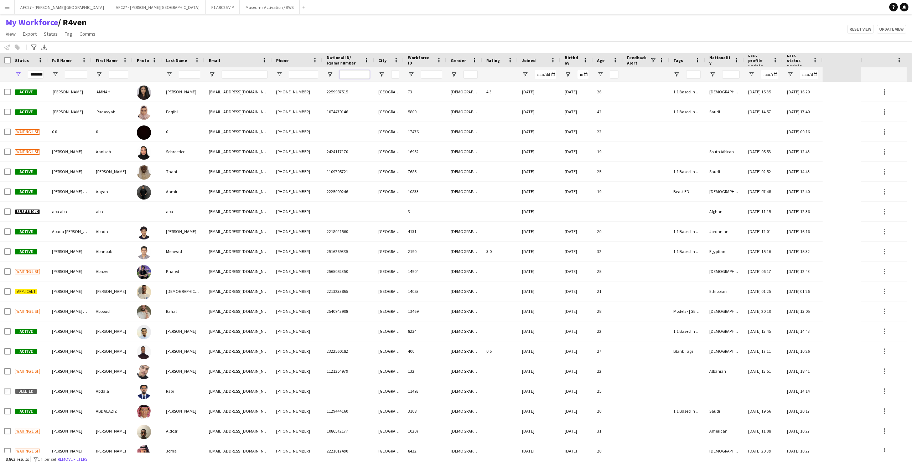
click at [355, 74] on input "National ID/ Iqama number Filter Input" at bounding box center [355, 74] width 30 height 9
paste input "**********"
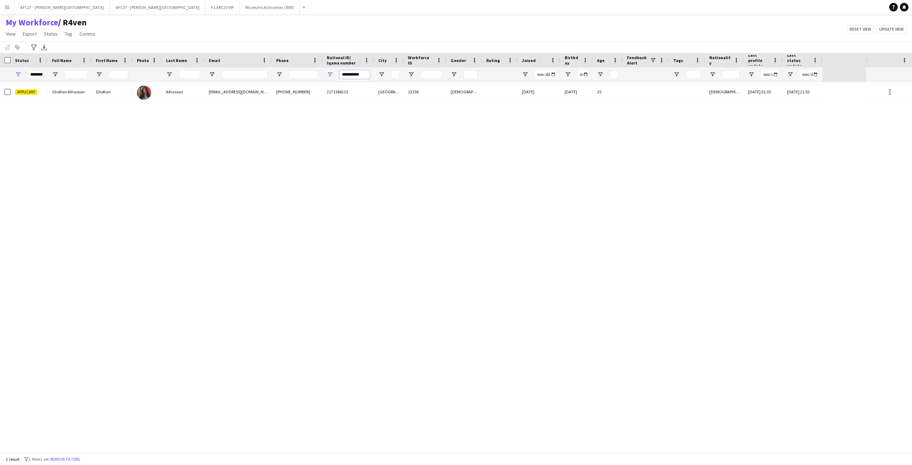
type input "**********"
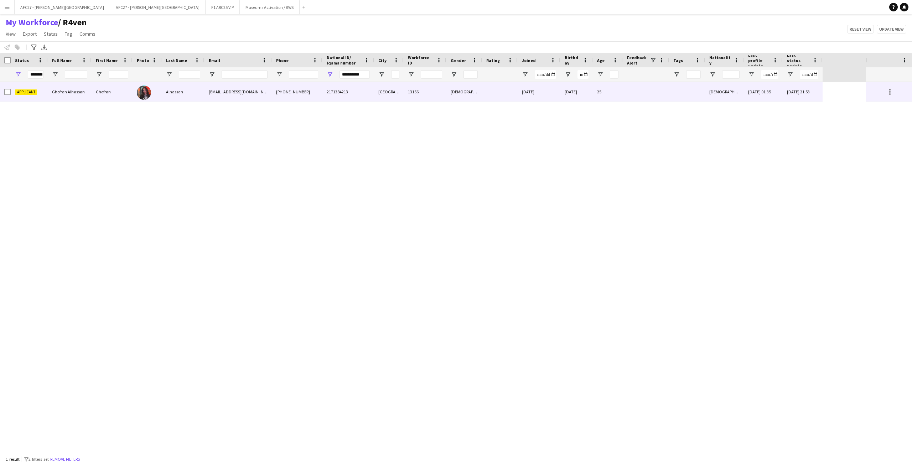
click at [302, 91] on div "[PHONE_NUMBER]" at bounding box center [297, 92] width 51 height 20
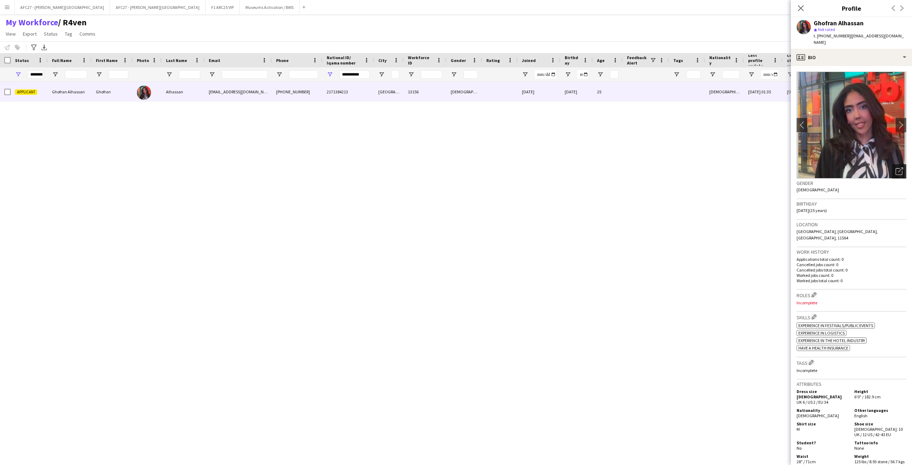
click at [608, 167] on icon "Open photos pop-in" at bounding box center [899, 170] width 7 height 7
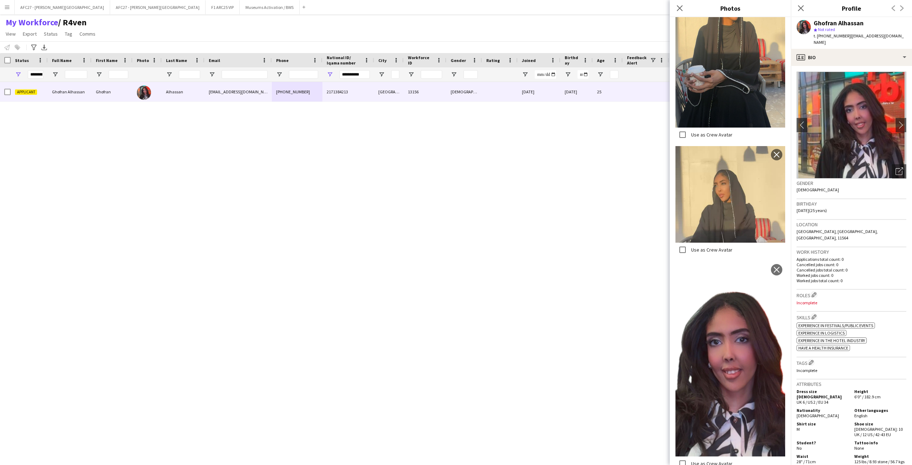
scroll to position [718, 0]
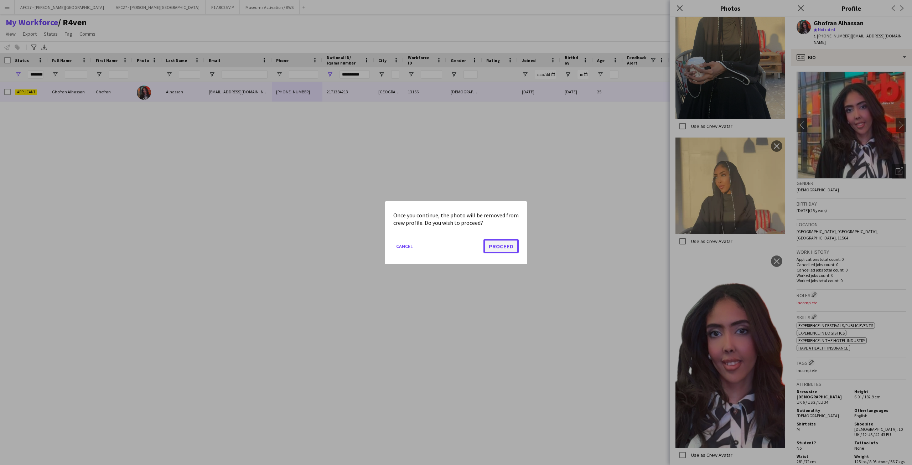
click at [500, 249] on button "Proceed" at bounding box center [501, 246] width 35 height 14
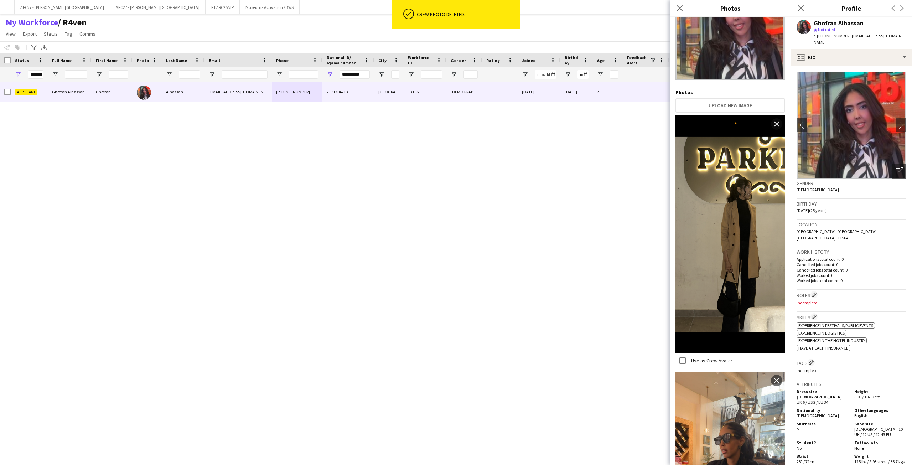
scroll to position [0, 0]
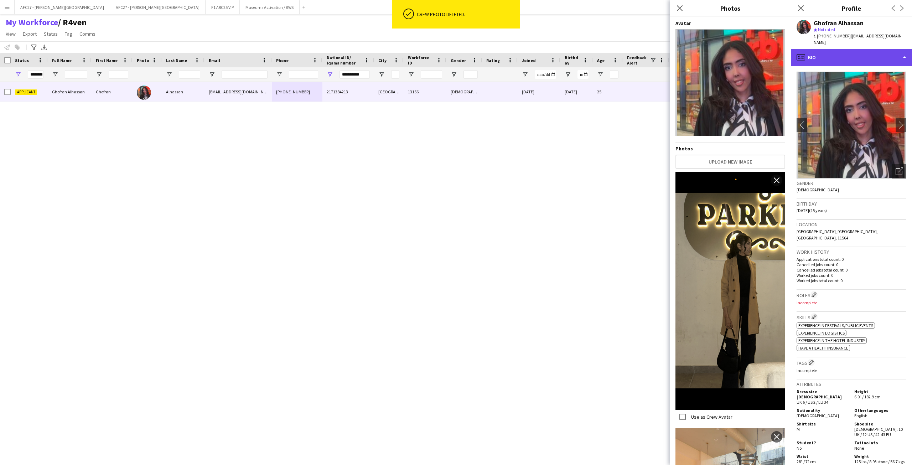
click at [608, 49] on div "profile Bio" at bounding box center [851, 57] width 121 height 17
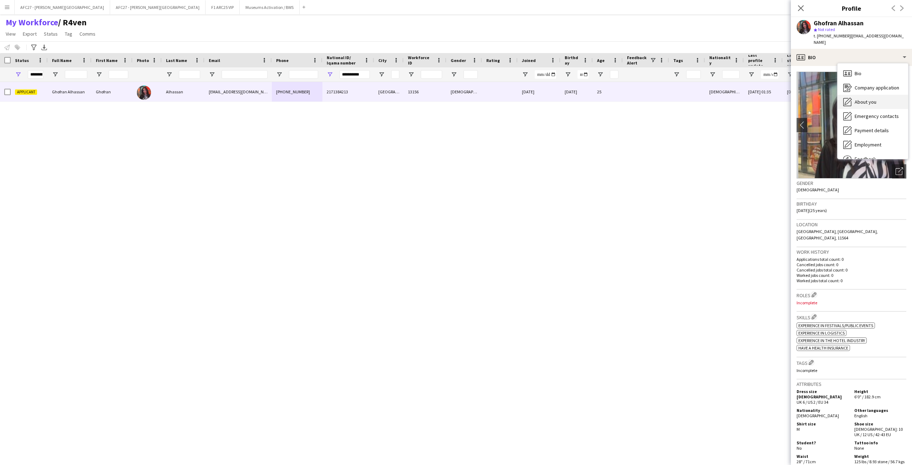
click at [608, 99] on span "About you" at bounding box center [866, 102] width 22 height 6
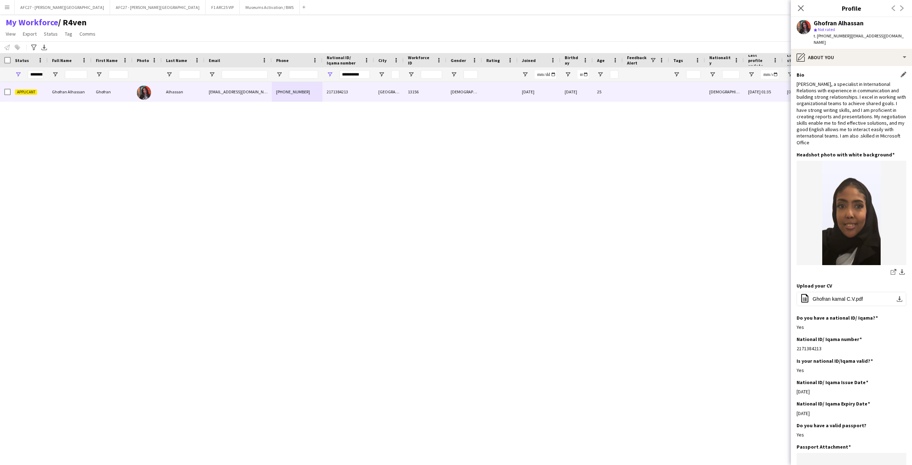
click at [608, 94] on div "[PERSON_NAME], a specialist in International Relations with experience in commu…" at bounding box center [852, 113] width 110 height 65
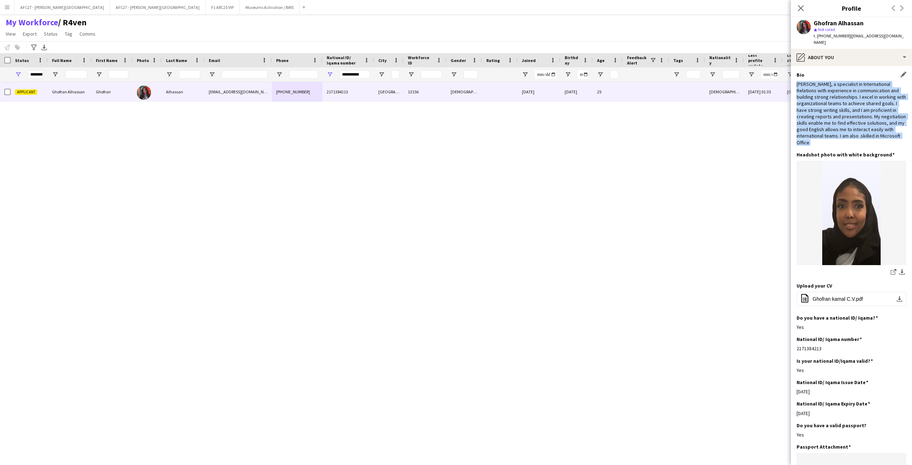
click at [608, 94] on div "[PERSON_NAME], a specialist in International Relations with experience in commu…" at bounding box center [852, 113] width 110 height 65
click at [608, 106] on div "[PERSON_NAME], a specialist in International Relations with experience in commu…" at bounding box center [852, 113] width 110 height 65
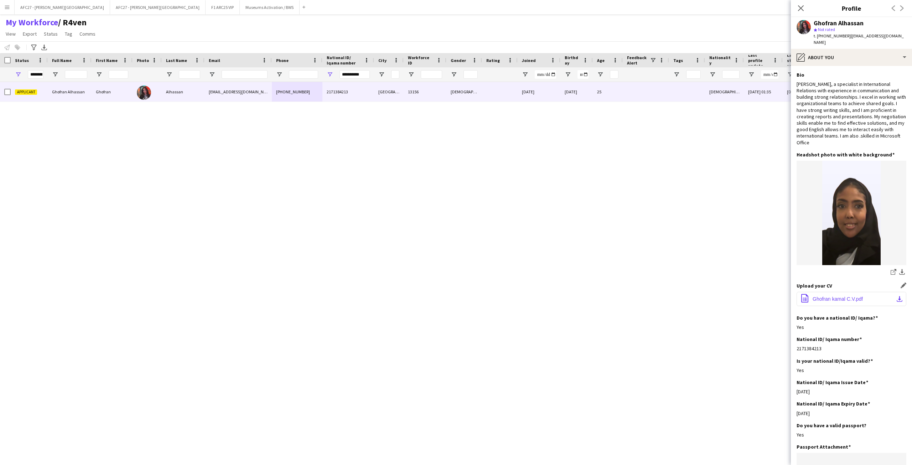
click at [608, 292] on button "office-file-sheet Ghofran kamal C.V.pdf download-bottom" at bounding box center [852, 299] width 110 height 14
click at [608, 296] on span "Ghofran kamal C.V.pdf" at bounding box center [838, 299] width 50 height 6
click at [608, 49] on div "pencil4 About you" at bounding box center [851, 57] width 121 height 17
click at [608, 66] on div "Bio Bio" at bounding box center [873, 73] width 71 height 14
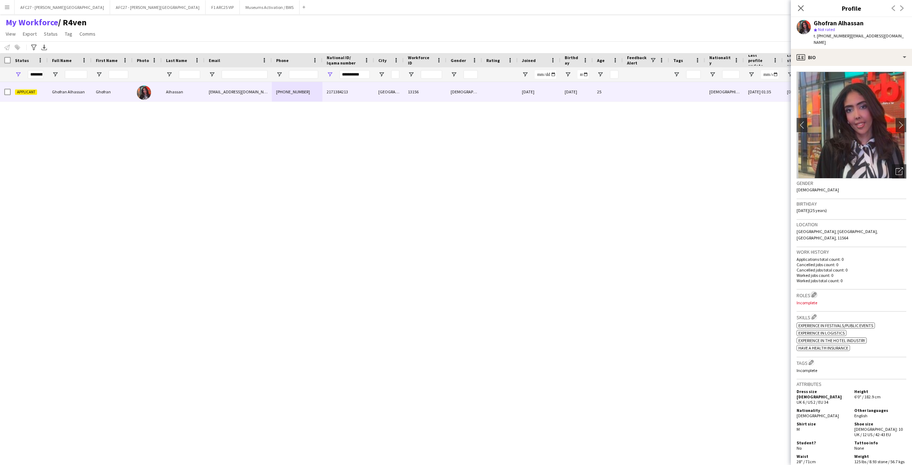
click at [608, 292] on app-icon "Edit crew company roles" at bounding box center [814, 294] width 5 height 5
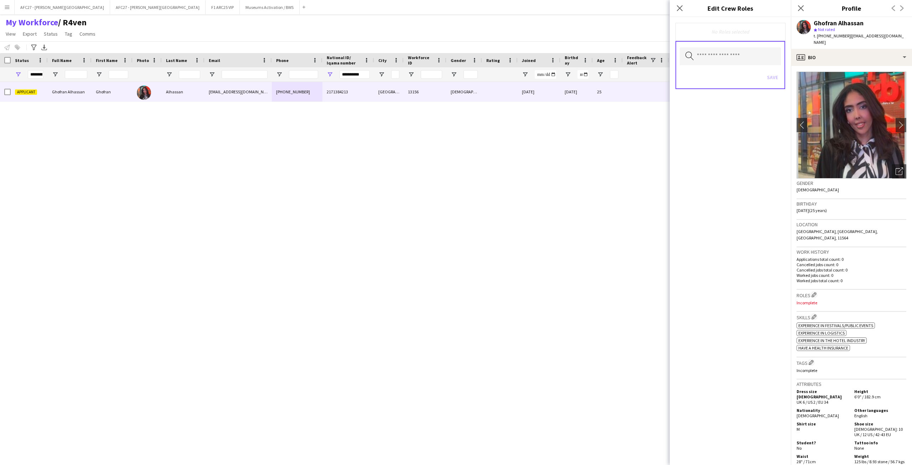
click at [608, 45] on div "Search by role type Save" at bounding box center [731, 65] width 110 height 48
click at [608, 57] on input "text" at bounding box center [730, 56] width 101 height 18
type input "**"
click at [608, 73] on span "Customer Service Staff" at bounding box center [731, 76] width 90 height 7
type input "**"
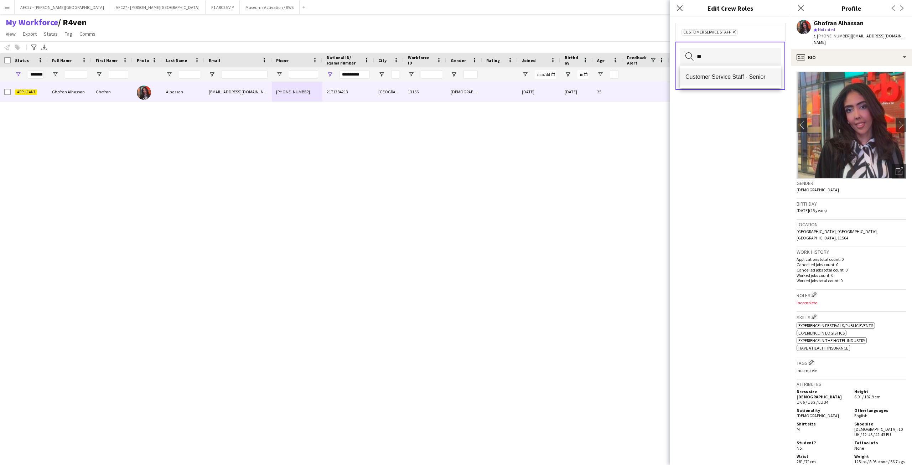
click at [608, 79] on span "Customer Service Staff - Senior" at bounding box center [731, 76] width 90 height 7
type input "****"
click at [608, 91] on mat-option "Ride Attendant" at bounding box center [730, 83] width 101 height 17
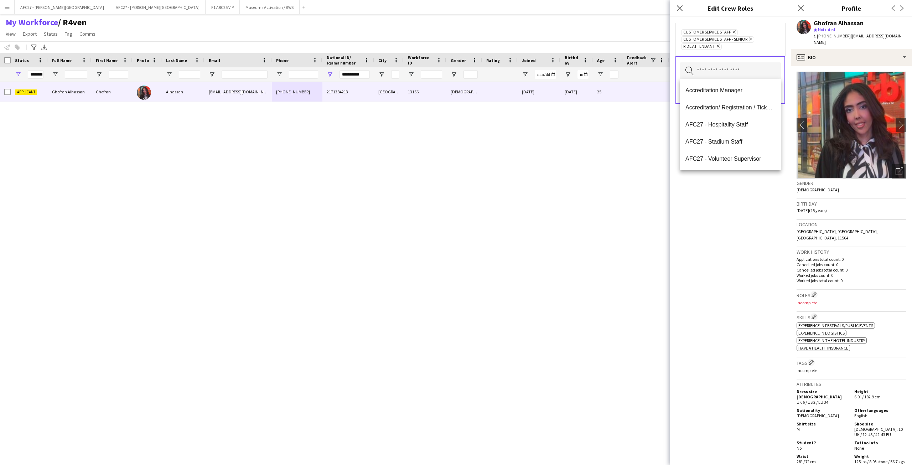
click at [608, 43] on div "Customer Service Staff Remove Customer Service Staff - Senior Remove Ride Atten…" at bounding box center [730, 39] width 98 height 21
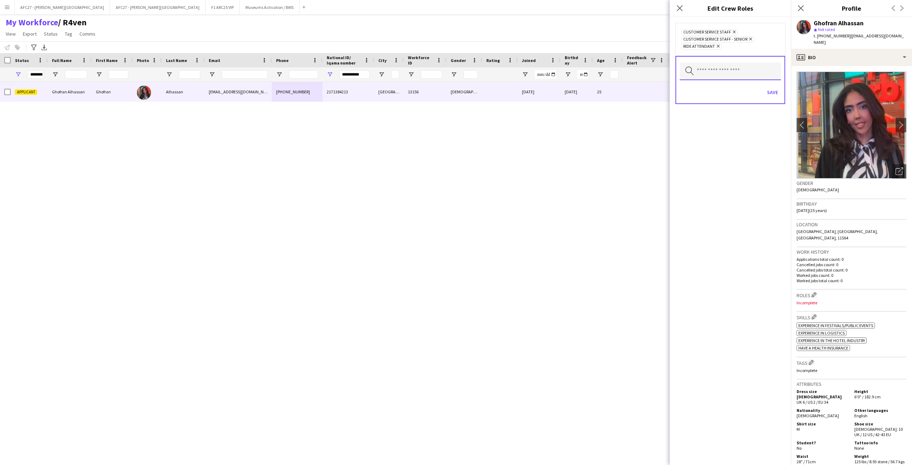
click at [608, 75] on input "text" at bounding box center [730, 71] width 101 height 18
drag, startPoint x: 715, startPoint y: 190, endPoint x: 723, endPoint y: 151, distance: 39.6
click at [608, 188] on div "Customer Service Staff Remove Customer Service Staff - Senior Remove Ride Atten…" at bounding box center [730, 241] width 121 height 448
click at [608, 89] on button "Save" at bounding box center [772, 92] width 17 height 11
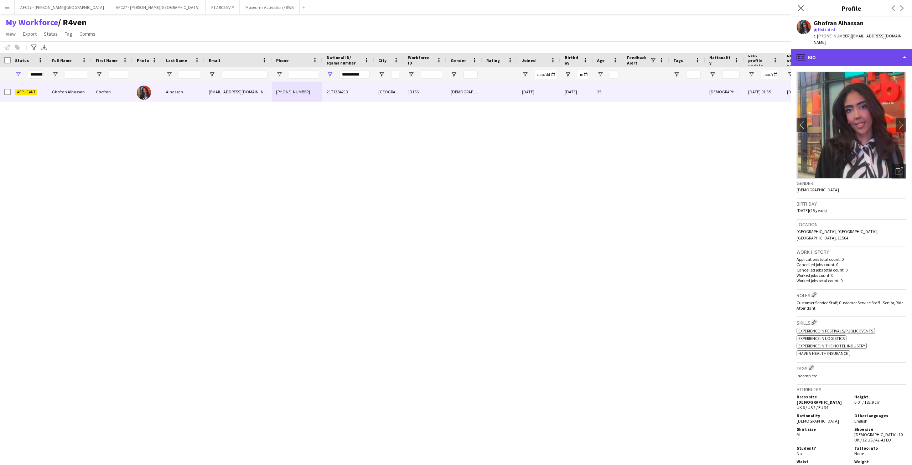
click at [608, 57] on div "profile Bio" at bounding box center [851, 57] width 121 height 17
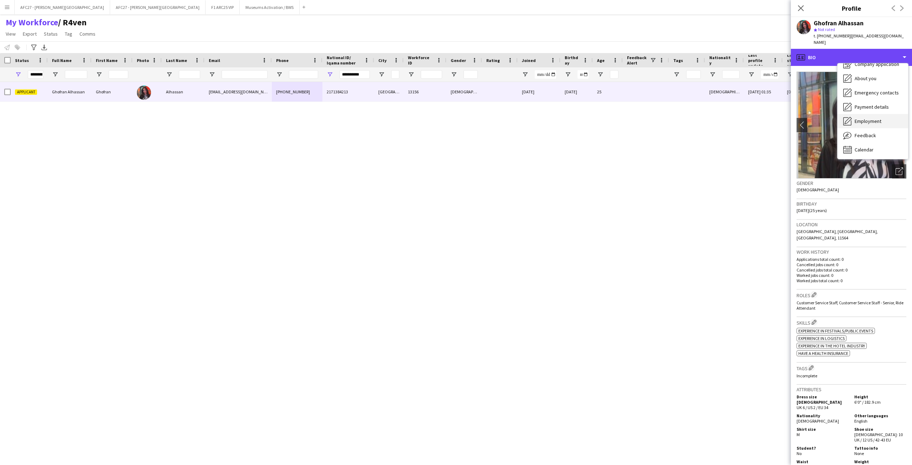
scroll to position [24, 0]
click at [608, 131] on div "Feedback Feedback" at bounding box center [873, 135] width 71 height 14
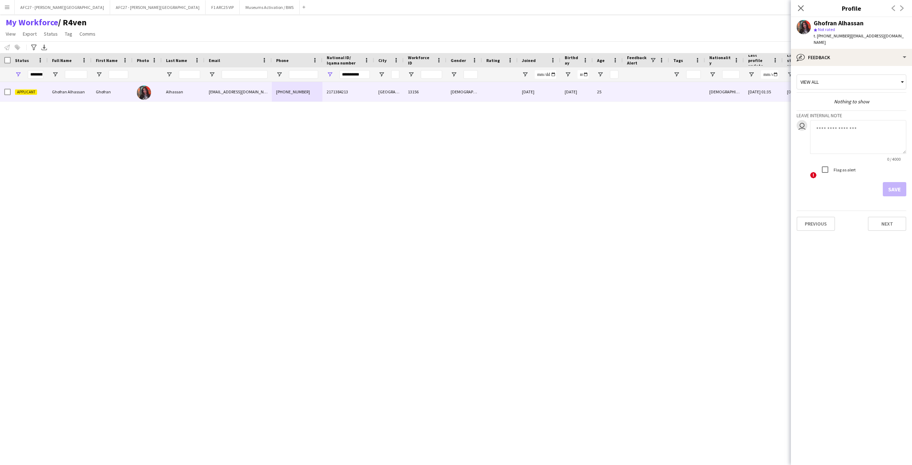
click at [608, 122] on textarea at bounding box center [858, 137] width 96 height 34
type textarea "**********"
click at [608, 184] on button "Save" at bounding box center [895, 189] width 24 height 14
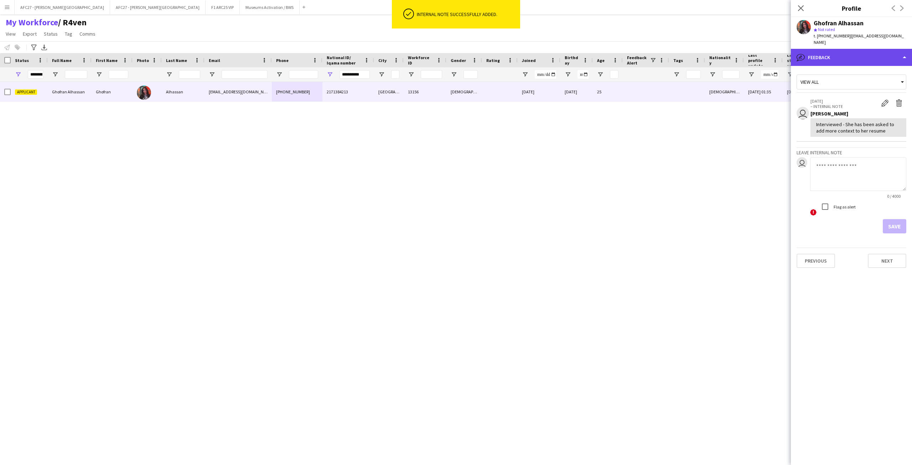
click at [608, 49] on div "bubble-pencil Feedback" at bounding box center [851, 57] width 121 height 17
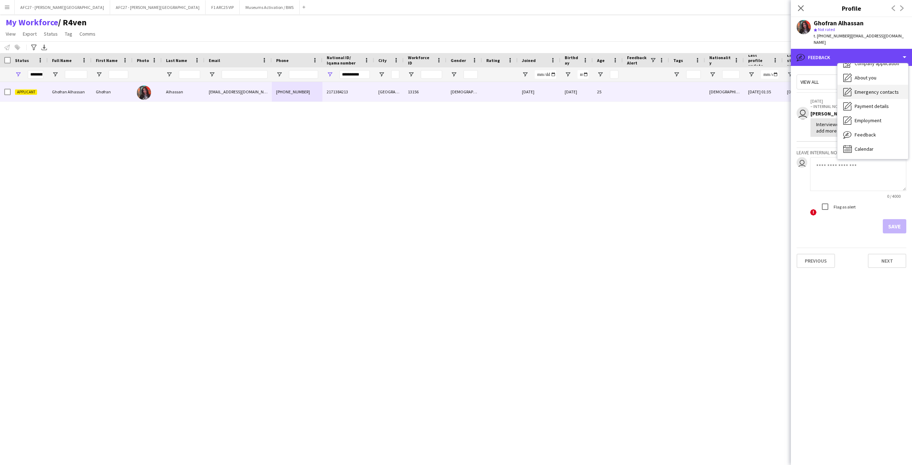
scroll to position [0, 0]
click at [608, 95] on div "About you About you" at bounding box center [873, 102] width 71 height 14
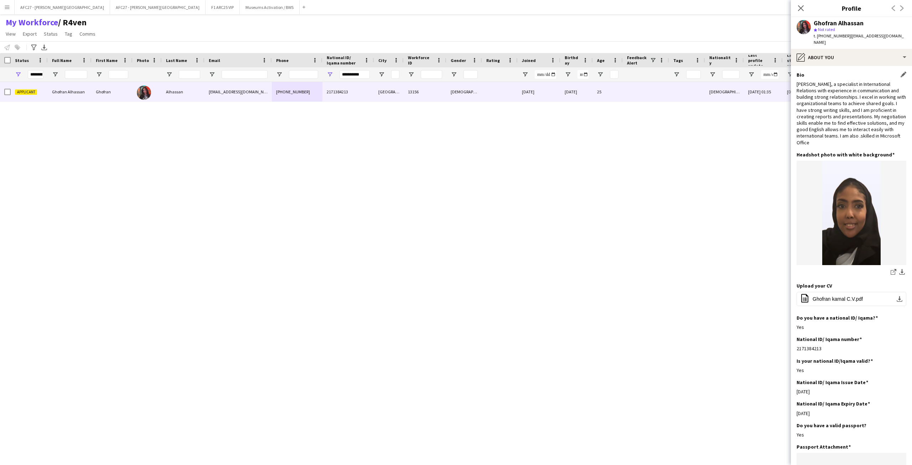
click at [608, 128] on div "[PERSON_NAME], a specialist in International Relations with experience in commu…" at bounding box center [852, 113] width 110 height 65
click at [608, 117] on div "[PERSON_NAME], a specialist in International Relations with experience in commu…" at bounding box center [852, 113] width 110 height 65
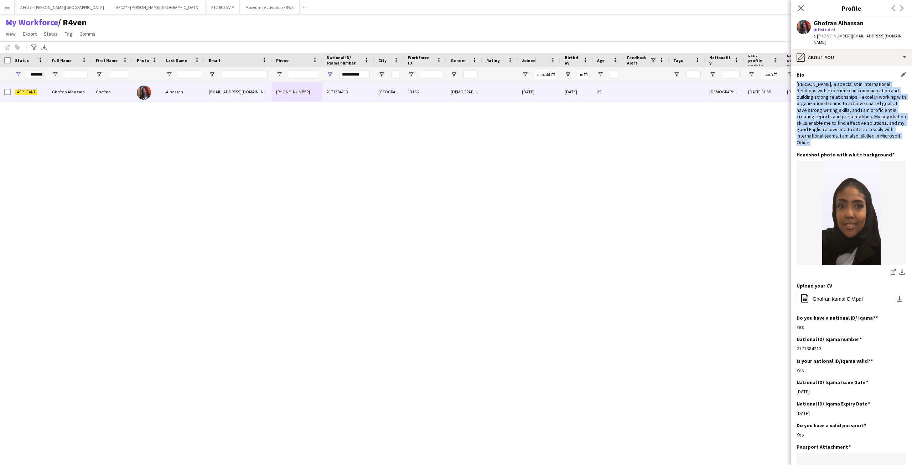
click at [608, 117] on div "[PERSON_NAME], a specialist in International Relations with experience in commu…" at bounding box center [852, 113] width 110 height 65
click at [608, 102] on div "[PERSON_NAME], a specialist in International Relations with experience in commu…" at bounding box center [852, 113] width 110 height 65
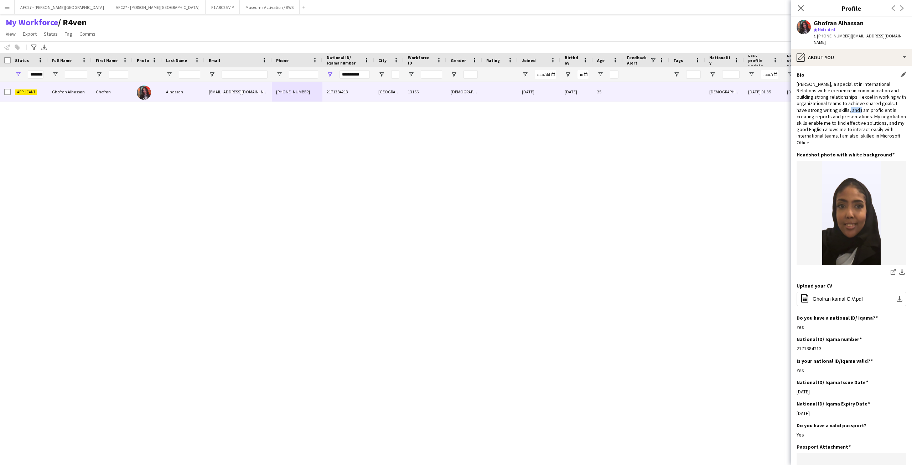
click at [608, 102] on div "[PERSON_NAME], a specialist in International Relations with experience in commu…" at bounding box center [852, 113] width 110 height 65
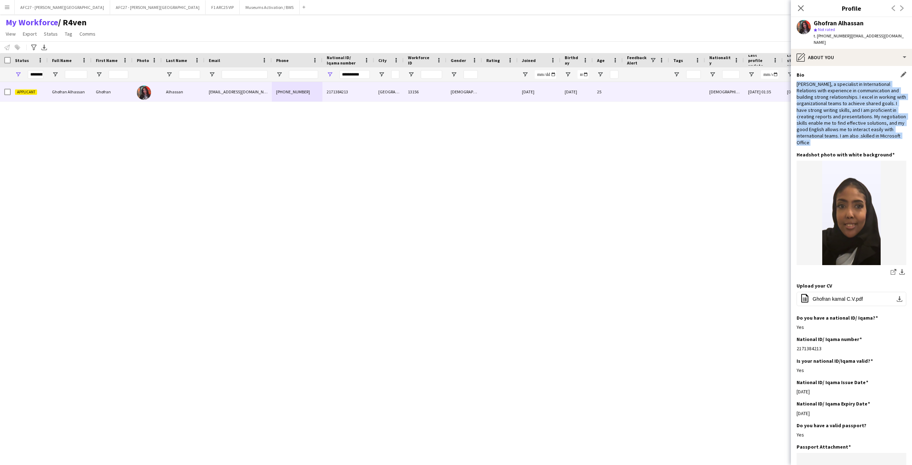
click at [608, 102] on div "[PERSON_NAME], a specialist in International Relations with experience in commu…" at bounding box center [852, 113] width 110 height 65
click at [608, 82] on div "[PERSON_NAME], a specialist in International Relations with experience in commu…" at bounding box center [852, 113] width 110 height 65
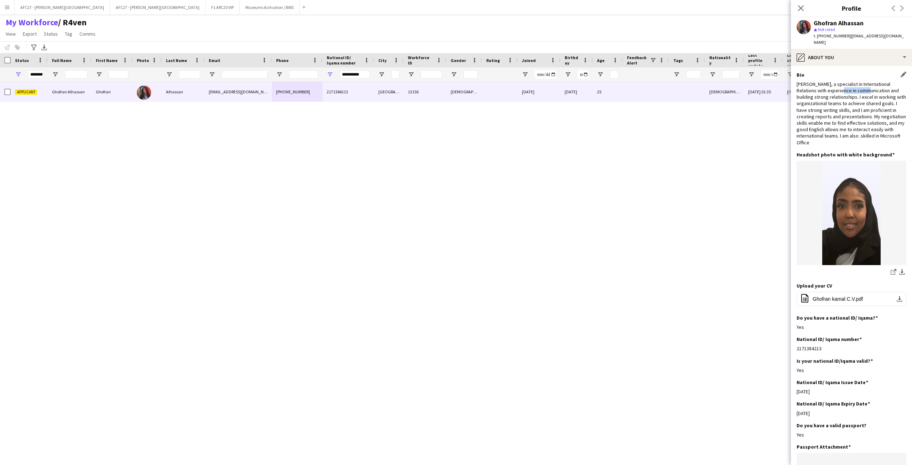
click at [608, 82] on div "[PERSON_NAME], a specialist in International Relations with experience in commu…" at bounding box center [852, 113] width 110 height 65
click at [608, 81] on div "[PERSON_NAME], a specialist in International Relations with experience in commu…" at bounding box center [852, 113] width 110 height 65
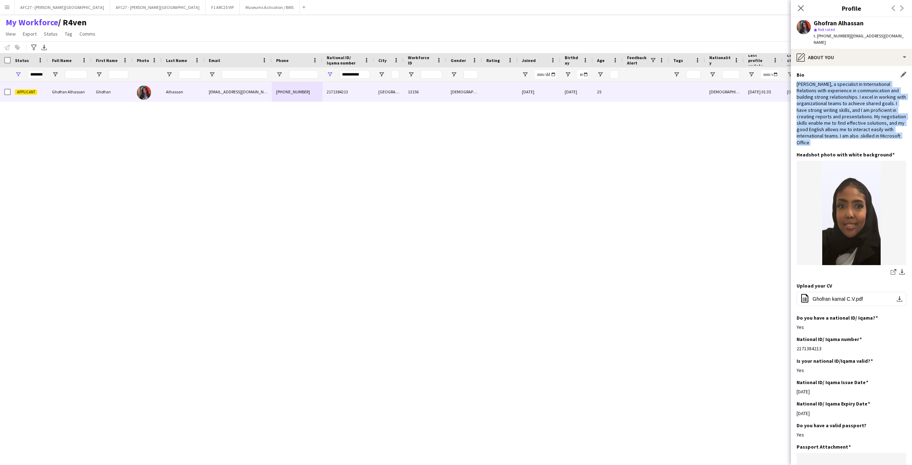
drag, startPoint x: 811, startPoint y: 76, endPoint x: 865, endPoint y: 139, distance: 83.1
click at [608, 139] on div "[PERSON_NAME], a specialist in International Relations with experience in commu…" at bounding box center [852, 113] width 110 height 65
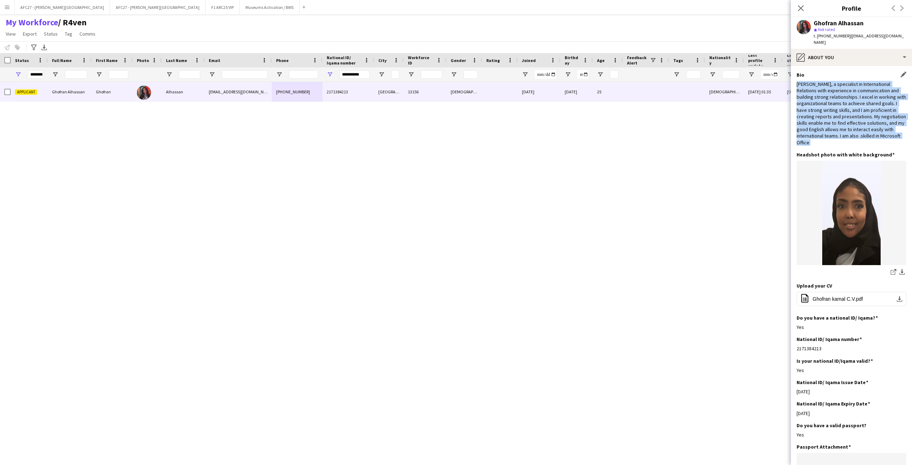
click at [608, 127] on div "[PERSON_NAME], a specialist in International Relations with experience in commu…" at bounding box center [852, 113] width 110 height 65
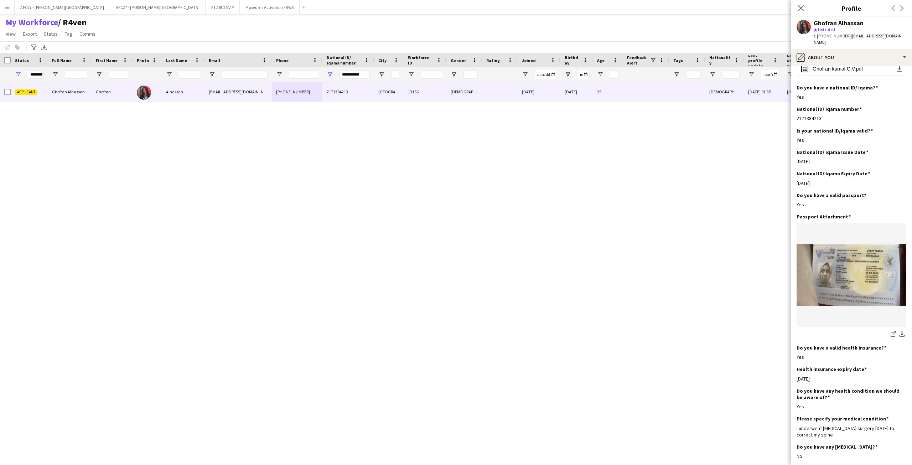
scroll to position [249, 0]
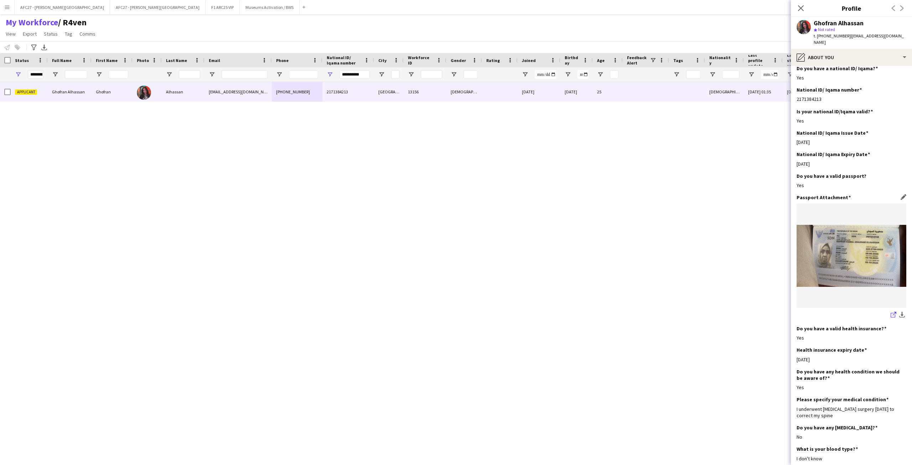
click at [608, 310] on icon at bounding box center [893, 315] width 5 height 5
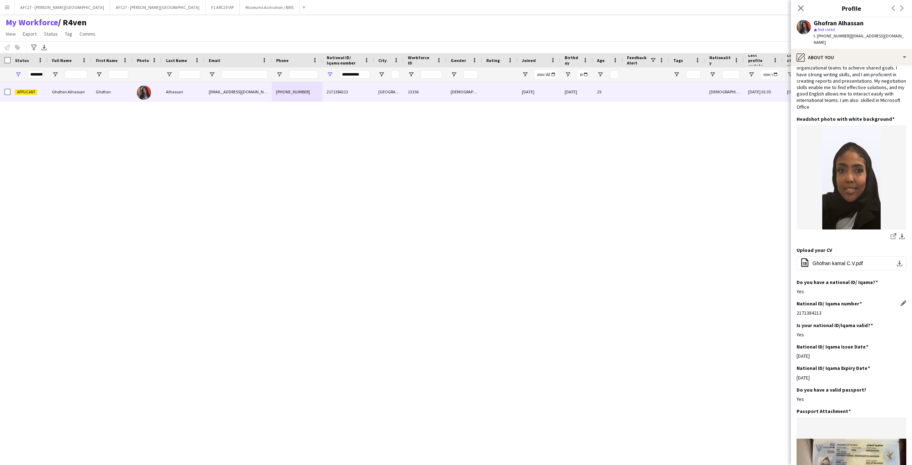
scroll to position [0, 0]
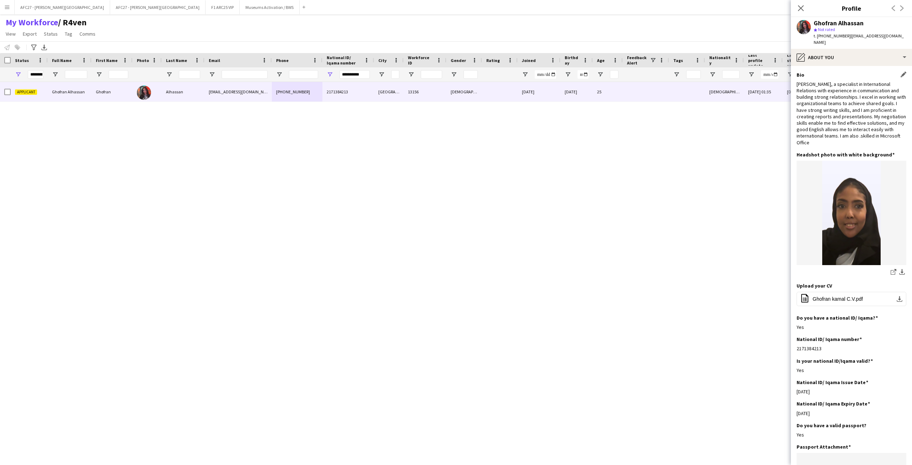
click at [608, 99] on div "[PERSON_NAME], a specialist in International Relations with experience in commu…" at bounding box center [852, 113] width 110 height 65
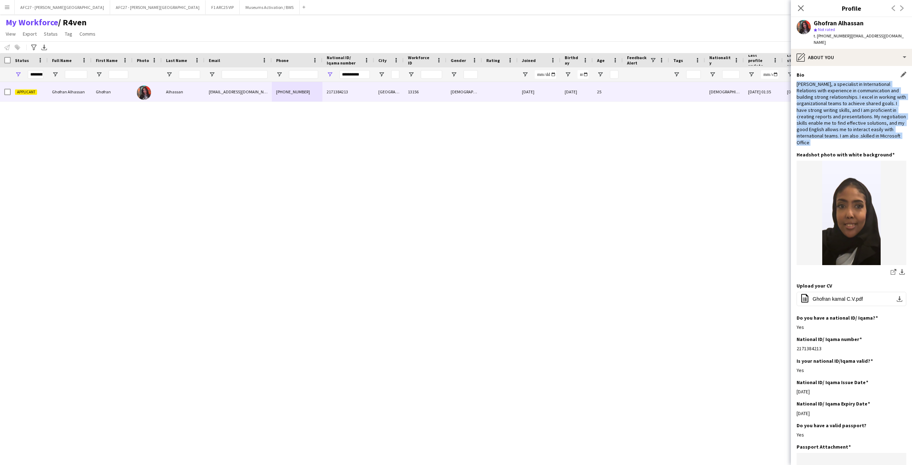
click at [608, 99] on div "[PERSON_NAME], a specialist in International Relations with experience in commu…" at bounding box center [852, 113] width 110 height 65
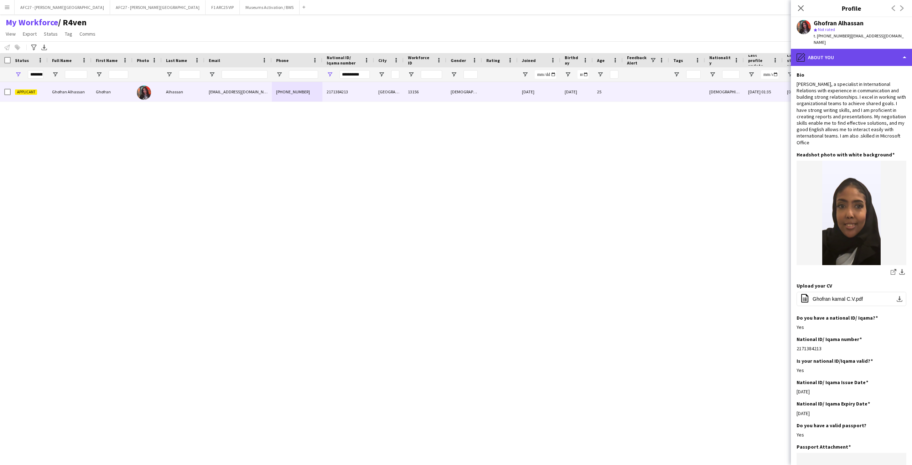
click at [608, 53] on div "pencil4 About you" at bounding box center [851, 57] width 121 height 17
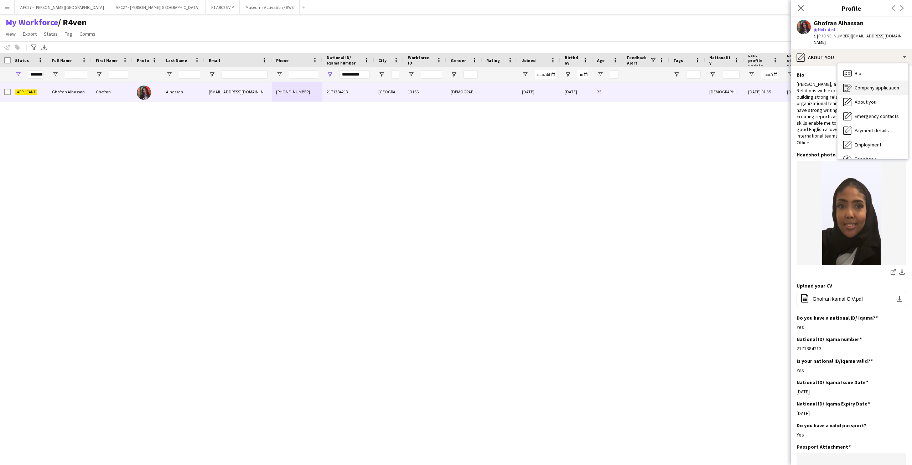
click at [608, 83] on icon "Company application" at bounding box center [847, 87] width 9 height 9
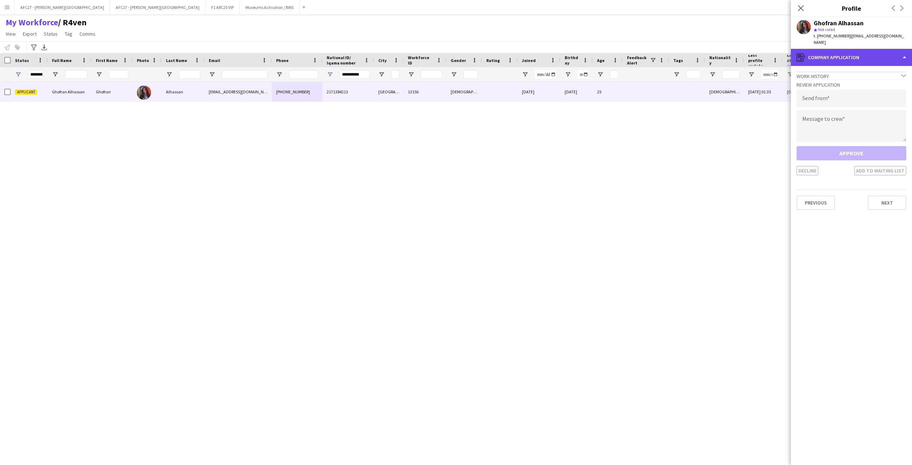
click at [608, 57] on div "register Company application" at bounding box center [851, 57] width 121 height 17
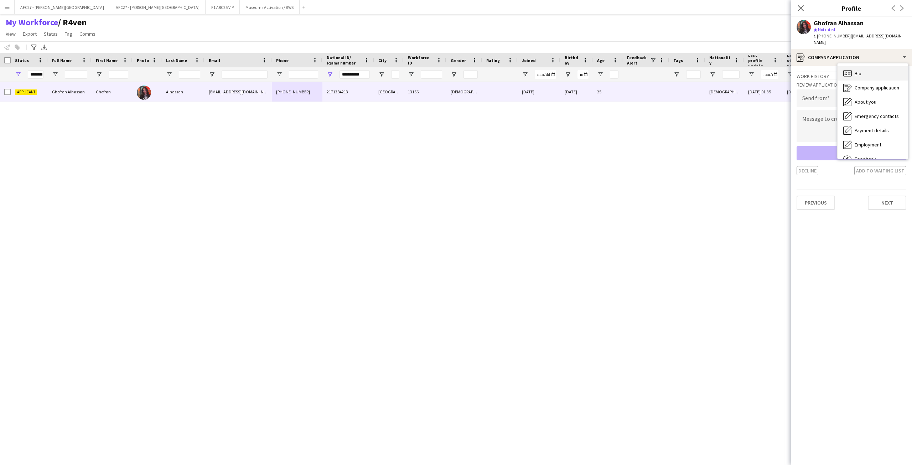
click at [608, 67] on div "Bio Bio" at bounding box center [873, 73] width 71 height 14
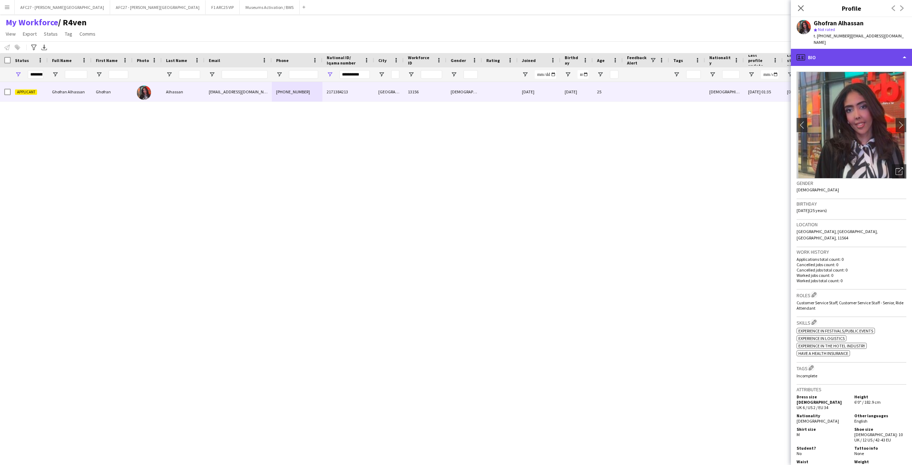
click at [608, 51] on div "profile Bio" at bounding box center [851, 57] width 121 height 17
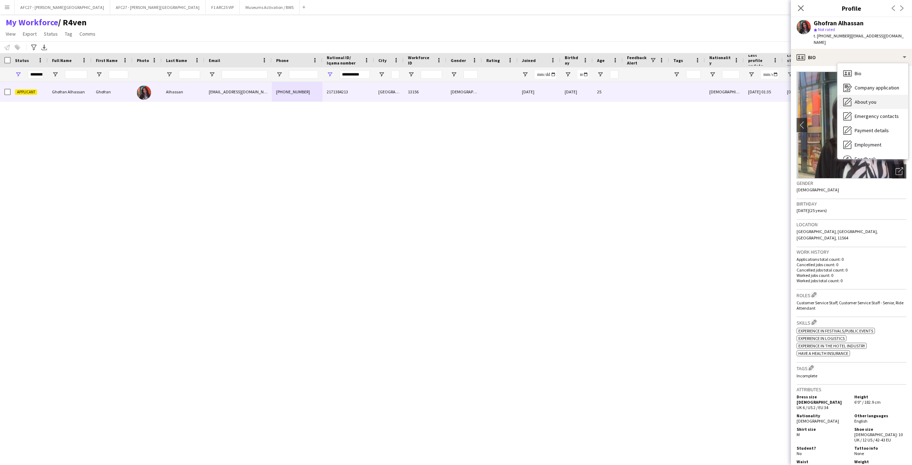
click at [608, 95] on div "About you About you" at bounding box center [873, 102] width 71 height 14
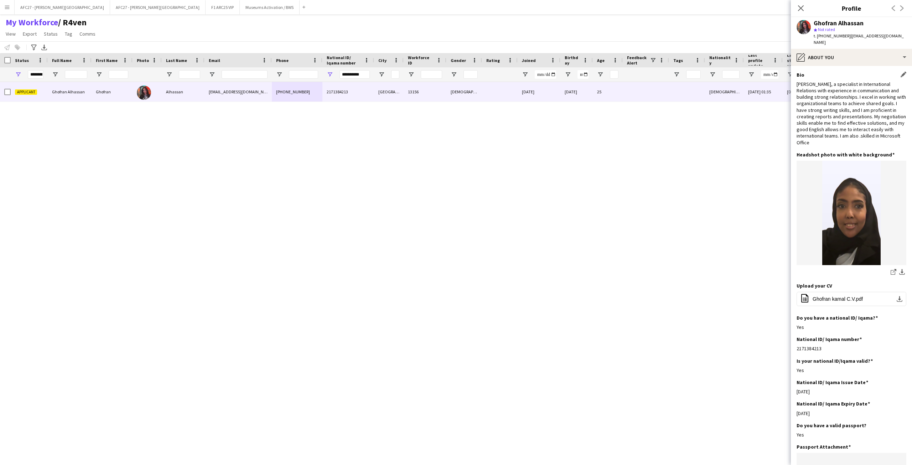
click at [608, 84] on div "[PERSON_NAME], a specialist in International Relations with experience in commu…" at bounding box center [852, 113] width 110 height 65
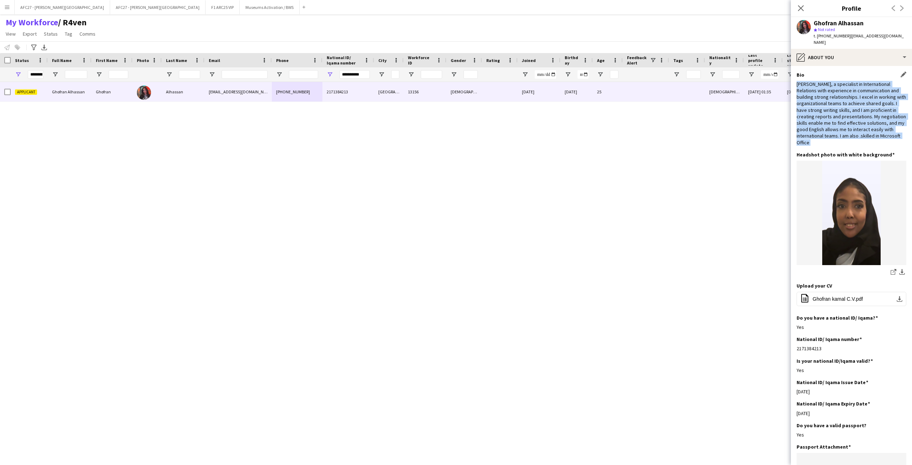
click at [608, 84] on div "[PERSON_NAME], a specialist in International Relations with experience in commu…" at bounding box center [852, 113] width 110 height 65
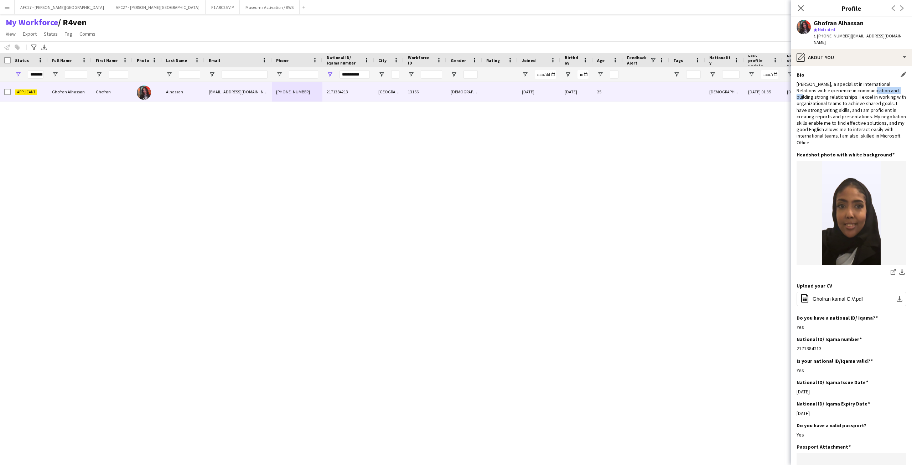
click at [608, 84] on div "[PERSON_NAME], a specialist in International Relations with experience in commu…" at bounding box center [852, 113] width 110 height 65
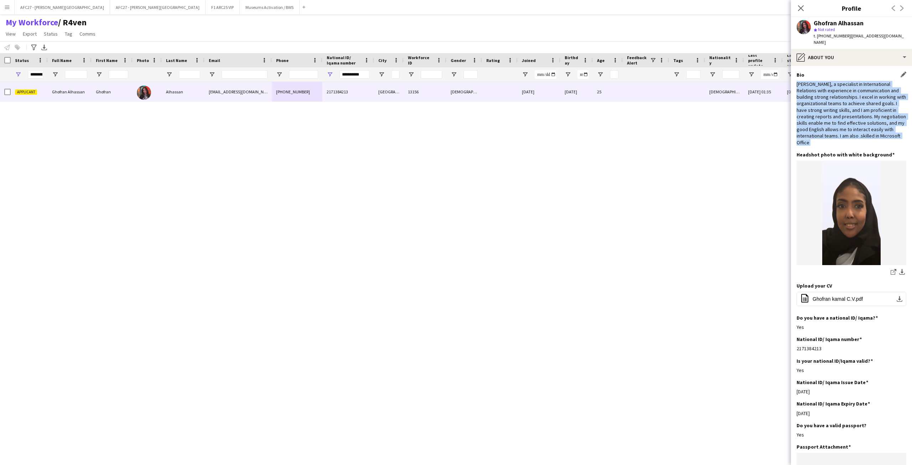
click at [608, 84] on div "[PERSON_NAME], a specialist in International Relations with experience in commu…" at bounding box center [852, 113] width 110 height 65
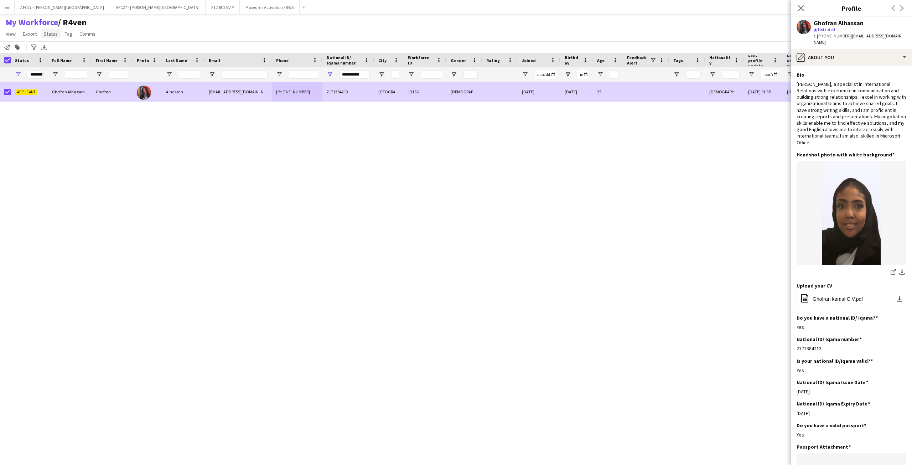
click at [54, 33] on span "Status" at bounding box center [51, 34] width 14 height 6
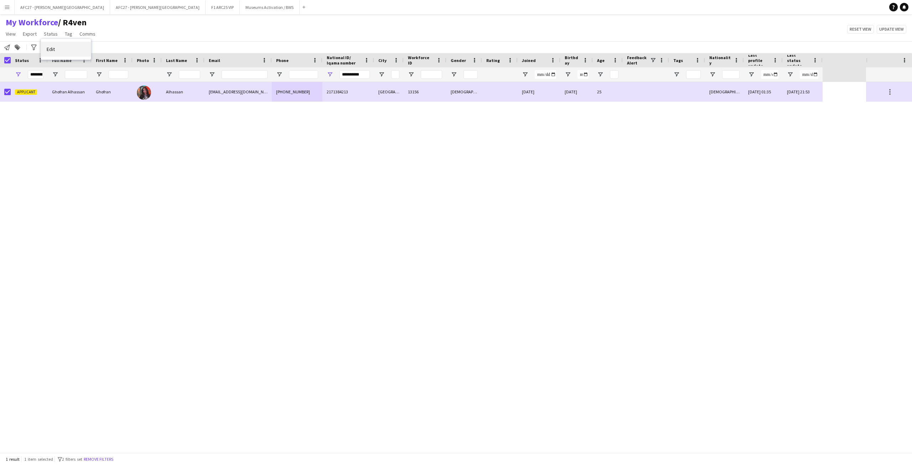
click at [55, 44] on link "Edit" at bounding box center [66, 49] width 50 height 15
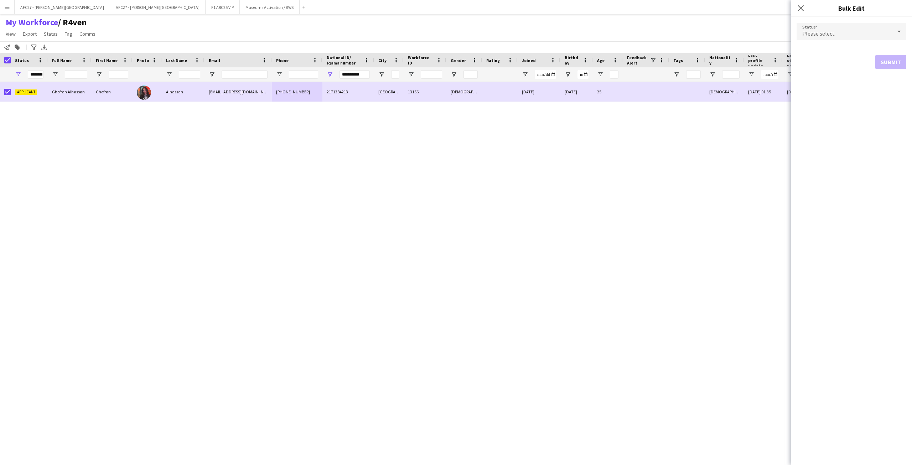
click at [608, 21] on form "Status Please select Submit" at bounding box center [852, 46] width 110 height 58
click at [608, 36] on div "Please select" at bounding box center [844, 31] width 95 height 17
click at [608, 50] on span "Active" at bounding box center [851, 51] width 98 height 7
click at [608, 88] on button "Submit" at bounding box center [890, 86] width 31 height 14
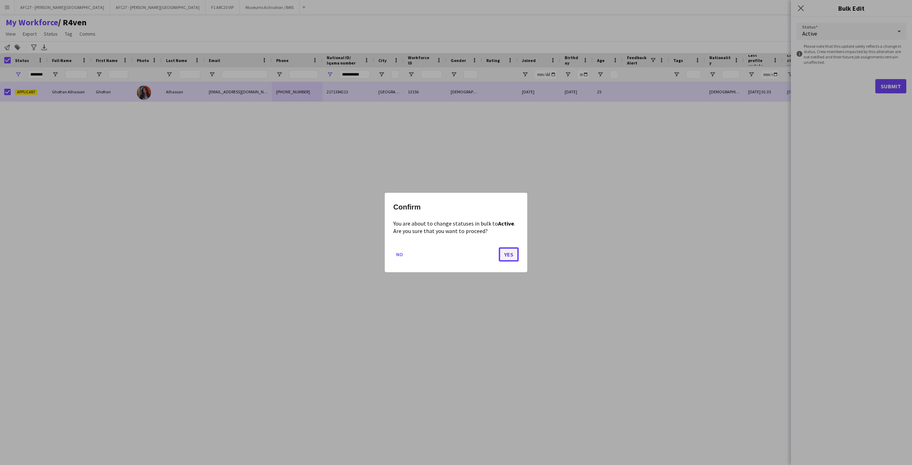
click at [514, 252] on button "Yes" at bounding box center [509, 254] width 20 height 14
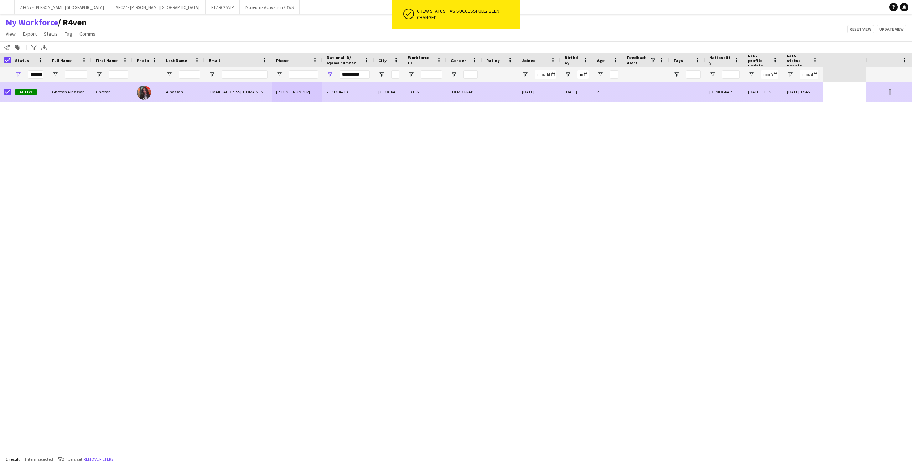
click at [473, 89] on div "[DEMOGRAPHIC_DATA]" at bounding box center [464, 92] width 36 height 20
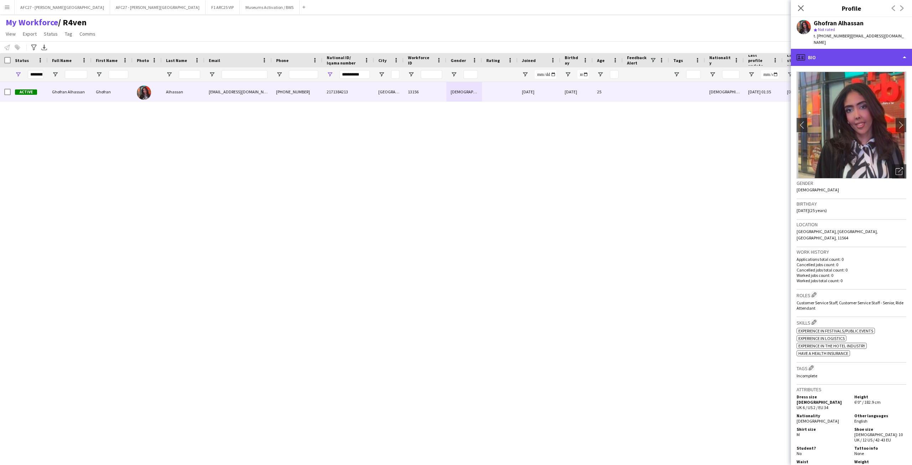
click at [608, 50] on div "profile Bio" at bounding box center [851, 57] width 121 height 17
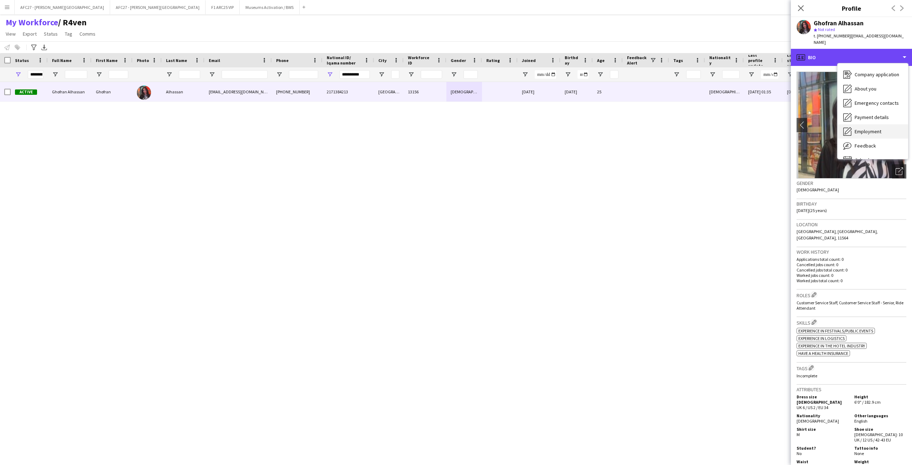
scroll to position [24, 0]
click at [608, 131] on span "Feedback" at bounding box center [865, 134] width 21 height 6
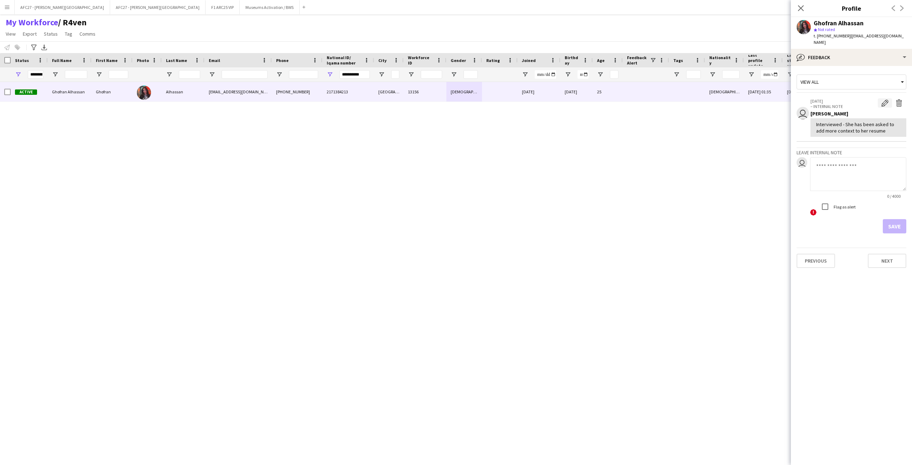
click at [608, 99] on app-icon "Edit internal note" at bounding box center [885, 102] width 7 height 7
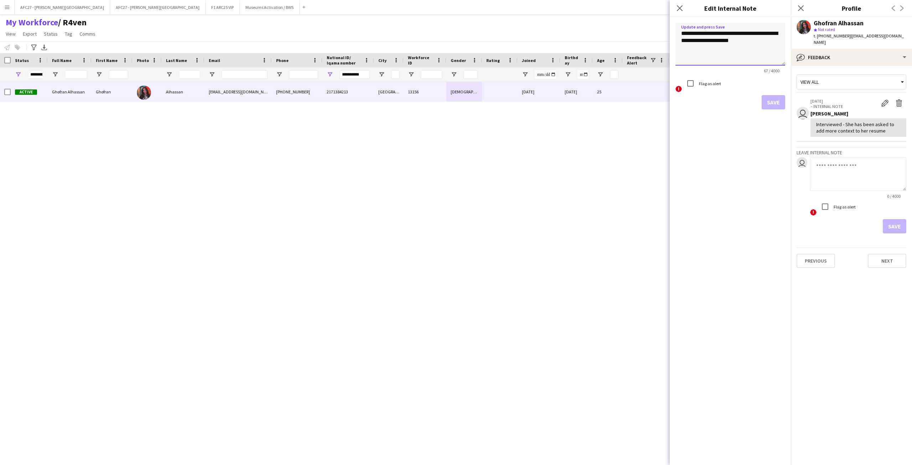
click at [608, 42] on textarea "**********" at bounding box center [731, 44] width 110 height 43
type textarea "**********"
click at [608, 101] on button "Save" at bounding box center [774, 102] width 24 height 14
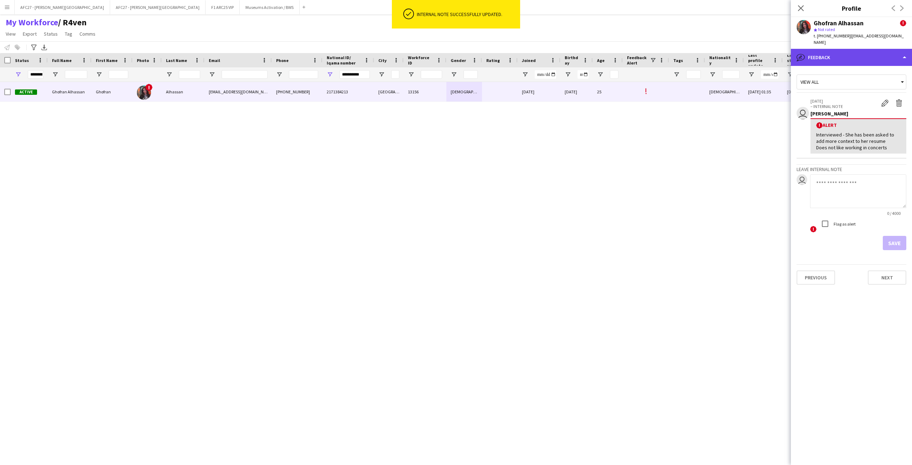
click at [608, 54] on div "bubble-pencil Feedback" at bounding box center [851, 57] width 121 height 17
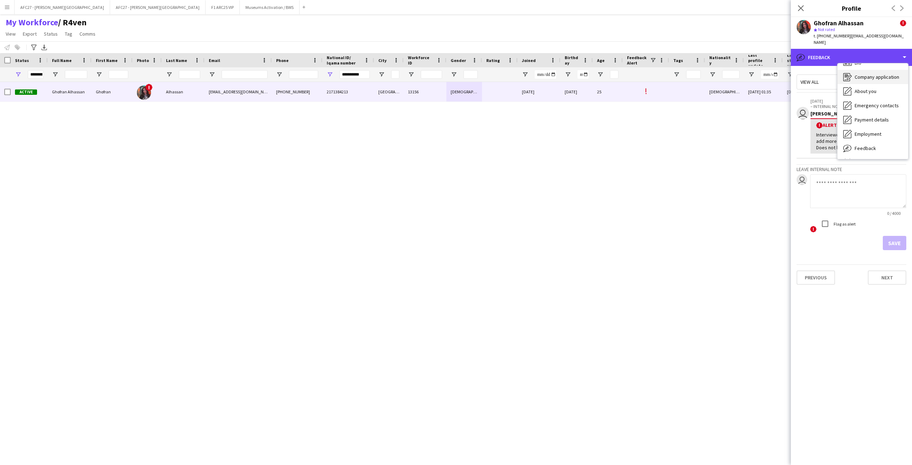
scroll to position [0, 0]
click at [608, 66] on div "Bio Bio" at bounding box center [873, 73] width 71 height 14
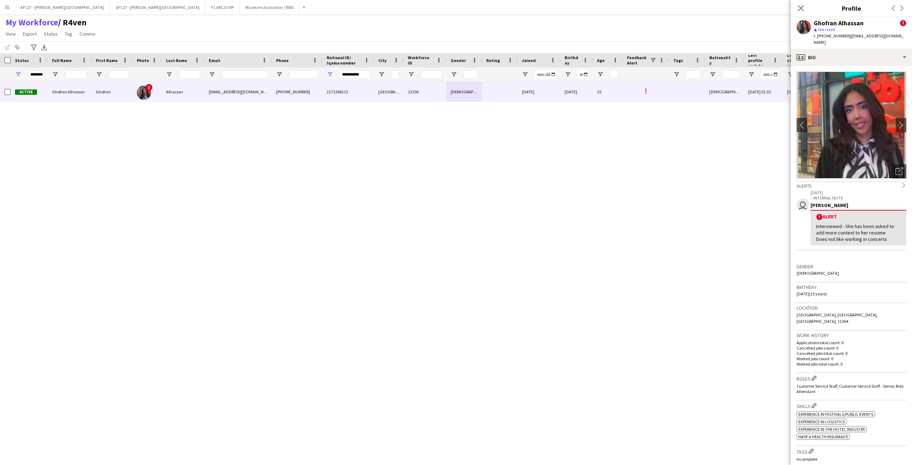
click at [608, 66] on app-crew-profile-bio "chevron-left chevron-right Open photos pop-in Alerts chevron-right user [DATE] …" at bounding box center [851, 265] width 121 height 399
click at [608, 55] on div "profile Bio" at bounding box center [851, 57] width 121 height 17
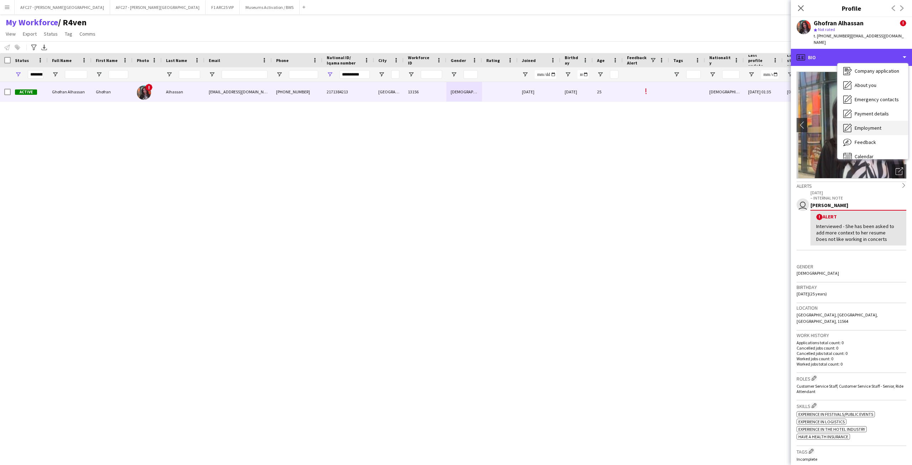
scroll to position [24, 0]
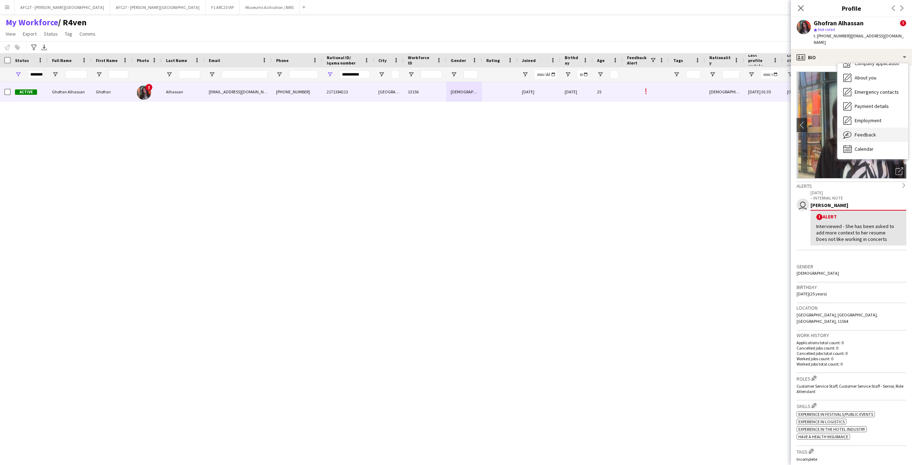
click at [608, 128] on div "Feedback Feedback" at bounding box center [873, 135] width 71 height 14
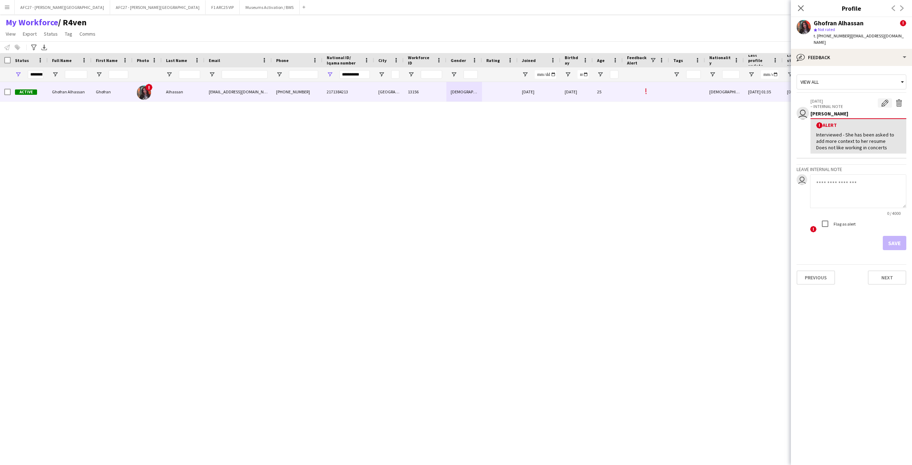
click at [608, 99] on app-icon "Edit alert" at bounding box center [885, 102] width 7 height 7
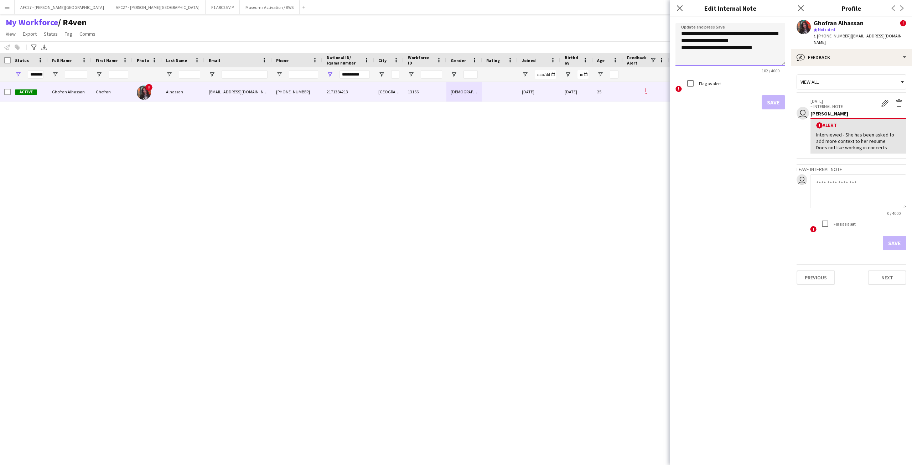
click at [608, 48] on textarea "**********" at bounding box center [731, 44] width 110 height 43
type textarea "**********"
click at [608, 101] on button "Save" at bounding box center [774, 102] width 24 height 14
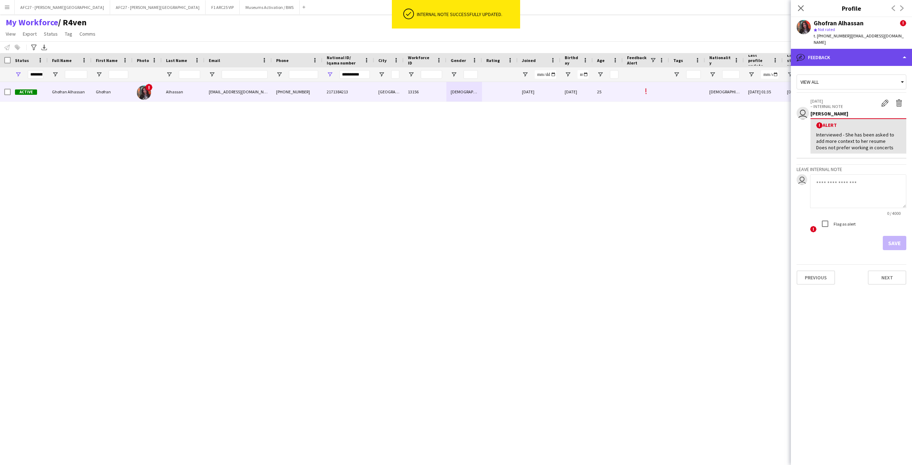
click at [608, 53] on div "bubble-pencil Feedback" at bounding box center [851, 57] width 121 height 17
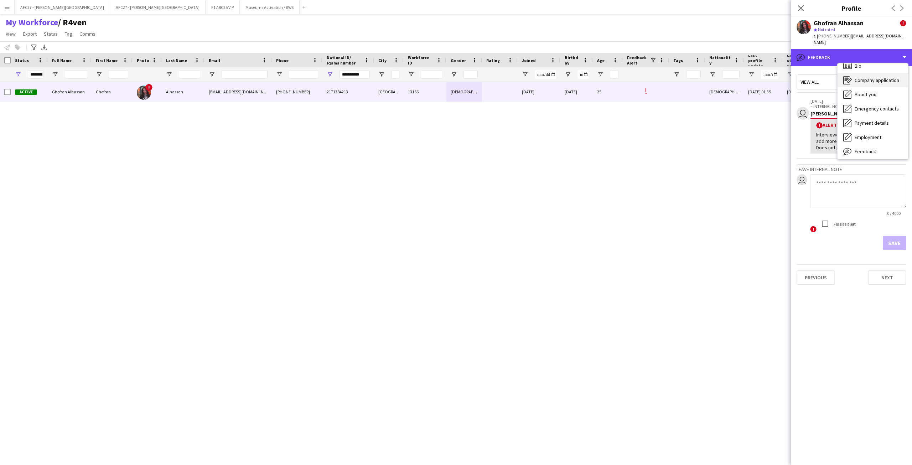
scroll to position [0, 0]
click at [608, 66] on div "Bio Bio" at bounding box center [873, 73] width 71 height 14
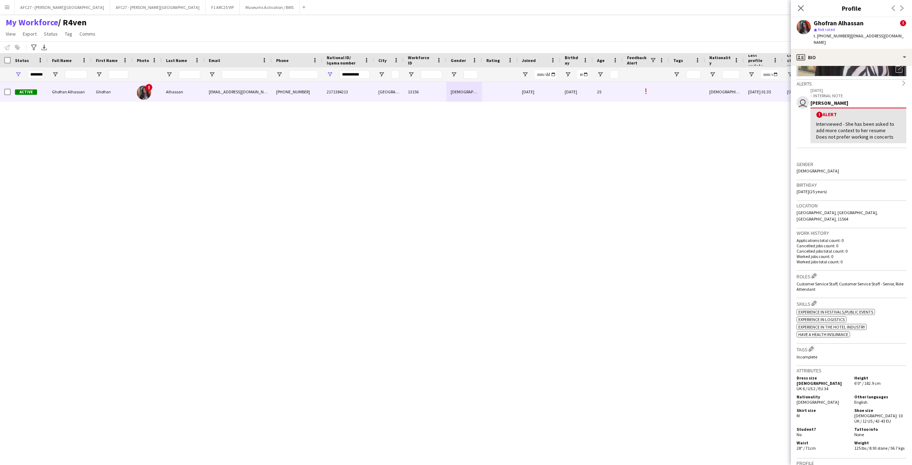
scroll to position [214, 0]
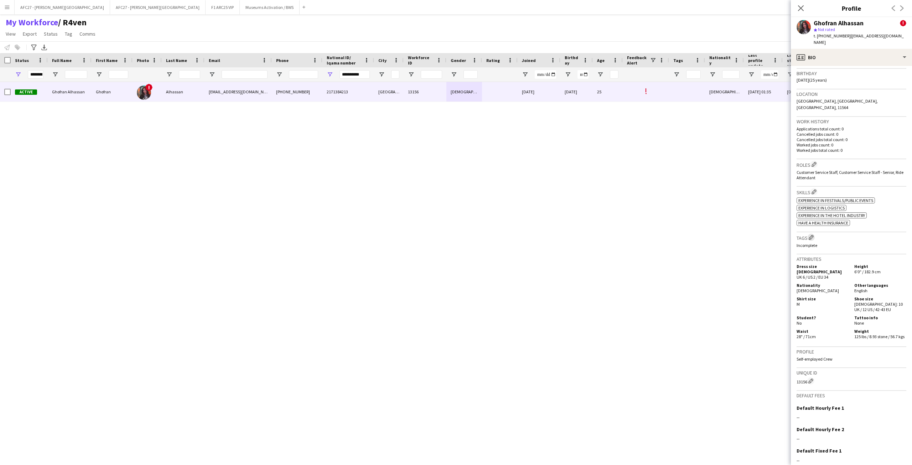
click at [608, 235] on app-icon "Edit crew company tags" at bounding box center [811, 237] width 5 height 5
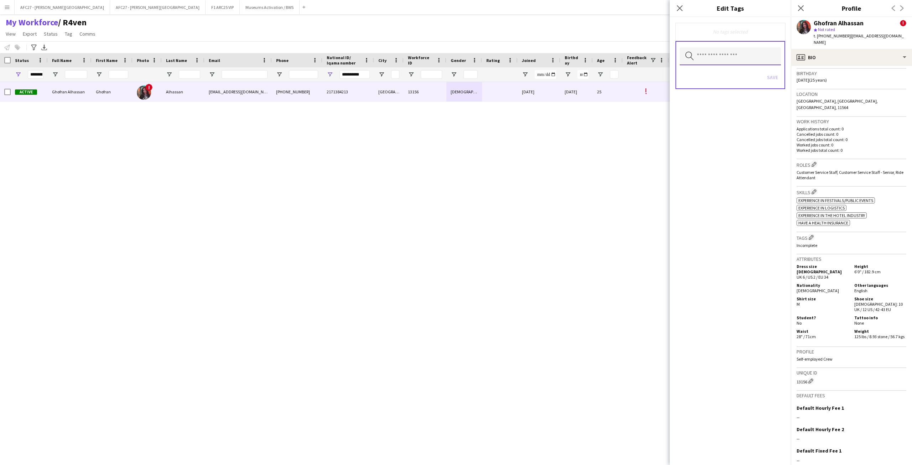
click at [608, 62] on input "text" at bounding box center [730, 56] width 101 height 18
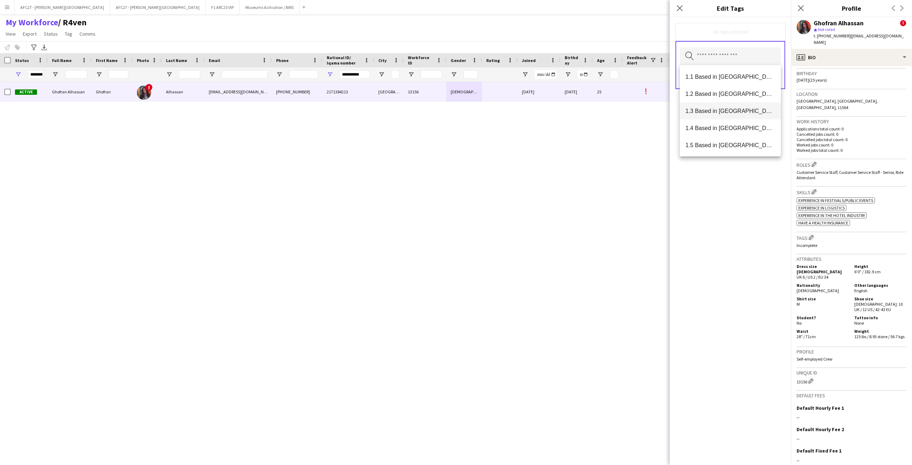
click at [608, 112] on span "1.3 Based in [GEOGRAPHIC_DATA]" at bounding box center [731, 111] width 90 height 7
click at [608, 118] on mat-option "2.3 English Level = 3/3 Excellent" at bounding box center [730, 123] width 101 height 17
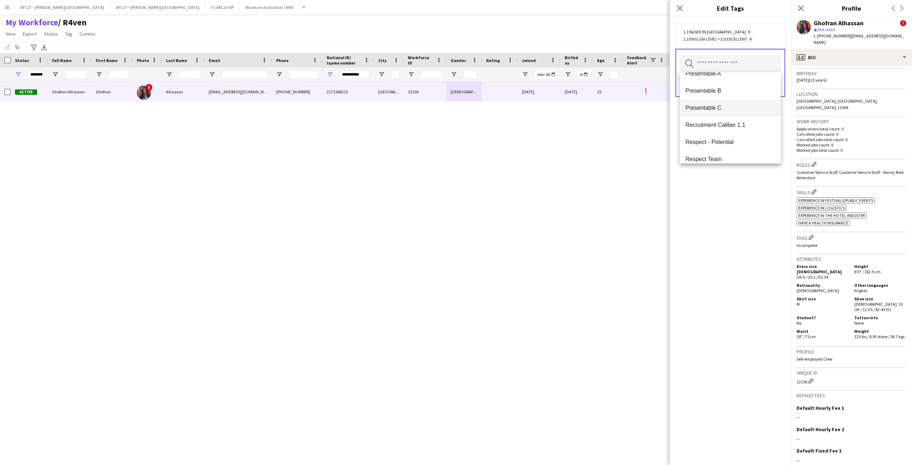
scroll to position [534, 0]
click at [608, 143] on mat-option "Presentable C" at bounding box center [730, 147] width 101 height 17
click at [608, 222] on div "1.3 Based in [GEOGRAPHIC_DATA] Remove 2.3 English Level = 3/3 Excellent Remove …" at bounding box center [730, 241] width 121 height 448
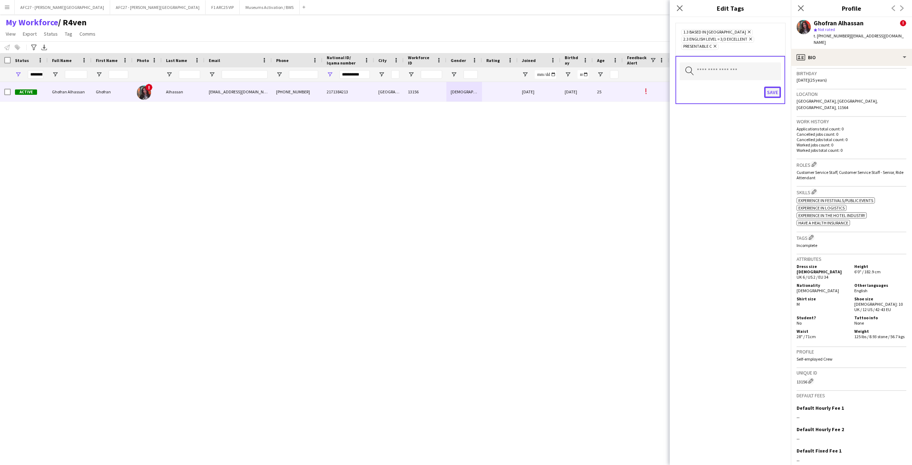
click at [608, 94] on button "Save" at bounding box center [772, 92] width 17 height 11
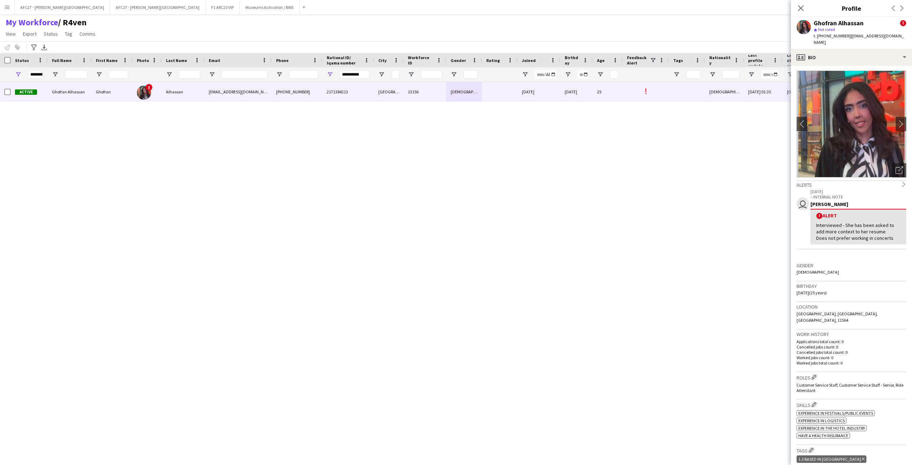
scroll to position [0, 0]
click at [608, 49] on div "profile Bio" at bounding box center [851, 57] width 121 height 17
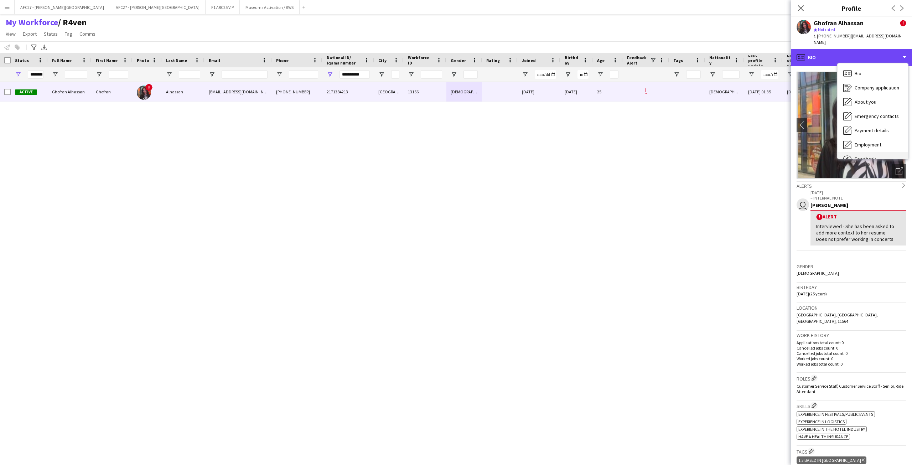
scroll to position [24, 0]
click at [608, 131] on span "Feedback" at bounding box center [865, 134] width 21 height 6
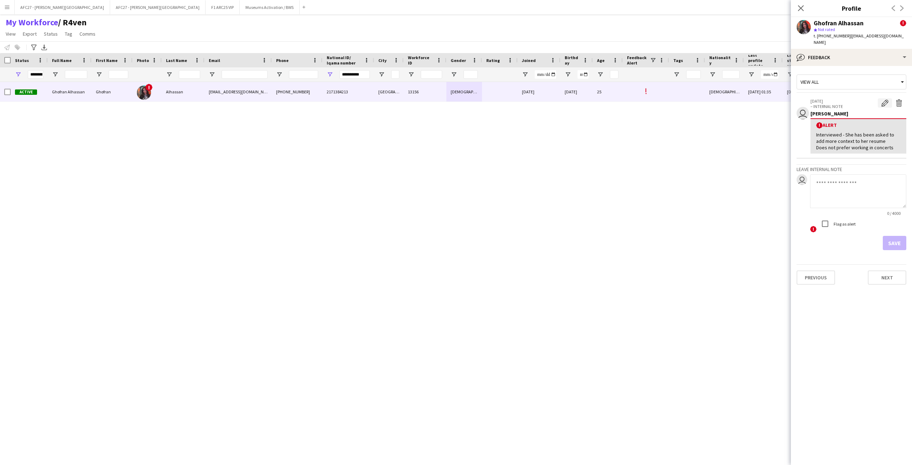
click at [608, 99] on app-icon "Edit alert" at bounding box center [885, 102] width 7 height 7
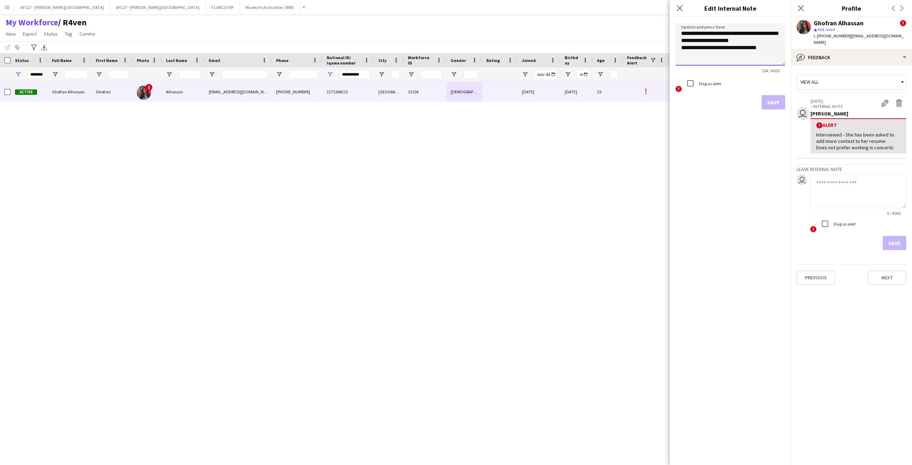
click at [608, 37] on textarea "**********" at bounding box center [731, 44] width 110 height 43
click at [608, 47] on textarea "**********" at bounding box center [731, 44] width 110 height 43
click at [608, 58] on textarea "**********" at bounding box center [731, 44] width 110 height 43
click at [608, 52] on textarea "**********" at bounding box center [731, 44] width 110 height 43
type textarea "**********"
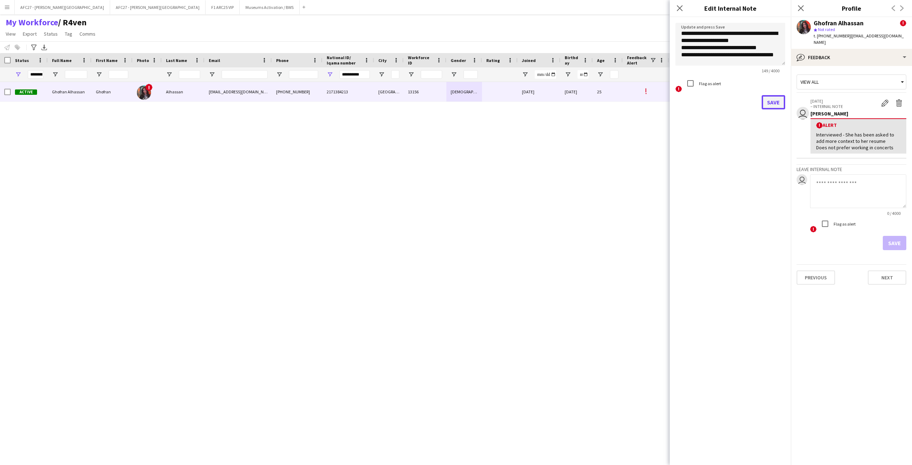
click at [608, 102] on button "Save" at bounding box center [774, 102] width 24 height 14
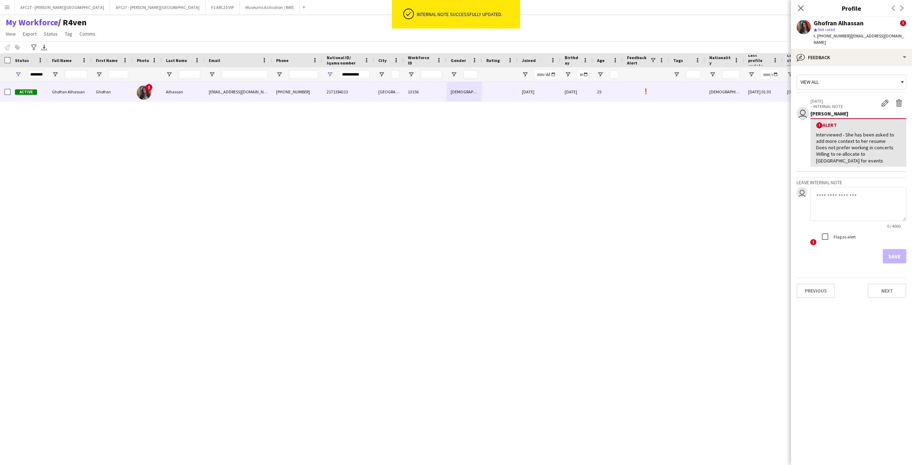
click at [608, 158] on div "! [PERSON_NAME] Interviewed - She has been asked to add more context to her res…" at bounding box center [859, 142] width 96 height 48
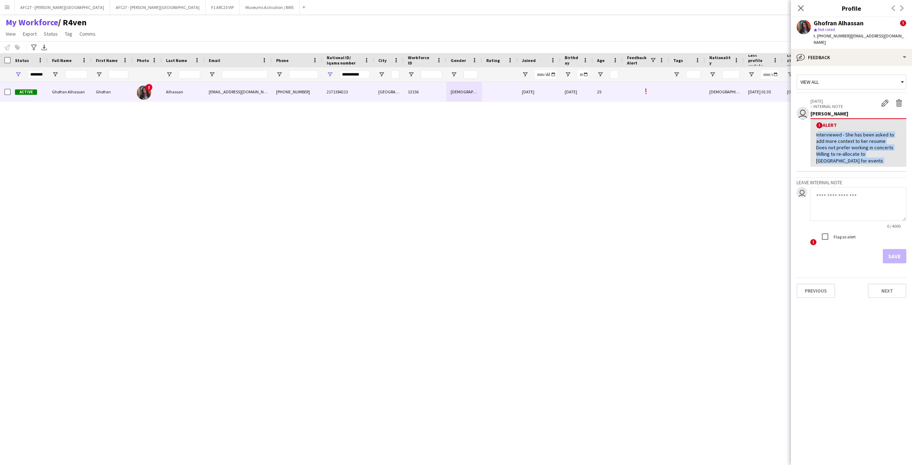
drag, startPoint x: 852, startPoint y: 158, endPoint x: 846, endPoint y: 124, distance: 34.7
click at [608, 124] on div "! [PERSON_NAME] Interviewed - She has been asked to add more context to her res…" at bounding box center [859, 142] width 96 height 48
click at [608, 9] on app-icon "Close pop-in" at bounding box center [801, 8] width 10 height 10
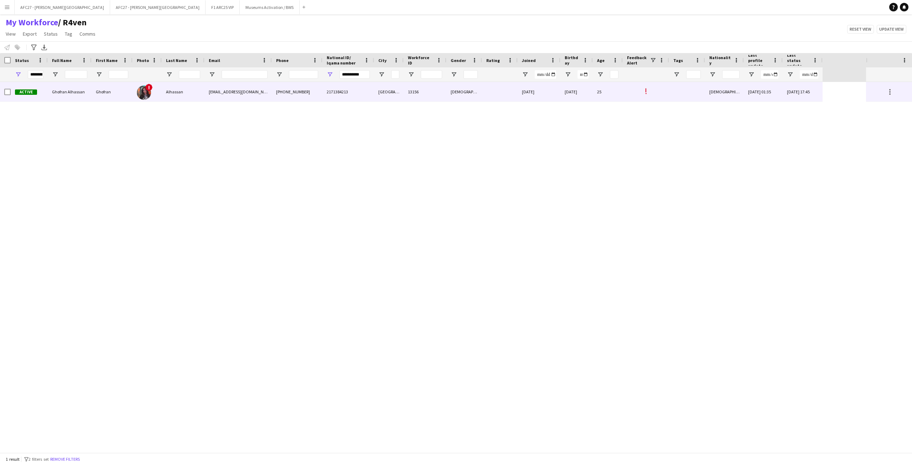
click at [562, 92] on div "[DATE]" at bounding box center [576, 92] width 32 height 20
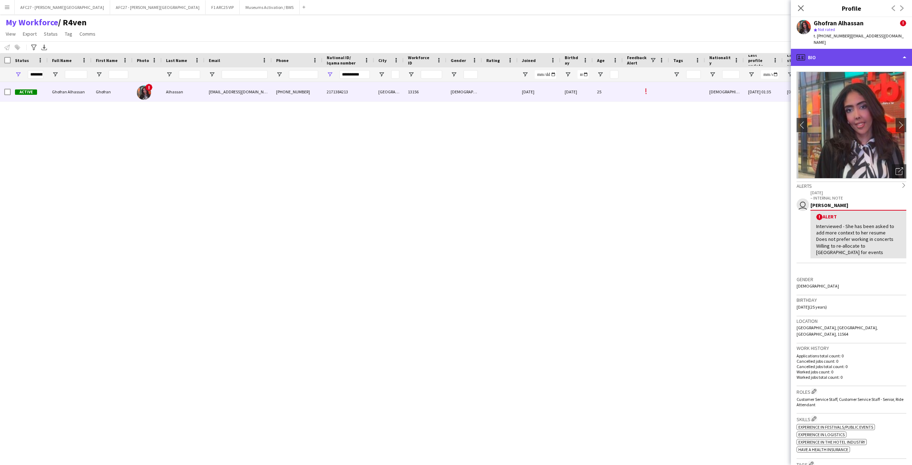
click at [608, 51] on div "profile Bio" at bounding box center [851, 57] width 121 height 17
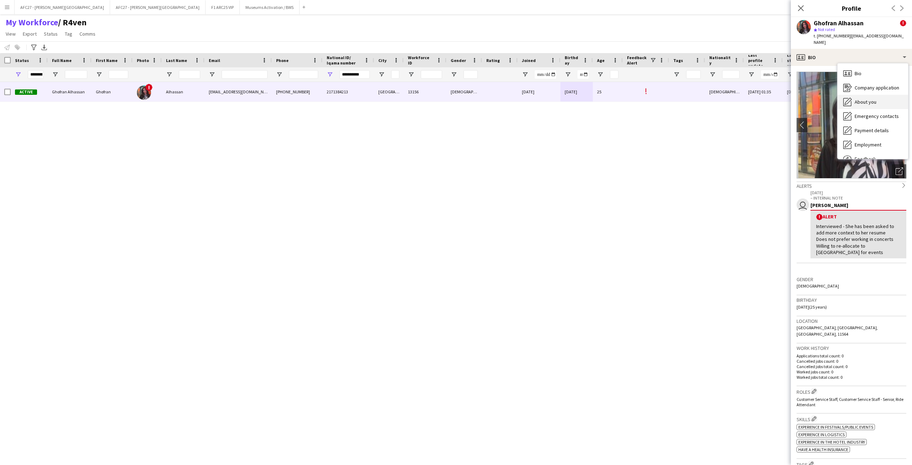
click at [608, 99] on div "About you About you" at bounding box center [873, 102] width 71 height 14
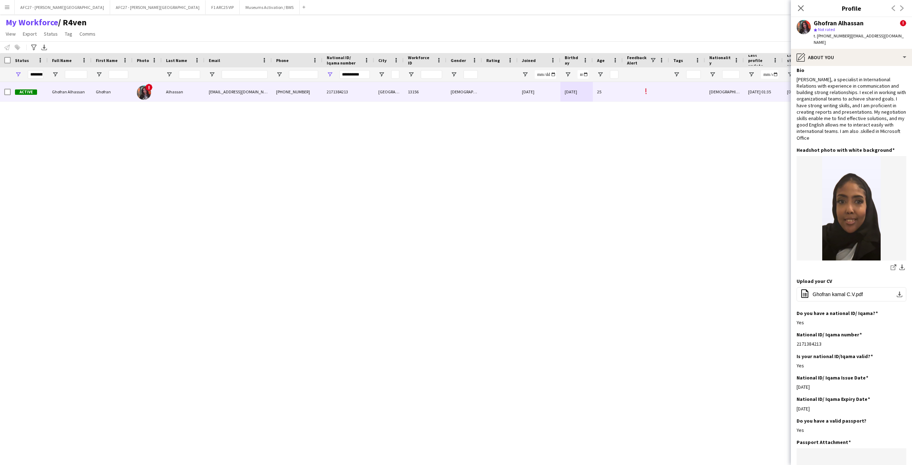
scroll to position [0, 0]
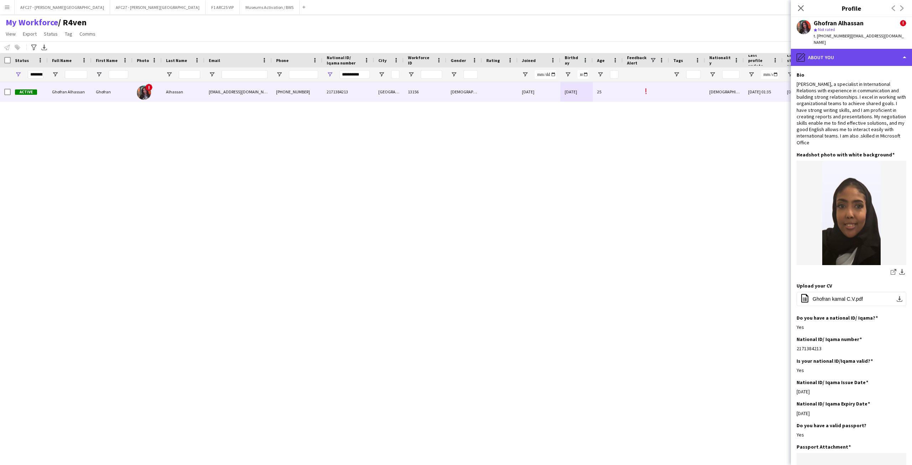
click at [608, 49] on div "pencil4 About you" at bounding box center [851, 57] width 121 height 17
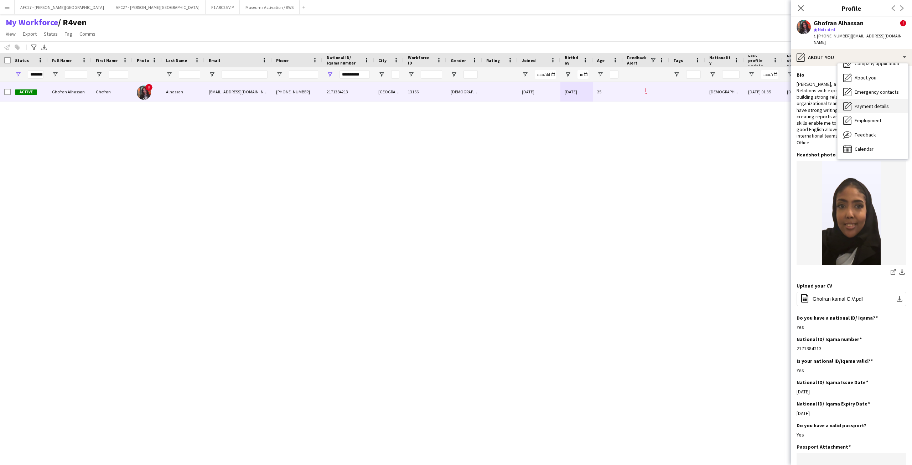
click at [608, 103] on span "Payment details" at bounding box center [872, 106] width 34 height 6
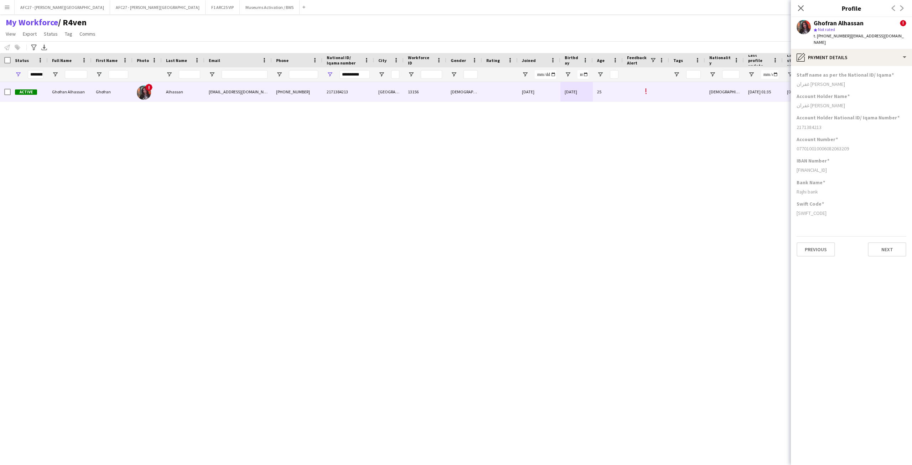
click at [608, 72] on h3 "Staff name as per the National ID/ Iqama" at bounding box center [845, 75] width 97 height 6
drag, startPoint x: 851, startPoint y: 69, endPoint x: 836, endPoint y: 208, distance: 139.5
click at [608, 208] on app-section-data-types "Staff name as per the National ID/ Iqama [PERSON_NAME] Account Holder Name [PER…" at bounding box center [851, 265] width 121 height 399
click at [608, 210] on div "[SWIFT_CODE]" at bounding box center [852, 213] width 110 height 6
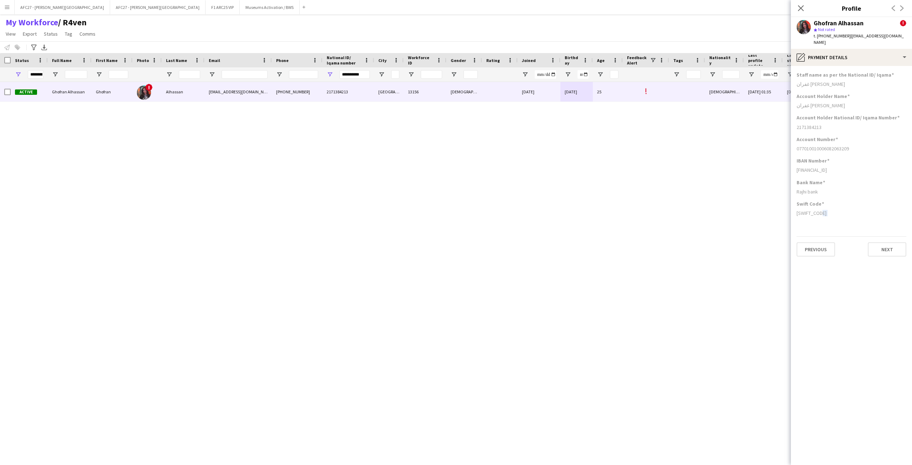
click at [608, 210] on div "[SWIFT_CODE]" at bounding box center [852, 213] width 110 height 6
drag, startPoint x: 836, startPoint y: 208, endPoint x: 839, endPoint y: 67, distance: 140.8
click at [608, 67] on app-section-data-types "Staff name as per the National ID/ Iqama [PERSON_NAME] Account Holder Name [PER…" at bounding box center [851, 265] width 121 height 399
click at [608, 72] on h3 "Staff name as per the National ID/ Iqama" at bounding box center [845, 75] width 97 height 6
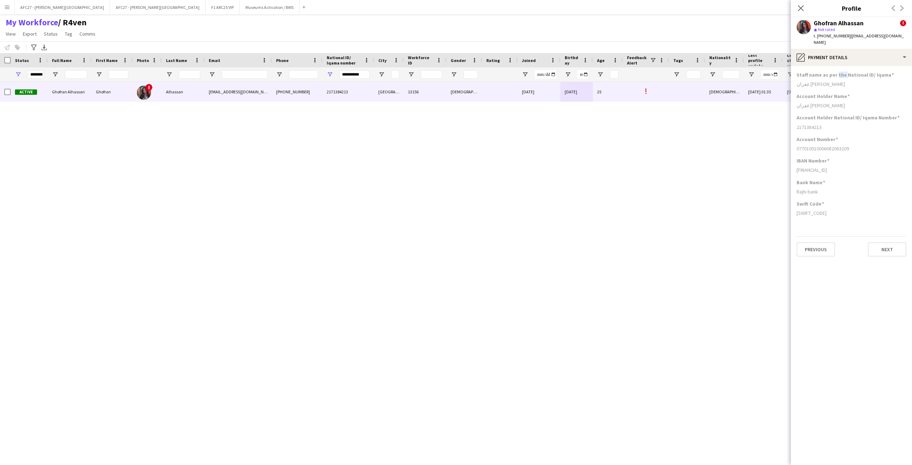
click at [608, 72] on h3 "Staff name as per the National ID/ Iqama" at bounding box center [845, 75] width 97 height 6
drag, startPoint x: 836, startPoint y: 66, endPoint x: 799, endPoint y: 202, distance: 141.2
click at [608, 202] on app-section-data-types "Staff name as per the National ID/ Iqama [PERSON_NAME] Account Holder Name [PER…" at bounding box center [851, 265] width 121 height 399
click at [608, 202] on div "Swift Code [SWIFT_CODE]" at bounding box center [852, 211] width 110 height 21
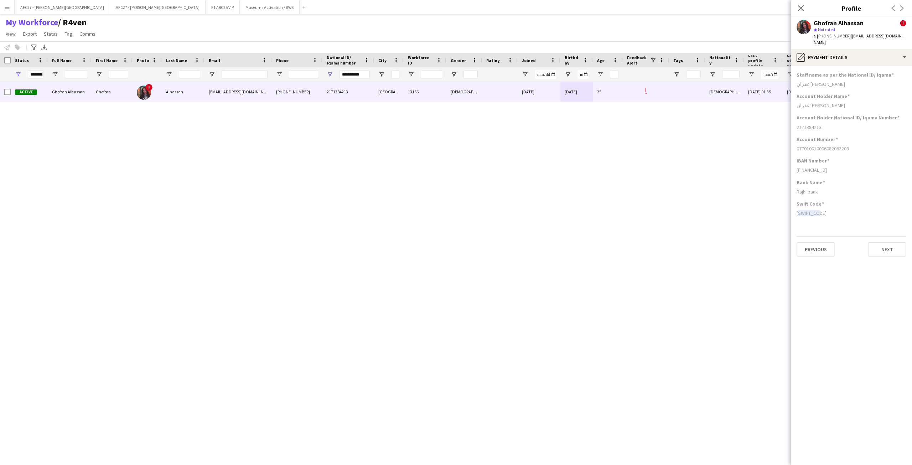
click at [608, 202] on div "Swift Code [SWIFT_CODE]" at bounding box center [852, 211] width 110 height 21
drag, startPoint x: 799, startPoint y: 202, endPoint x: 839, endPoint y: 67, distance: 141.5
click at [608, 67] on app-section-data-types "Staff name as per the National ID/ Iqama [PERSON_NAME] Account Holder Name [PER…" at bounding box center [851, 265] width 121 height 399
click at [608, 72] on h3 "Staff name as per the National ID/ Iqama" at bounding box center [845, 75] width 97 height 6
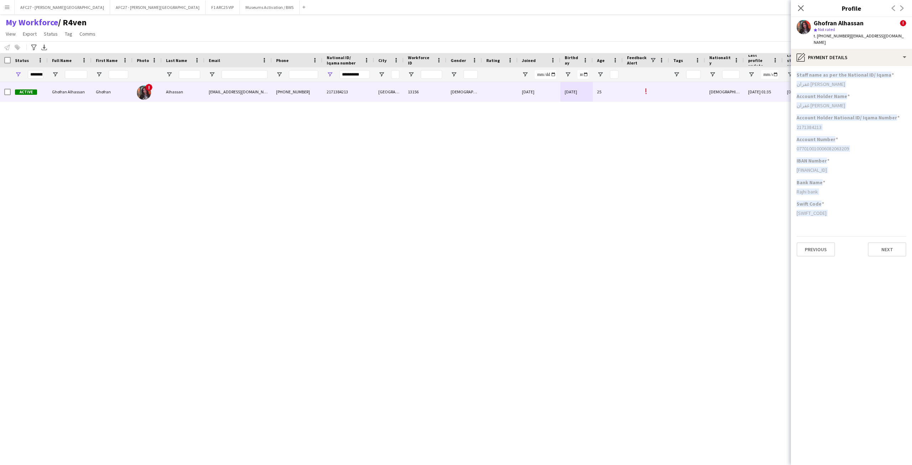
drag, startPoint x: 839, startPoint y: 67, endPoint x: 839, endPoint y: 211, distance: 144.7
click at [608, 211] on app-section-data-types "Staff name as per the National ID/ Iqama [PERSON_NAME] Account Holder Name [PER…" at bounding box center [851, 265] width 121 height 399
click at [608, 211] on div "Swift Code [SWIFT_CODE]" at bounding box center [852, 211] width 110 height 21
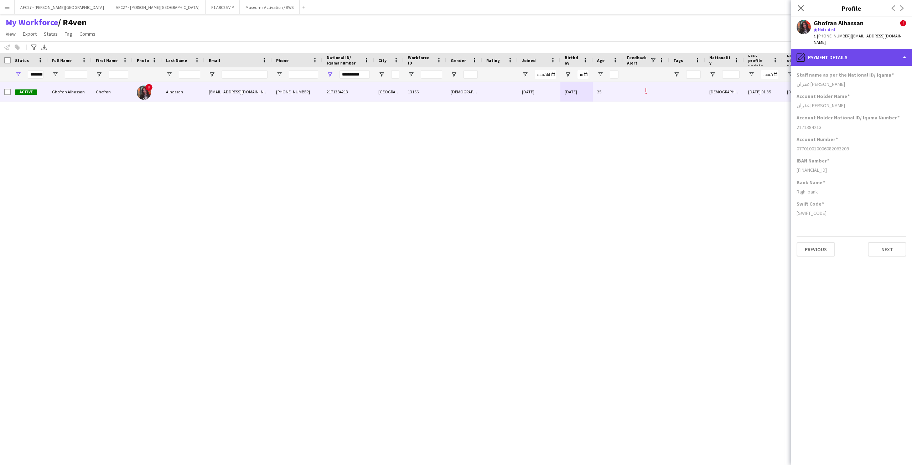
click at [608, 50] on div "pencil4 Payment details" at bounding box center [851, 57] width 121 height 17
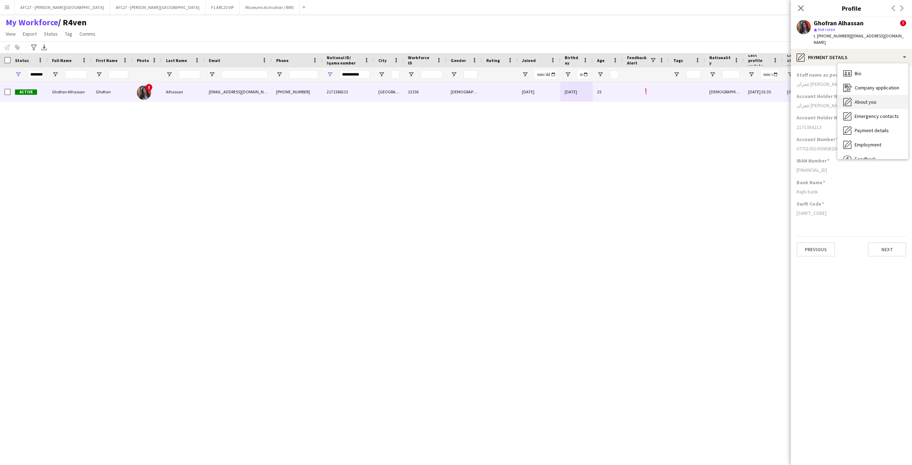
click at [608, 95] on div "About you About you" at bounding box center [873, 102] width 71 height 14
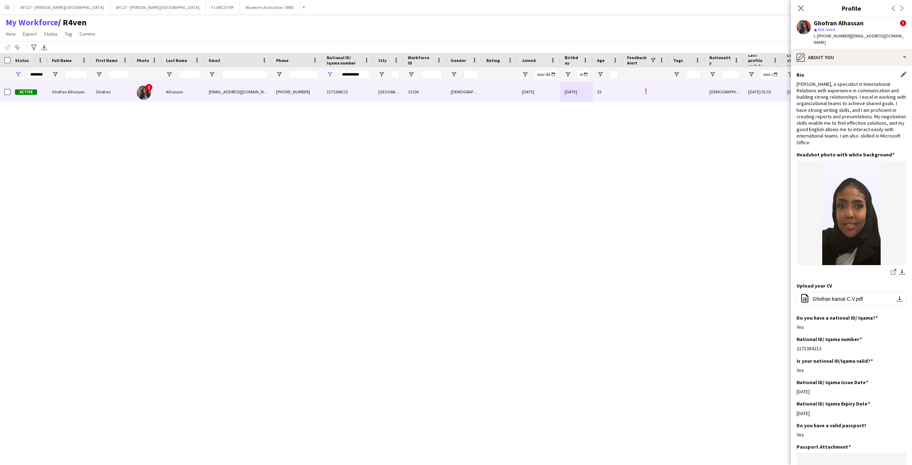
click at [608, 81] on div "[PERSON_NAME], a specialist in International Relations with experience in commu…" at bounding box center [852, 113] width 110 height 65
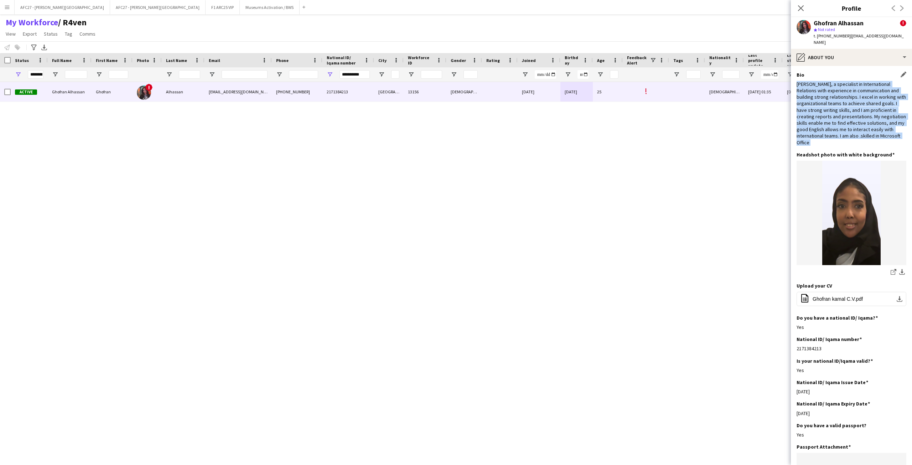
click at [608, 81] on div "[PERSON_NAME], a specialist in International Relations with experience in commu…" at bounding box center [852, 113] width 110 height 65
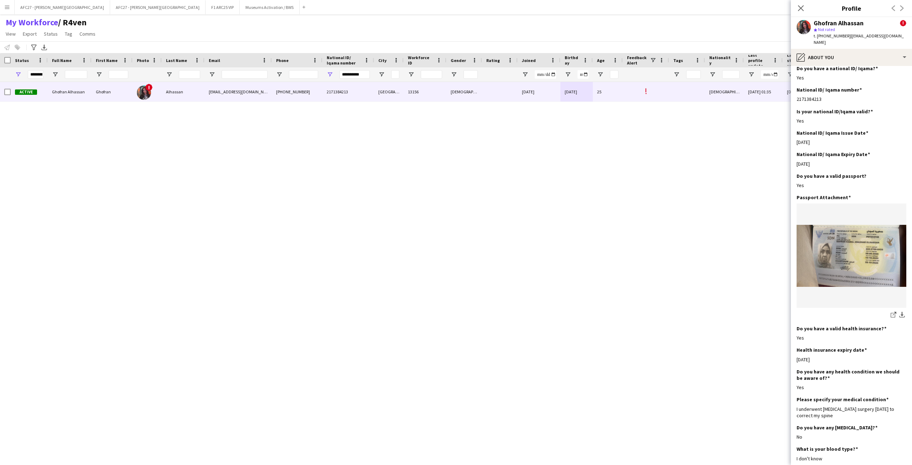
scroll to position [335, 0]
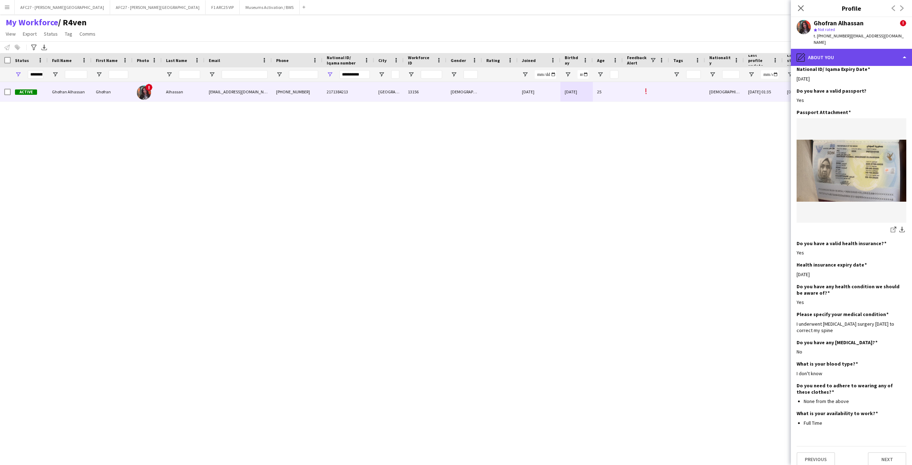
click at [608, 49] on div "pencil4 About you" at bounding box center [851, 57] width 121 height 17
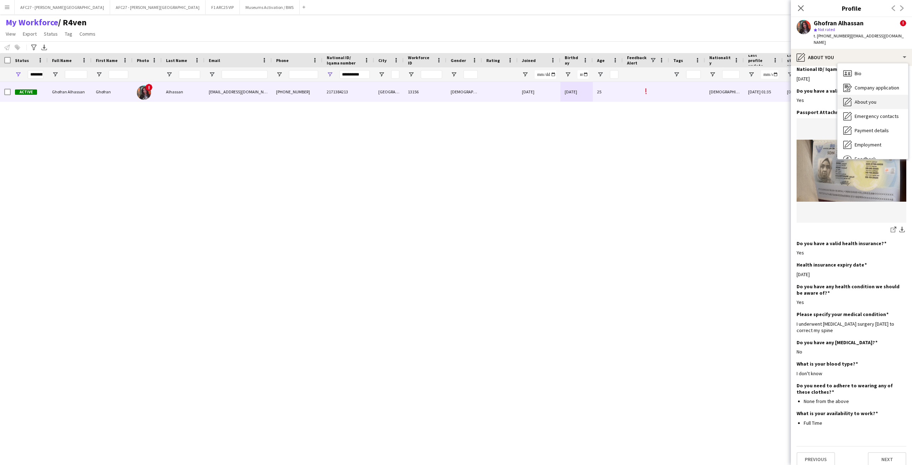
click at [608, 99] on span "About you" at bounding box center [866, 102] width 22 height 6
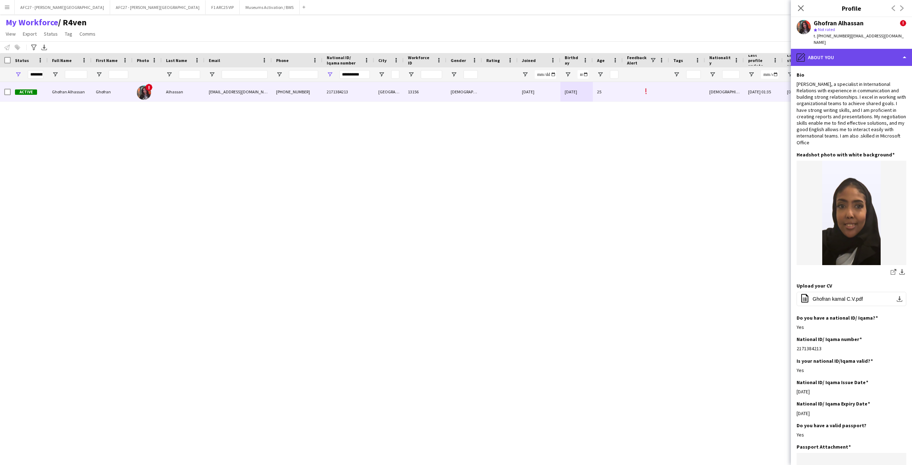
click at [608, 50] on div "pencil4 About you" at bounding box center [851, 57] width 121 height 17
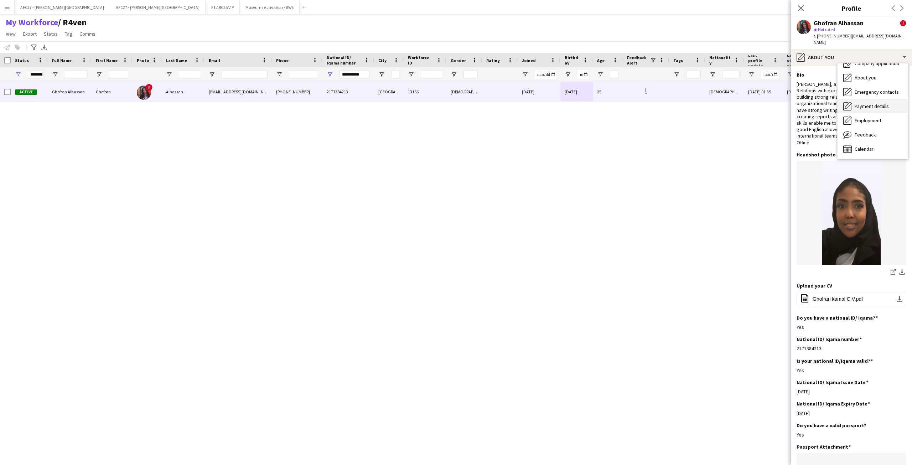
click at [608, 99] on div "Payment details Payment details" at bounding box center [873, 106] width 71 height 14
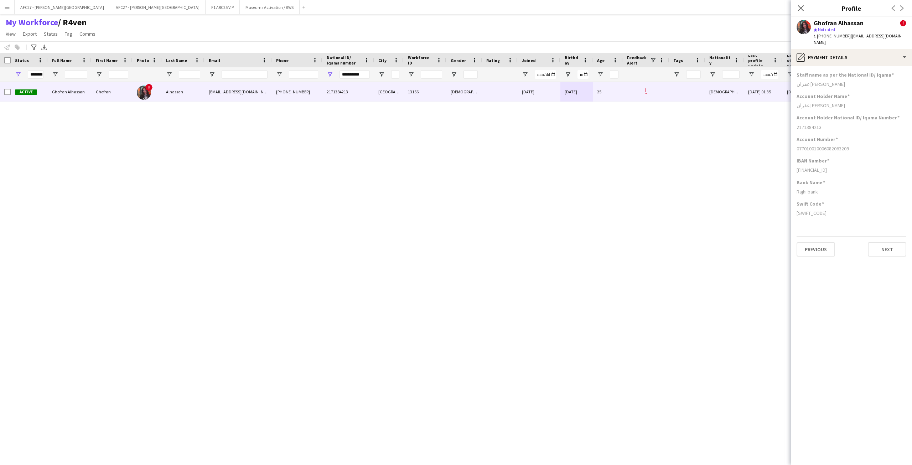
drag, startPoint x: 851, startPoint y: 87, endPoint x: 845, endPoint y: 94, distance: 9.4
click at [608, 93] on div "Account Holder Name" at bounding box center [852, 96] width 110 height 6
click at [608, 95] on div "Account Holder Name [PERSON_NAME]" at bounding box center [852, 103] width 110 height 21
drag, startPoint x: 843, startPoint y: 95, endPoint x: 849, endPoint y: 68, distance: 28.0
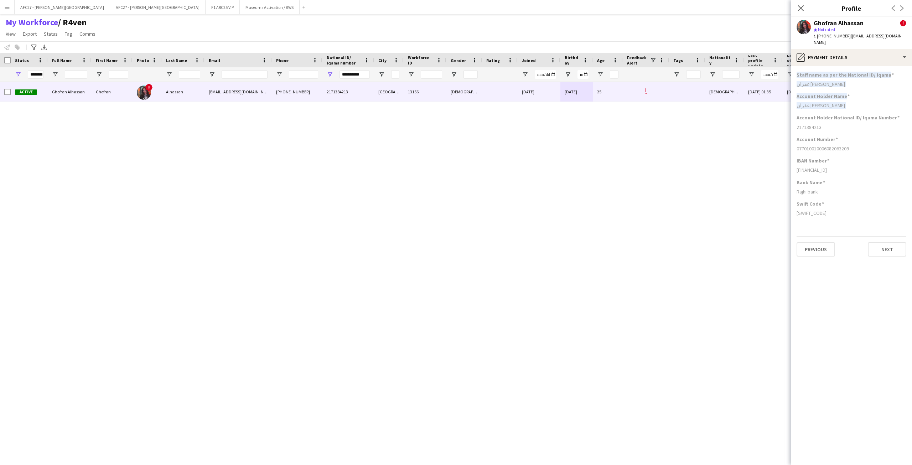
click at [608, 68] on app-section-data-types "Staff name as per the National ID/ Iqama [PERSON_NAME] Account Holder Name [PER…" at bounding box center [851, 265] width 121 height 399
click at [608, 72] on h3 "Staff name as per the National ID/ Iqama" at bounding box center [845, 75] width 97 height 6
drag, startPoint x: 849, startPoint y: 68, endPoint x: 852, endPoint y: 98, distance: 30.8
click at [608, 98] on app-section-data-types "Staff name as per the National ID/ Iqama [PERSON_NAME] Account Holder Name [PER…" at bounding box center [851, 265] width 121 height 399
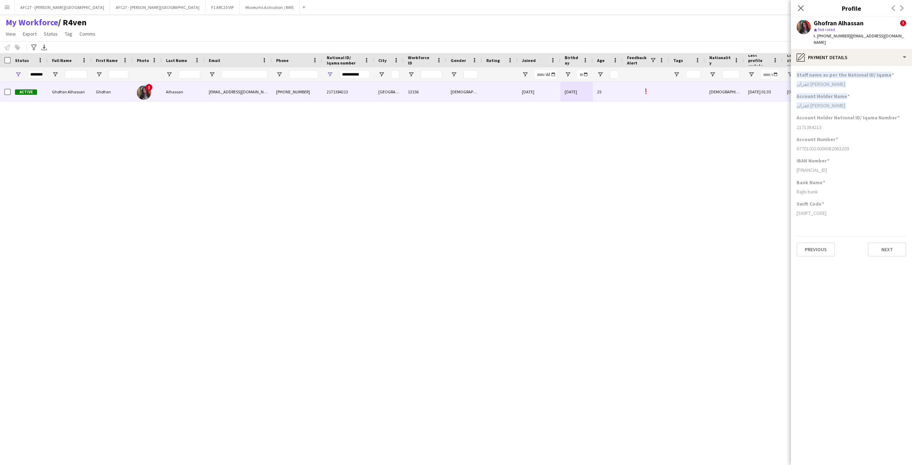
click at [608, 102] on div "غفران [PERSON_NAME]" at bounding box center [852, 105] width 110 height 6
drag, startPoint x: 852, startPoint y: 98, endPoint x: 850, endPoint y: 64, distance: 33.9
click at [608, 66] on app-section-data-types "Staff name as per the National ID/ Iqama [PERSON_NAME] Account Holder Name [PER…" at bounding box center [851, 265] width 121 height 399
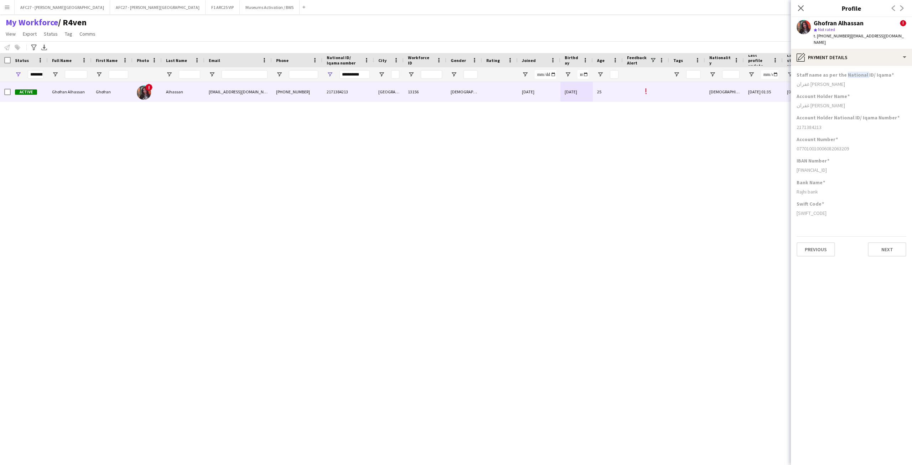
click at [608, 66] on app-section-data-types "Staff name as per the National ID/ Iqama [PERSON_NAME] Account Holder Name [PER…" at bounding box center [851, 265] width 121 height 399
click at [608, 72] on h3 "Staff name as per the National ID/ Iqama" at bounding box center [845, 75] width 97 height 6
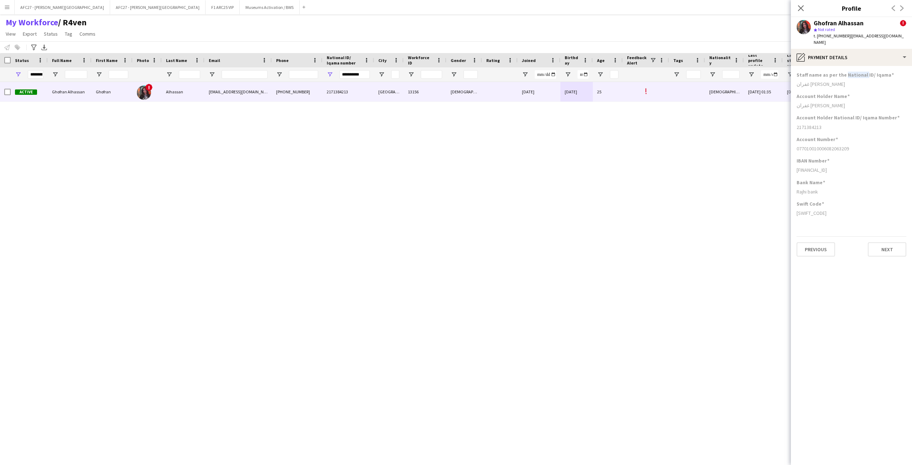
click at [608, 72] on h3 "Staff name as per the National ID/ Iqama" at bounding box center [845, 75] width 97 height 6
drag, startPoint x: 847, startPoint y: 70, endPoint x: 850, endPoint y: 108, distance: 38.3
click at [608, 108] on app-section-data-types "Staff name as per the National ID/ Iqama [PERSON_NAME] Account Holder Name [PER…" at bounding box center [851, 265] width 121 height 399
click at [608, 124] on div "2171384213" at bounding box center [852, 127] width 110 height 6
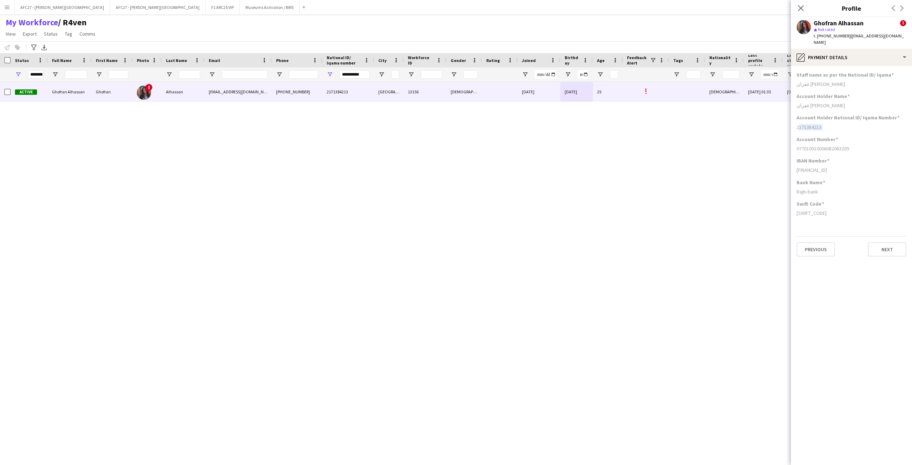
click at [608, 124] on div "2171384213" at bounding box center [852, 127] width 110 height 6
click at [608, 11] on icon "Close pop-in" at bounding box center [800, 8] width 7 height 7
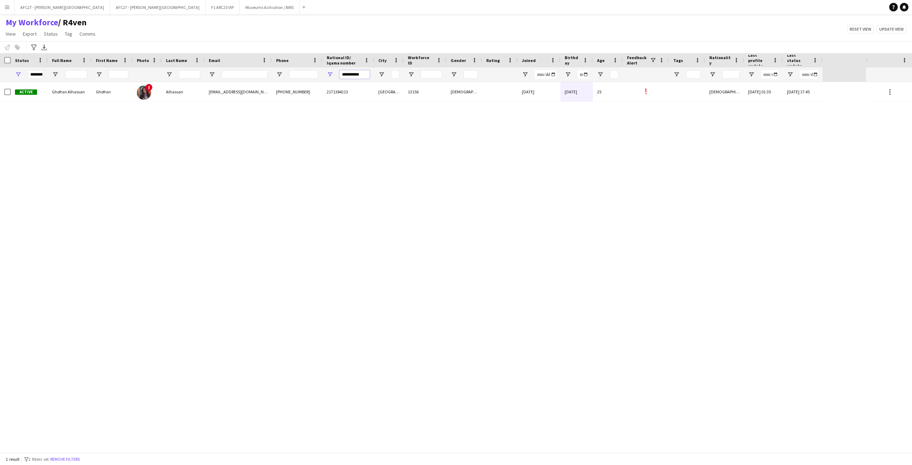
click at [351, 76] on input "**********" at bounding box center [355, 74] width 30 height 9
click at [292, 31] on div "My Workforce / R4ven View Views Default view R4ven New view Update view Delete …" at bounding box center [456, 29] width 912 height 24
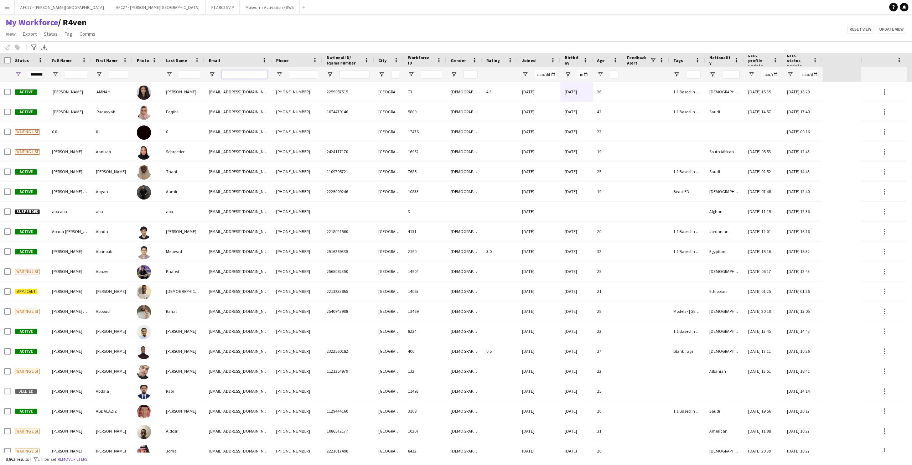
click at [236, 75] on input "Email Filter Input" at bounding box center [245, 74] width 46 height 9
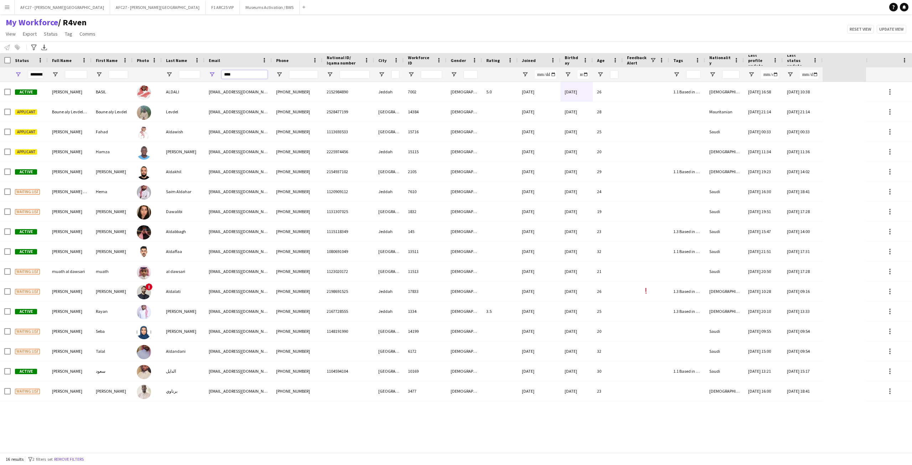
type input "****"
click at [247, 72] on input "****" at bounding box center [245, 74] width 46 height 9
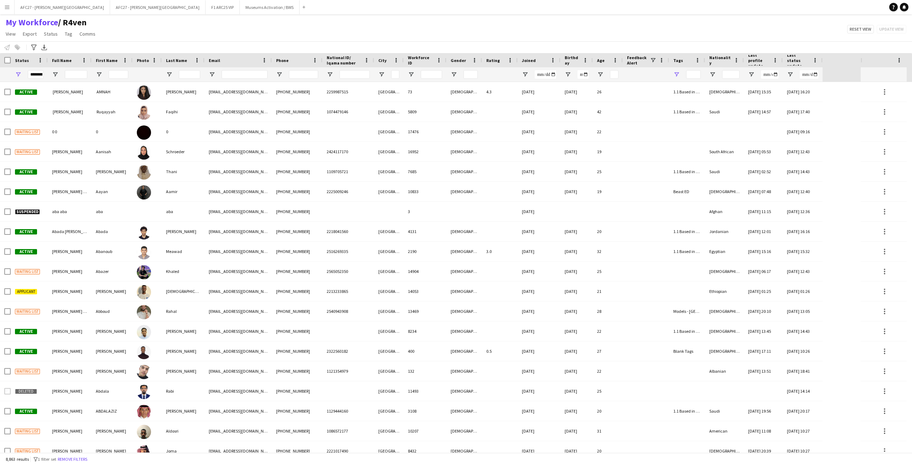
click at [676, 75] on div at bounding box center [687, 74] width 36 height 14
